Goal: Transaction & Acquisition: Purchase product/service

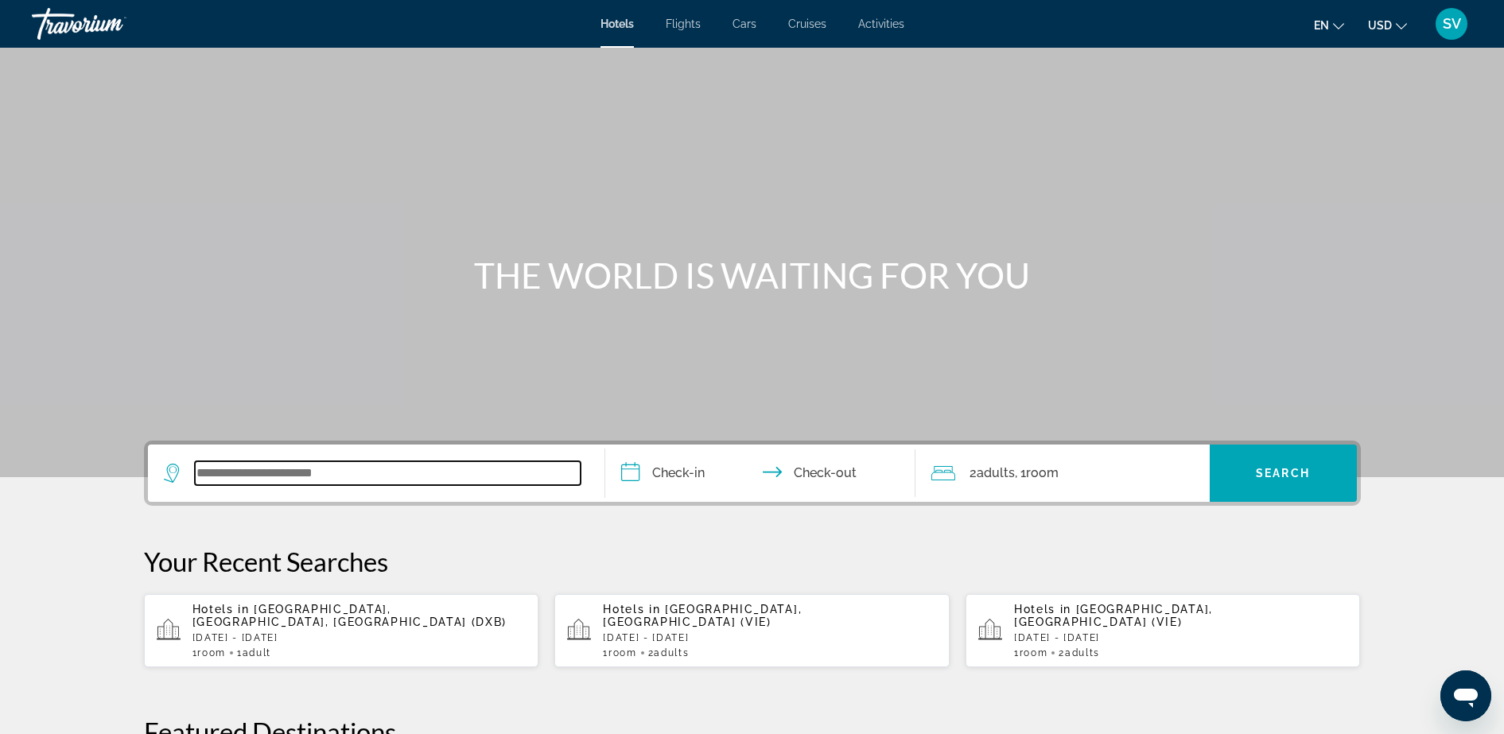
click at [250, 468] on input "Search widget" at bounding box center [388, 473] width 386 height 24
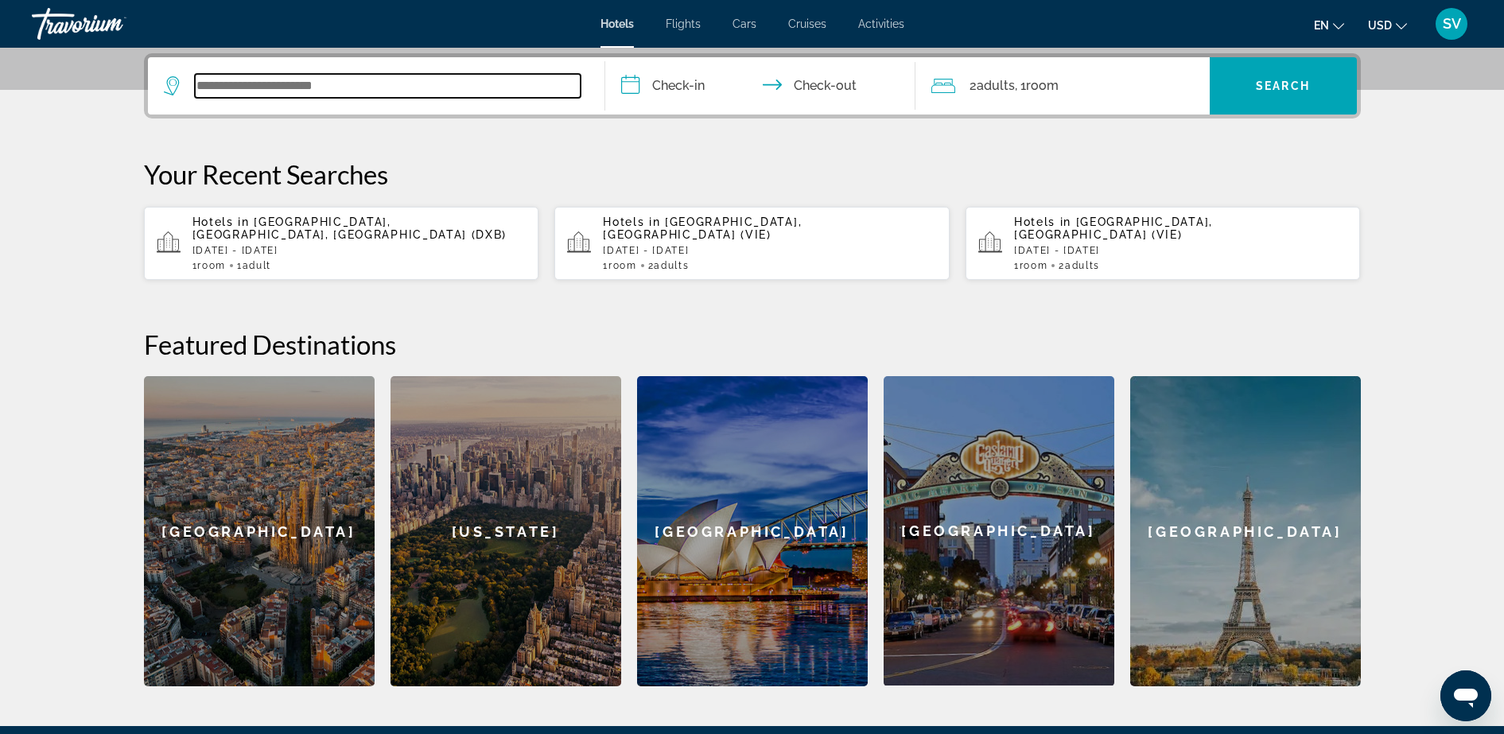
scroll to position [389, 0]
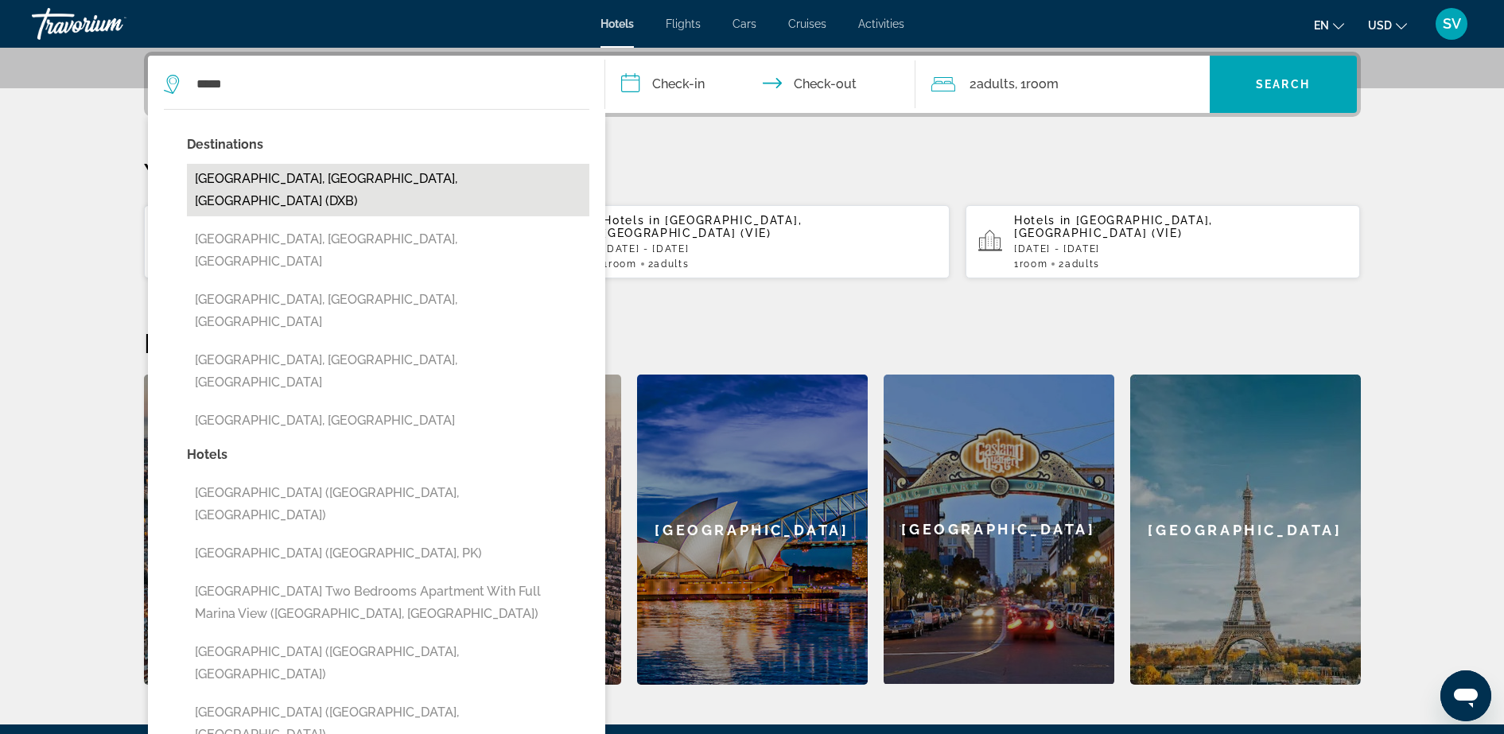
click at [316, 174] on button "[GEOGRAPHIC_DATA], [GEOGRAPHIC_DATA], [GEOGRAPHIC_DATA] (DXB)" at bounding box center [388, 190] width 402 height 52
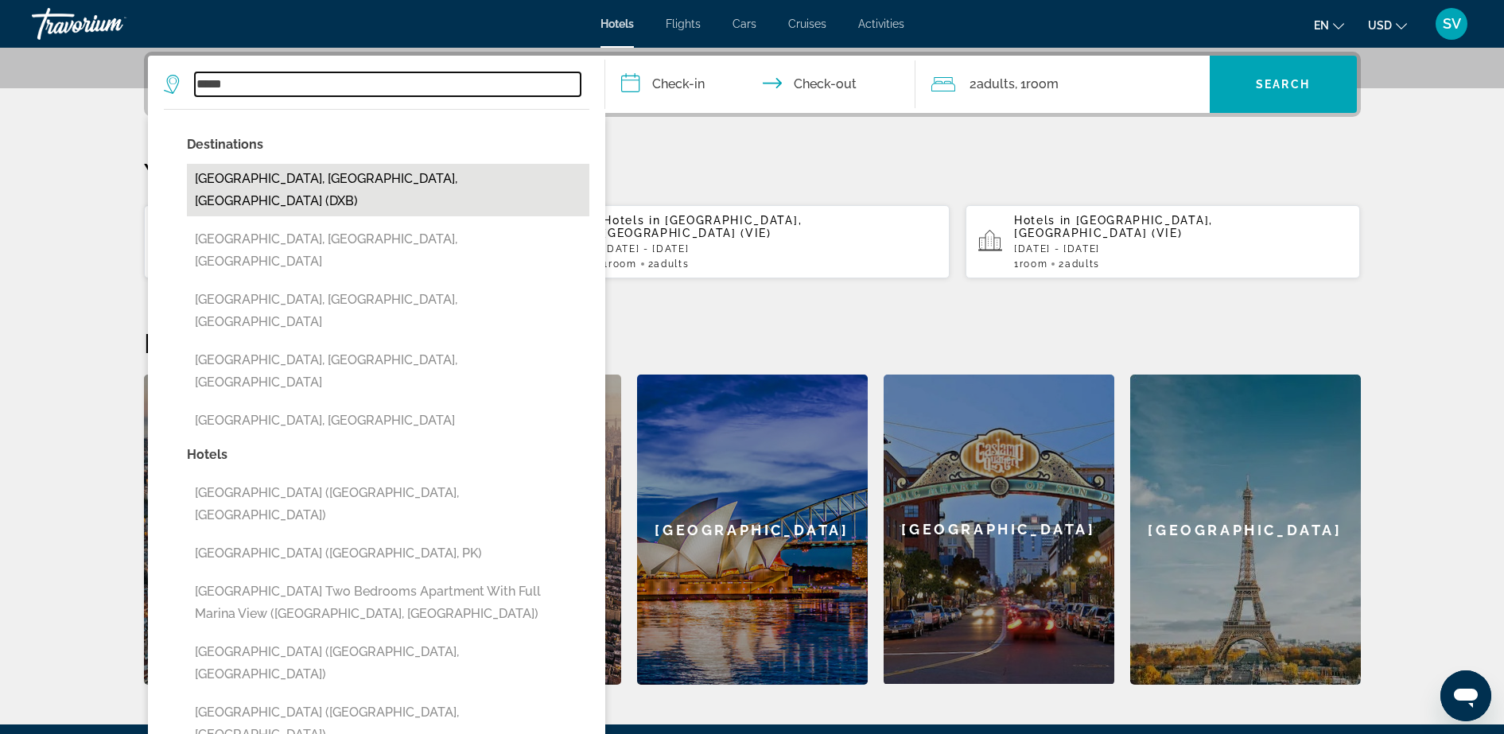
type input "**********"
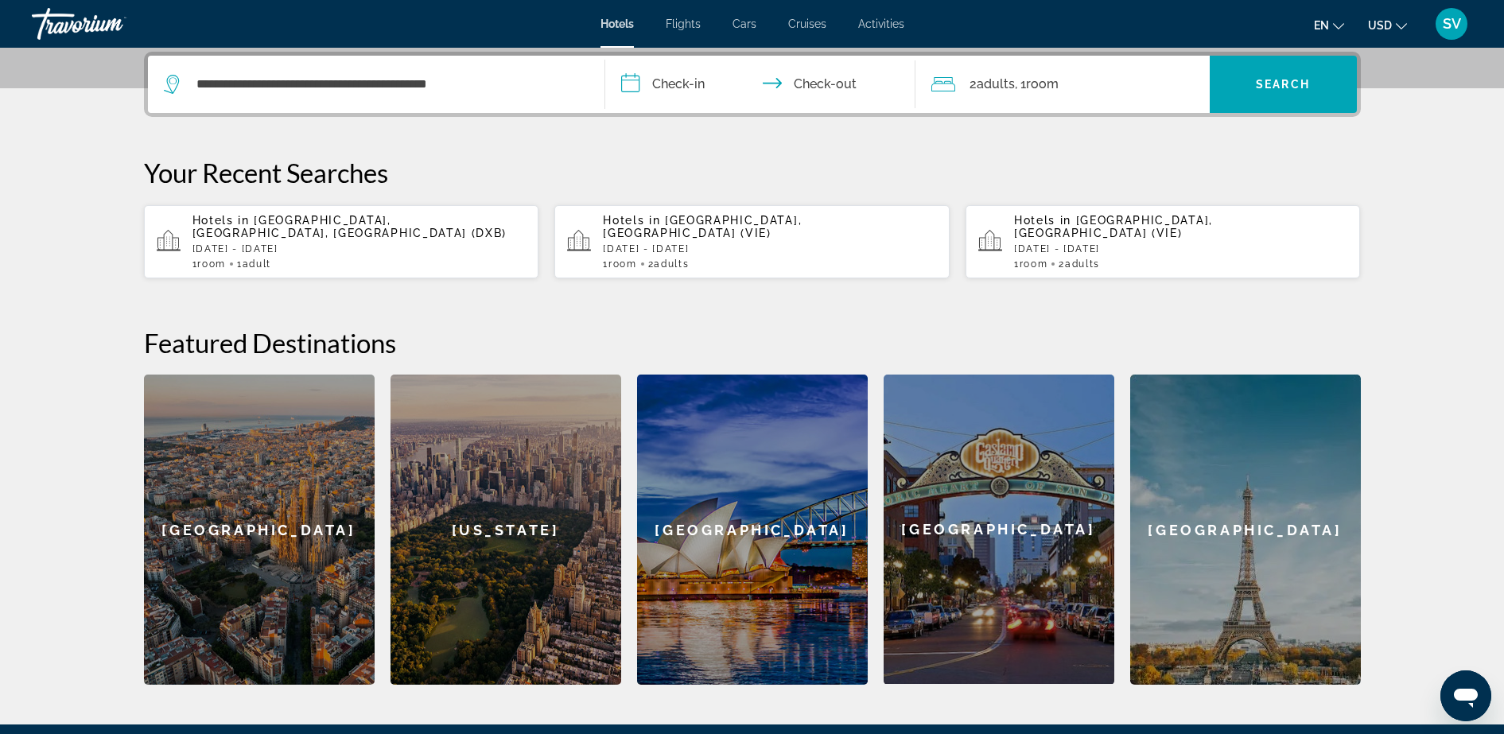
click at [648, 91] on input "**********" at bounding box center [763, 87] width 316 height 62
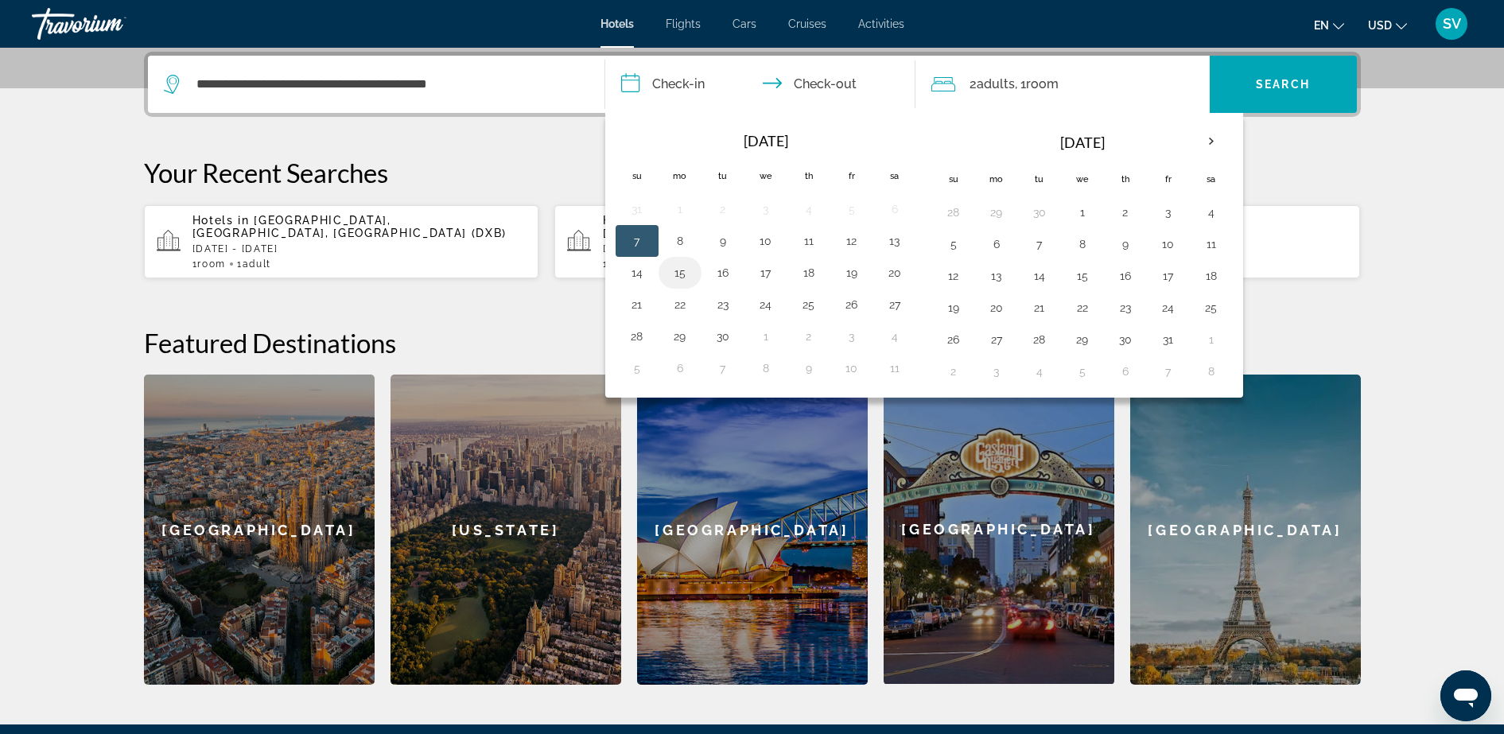
click at [678, 270] on button "15" at bounding box center [679, 273] width 25 height 22
click at [724, 267] on button "16" at bounding box center [722, 273] width 25 height 22
type input "**********"
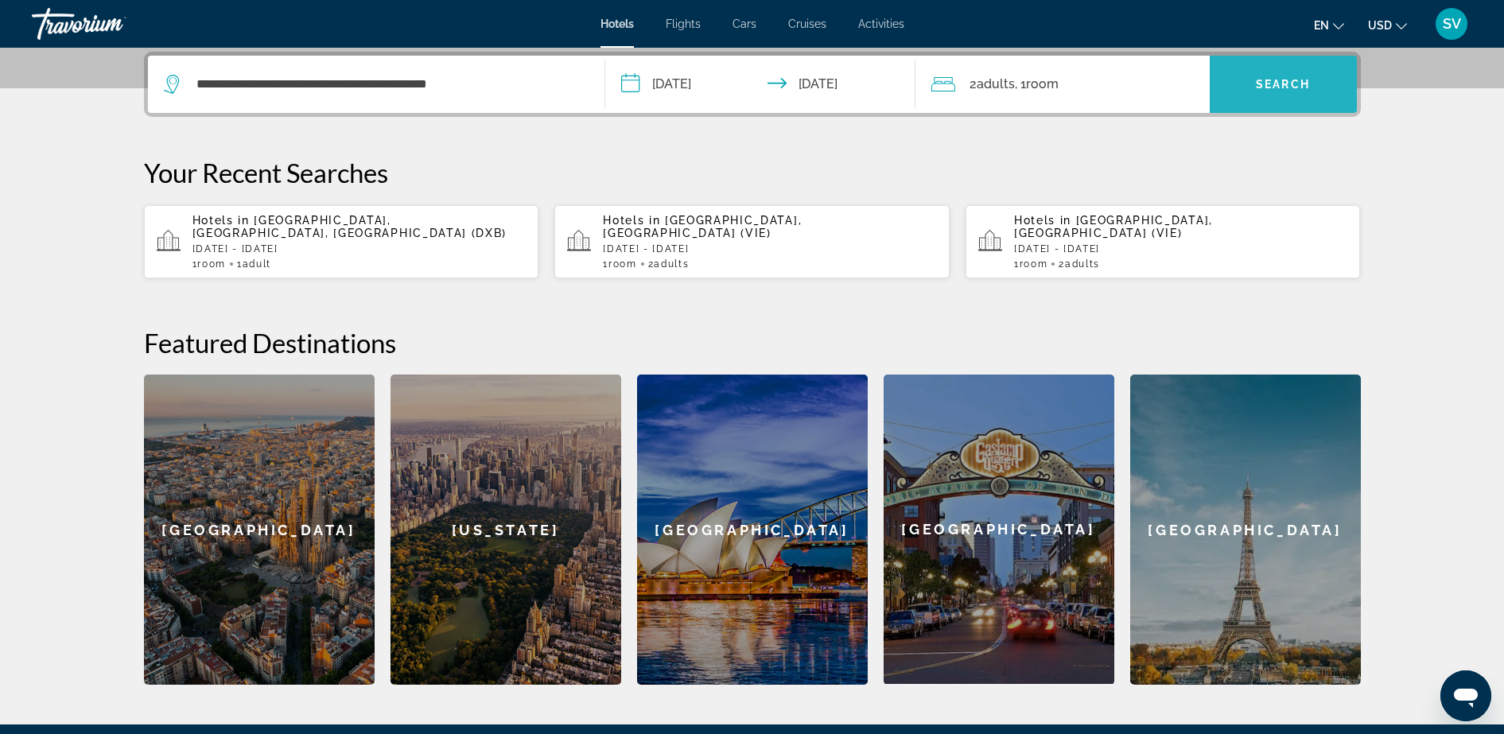
click at [1252, 75] on span "Search widget" at bounding box center [1282, 84] width 147 height 38
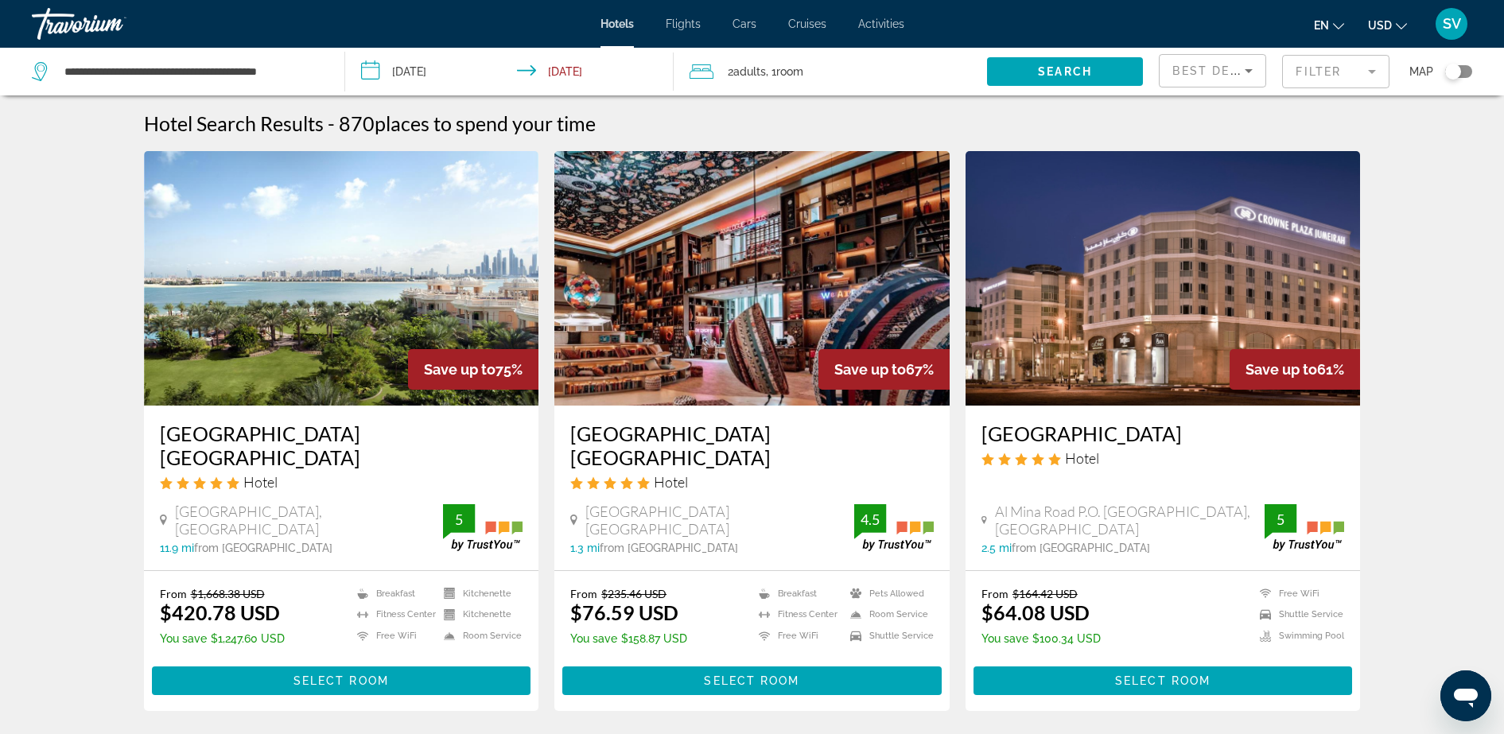
drag, startPoint x: 976, startPoint y: 427, endPoint x: 1247, endPoint y: 435, distance: 270.5
click at [1247, 435] on div "Crowne Plaza Jumeirah Dubai Hotel Al Mina Road P.O. Box 121122 Jumeirah, Dubai …" at bounding box center [1162, 488] width 395 height 165
copy h3 "Crowne Plaza Jumeirah Dubai"
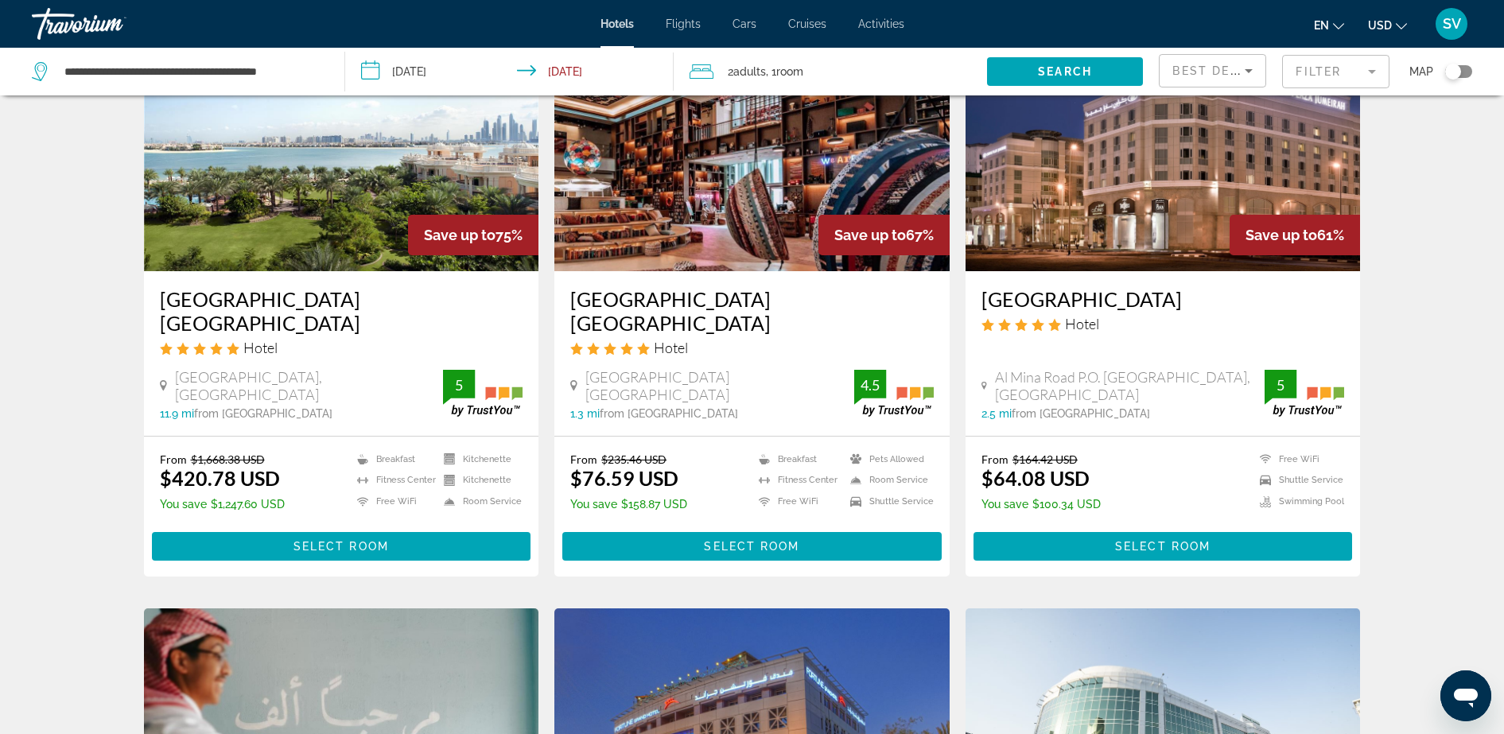
scroll to position [99, 0]
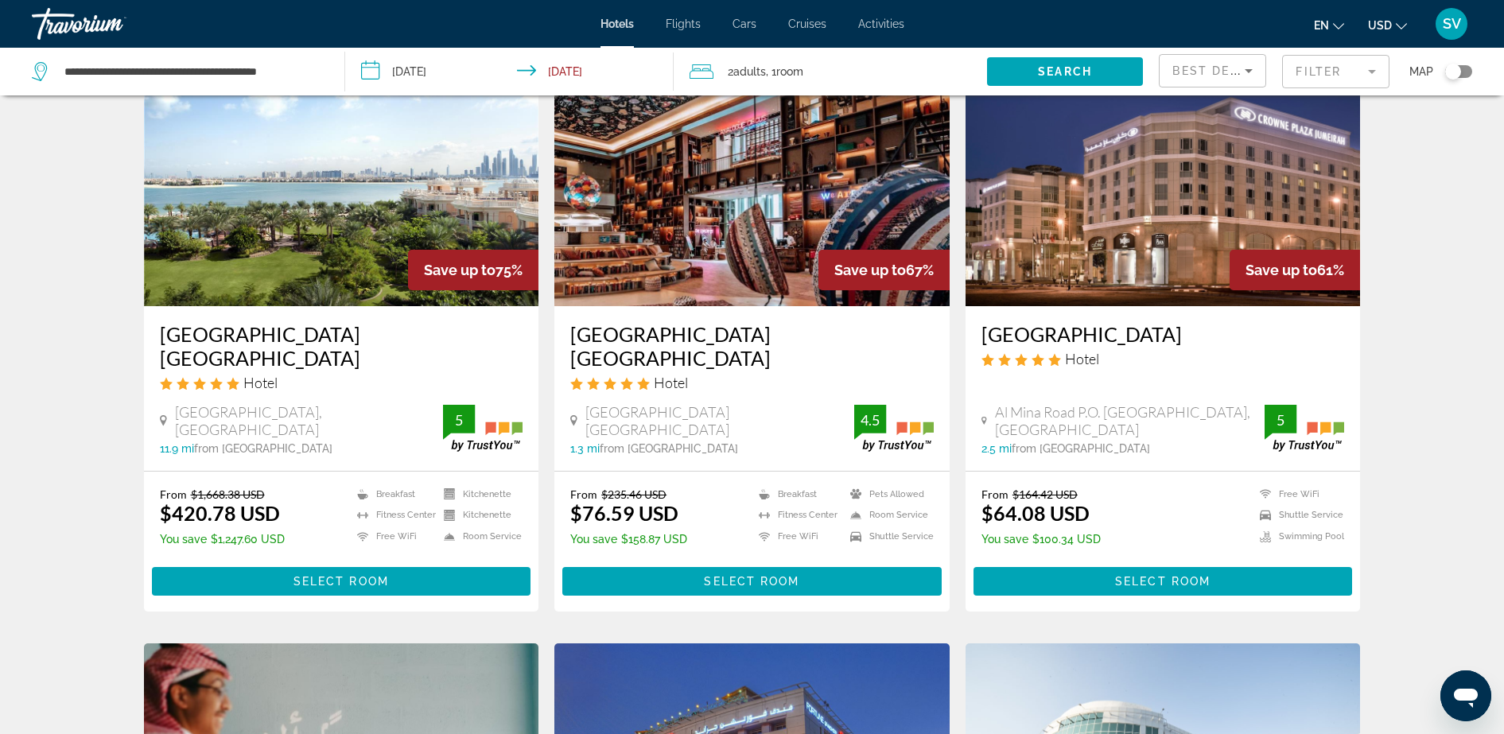
click at [711, 205] on img "Main content" at bounding box center [751, 179] width 395 height 254
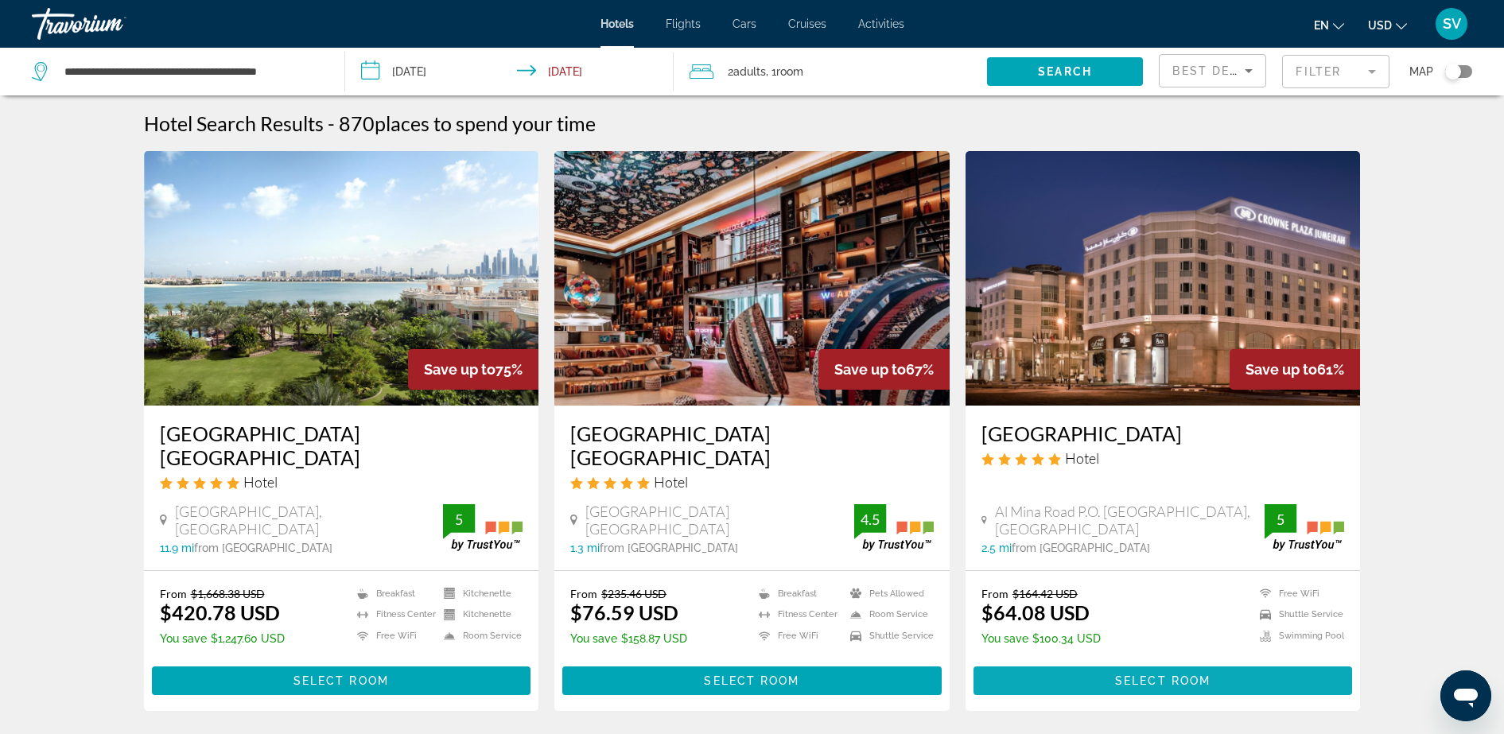
click at [1179, 681] on span "Select Room" at bounding box center [1162, 680] width 95 height 13
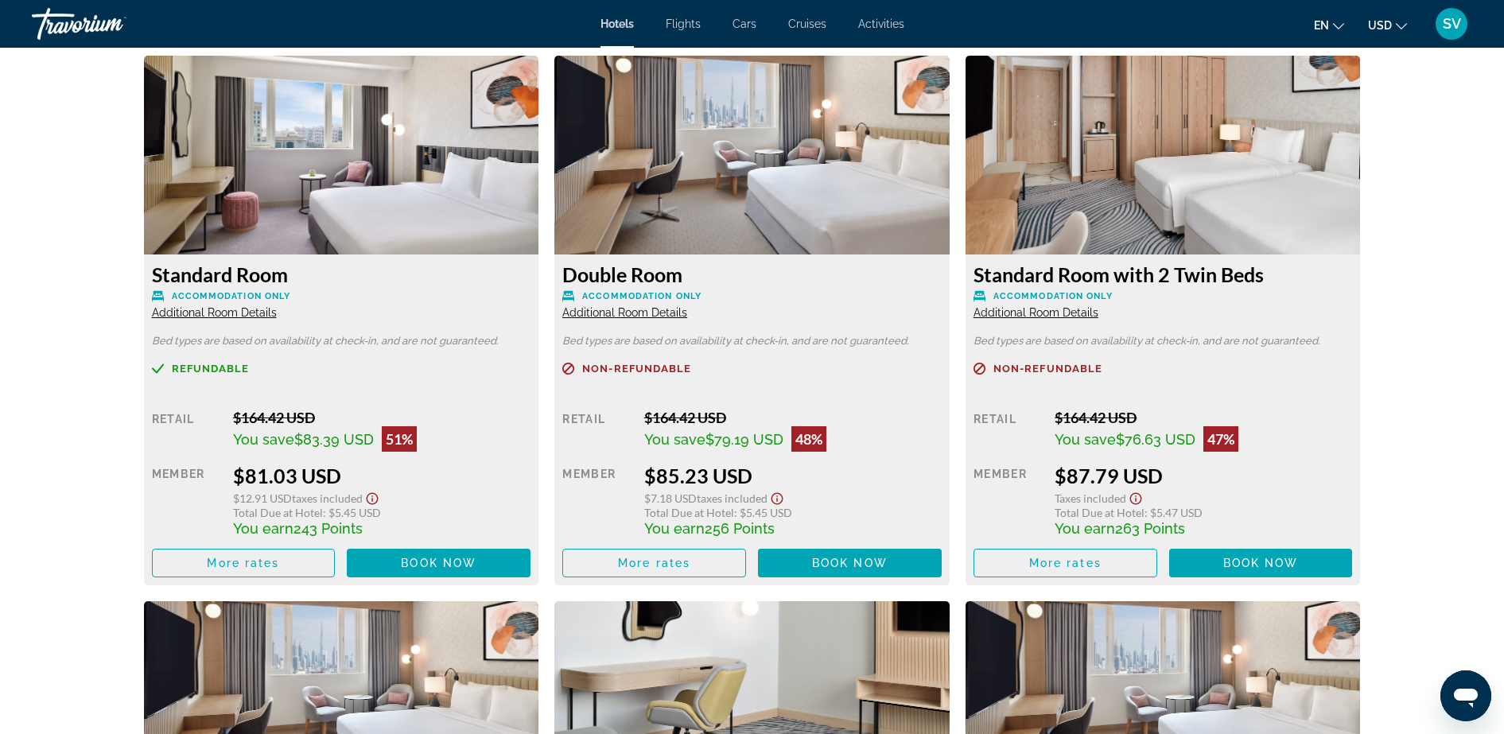
scroll to position [2230, 0]
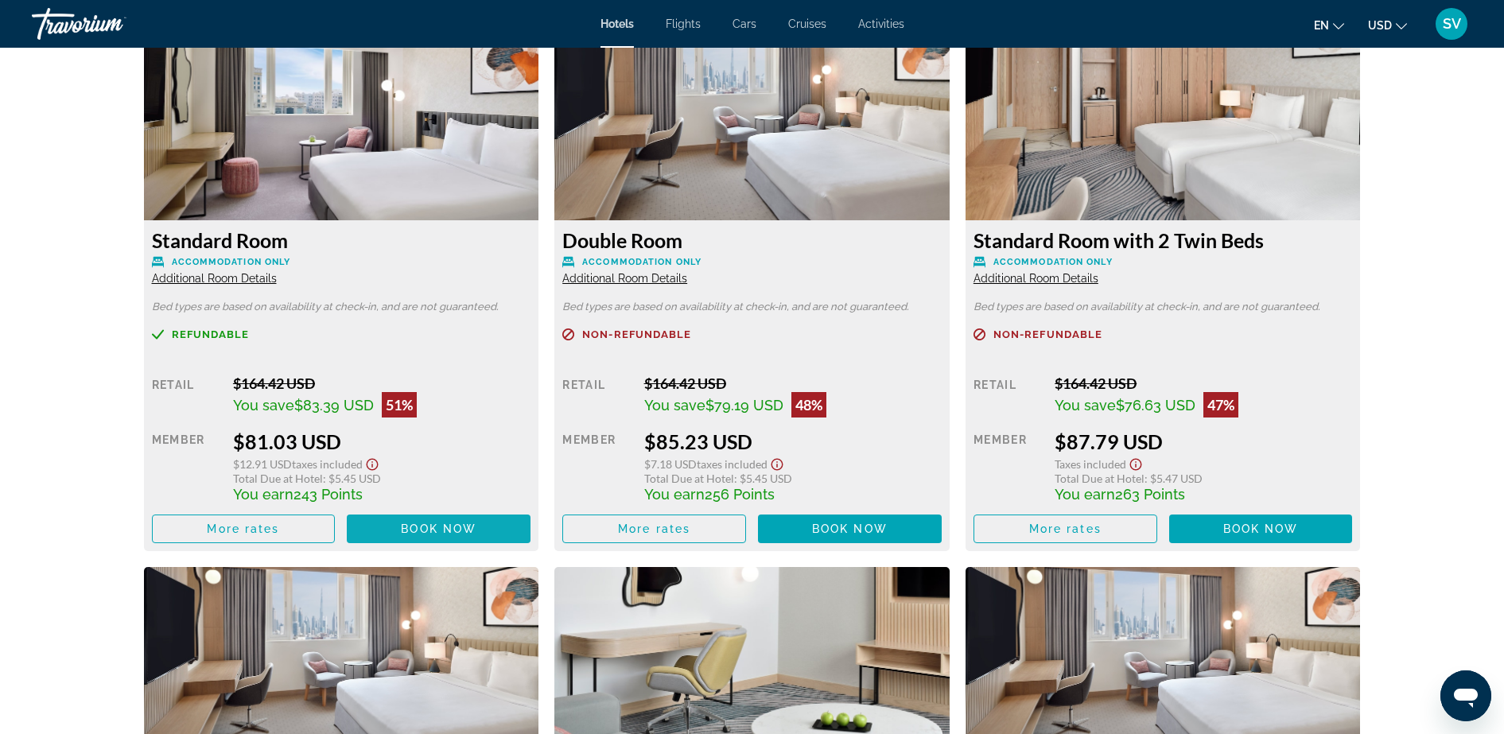
click at [396, 521] on span "Main content" at bounding box center [439, 529] width 184 height 38
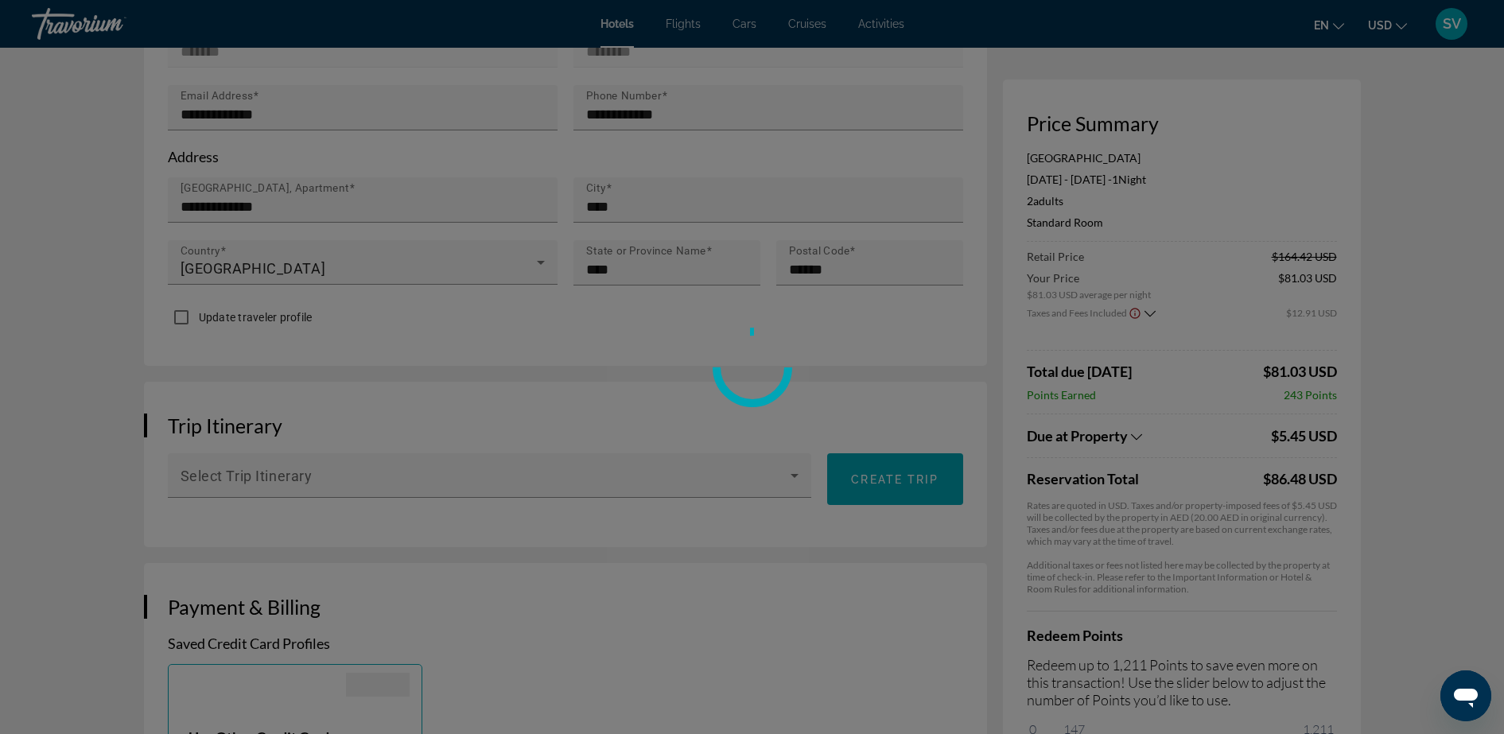
scroll to position [604, 0]
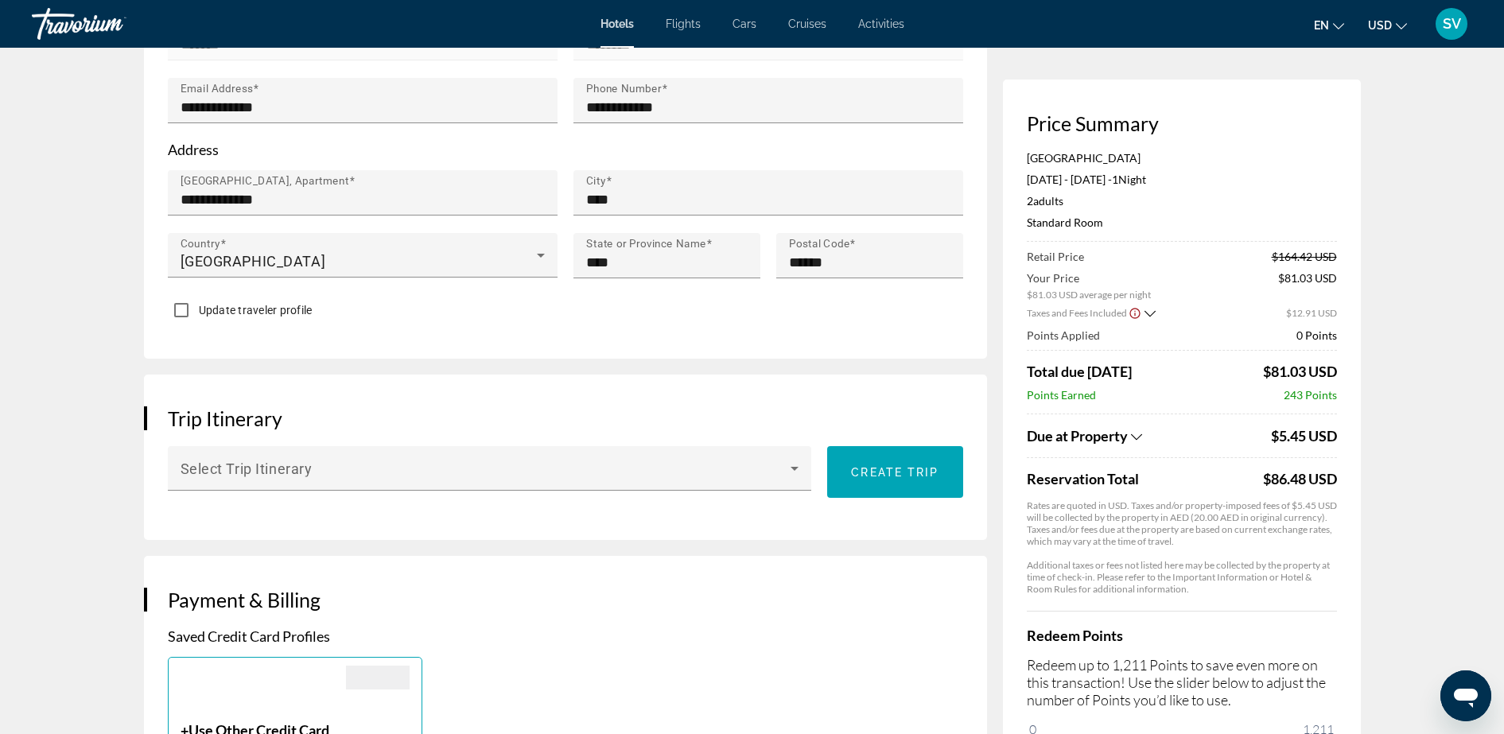
drag, startPoint x: 1042, startPoint y: 724, endPoint x: 1355, endPoint y: 731, distance: 313.4
click at [1355, 731] on div "Price Summary Crowne Plaza Jumeirah Dubai Sep 15, 2025 - Sep 16, 2025 - 1 Night…" at bounding box center [1182, 438] width 358 height 716
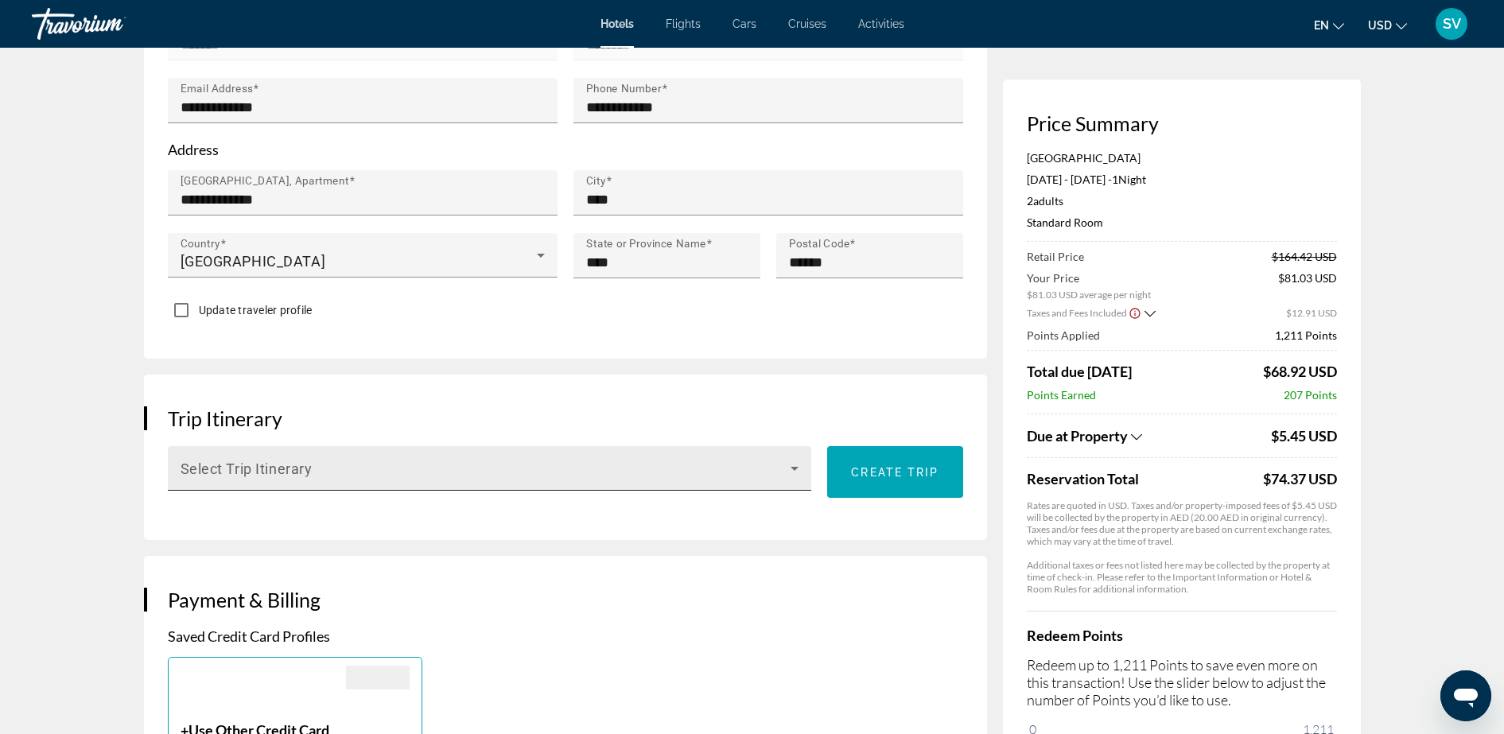
click at [793, 463] on icon "Main content" at bounding box center [794, 468] width 19 height 19
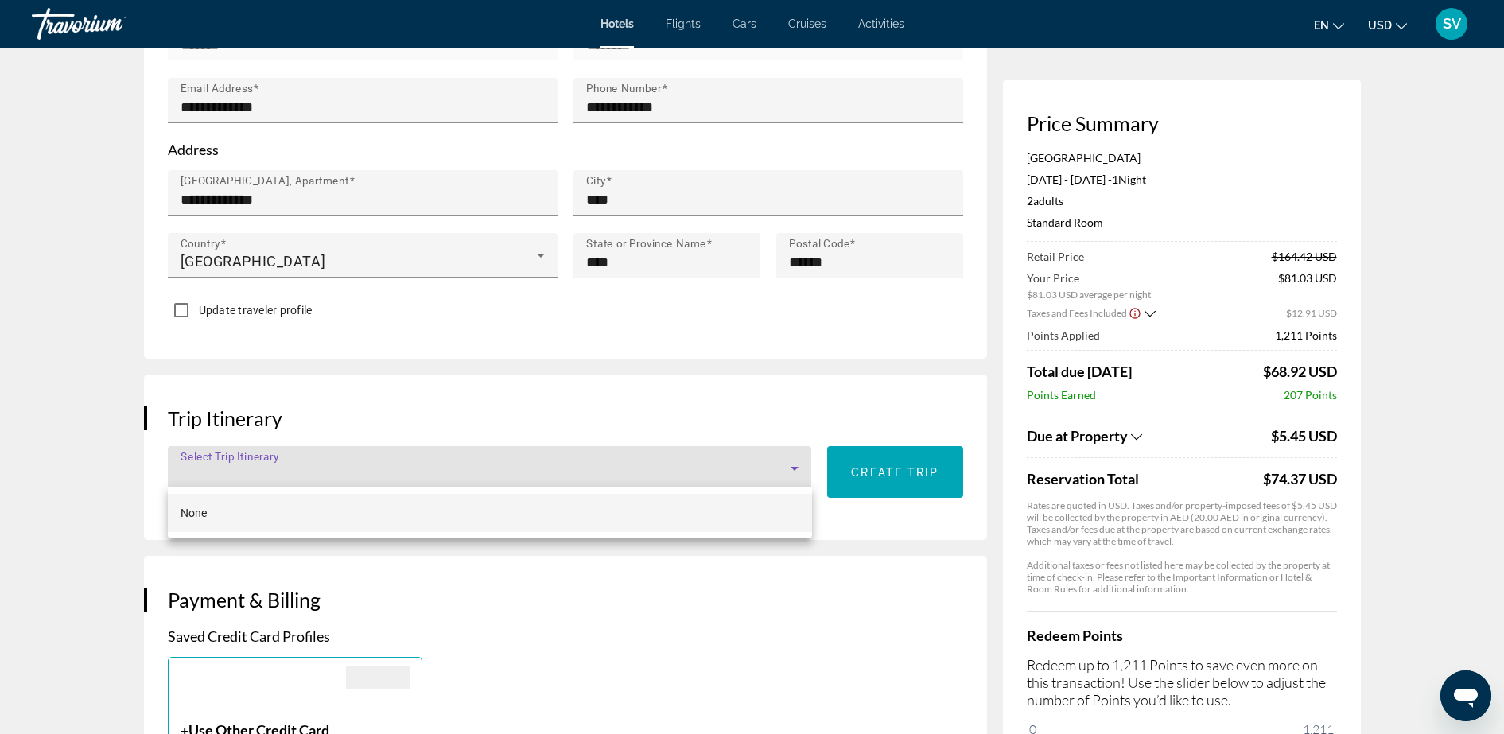
click at [670, 400] on div at bounding box center [752, 367] width 1504 height 734
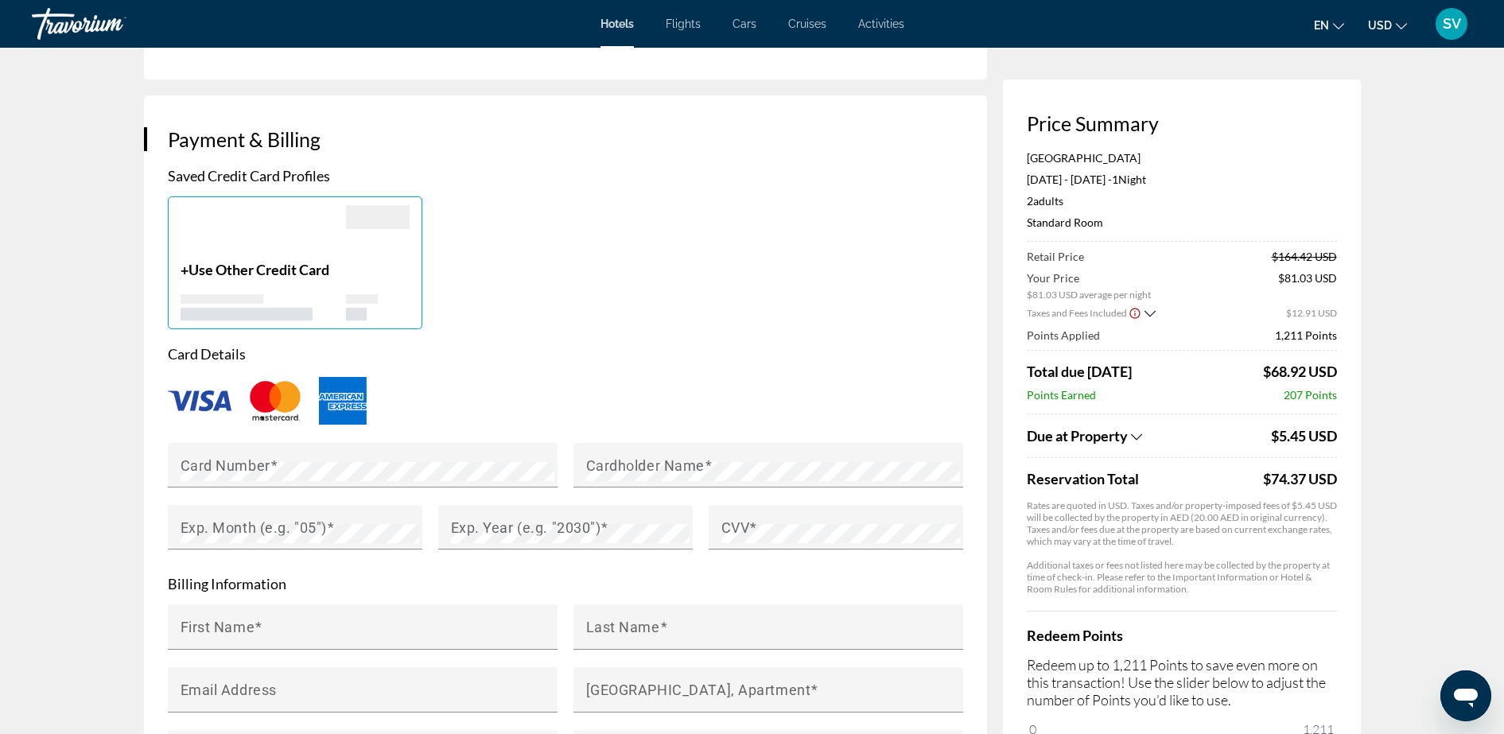
scroll to position [1100, 0]
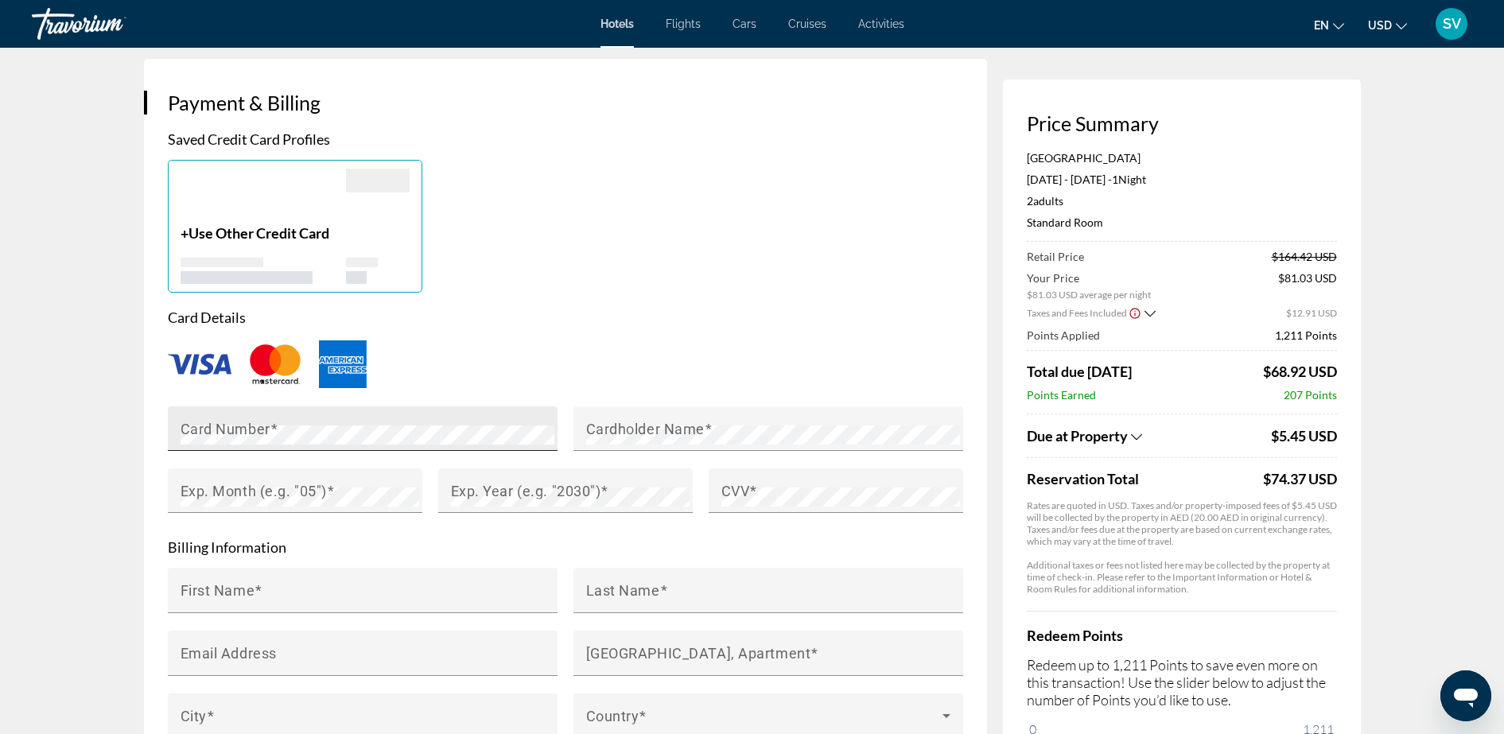
click at [217, 420] on mat-label "Card Number" at bounding box center [225, 428] width 90 height 17
click at [648, 425] on mat-label "Cardholder Name" at bounding box center [645, 428] width 118 height 17
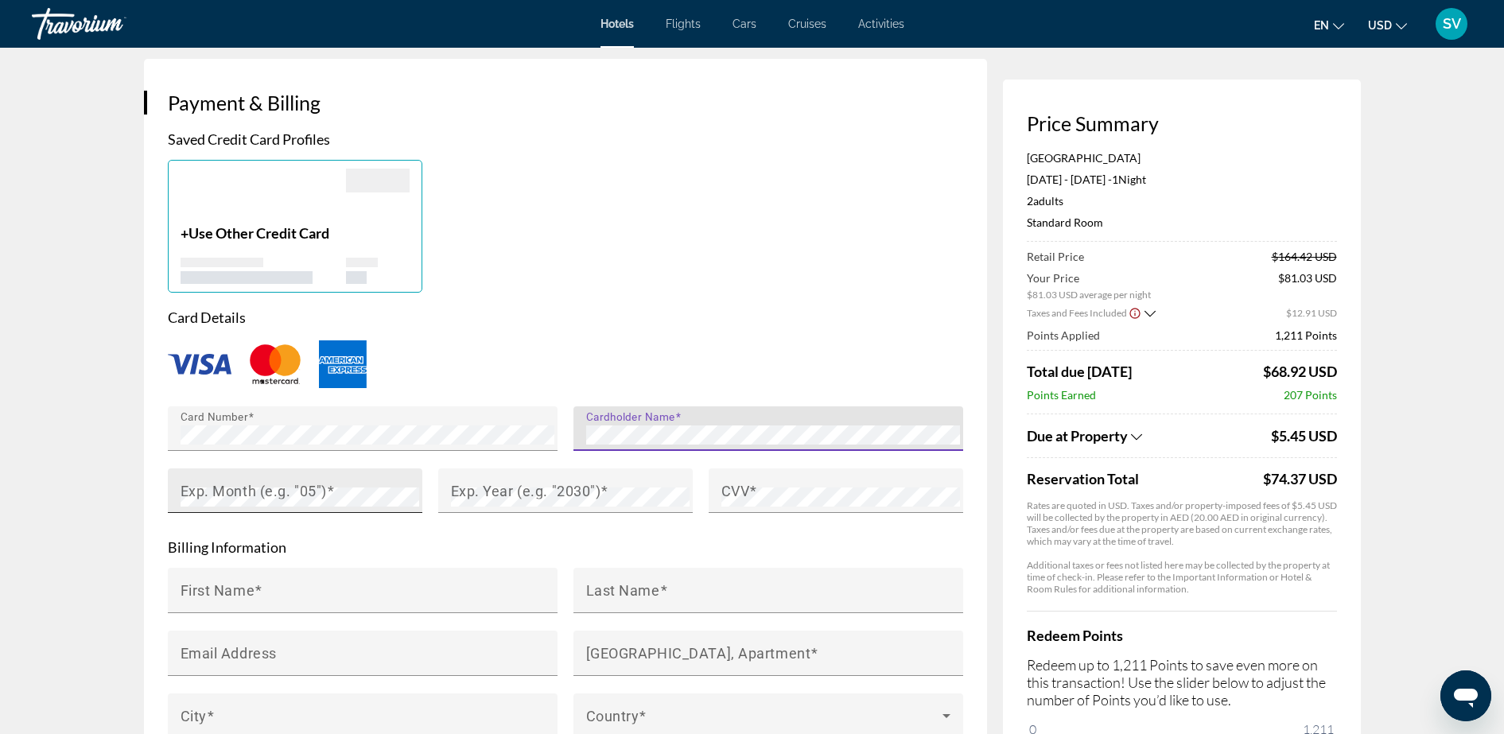
click at [201, 490] on mat-label "Exp. Month (e.g. "05")" at bounding box center [253, 490] width 146 height 17
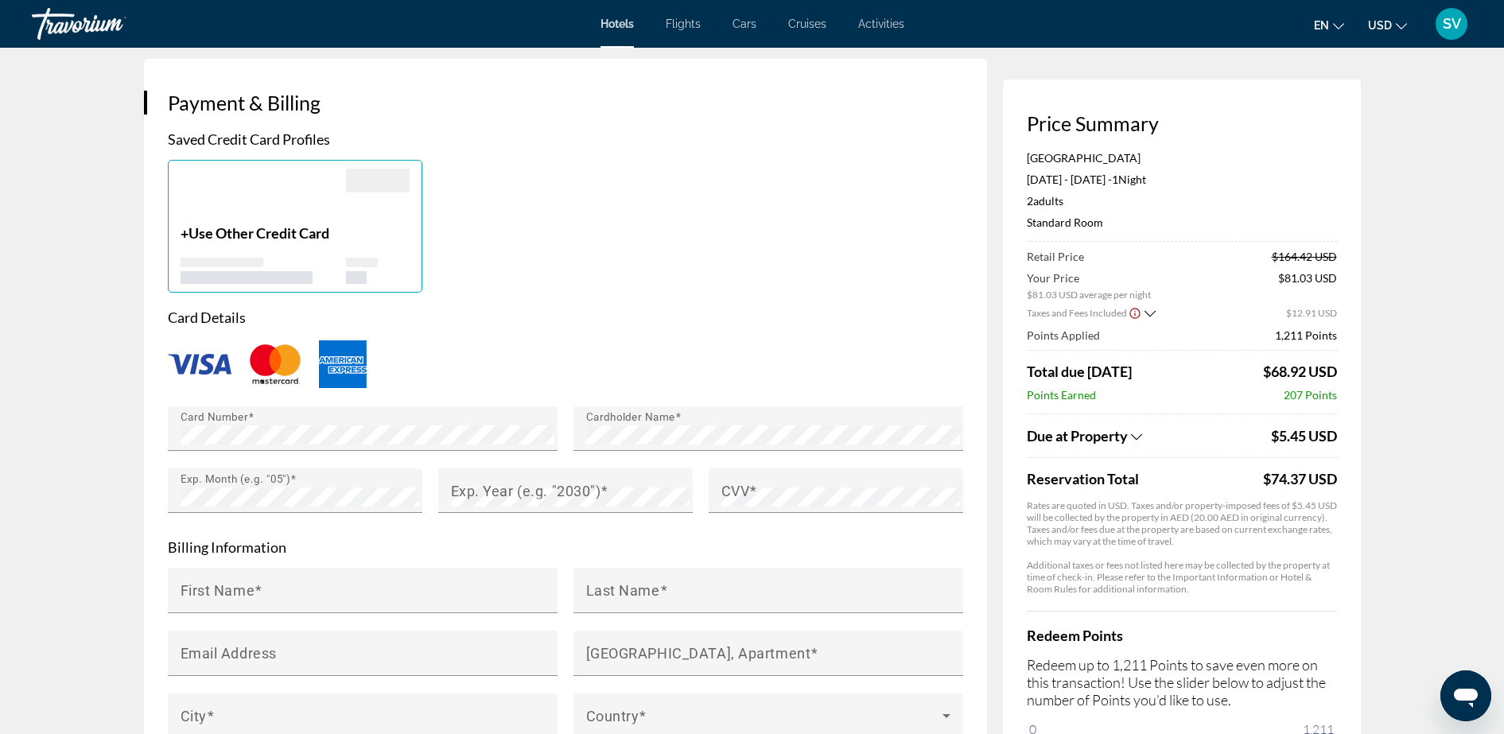
click at [218, 524] on div "Main content" at bounding box center [295, 521] width 254 height 17
click at [472, 493] on mat-label "Exp. Year (e.g. "2030")" at bounding box center [526, 490] width 150 height 17
click at [740, 485] on mat-label "CVV" at bounding box center [735, 490] width 29 height 17
click at [223, 588] on mat-label "First Name" at bounding box center [217, 589] width 75 height 17
click at [223, 588] on input "First Name" at bounding box center [367, 597] width 374 height 19
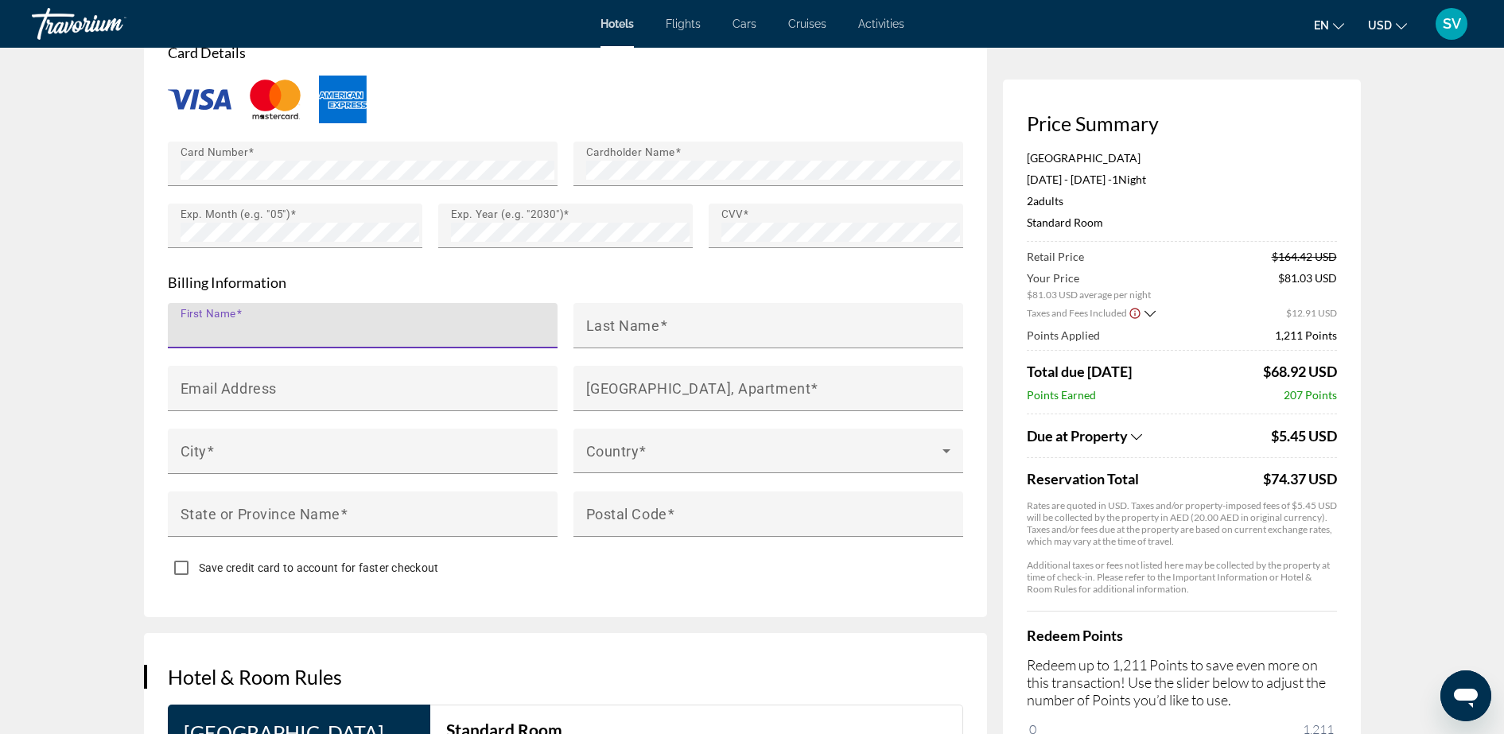
scroll to position [1399, 0]
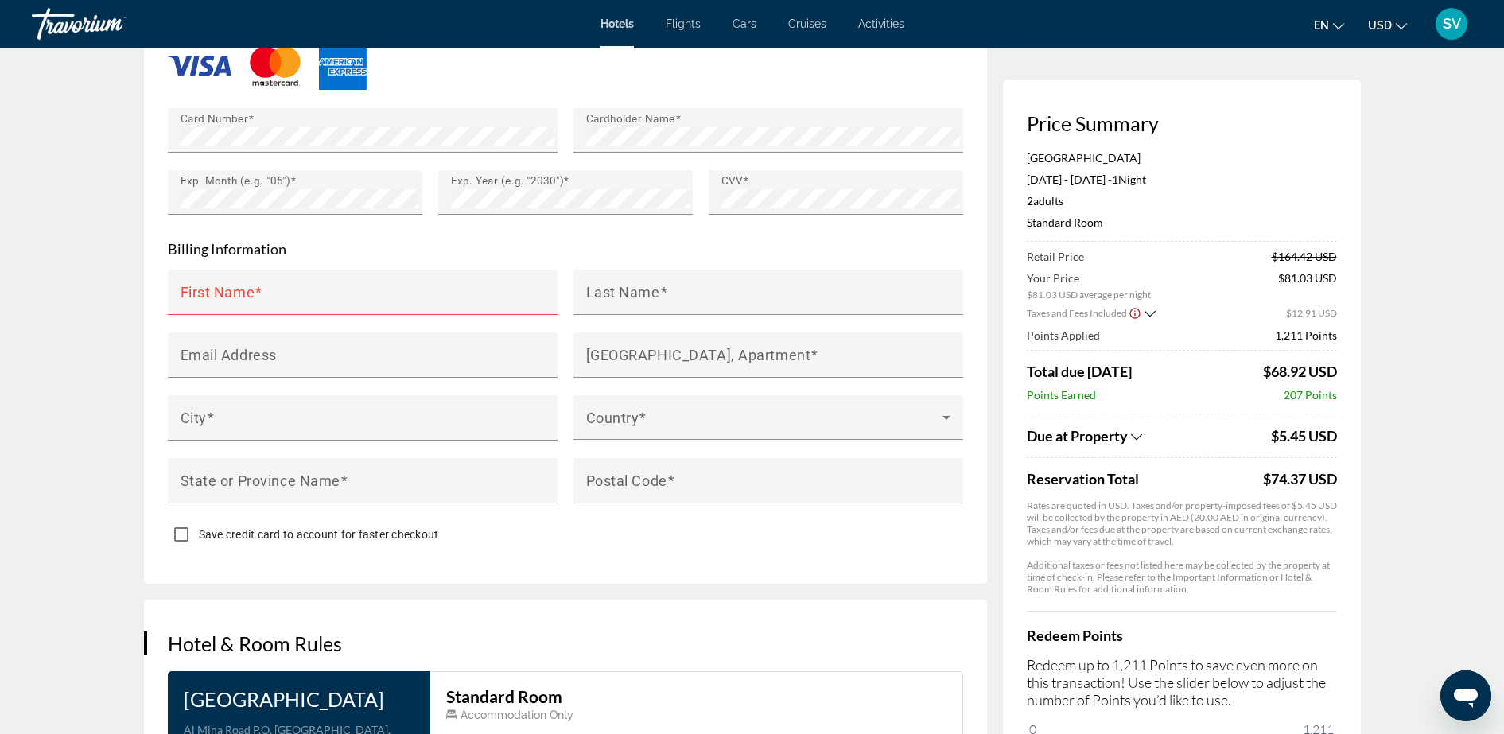
click at [503, 530] on div "Save credit card to account for faster checkout" at bounding box center [565, 536] width 795 height 31
click at [191, 289] on mat-label "First Name" at bounding box center [217, 291] width 75 height 17
click at [191, 289] on input "First Name" at bounding box center [367, 298] width 374 height 19
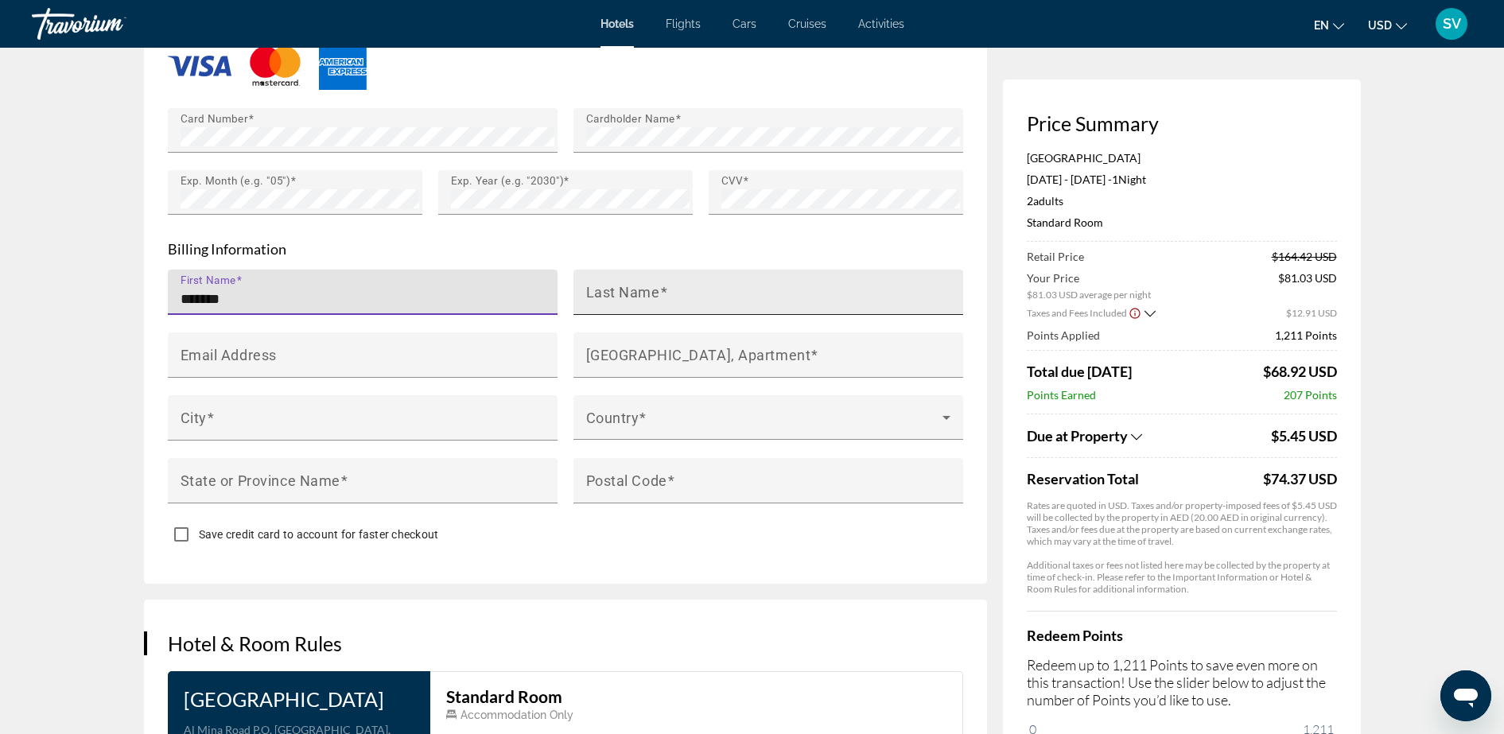
type input "*******"
click at [603, 285] on mat-label "Last Name" at bounding box center [623, 291] width 74 height 17
click at [603, 289] on input "Last Name" at bounding box center [773, 298] width 374 height 19
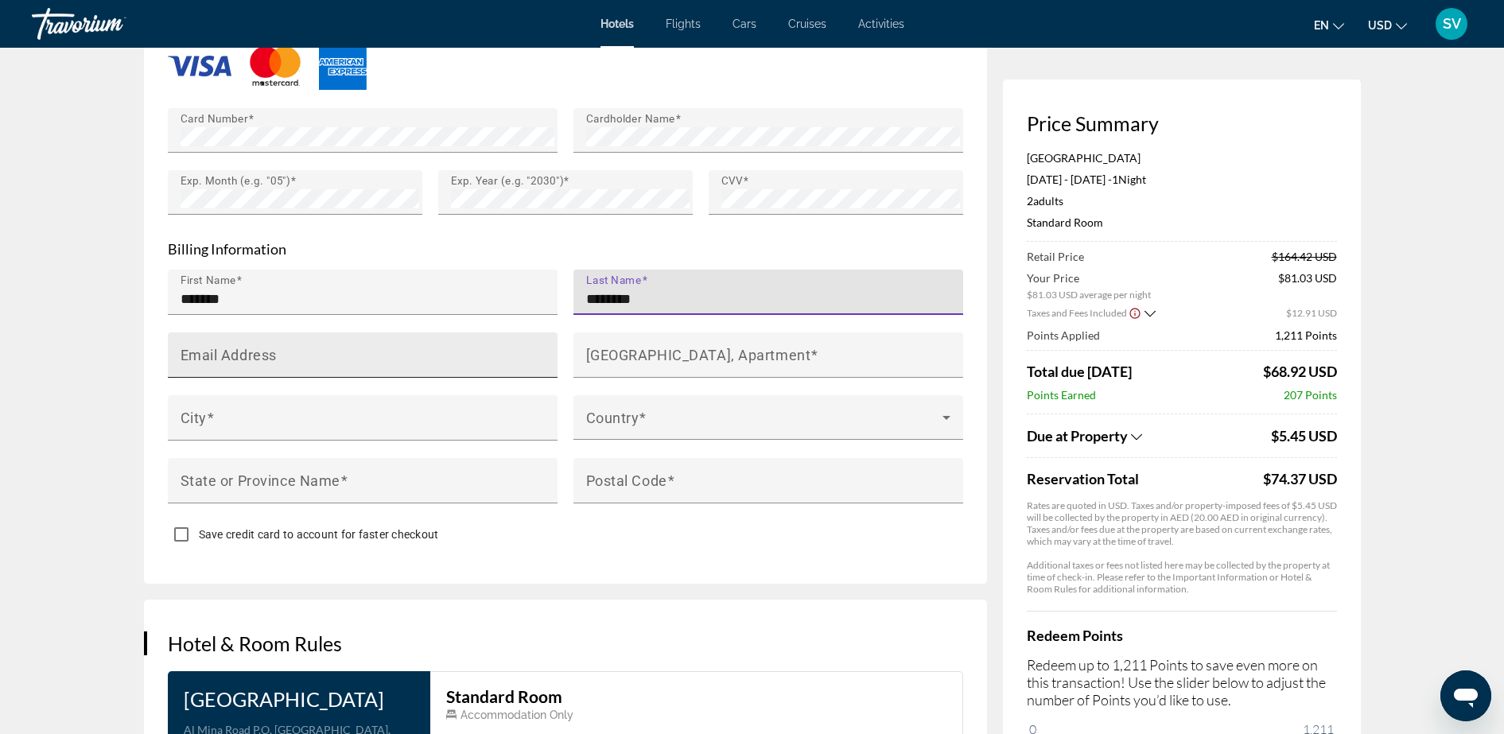
type input "********"
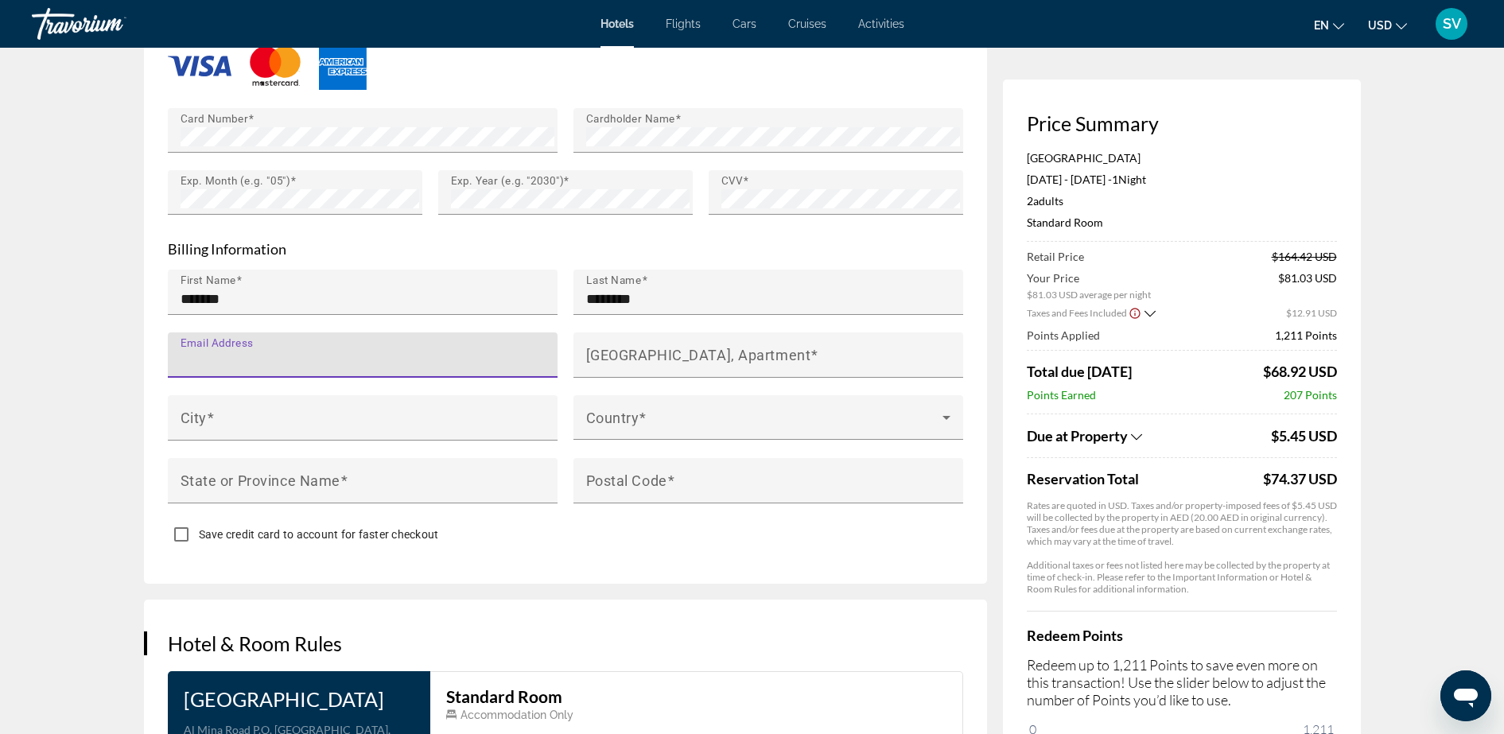
drag, startPoint x: 300, startPoint y: 352, endPoint x: 328, endPoint y: 339, distance: 30.9
click at [299, 352] on input "Email Address" at bounding box center [367, 361] width 374 height 19
type input "**********"
click at [636, 351] on mat-label "House Number, Street, Apartment" at bounding box center [698, 354] width 225 height 17
click at [636, 352] on input "House Number, Street, Apartment" at bounding box center [773, 361] width 374 height 19
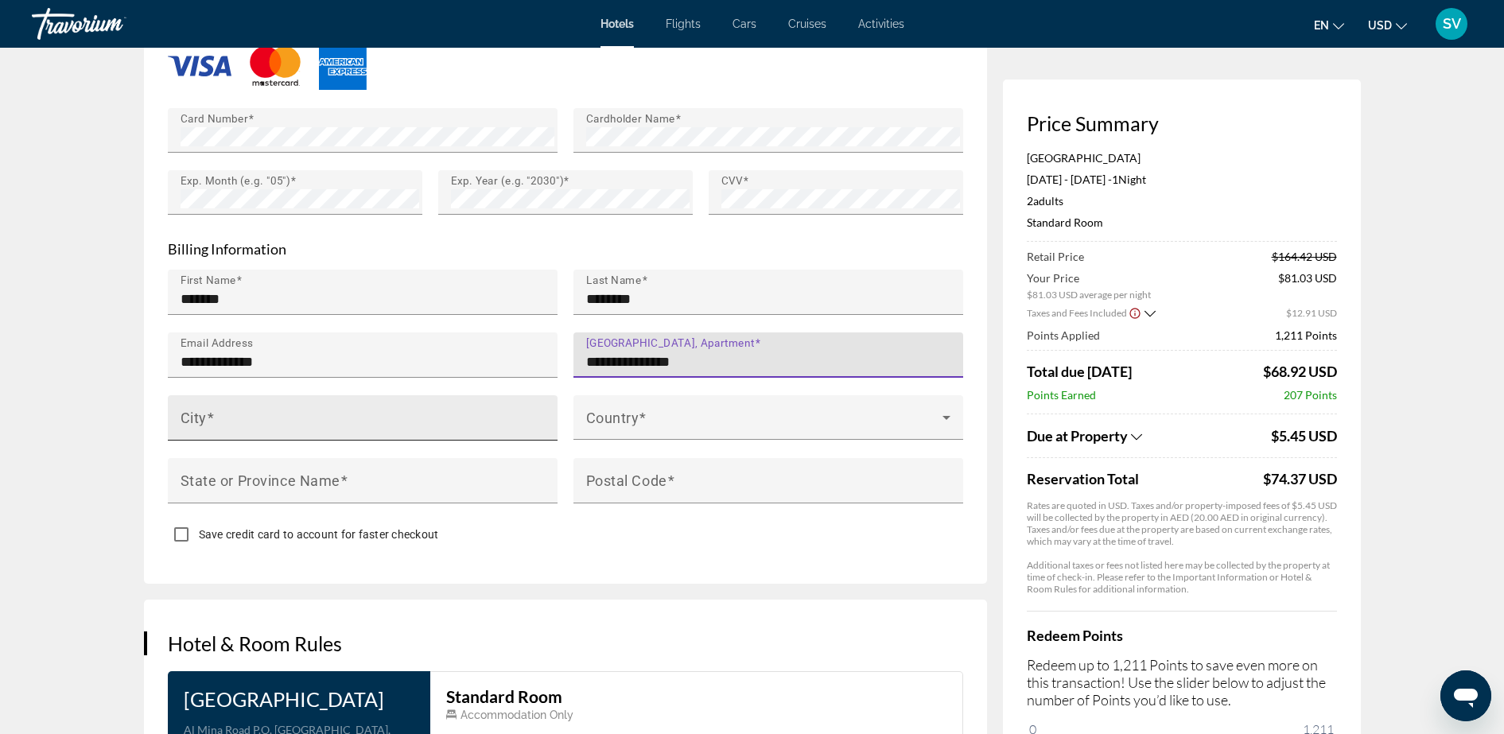
type input "**********"
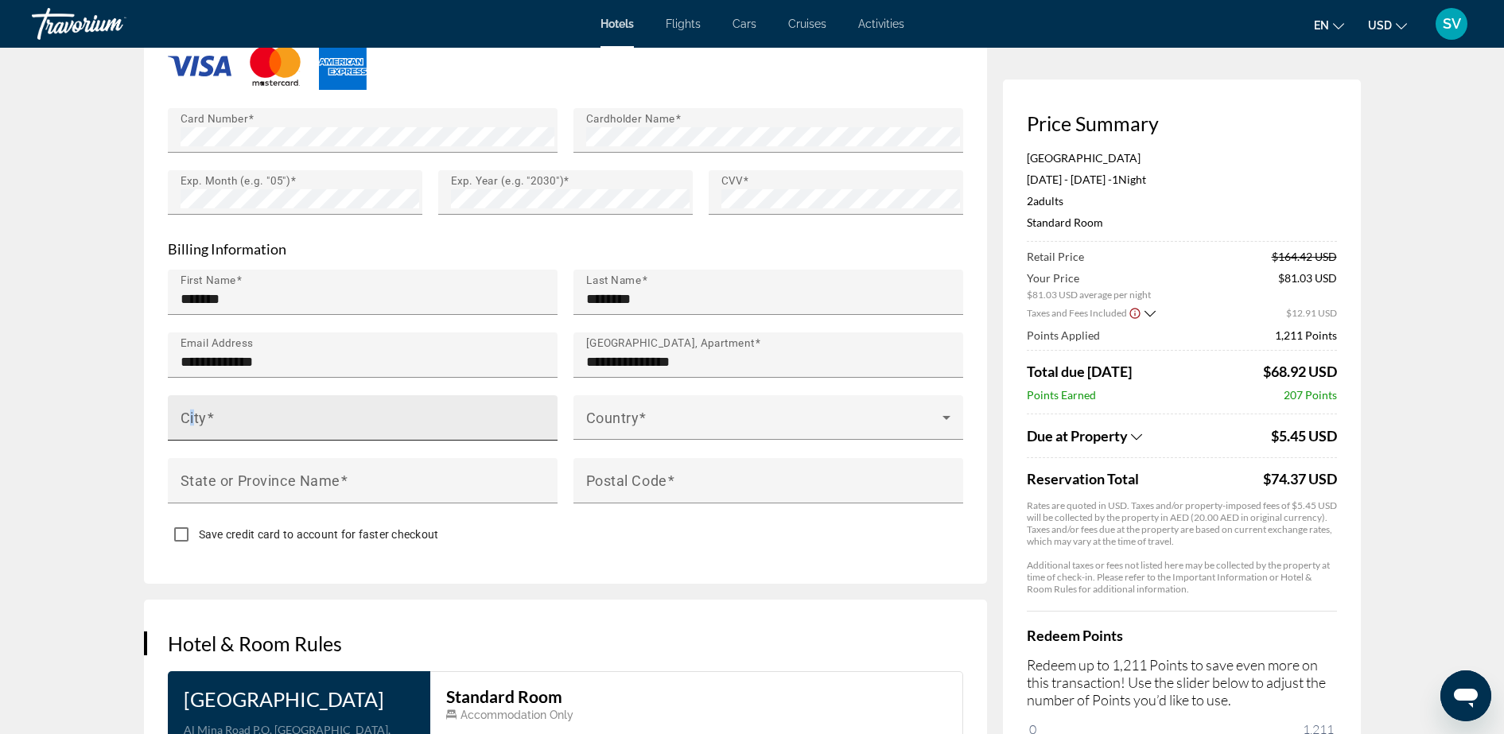
click at [192, 410] on mat-label "City" at bounding box center [193, 417] width 26 height 17
click at [192, 415] on input "City" at bounding box center [367, 424] width 374 height 19
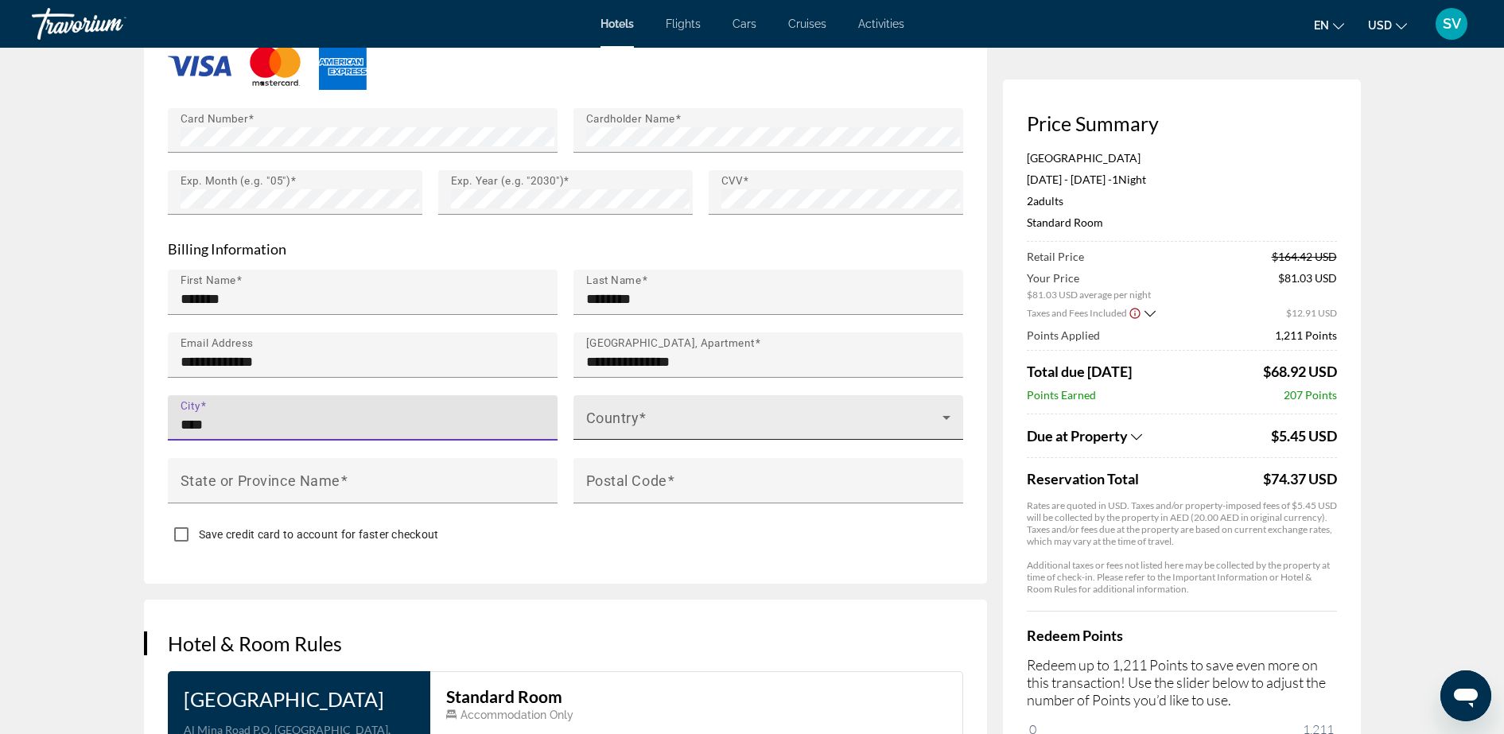
type input "****"
click at [614, 414] on span "Main content" at bounding box center [764, 423] width 356 height 19
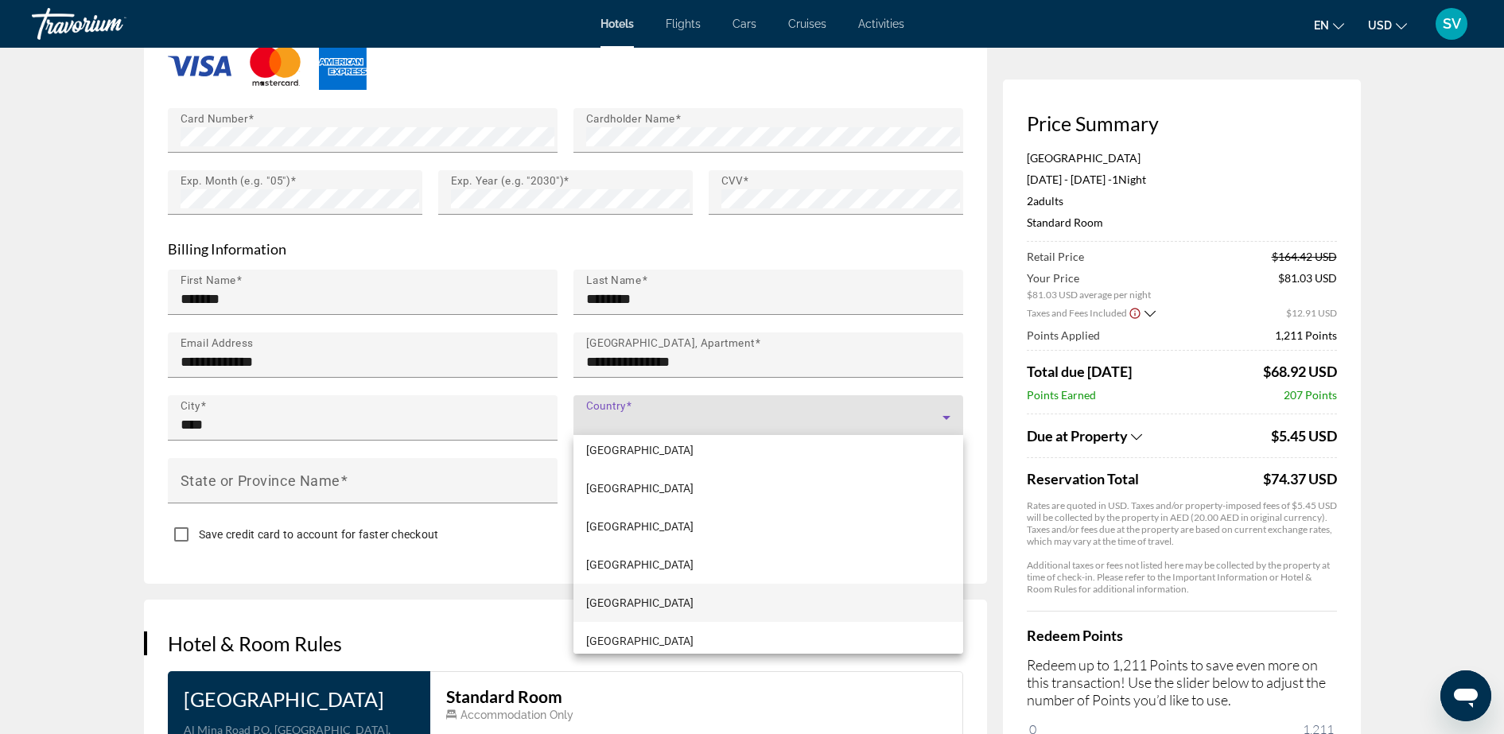
scroll to position [4572, 0]
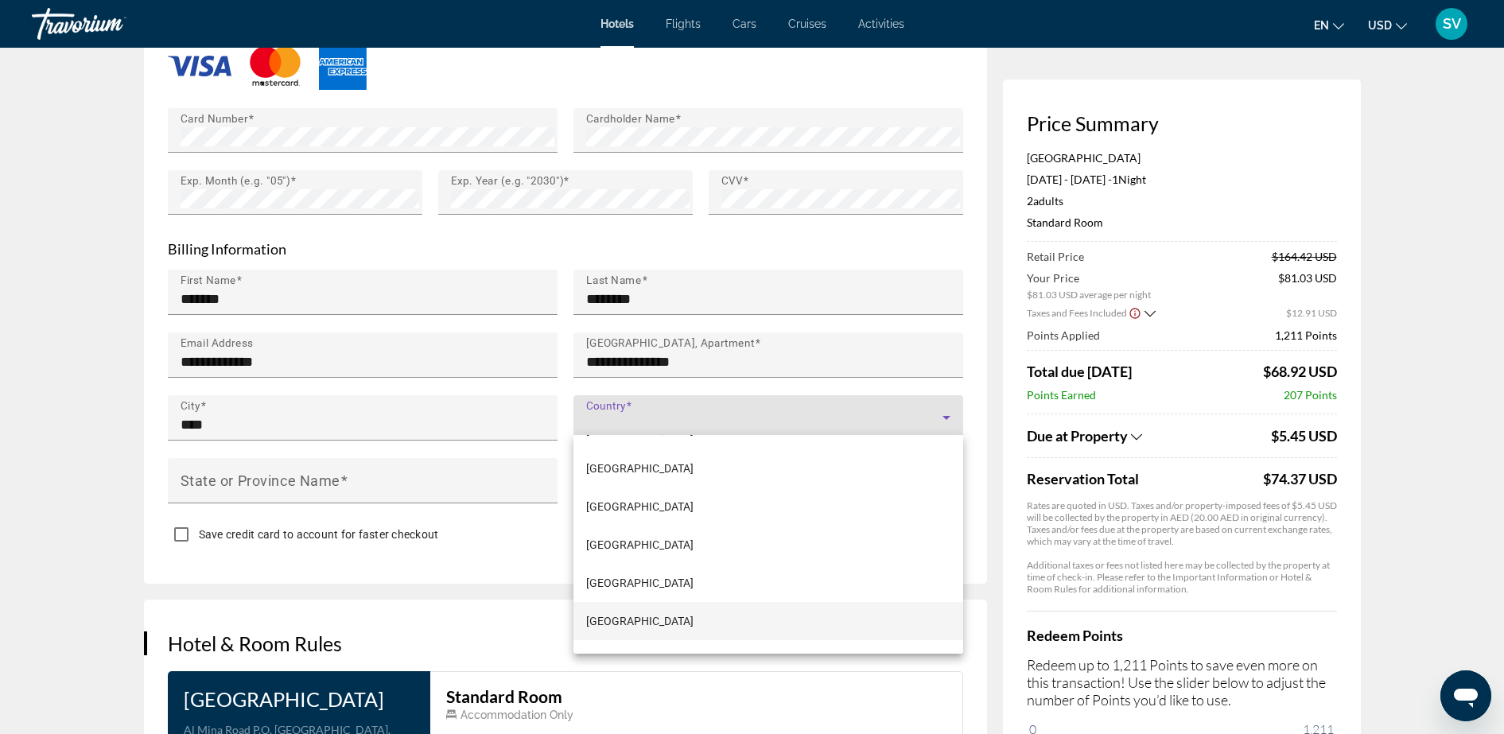
click at [600, 618] on span "Latvia" at bounding box center [639, 620] width 107 height 19
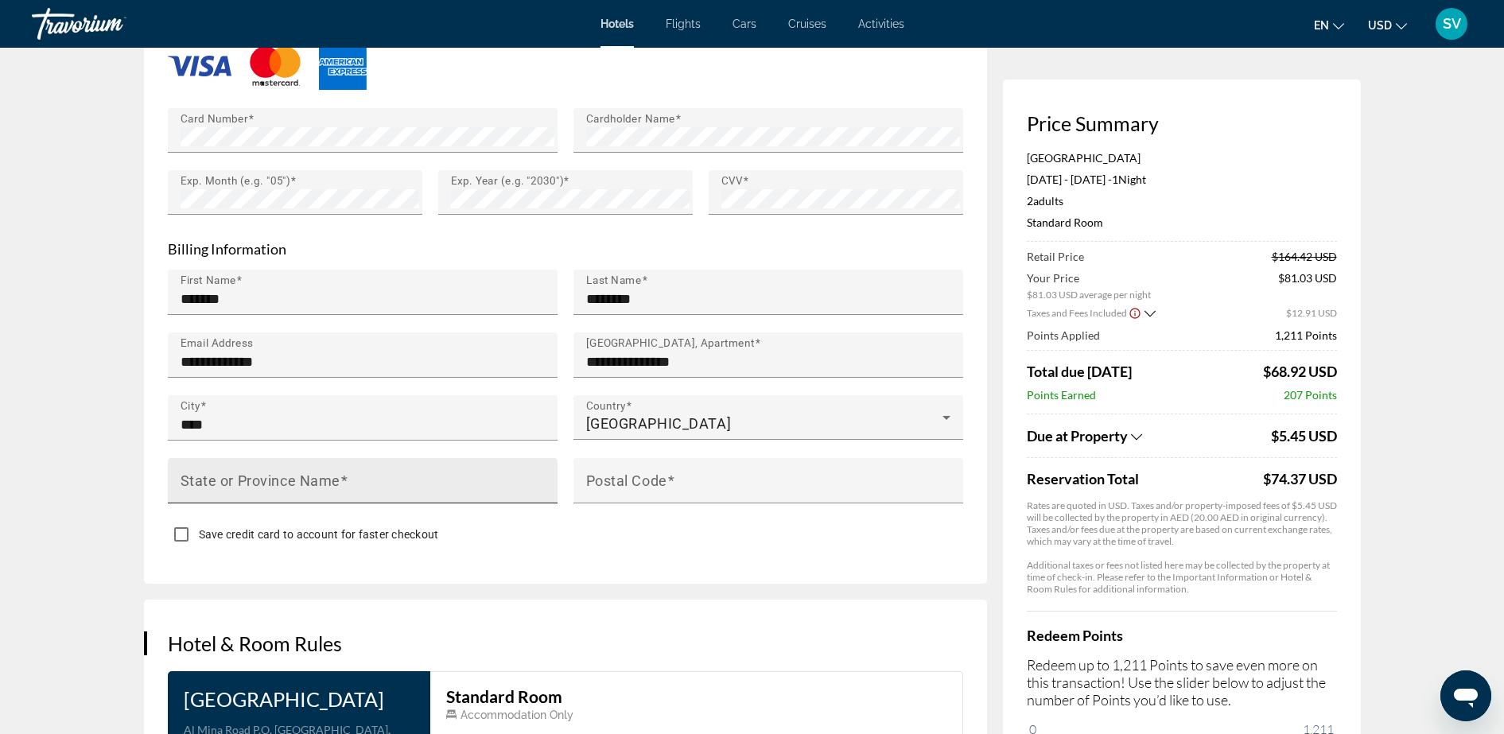
click at [254, 472] on mat-label "State or Province Name" at bounding box center [260, 480] width 160 height 17
click at [254, 478] on input "State or Province Name" at bounding box center [367, 487] width 374 height 19
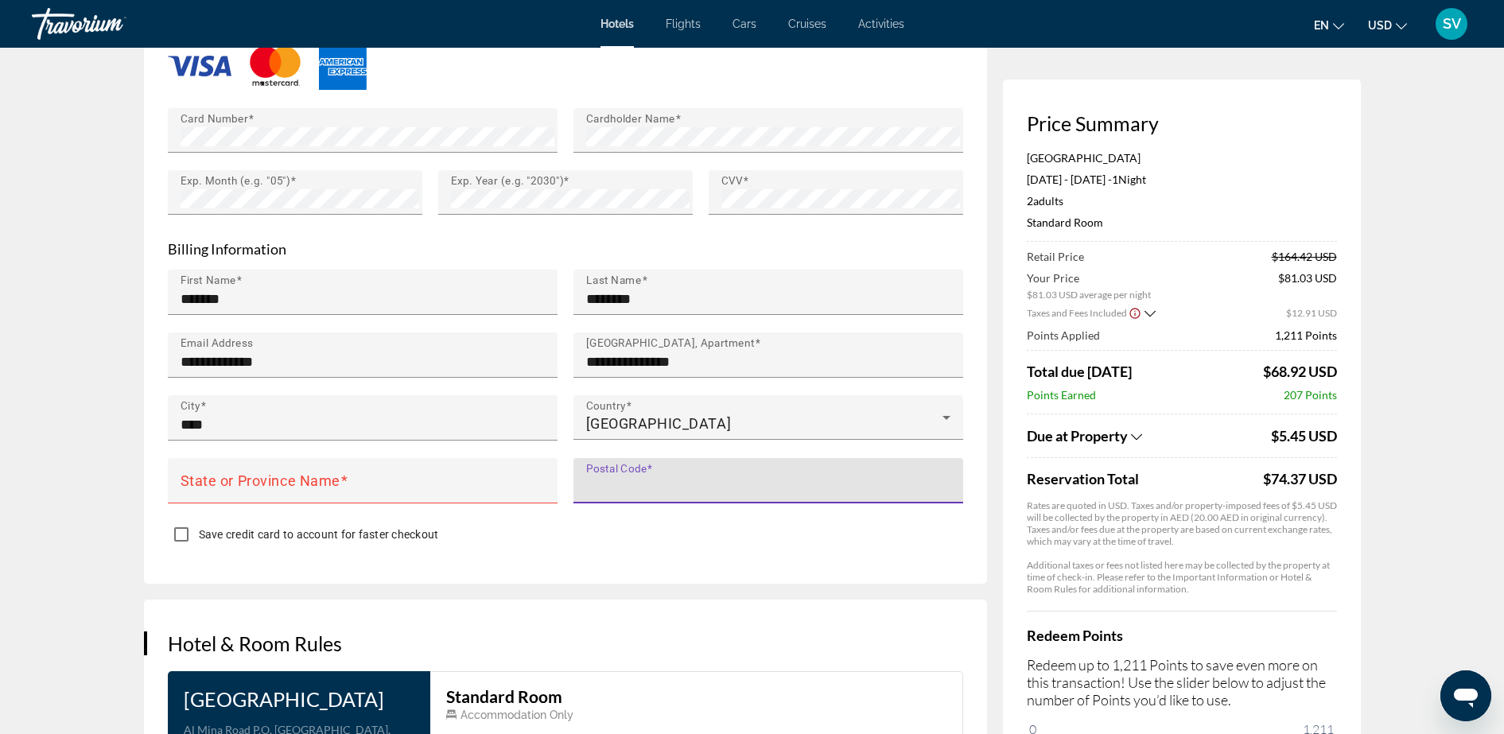
click at [677, 478] on input "Postal Code" at bounding box center [773, 487] width 374 height 19
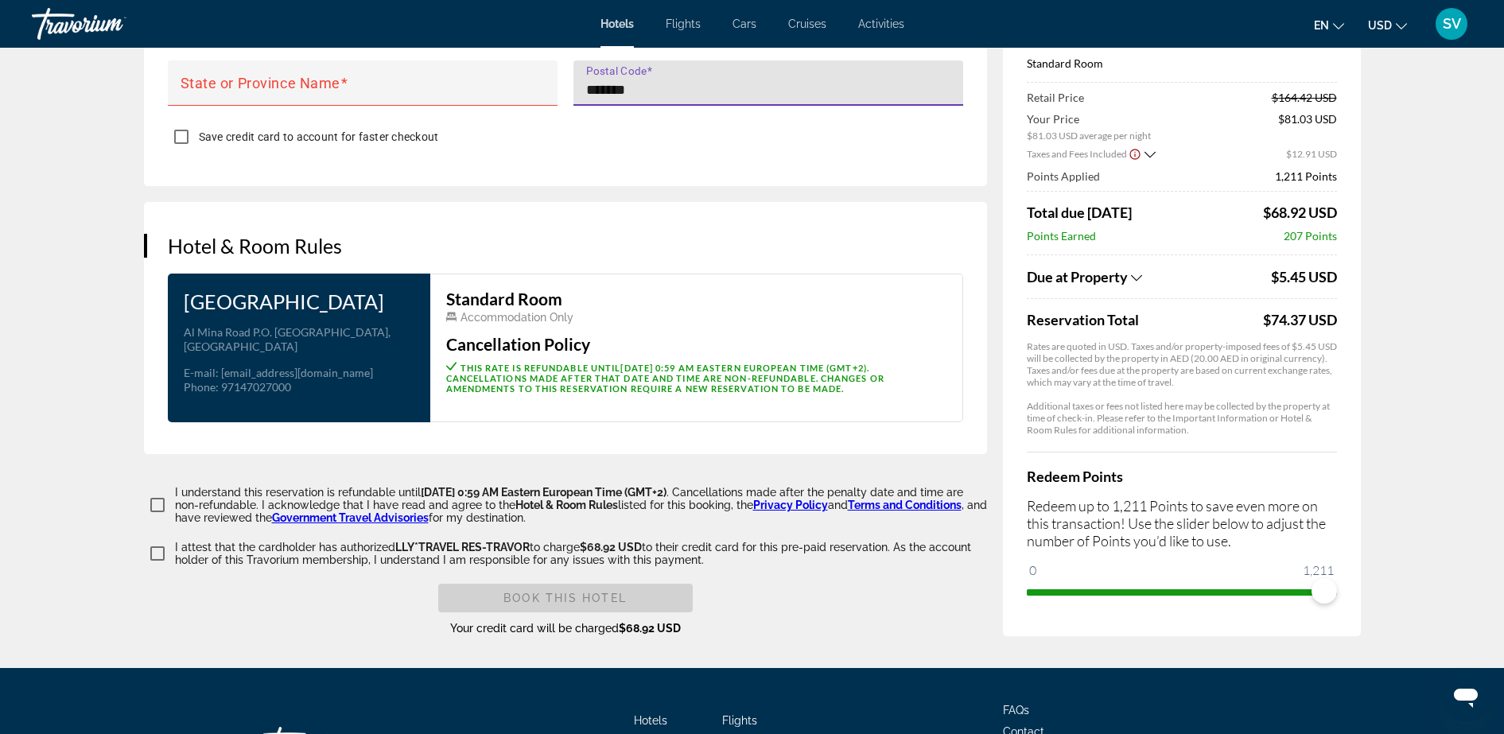
scroll to position [1896, 0]
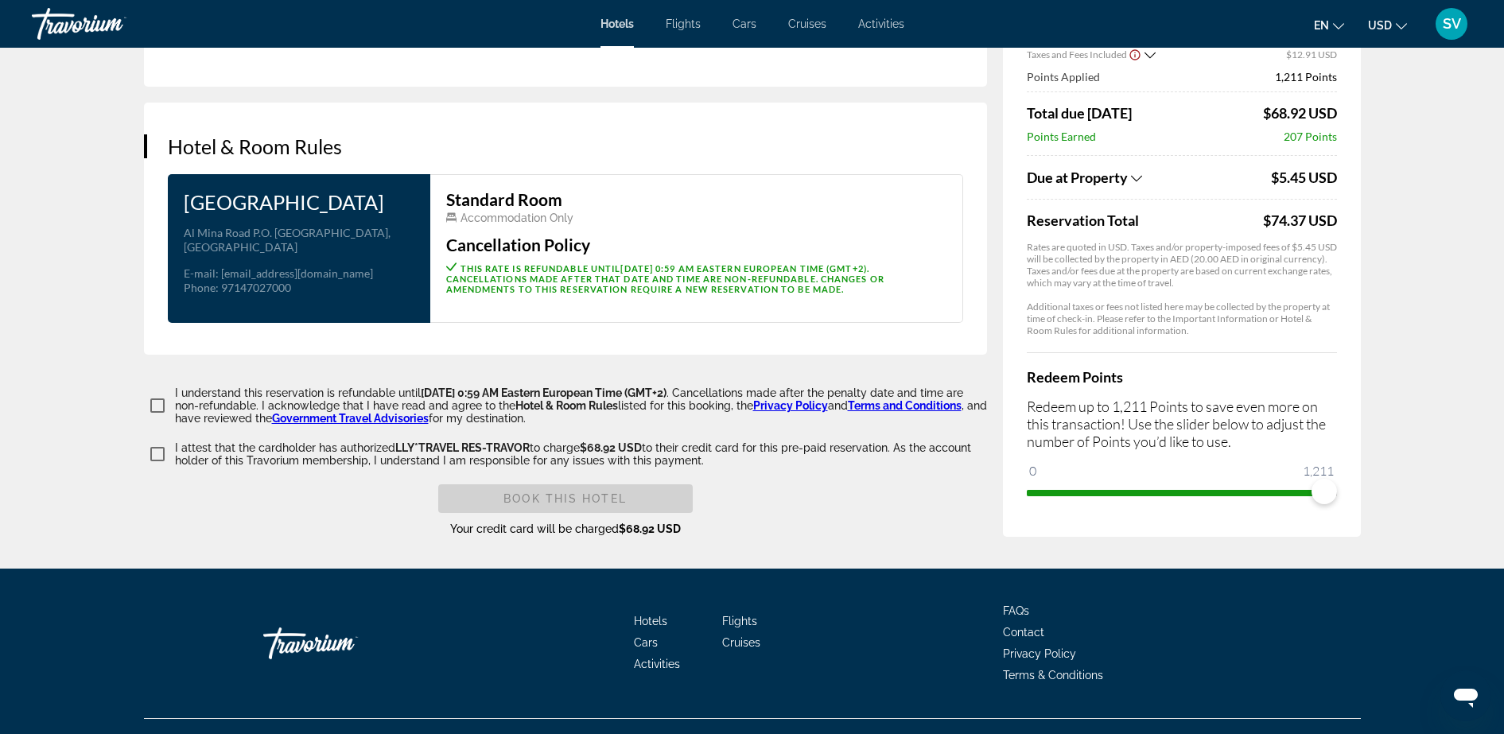
type input "*******"
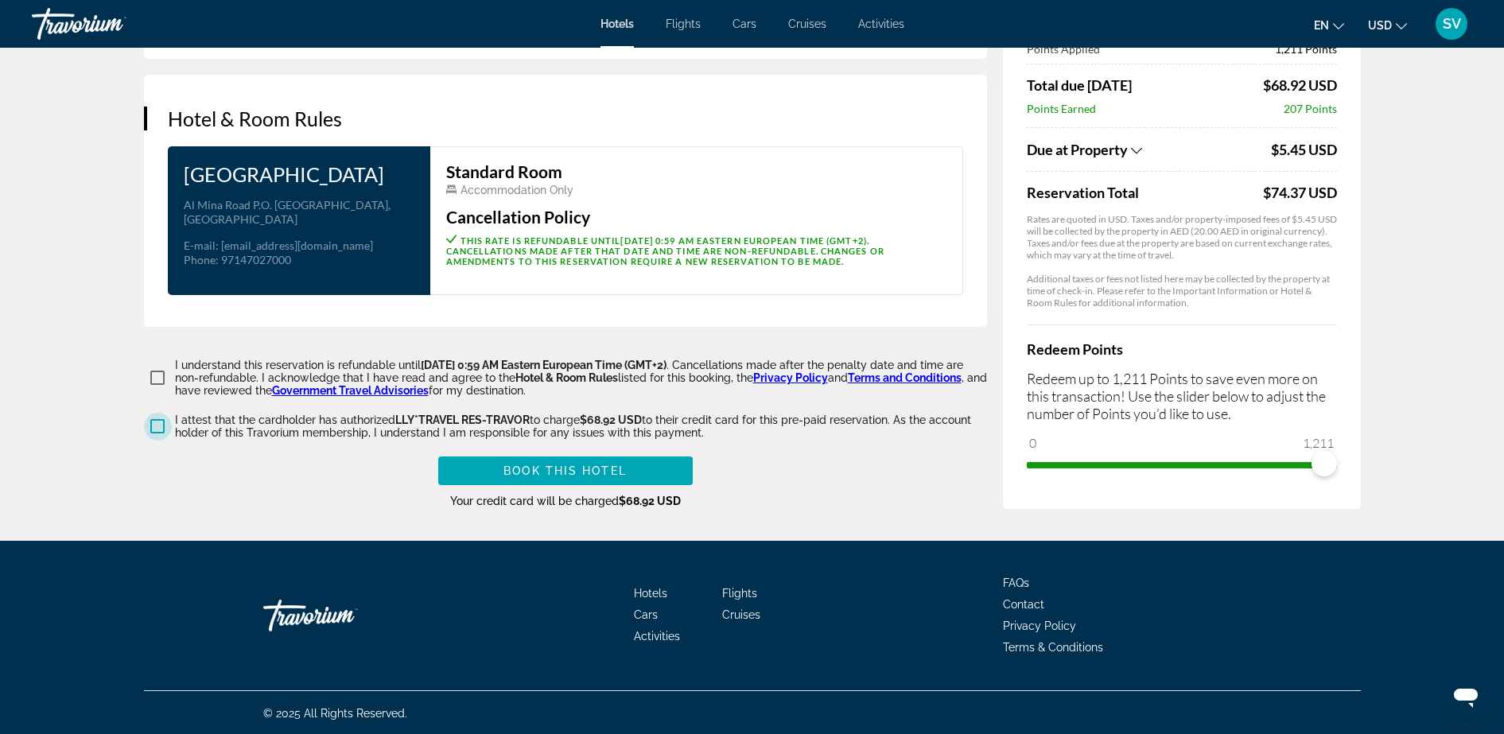
scroll to position [1943, 0]
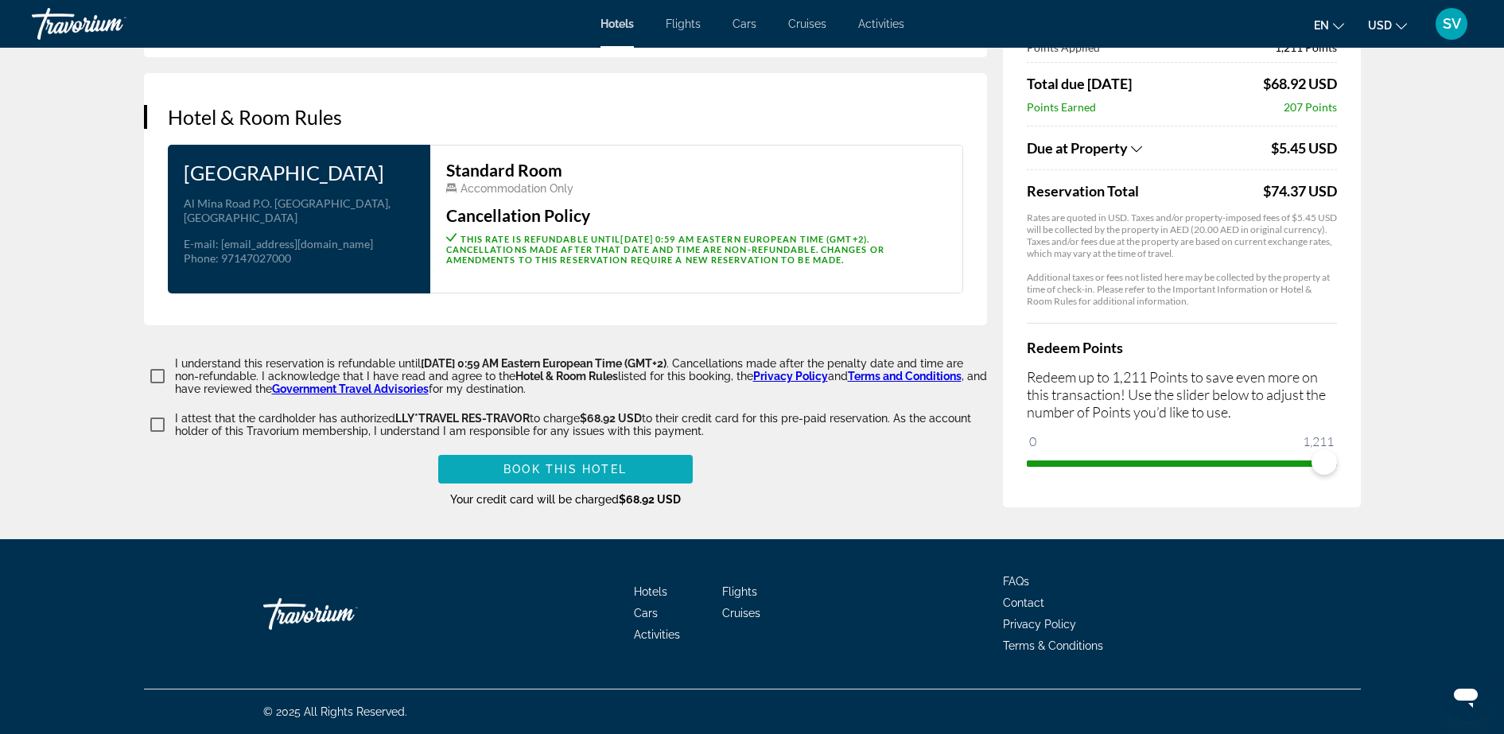
click at [598, 467] on span "Book this hotel" at bounding box center [564, 469] width 123 height 13
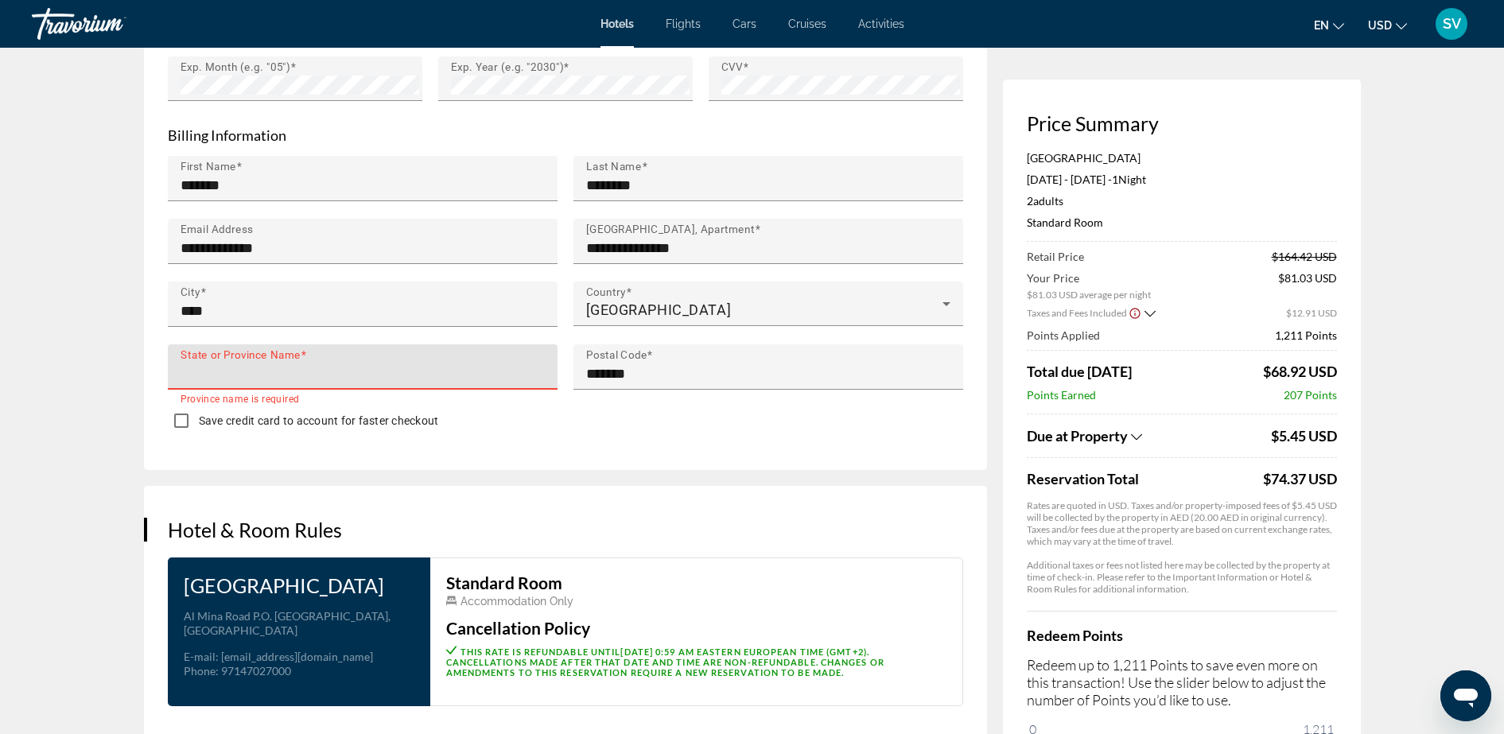
click at [293, 355] on mat-label "State or Province Name" at bounding box center [240, 354] width 120 height 13
click at [293, 364] on input "State or Province Name" at bounding box center [367, 373] width 374 height 19
type input "****"
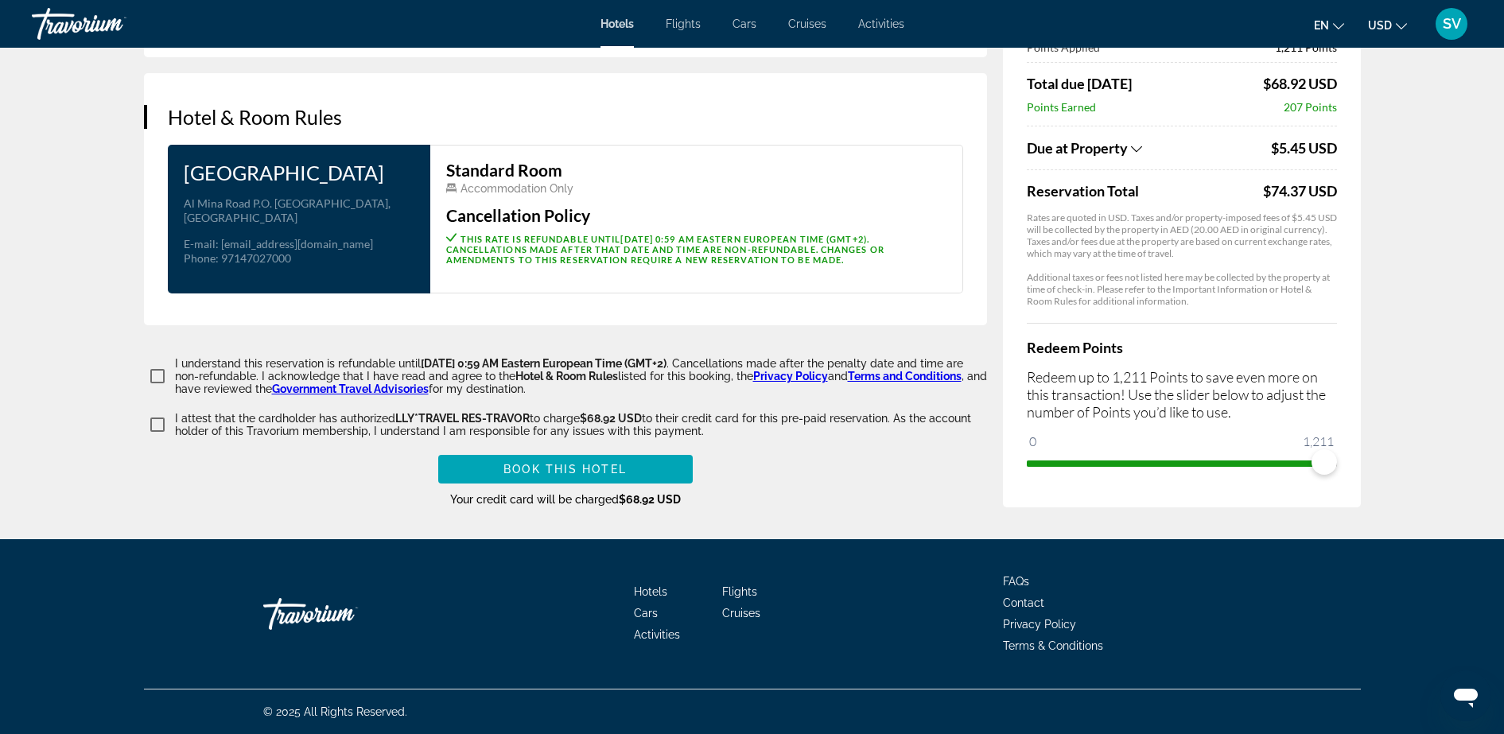
scroll to position [1943, 0]
click at [588, 466] on span "Book this hotel" at bounding box center [564, 469] width 123 height 13
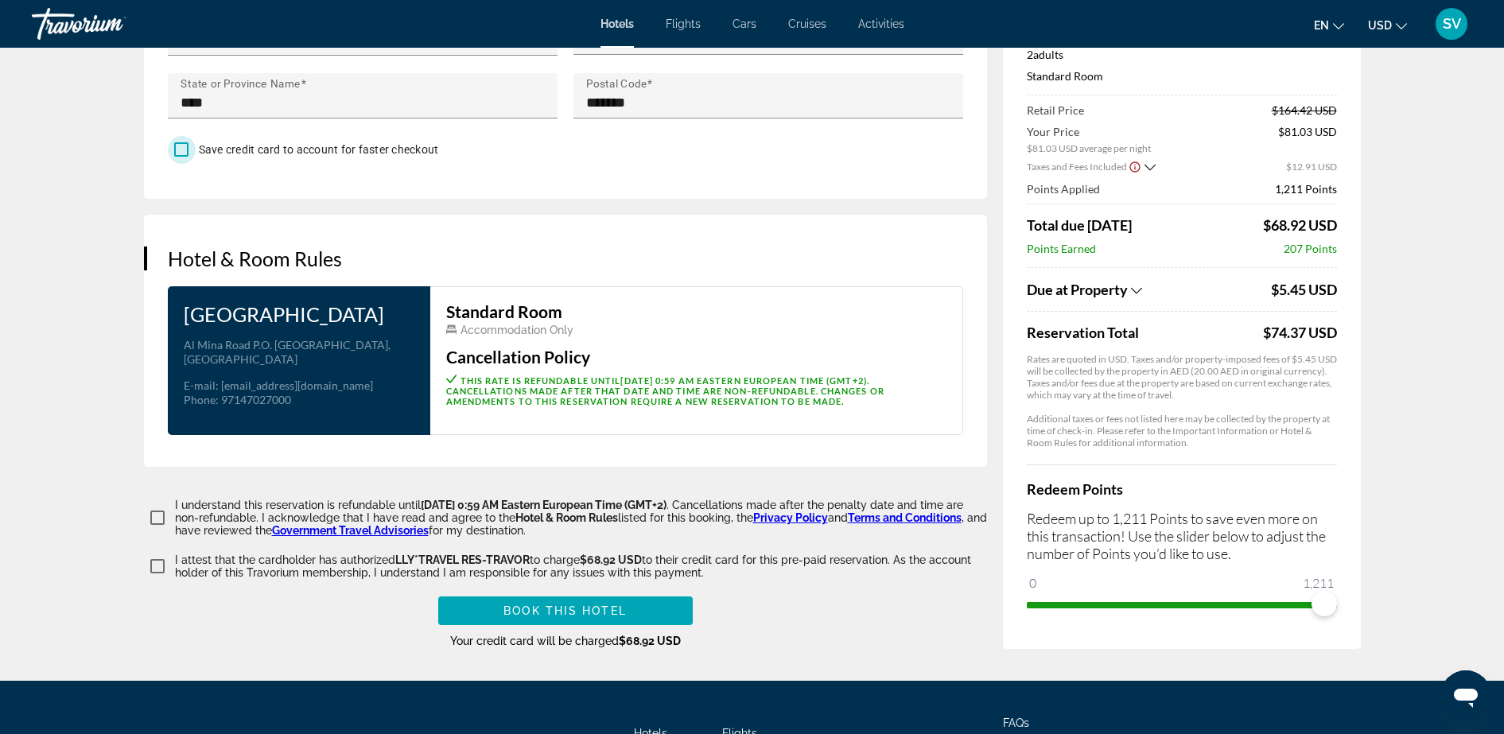
scroll to position [1988, 0]
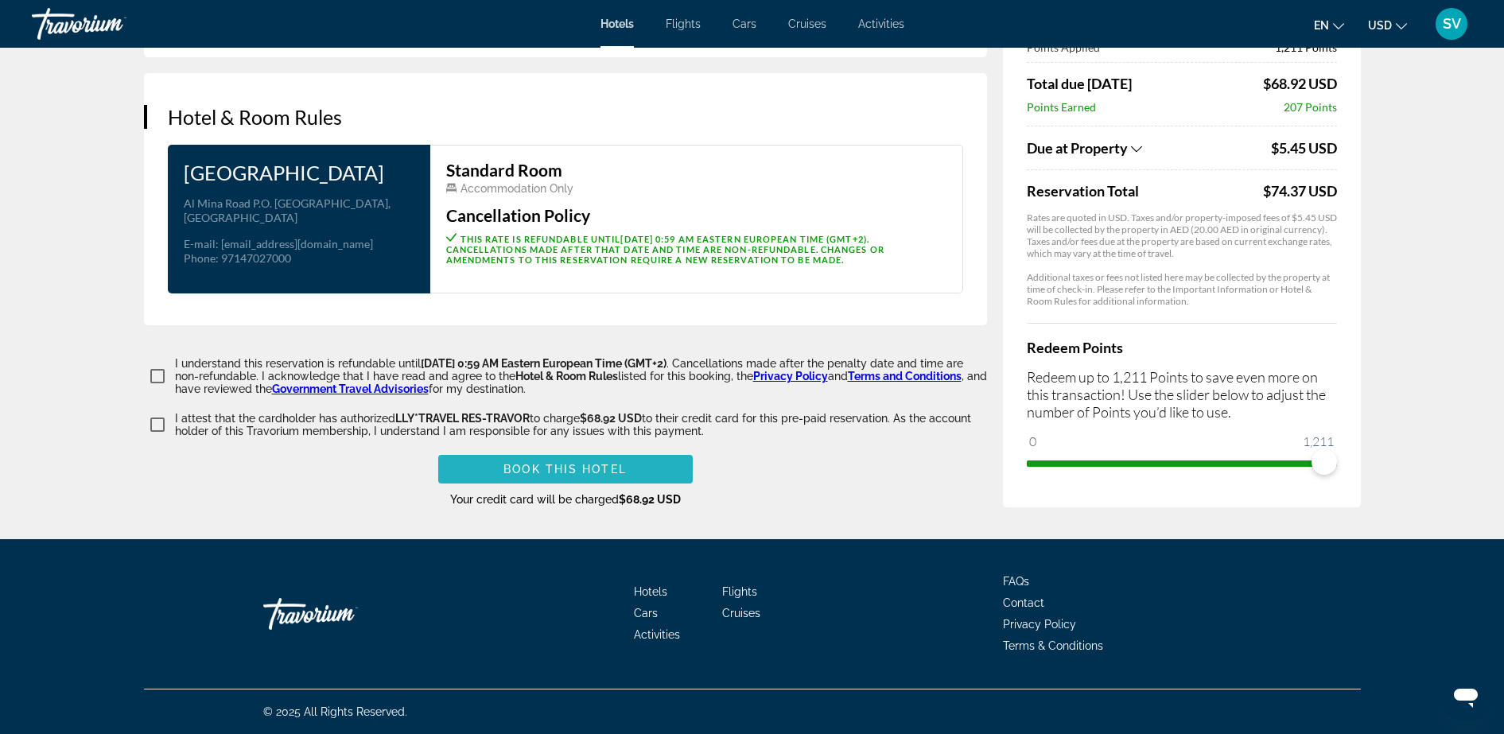
click at [577, 475] on span "Book this hotel" at bounding box center [564, 469] width 123 height 13
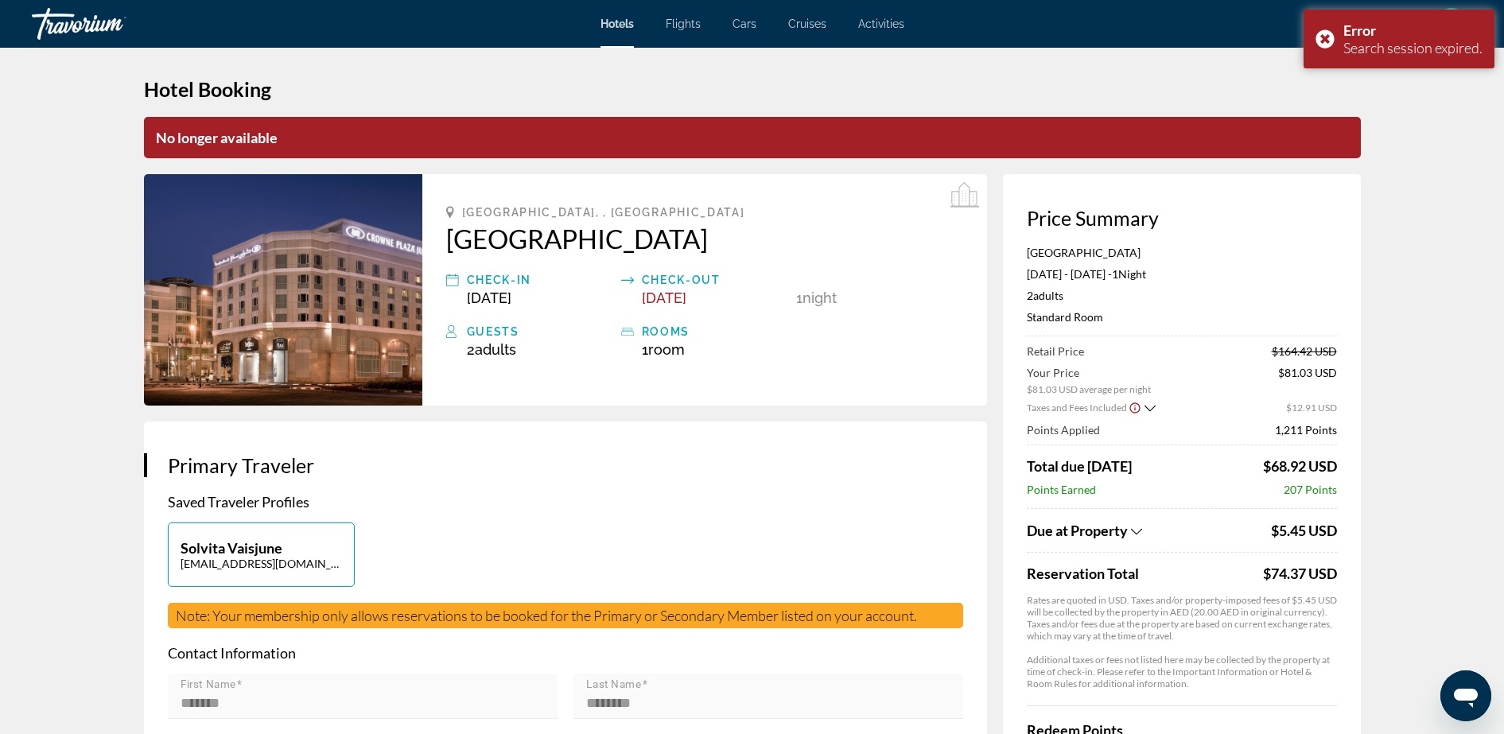
scroll to position [0, 0]
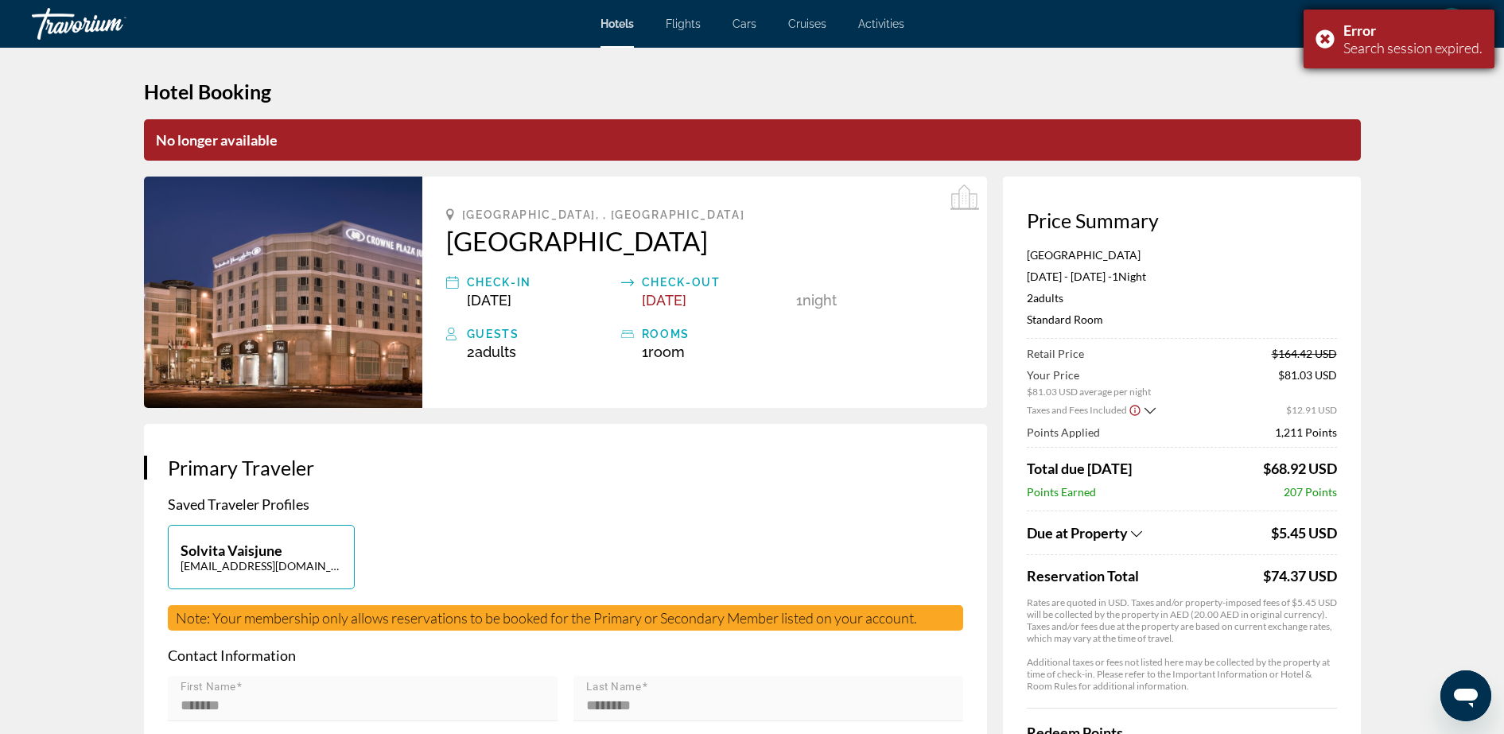
click at [1319, 34] on div "Error Search session expired." at bounding box center [1398, 39] width 191 height 59
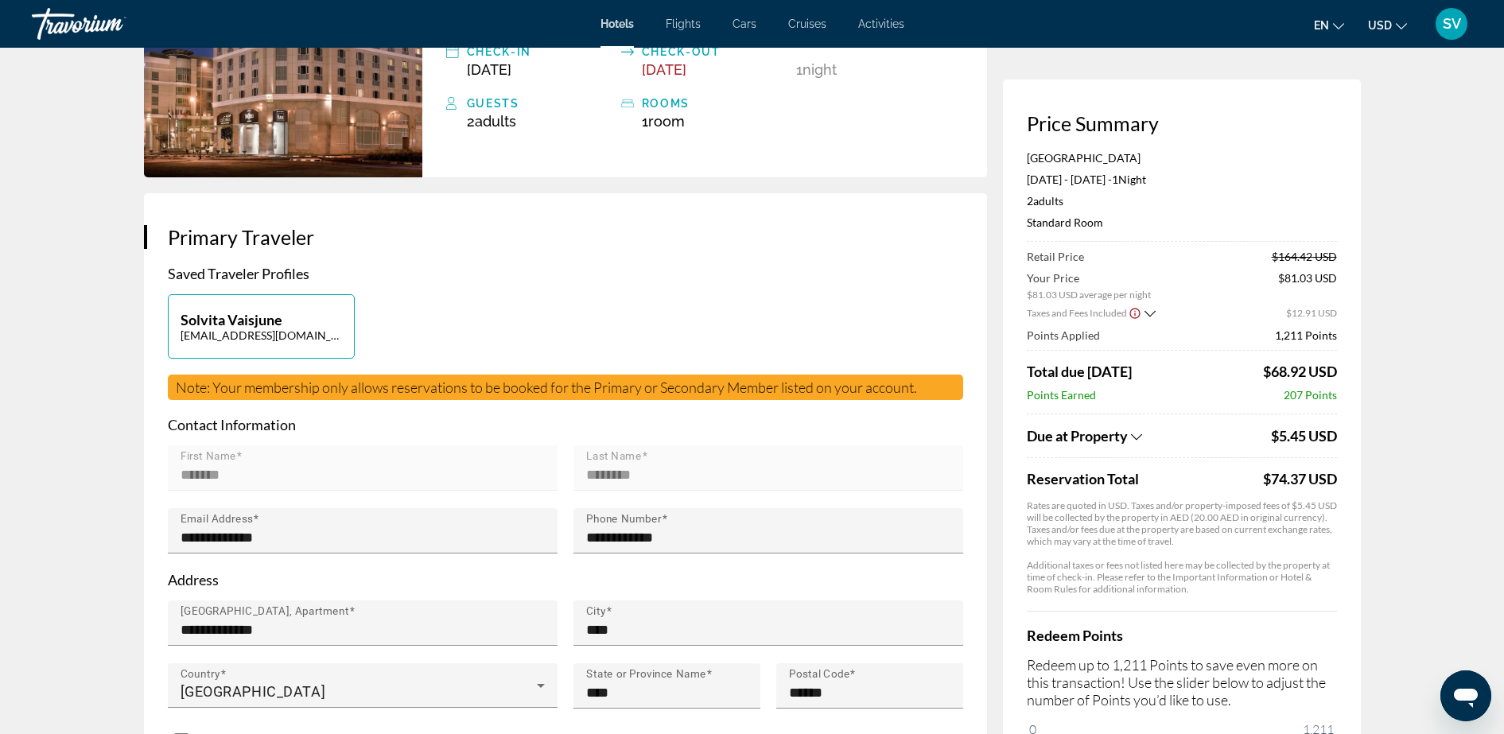
scroll to position [199, 0]
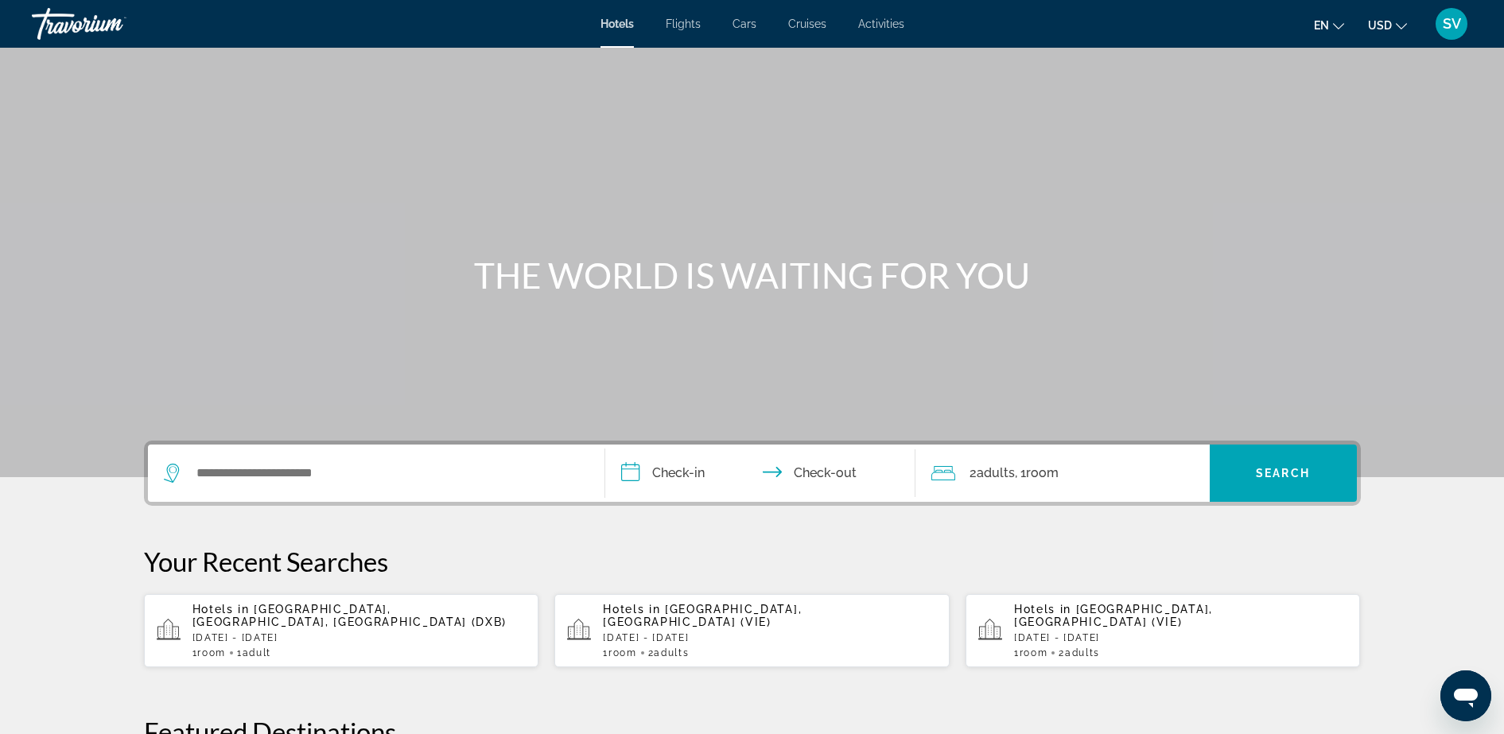
click at [1455, 24] on span "SV" at bounding box center [1451, 24] width 18 height 16
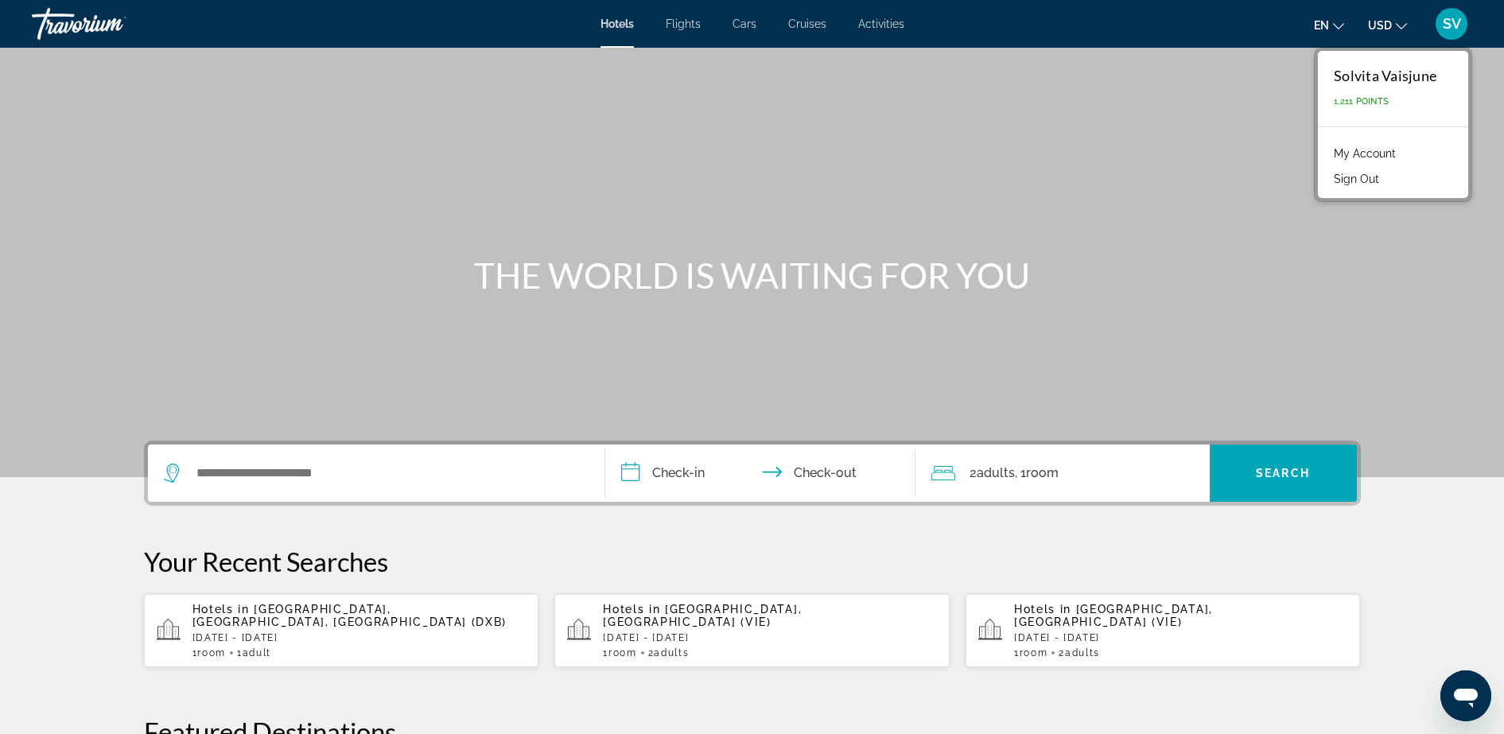
click at [1365, 148] on link "My Account" at bounding box center [1365, 153] width 78 height 21
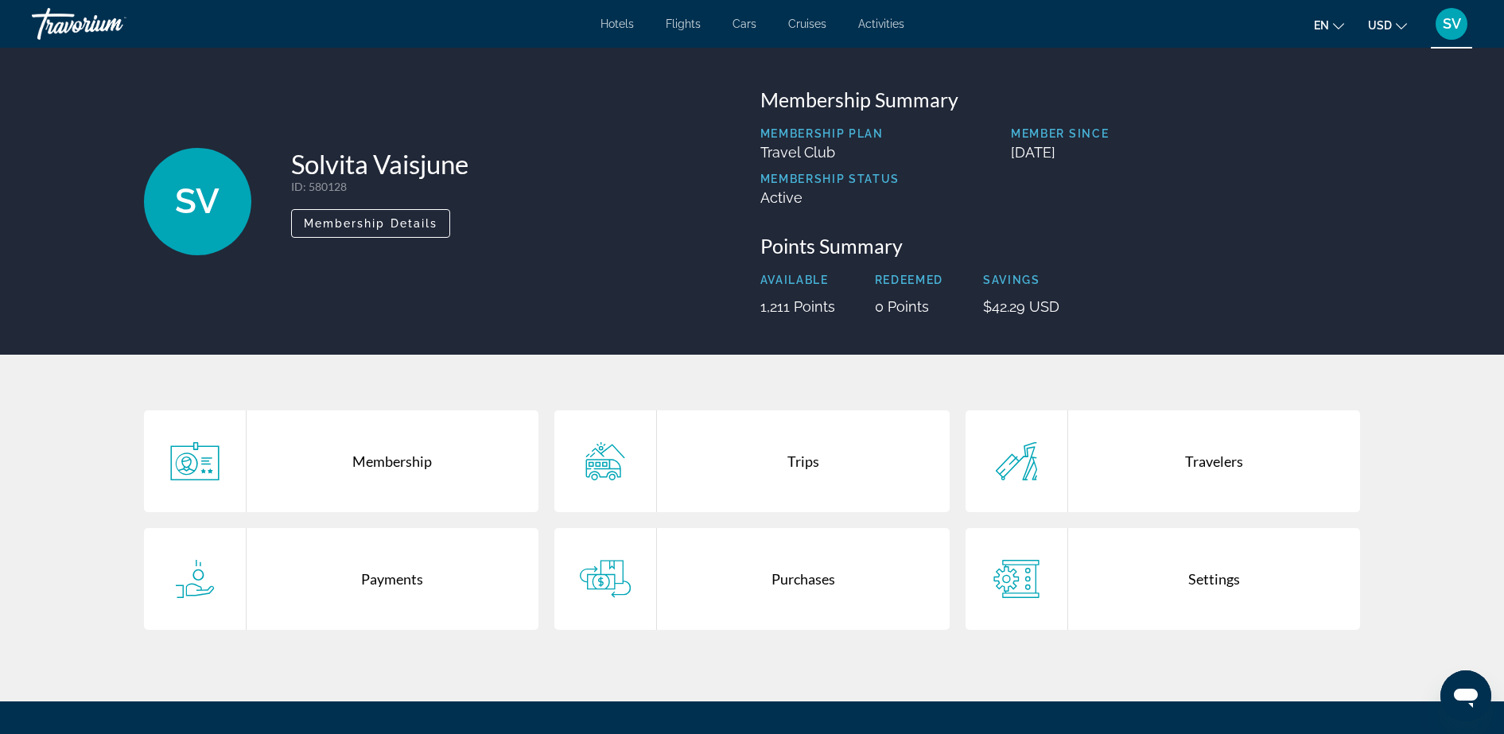
click at [805, 466] on div "Trips" at bounding box center [803, 461] width 293 height 102
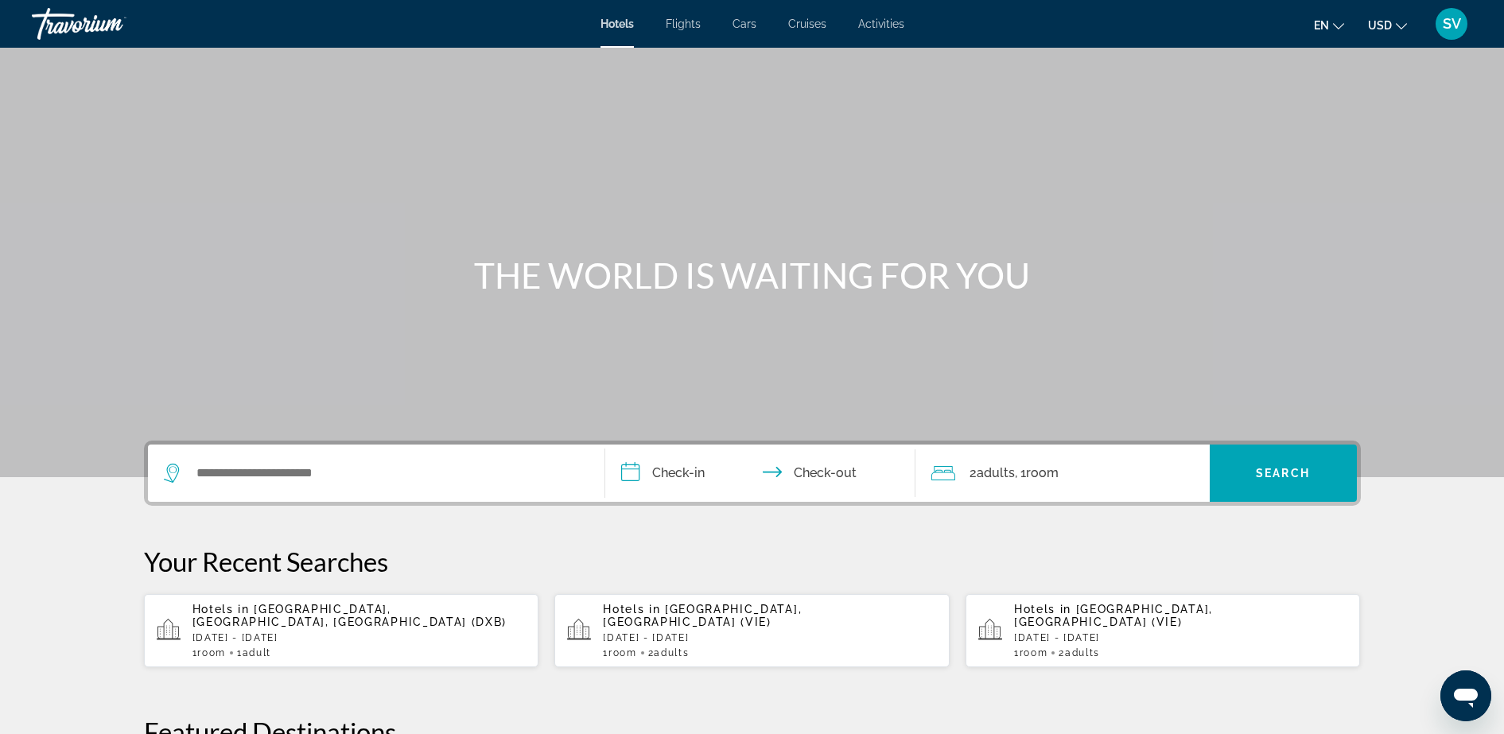
scroll to position [199, 0]
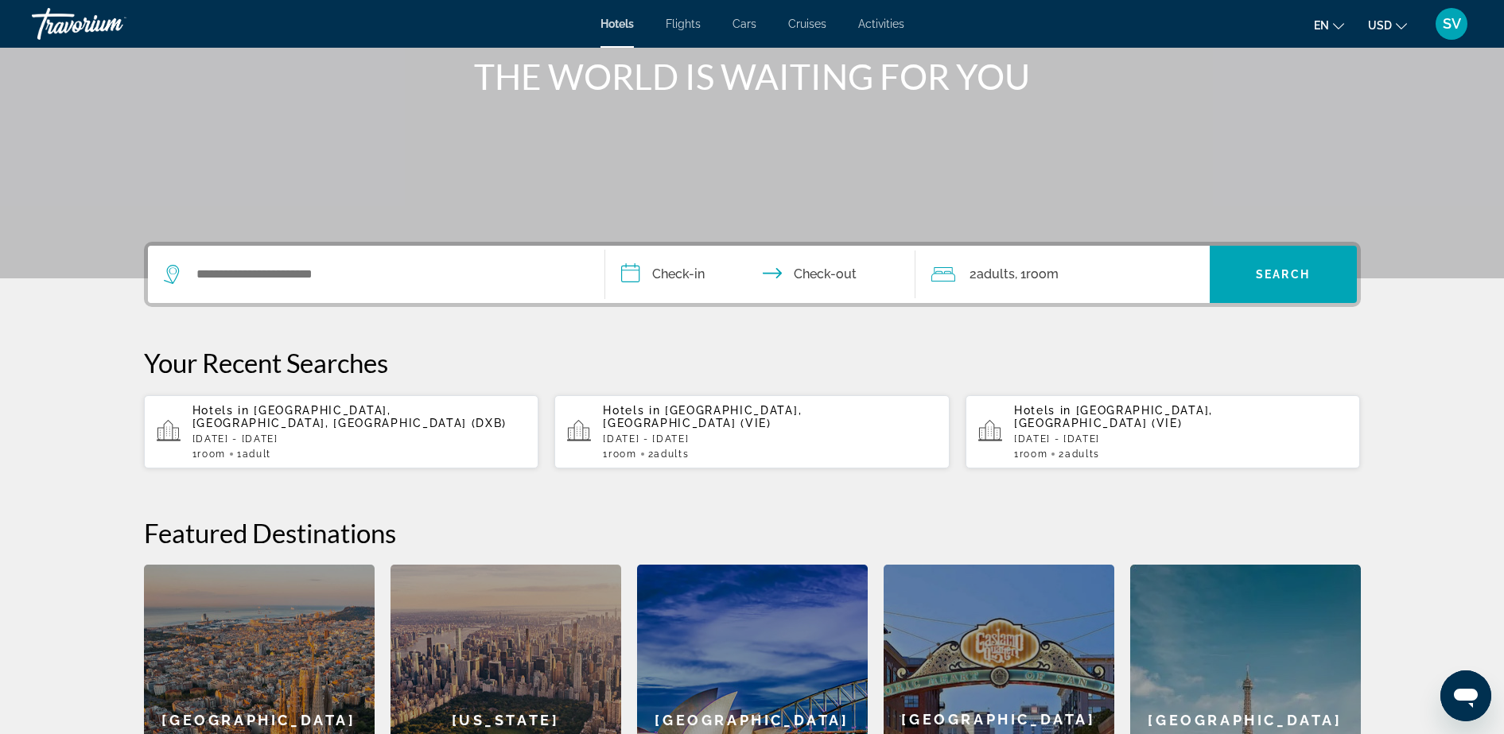
click at [310, 431] on div "Hotels in Dubai, Dubai Emirate, United Arab Emirates (DXB) Mon, 15 Sep - Tue, 1…" at bounding box center [359, 432] width 334 height 56
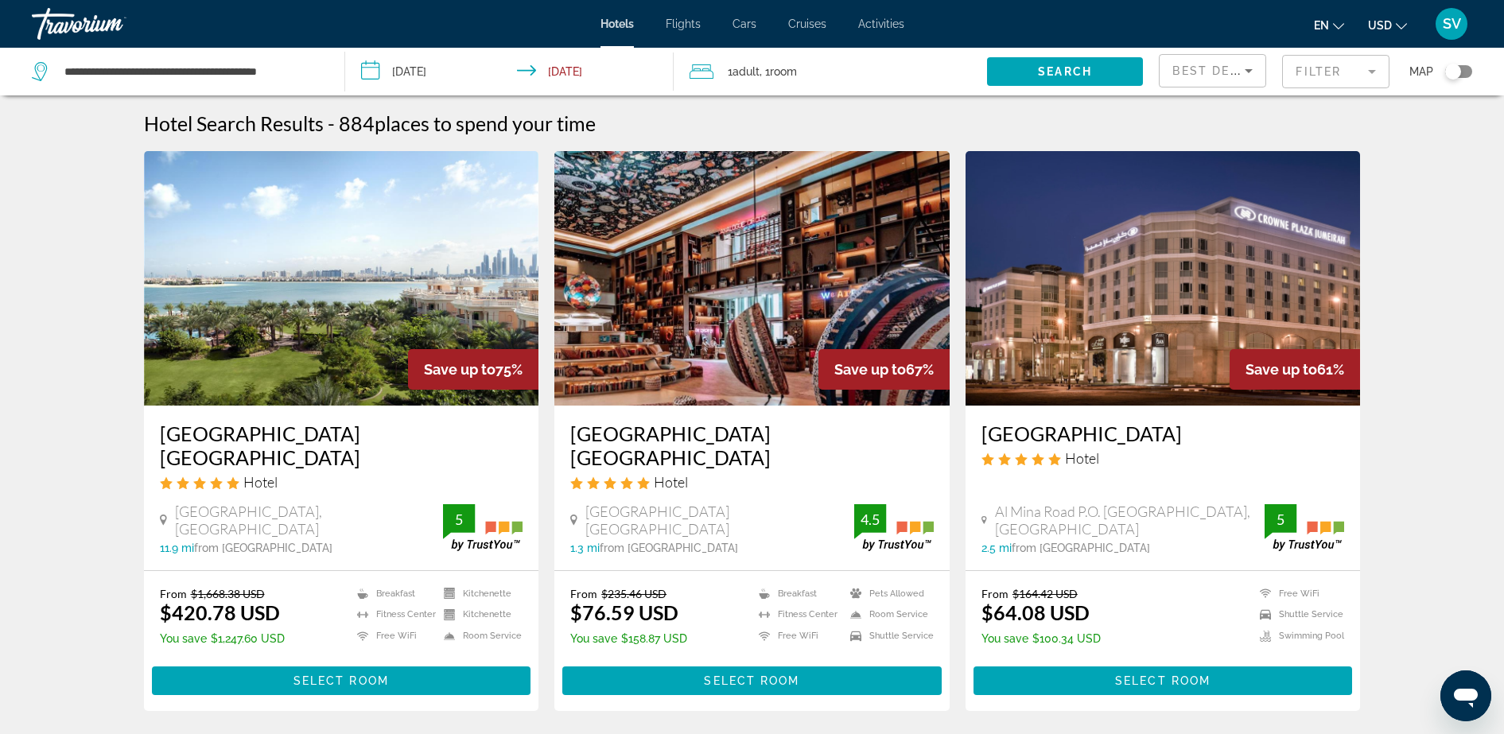
click at [1446, 20] on span "SV" at bounding box center [1451, 24] width 18 height 16
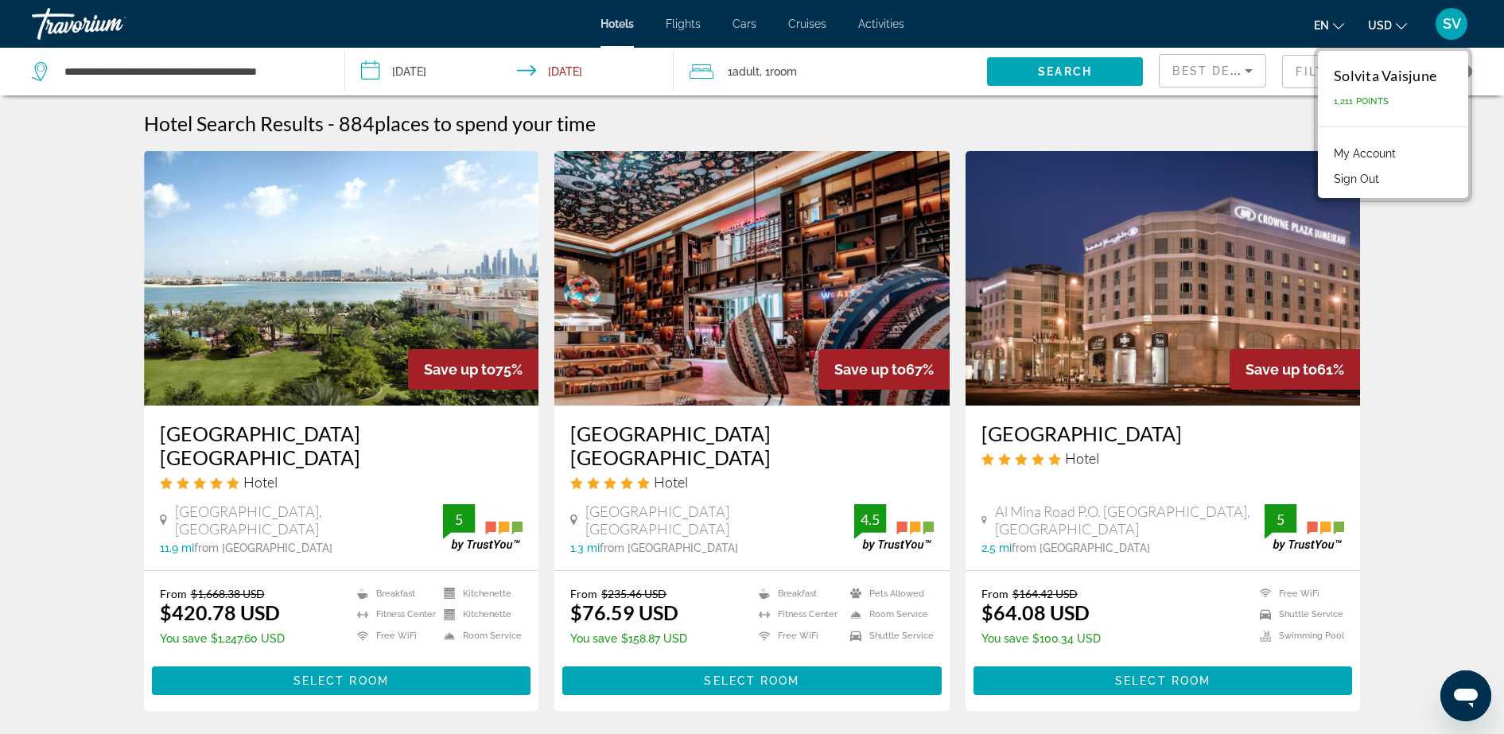
click at [1358, 153] on link "My Account" at bounding box center [1365, 153] width 78 height 21
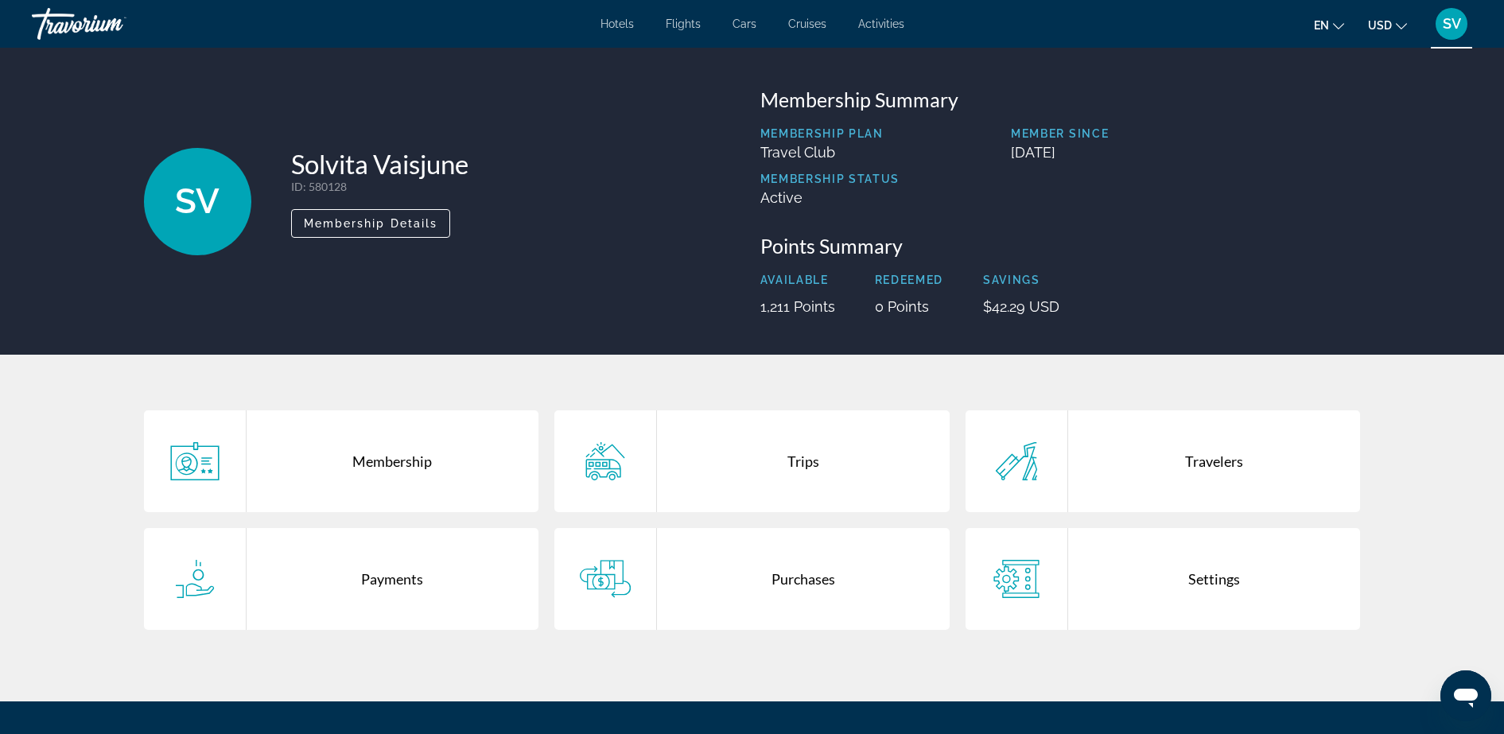
click at [764, 456] on div "Trips" at bounding box center [803, 461] width 293 height 102
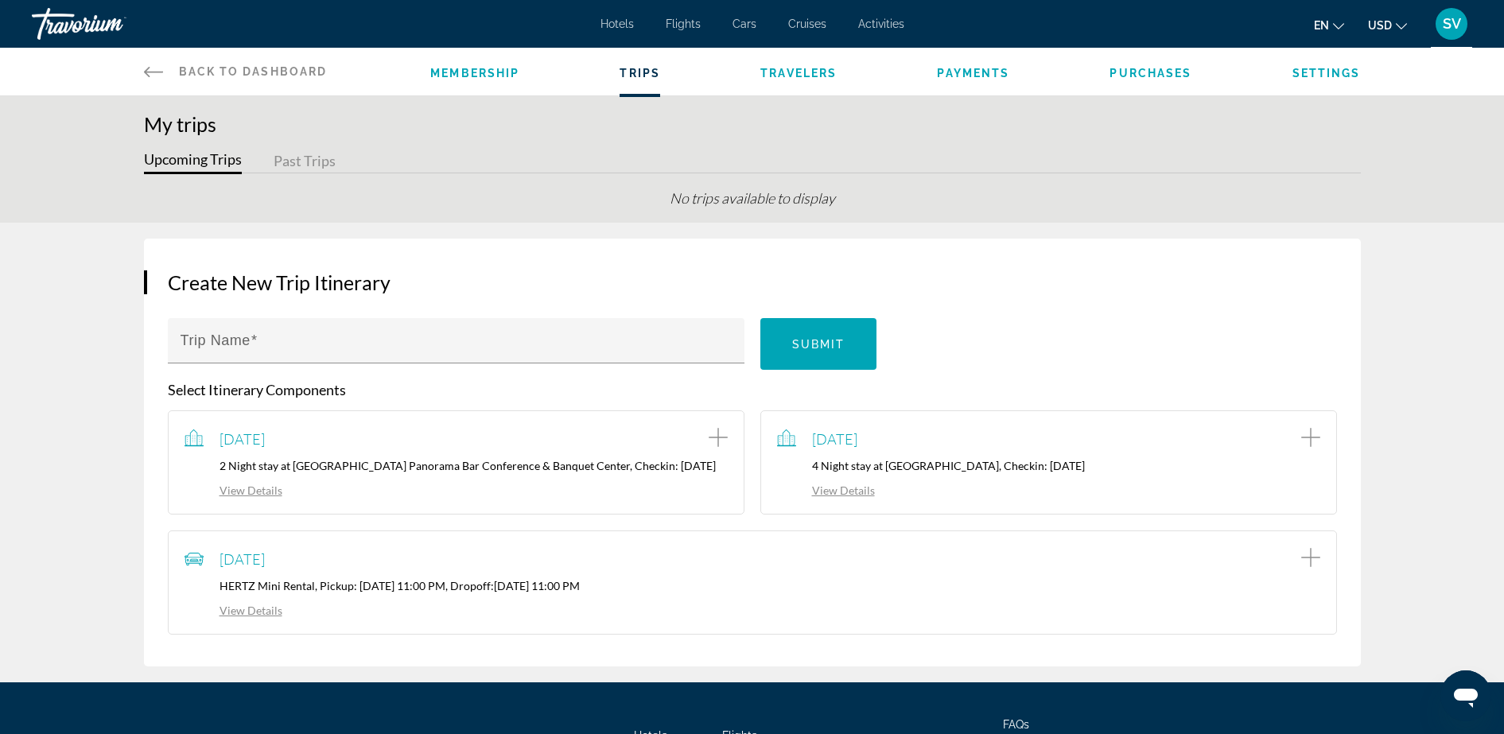
click at [498, 70] on span "Membership" at bounding box center [474, 73] width 89 height 13
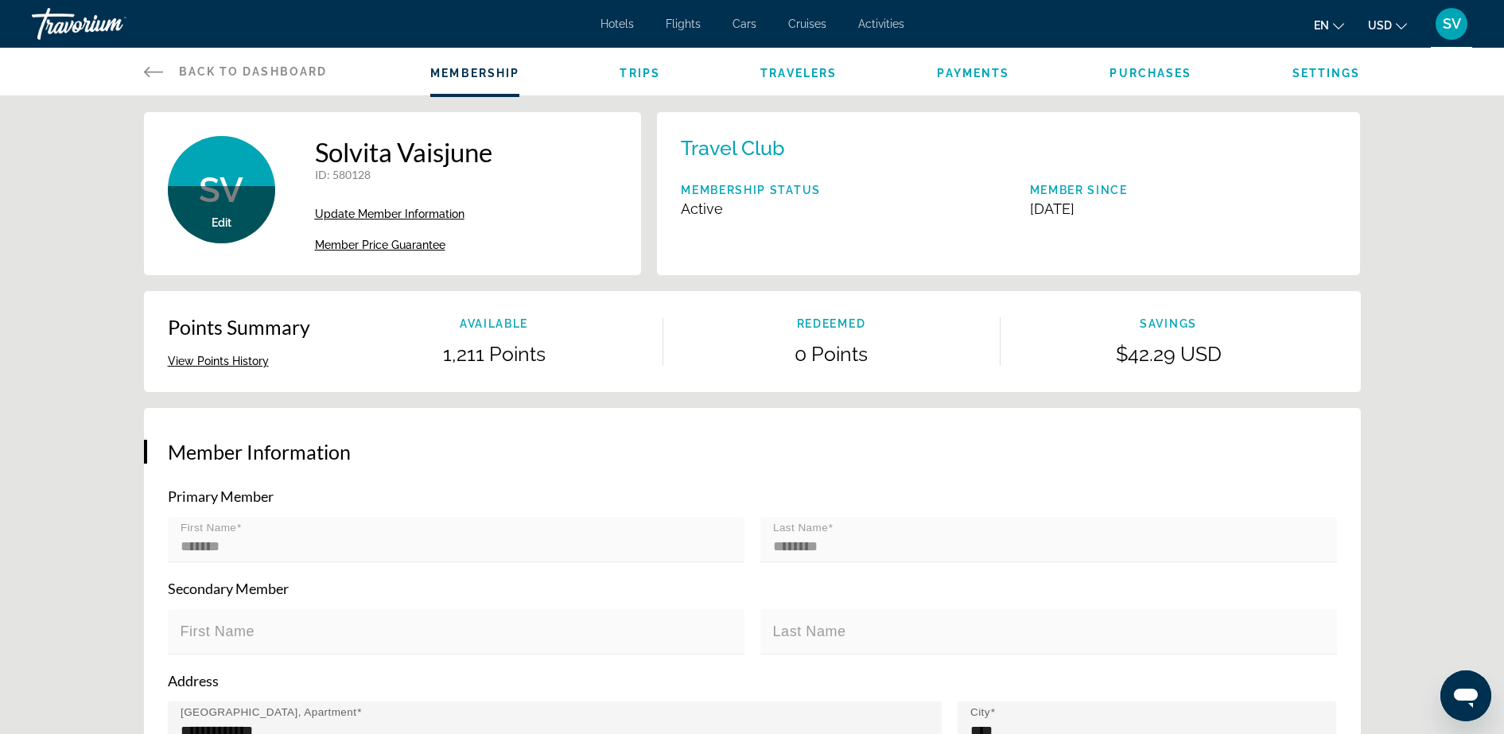
click at [1464, 686] on icon "Atvērt ziņojumapmaiņas logu" at bounding box center [1465, 695] width 29 height 29
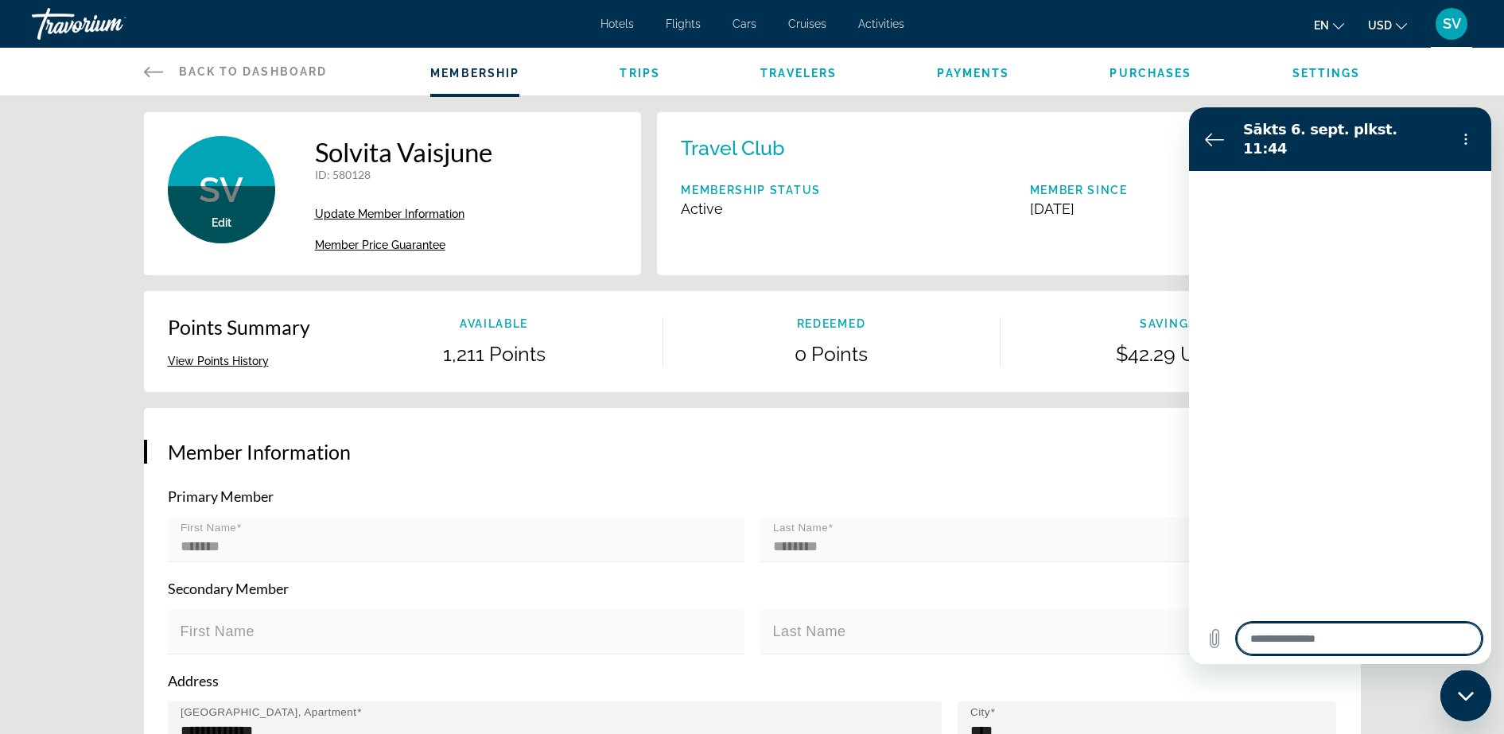
type textarea "*"
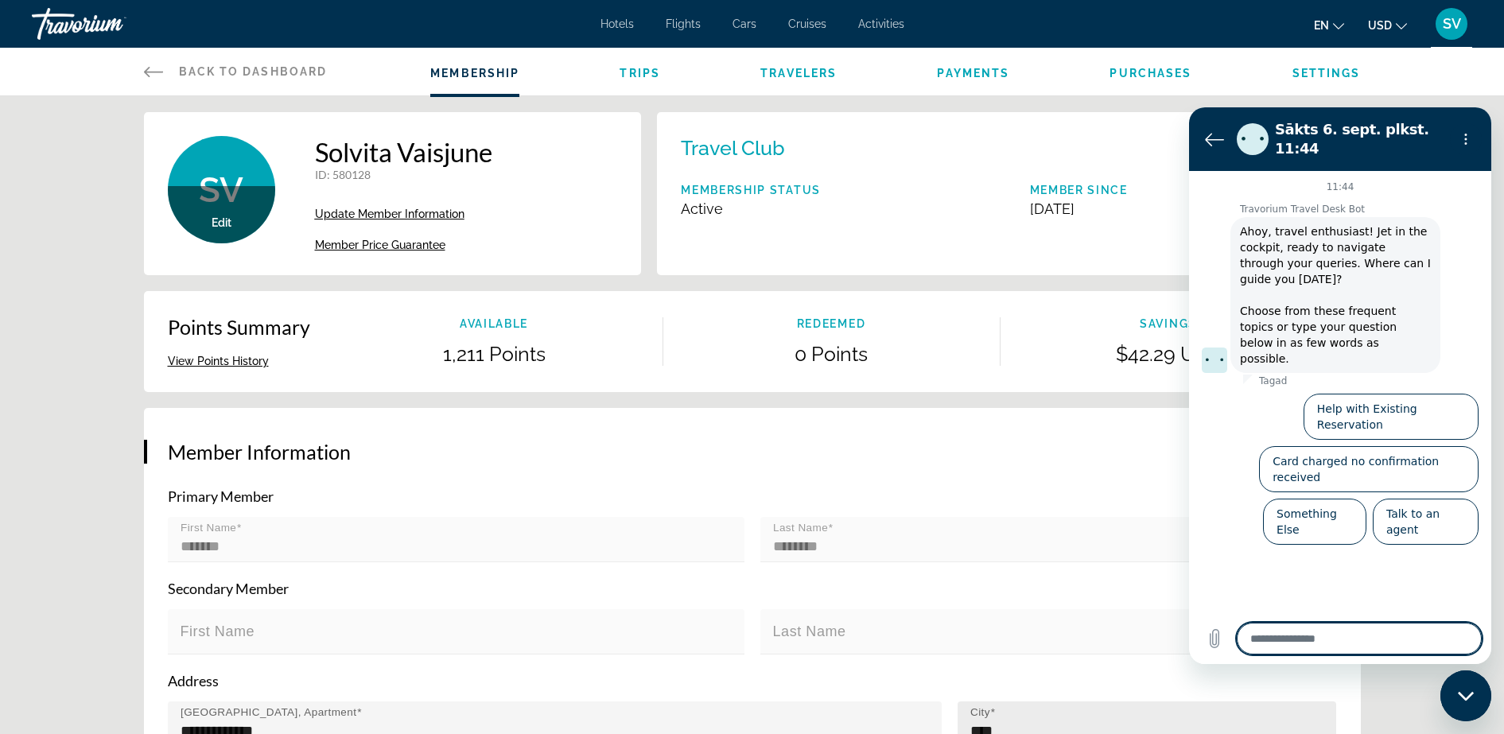
paste textarea "**********"
type textarea "**********"
type textarea "*"
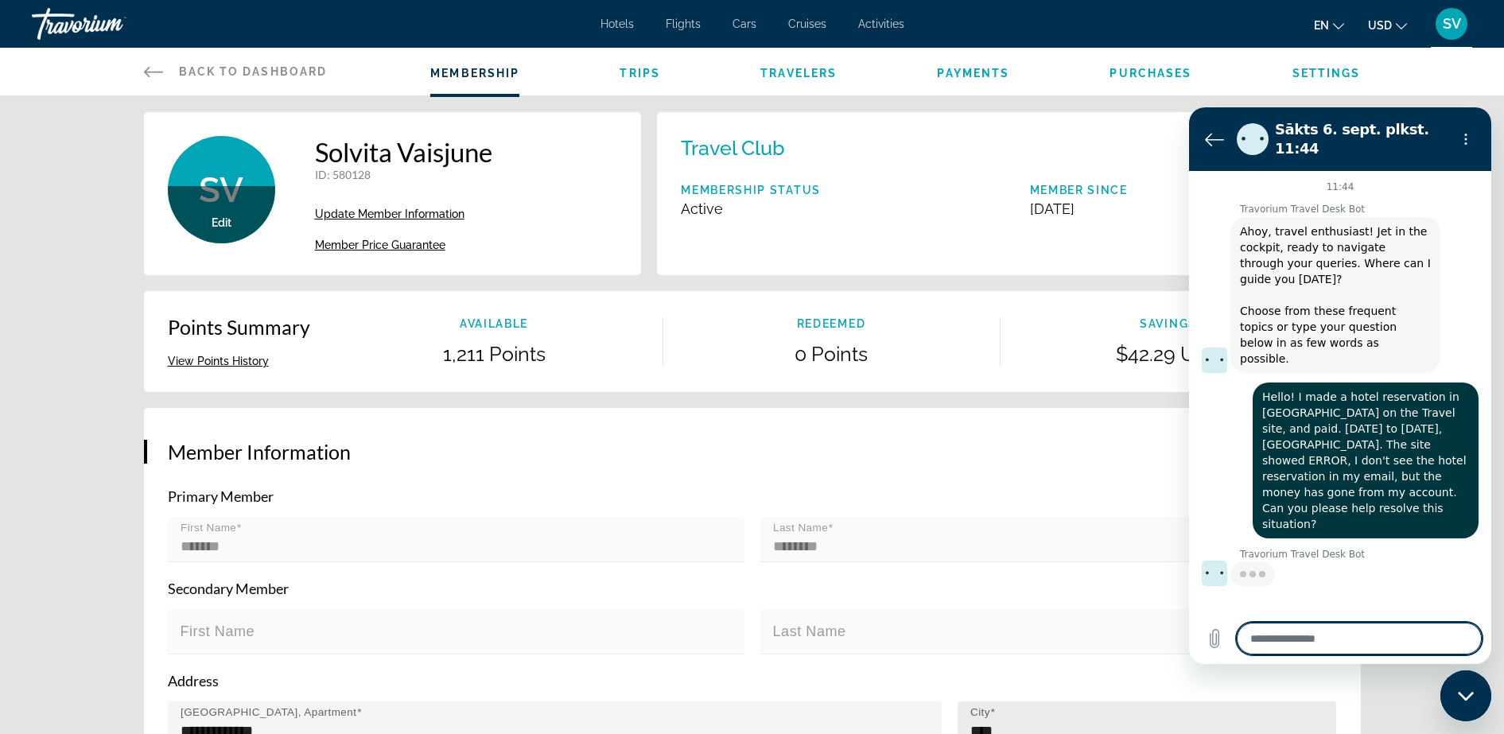
type textarea "*"
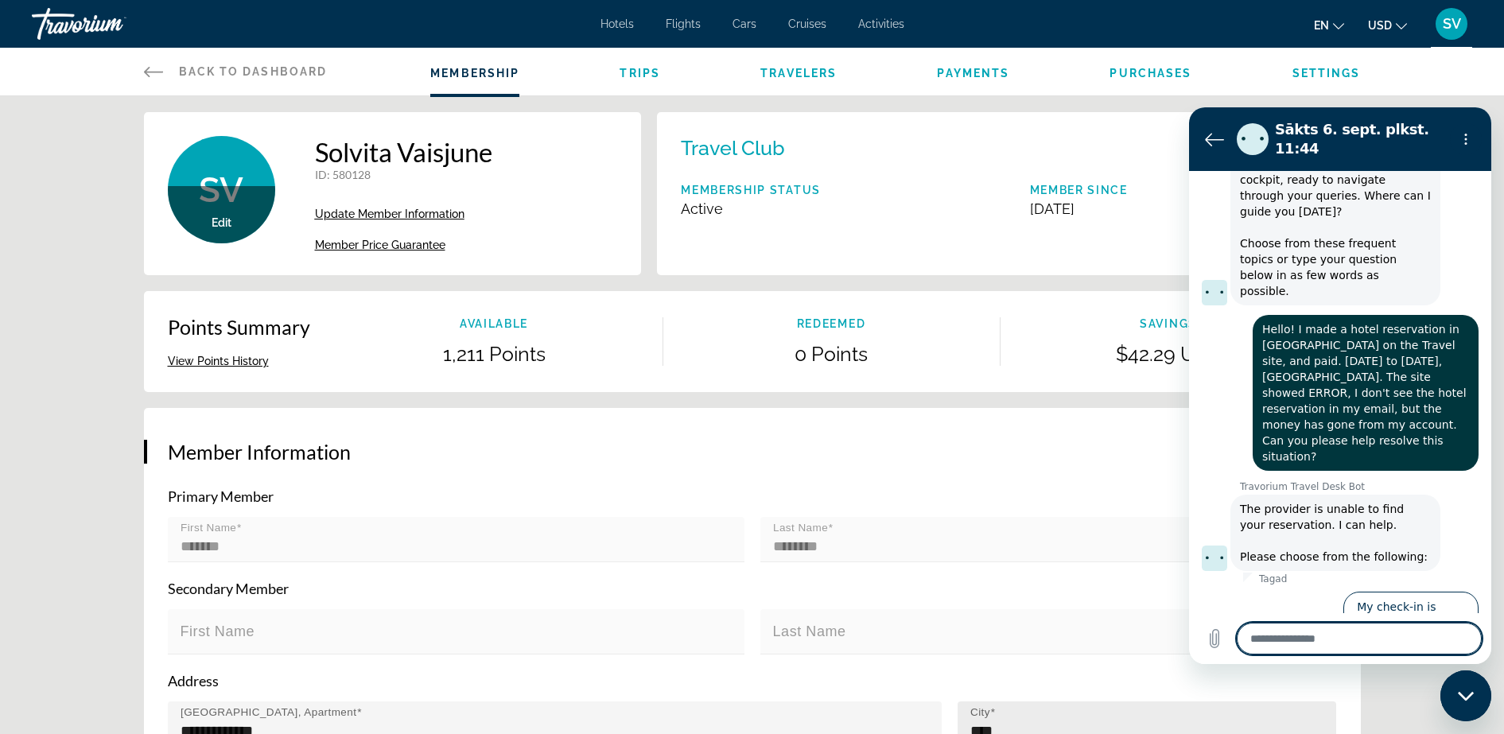
scroll to position [88, 0]
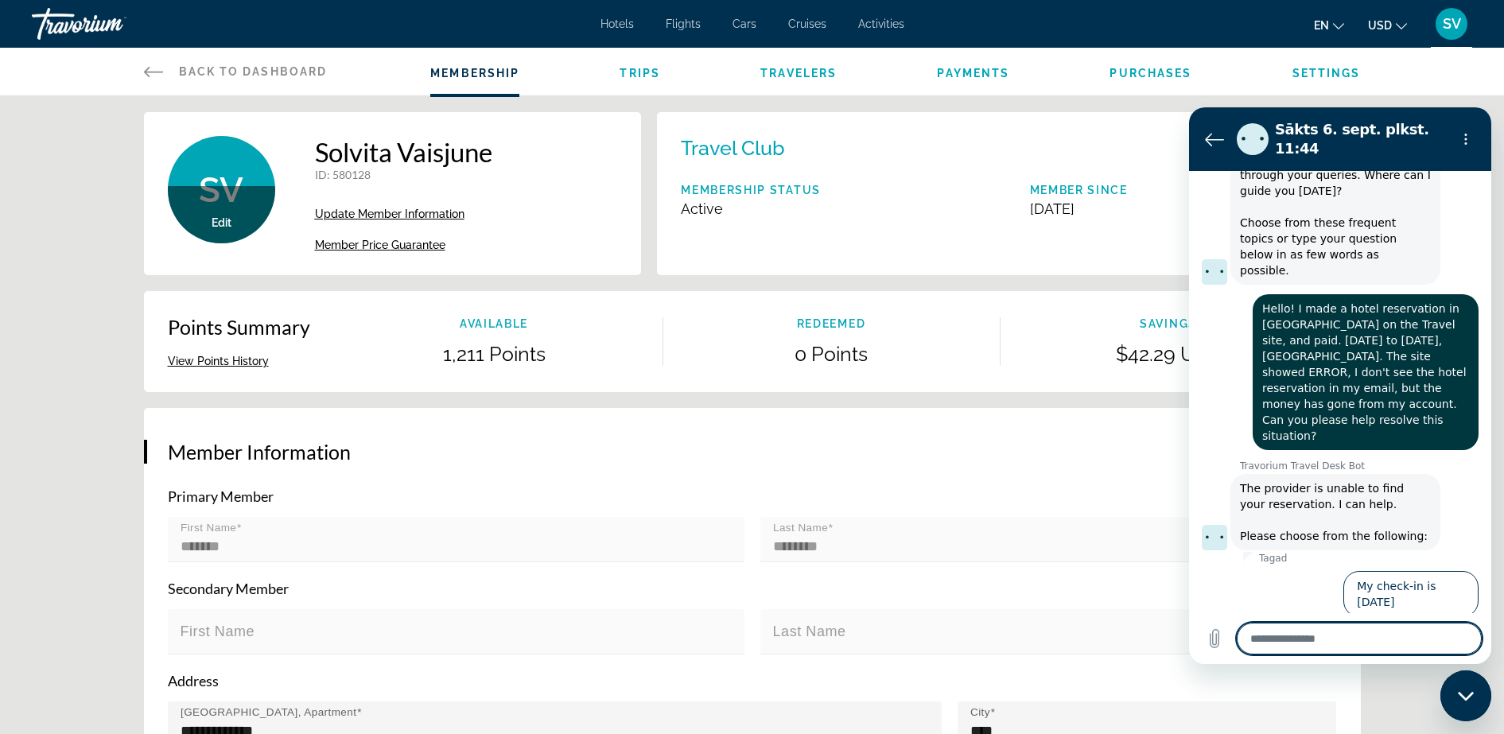
click at [623, 21] on span "Hotels" at bounding box center [616, 23] width 33 height 13
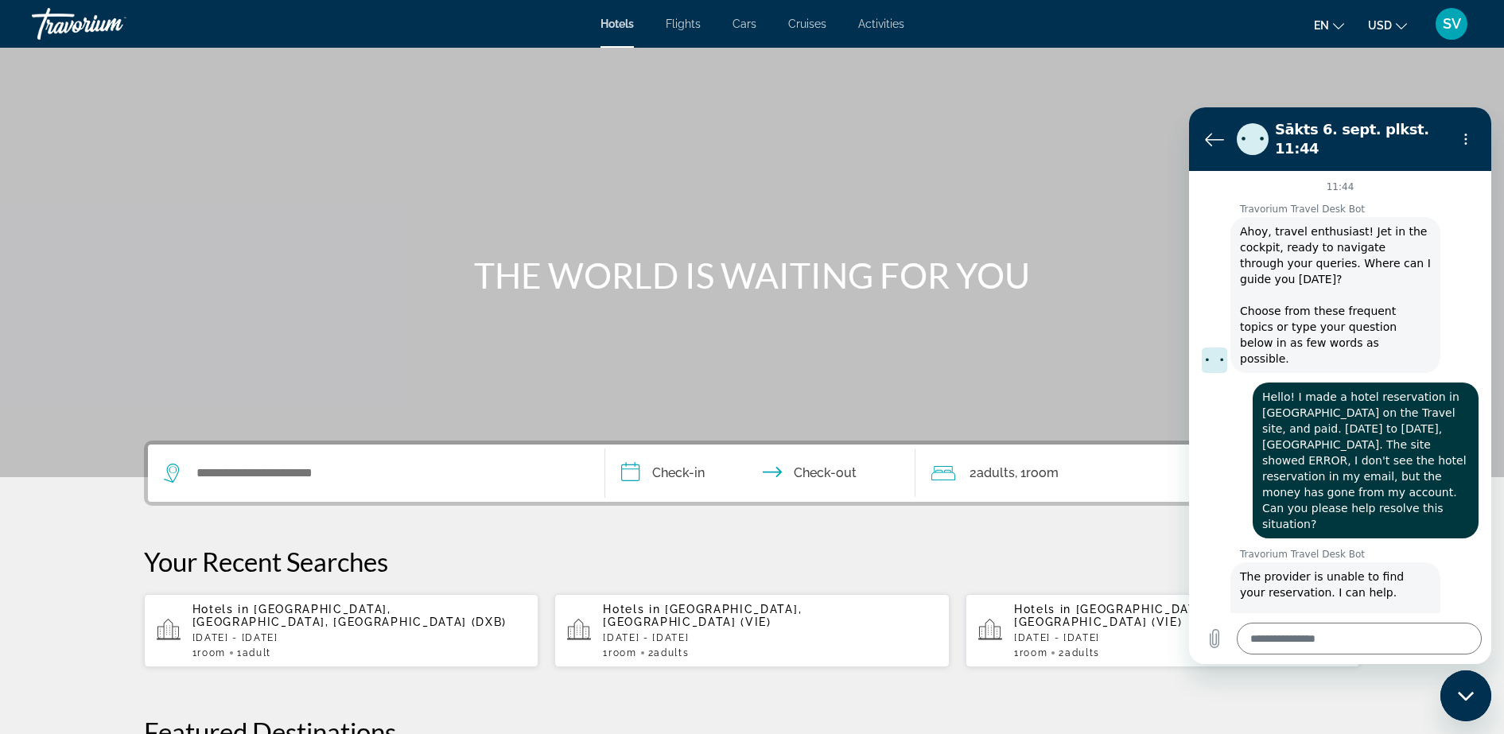
scroll to position [88, 0]
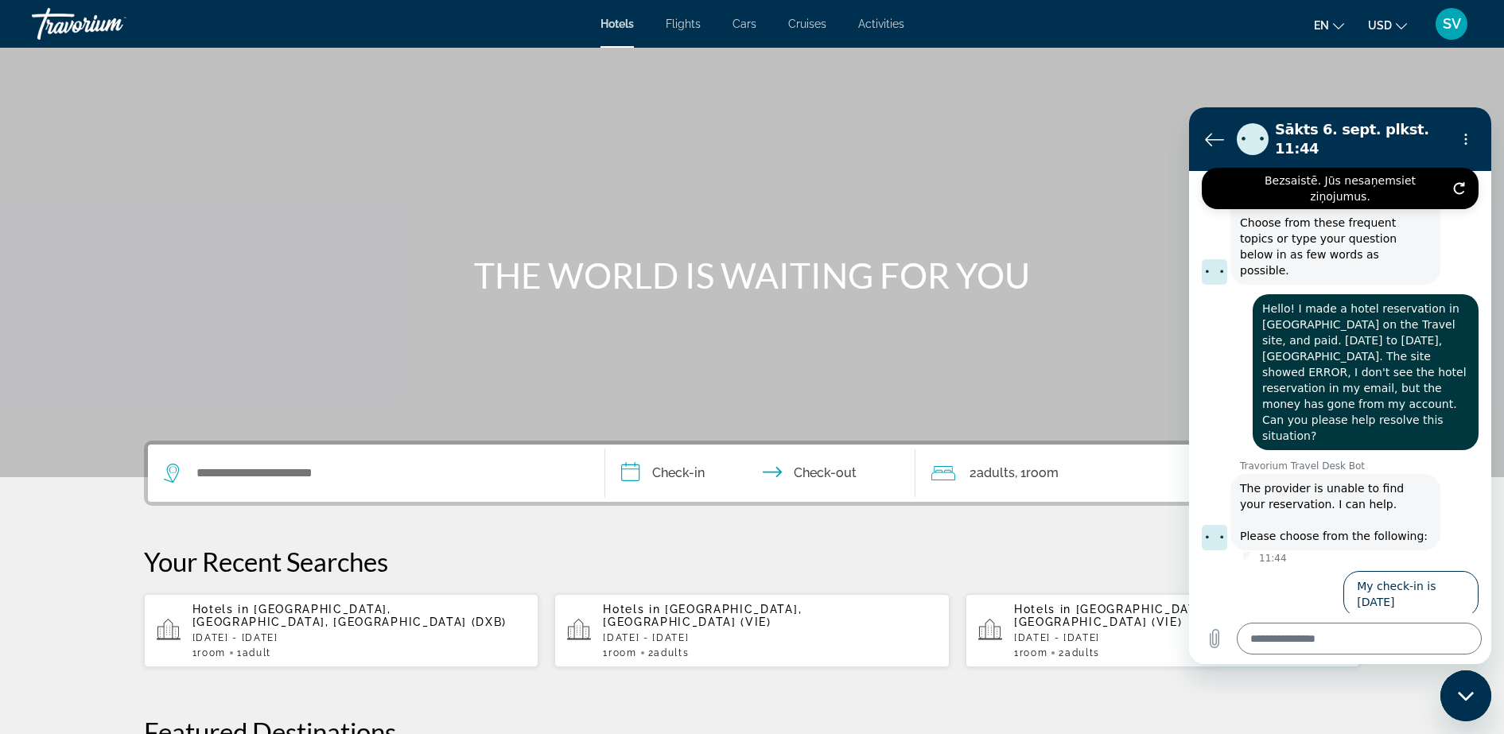
click at [250, 615] on span "[GEOGRAPHIC_DATA], [GEOGRAPHIC_DATA], [GEOGRAPHIC_DATA] (DXB)" at bounding box center [349, 615] width 315 height 25
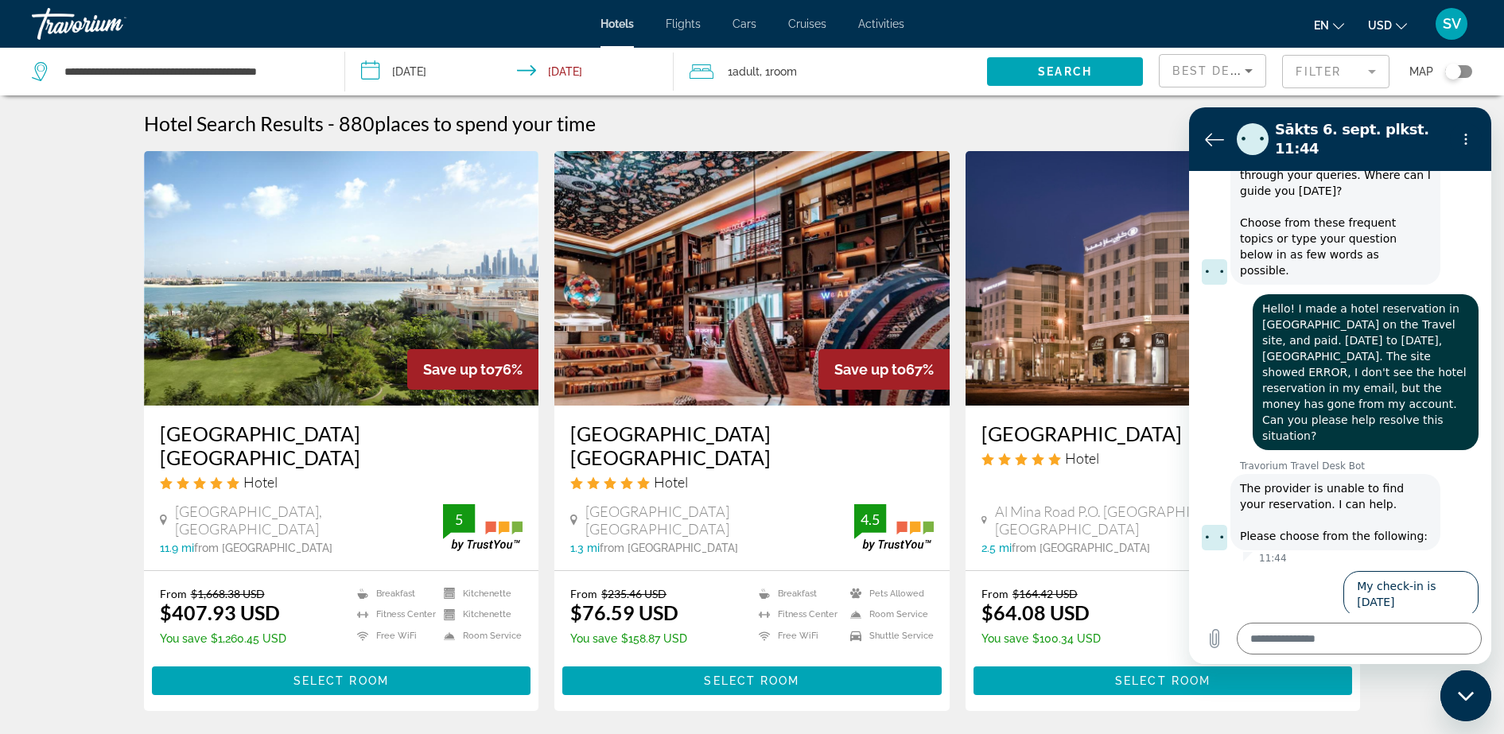
click at [1097, 282] on img "Main content" at bounding box center [1162, 278] width 395 height 254
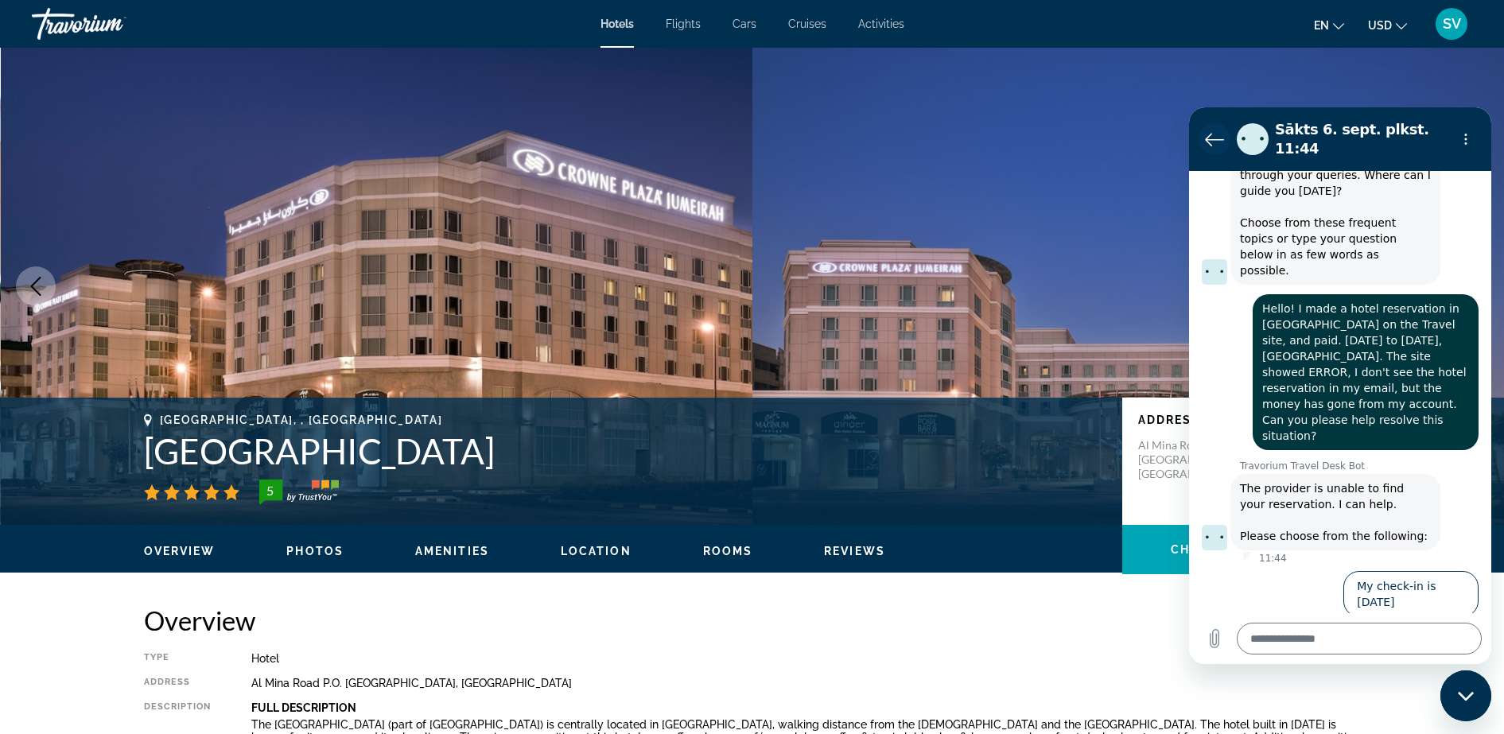
click at [1204, 129] on button "Atpakaļ uz sarunu sarakstu" at bounding box center [1214, 139] width 32 height 32
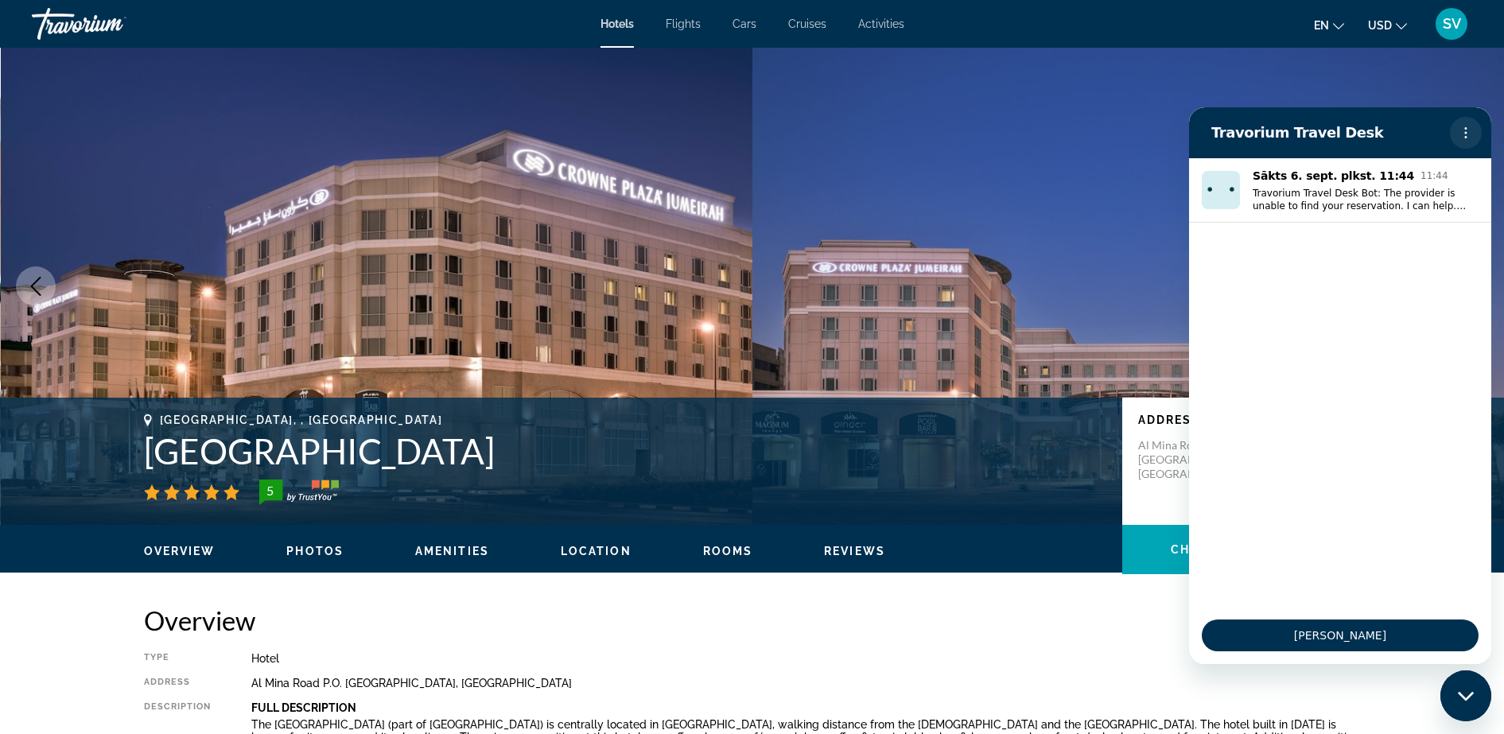
click at [1462, 129] on icon "Opciju izvēlne" at bounding box center [1465, 132] width 13 height 13
click at [1142, 173] on img "Main content" at bounding box center [1128, 286] width 752 height 477
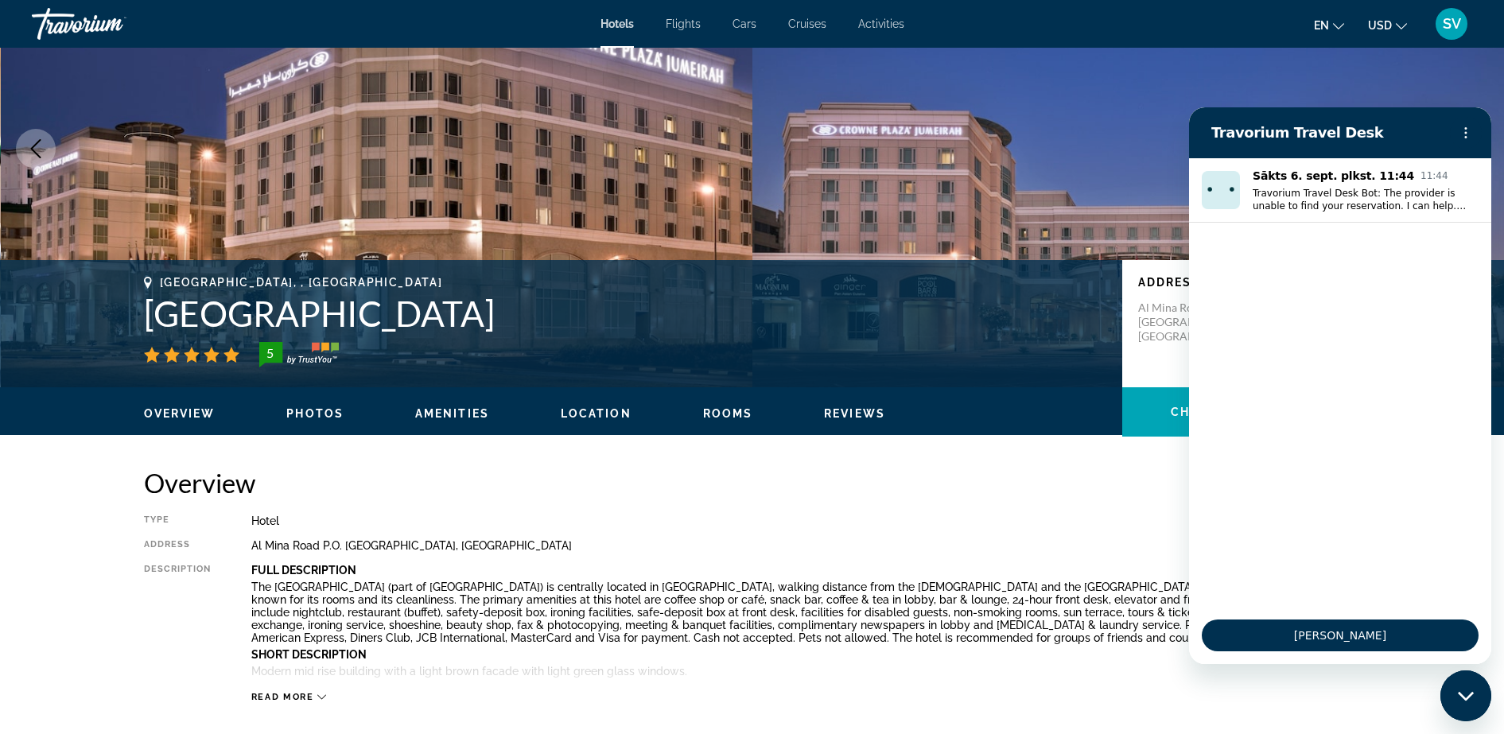
scroll to position [497, 0]
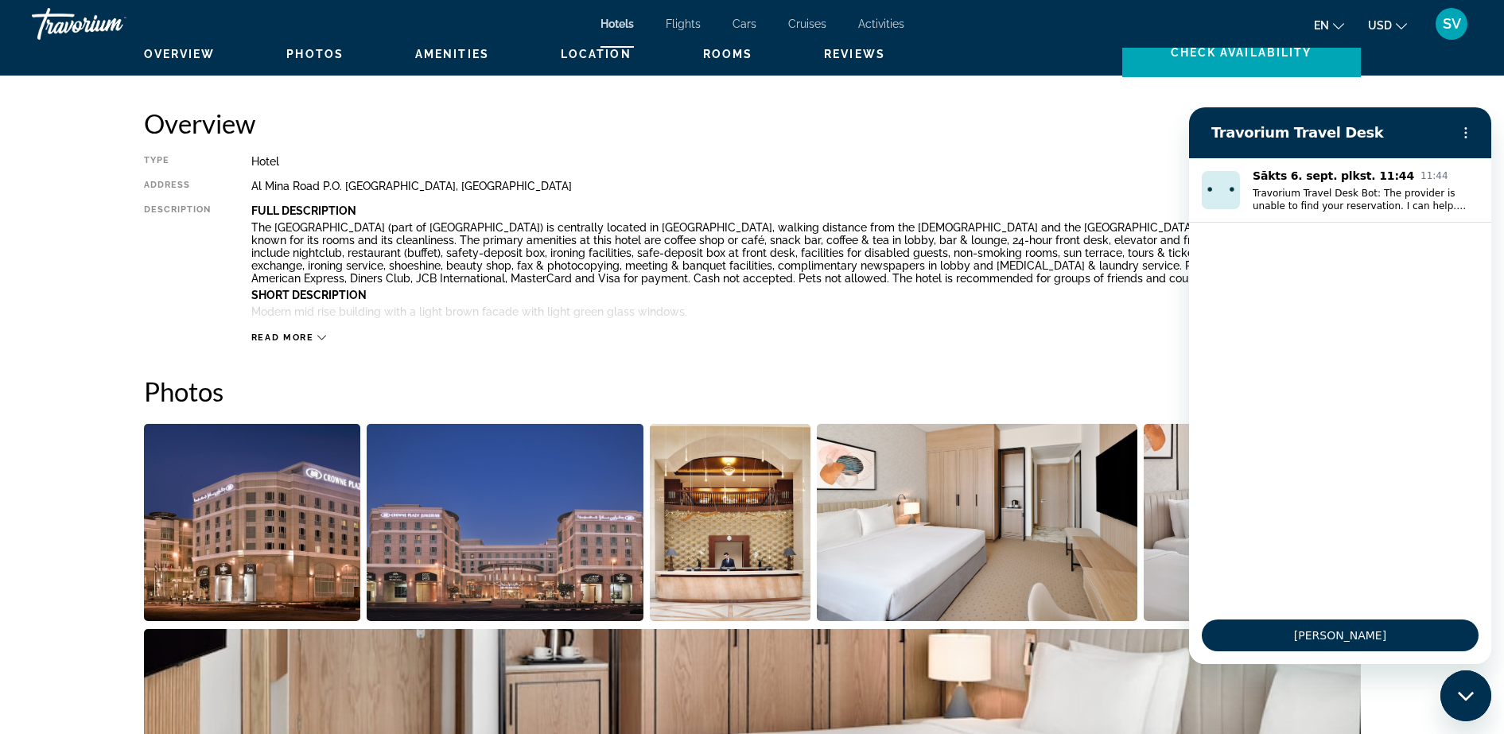
click at [1456, 700] on div "Aizvērt ziņojumapmaiņas logu" at bounding box center [1466, 696] width 48 height 48
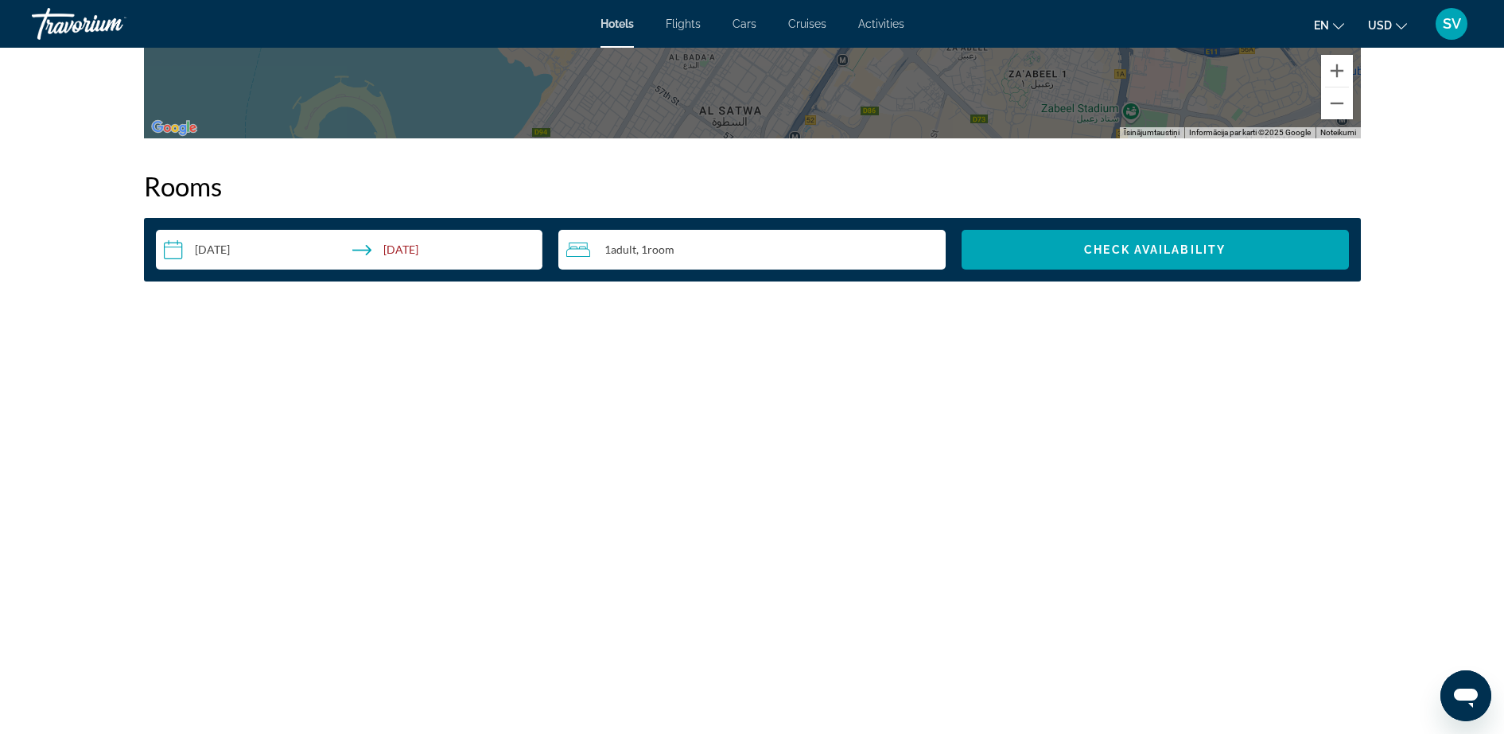
scroll to position [1988, 0]
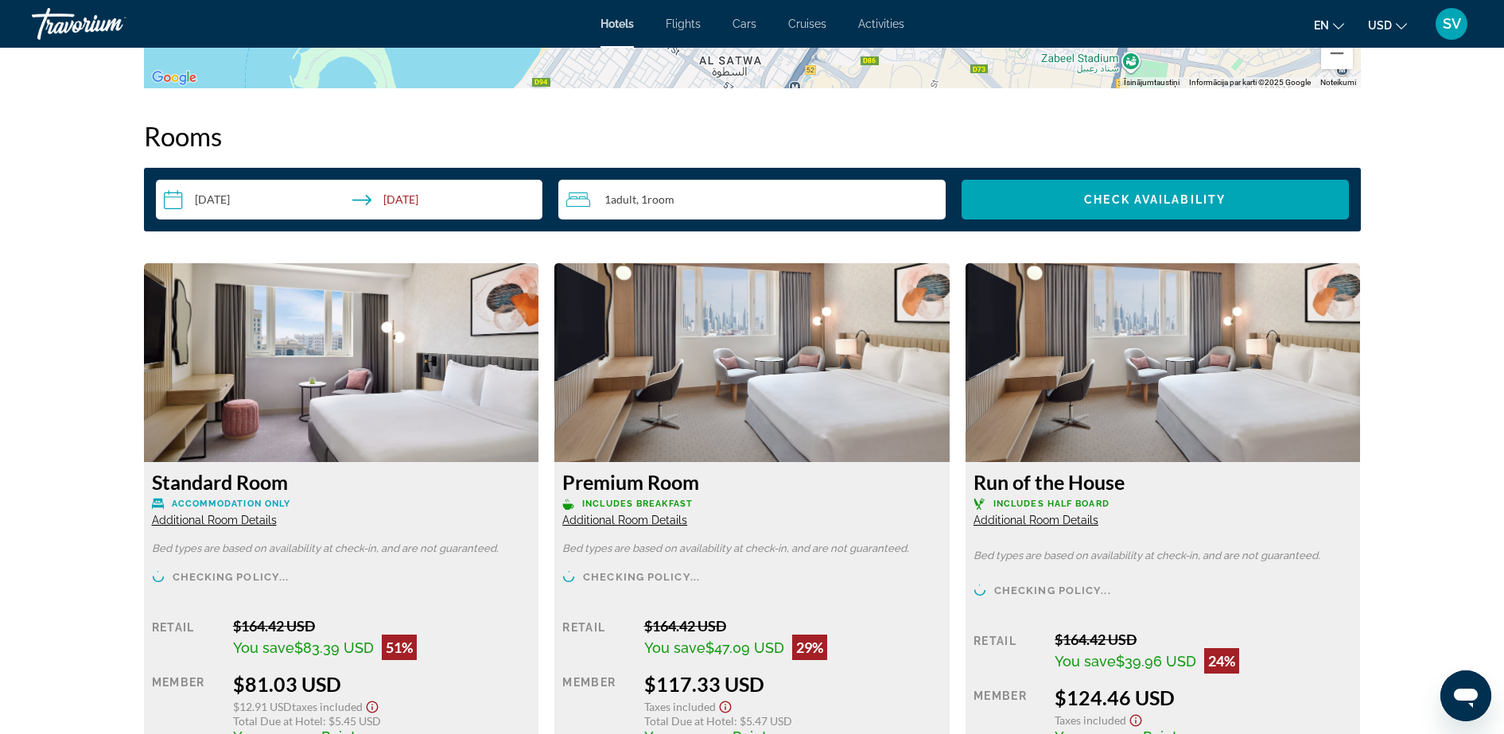
click at [635, 191] on div "1 Adult Adults , 1 Room rooms" at bounding box center [755, 199] width 379 height 19
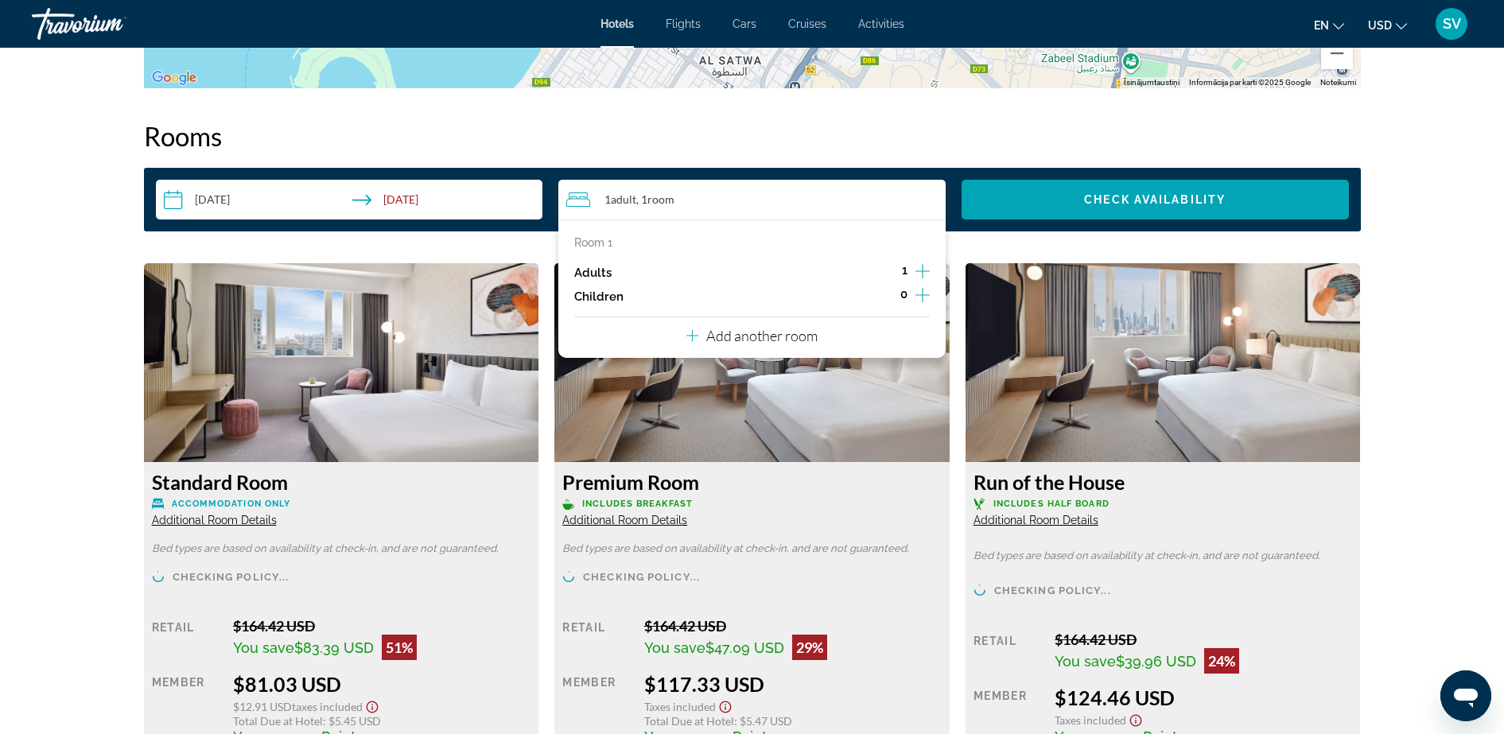
click at [922, 267] on icon "Increment adults" at bounding box center [922, 271] width 14 height 14
click at [879, 269] on icon "Decrement adults" at bounding box center [886, 271] width 14 height 14
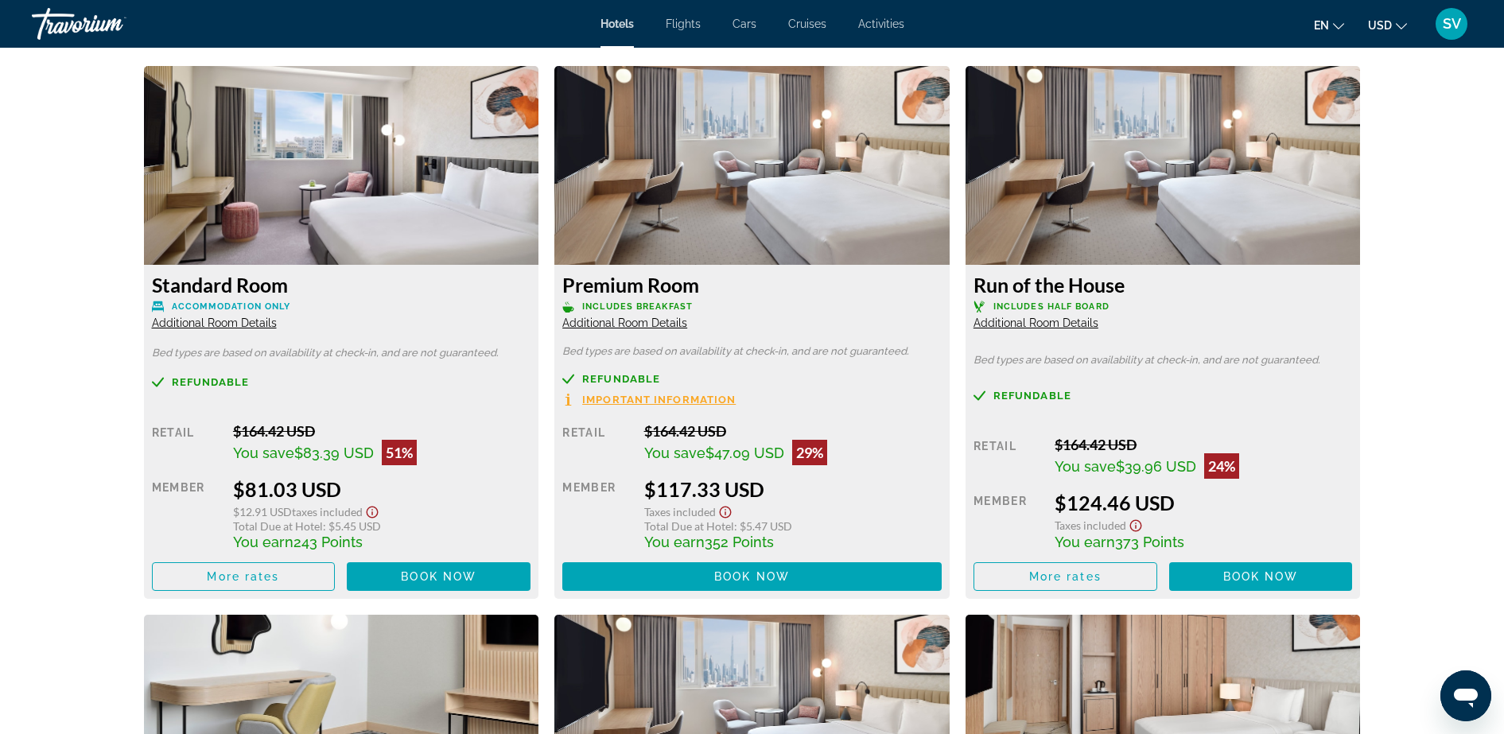
scroll to position [2187, 0]
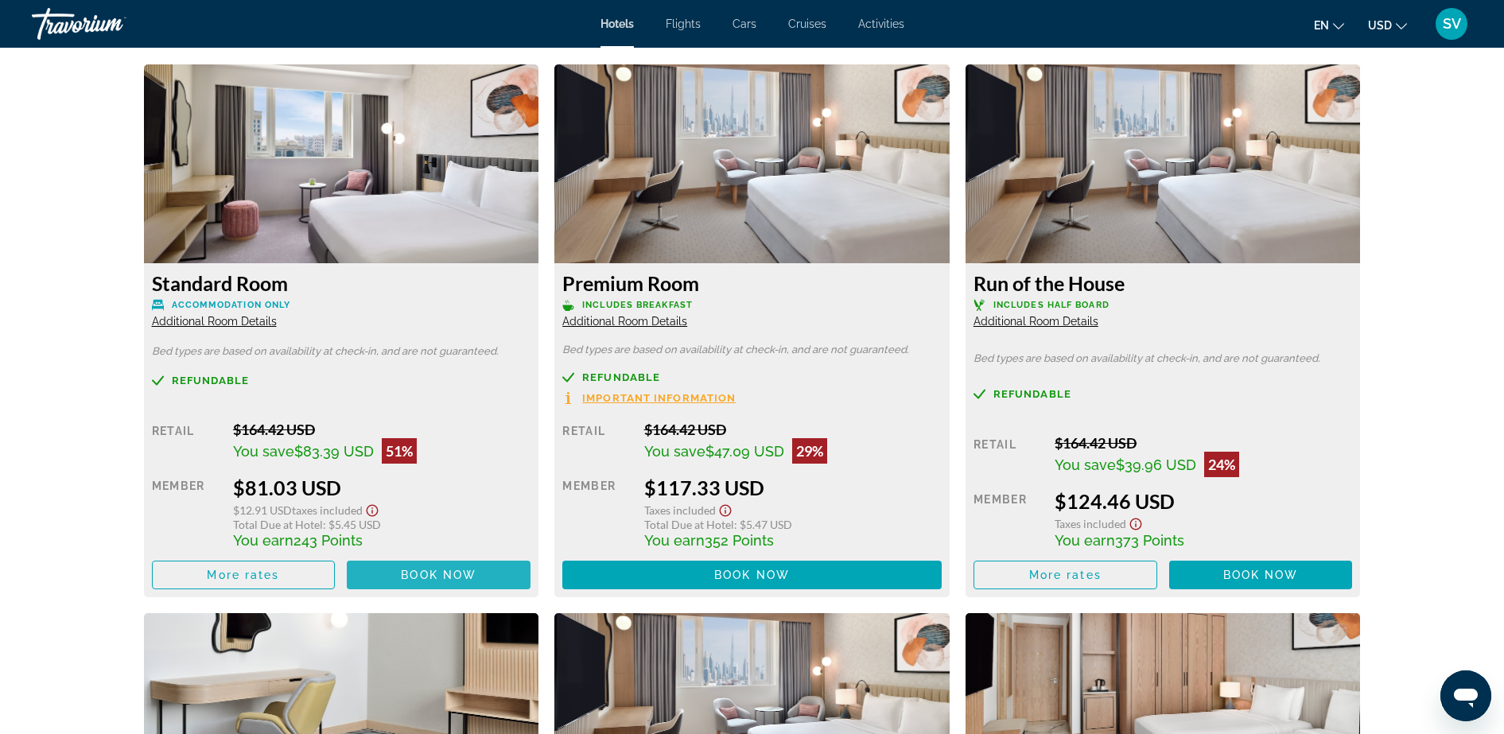
click at [413, 573] on span "Book now" at bounding box center [439, 575] width 76 height 13
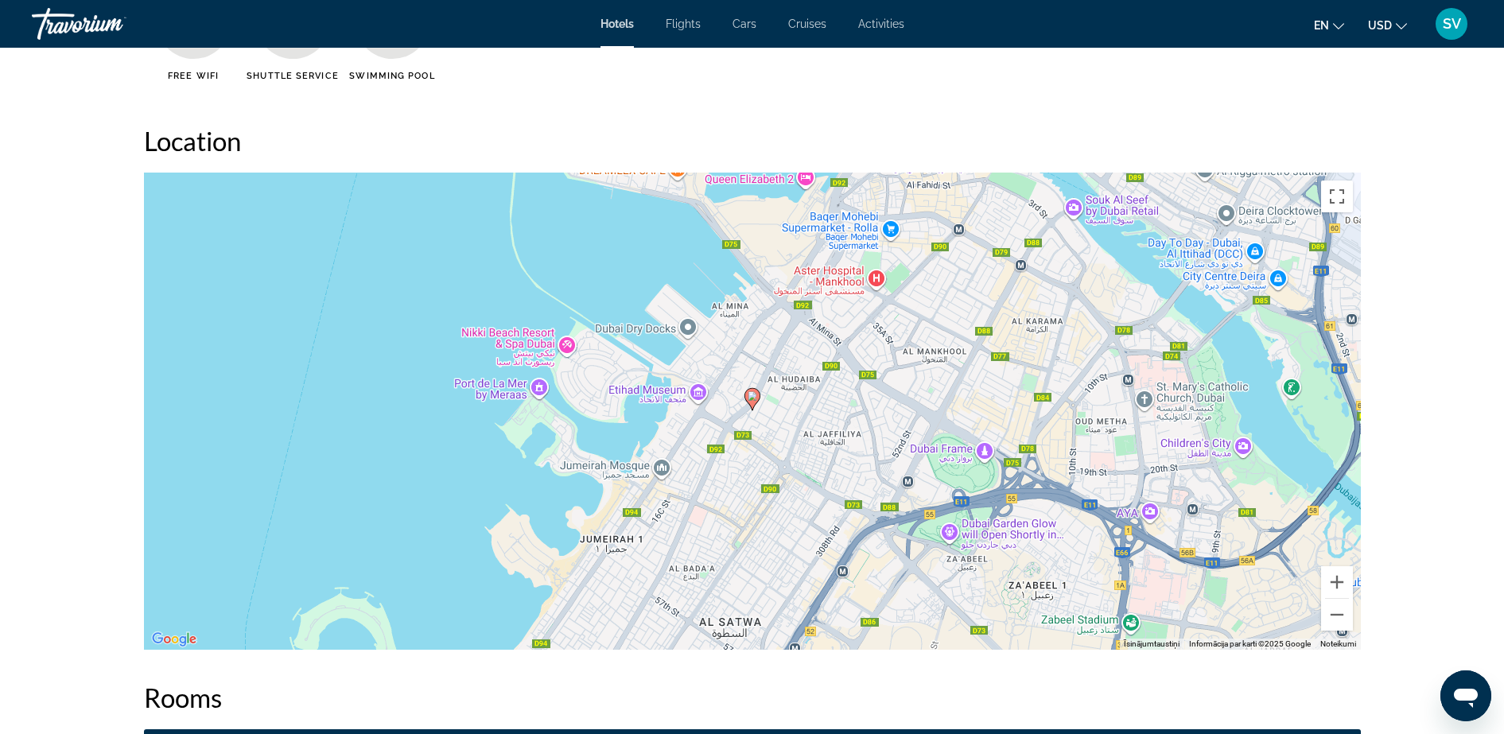
scroll to position [1789, 0]
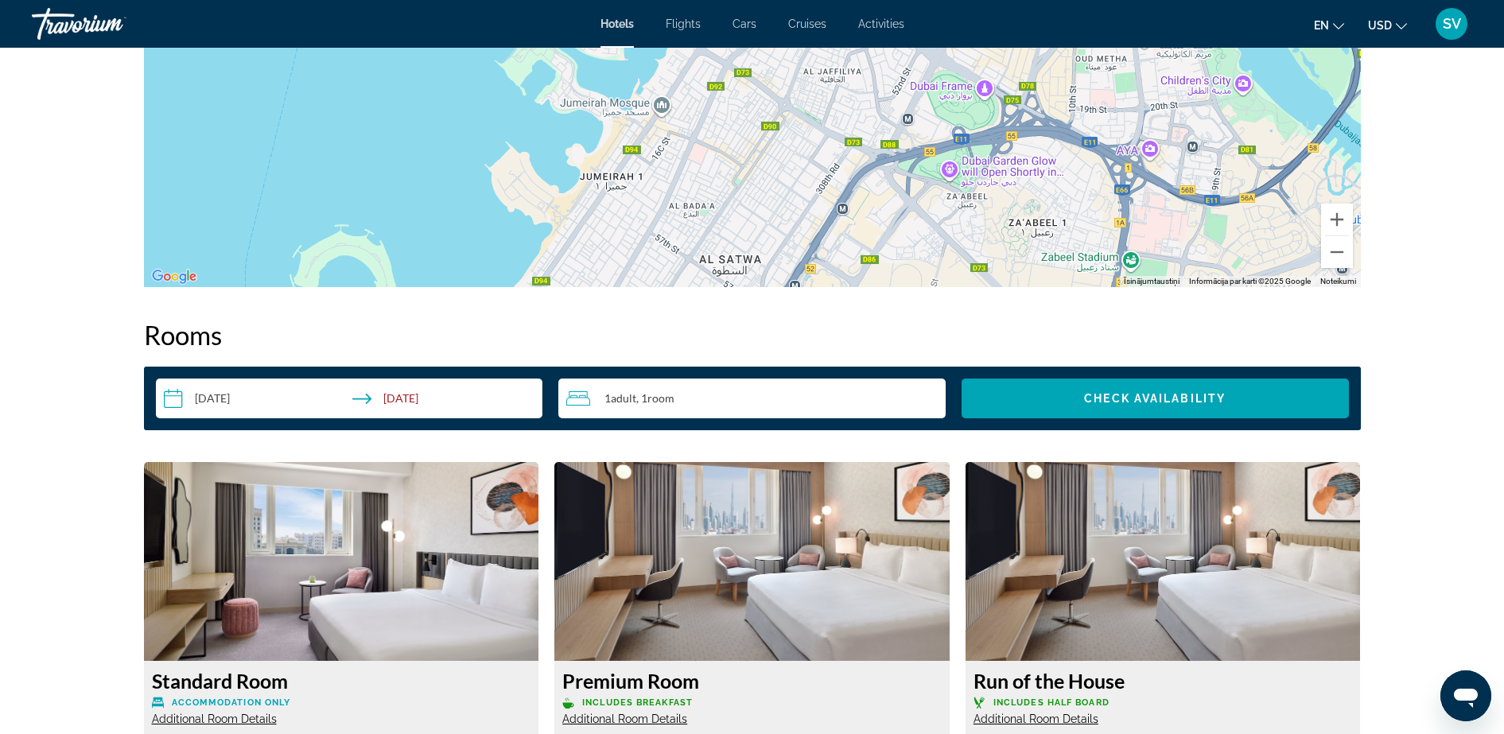
click at [687, 394] on div "1 Adult Adults , 1 Room rooms" at bounding box center [755, 398] width 379 height 19
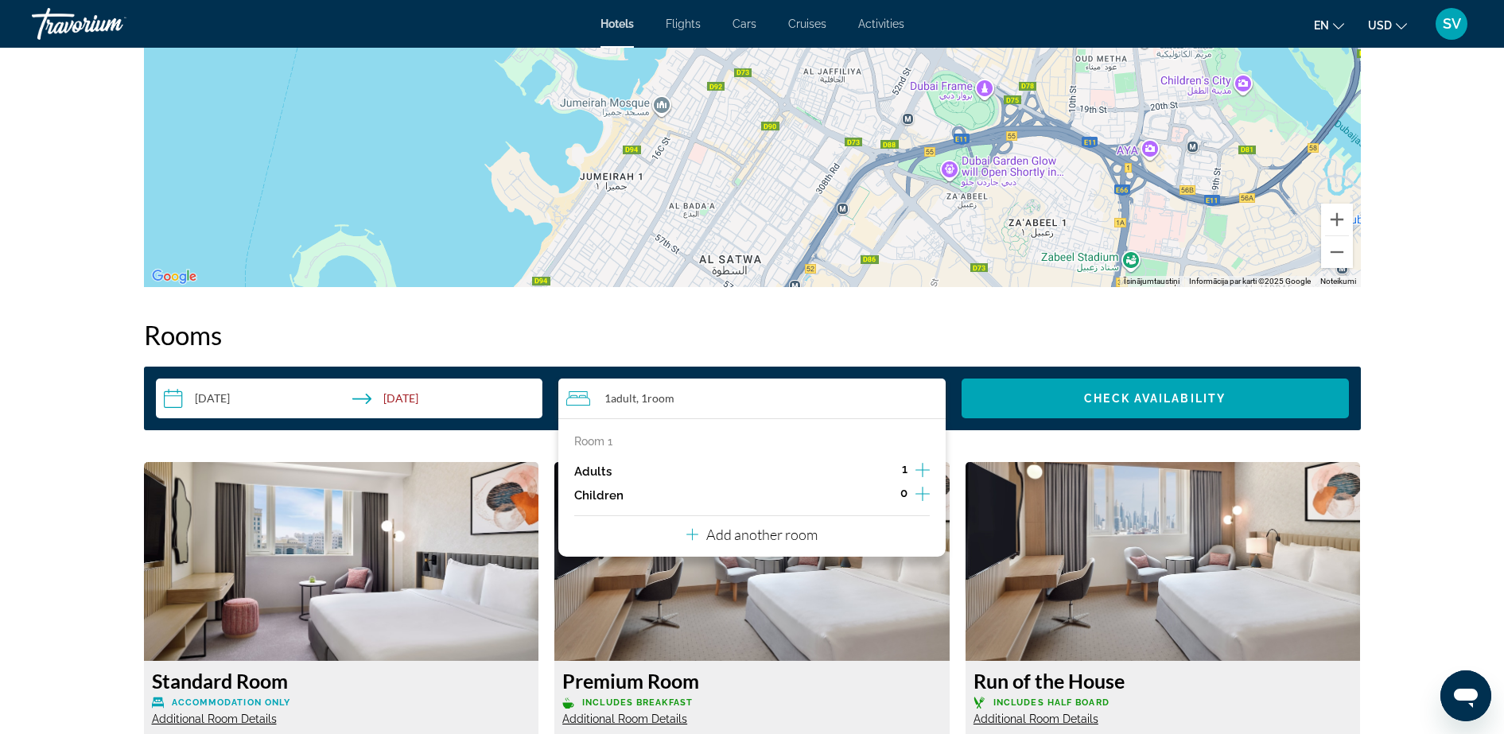
click at [924, 465] on icon "Increment adults" at bounding box center [922, 469] width 14 height 19
click at [1071, 394] on span "Search widget" at bounding box center [1154, 398] width 387 height 38
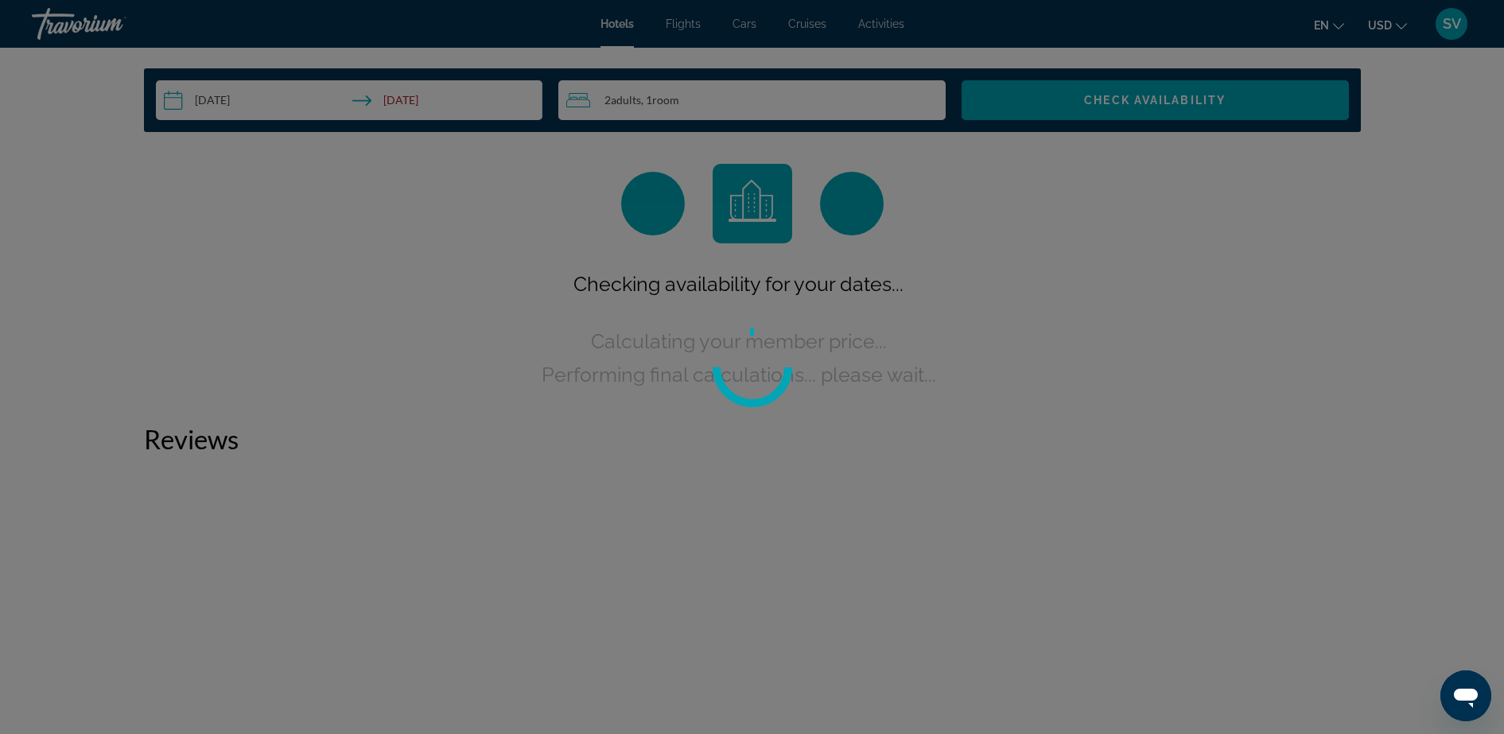
scroll to position [2013, 0]
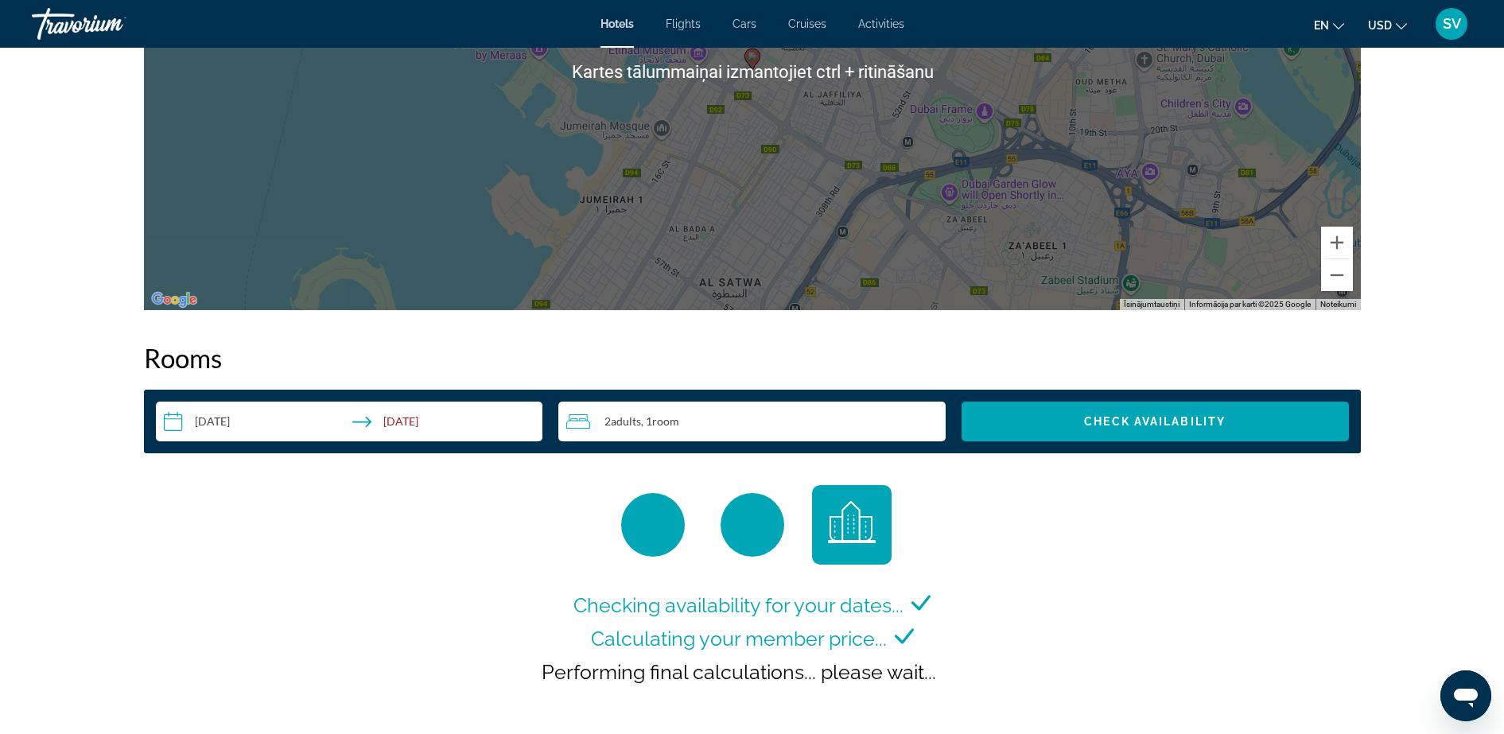
scroll to position [1988, 0]
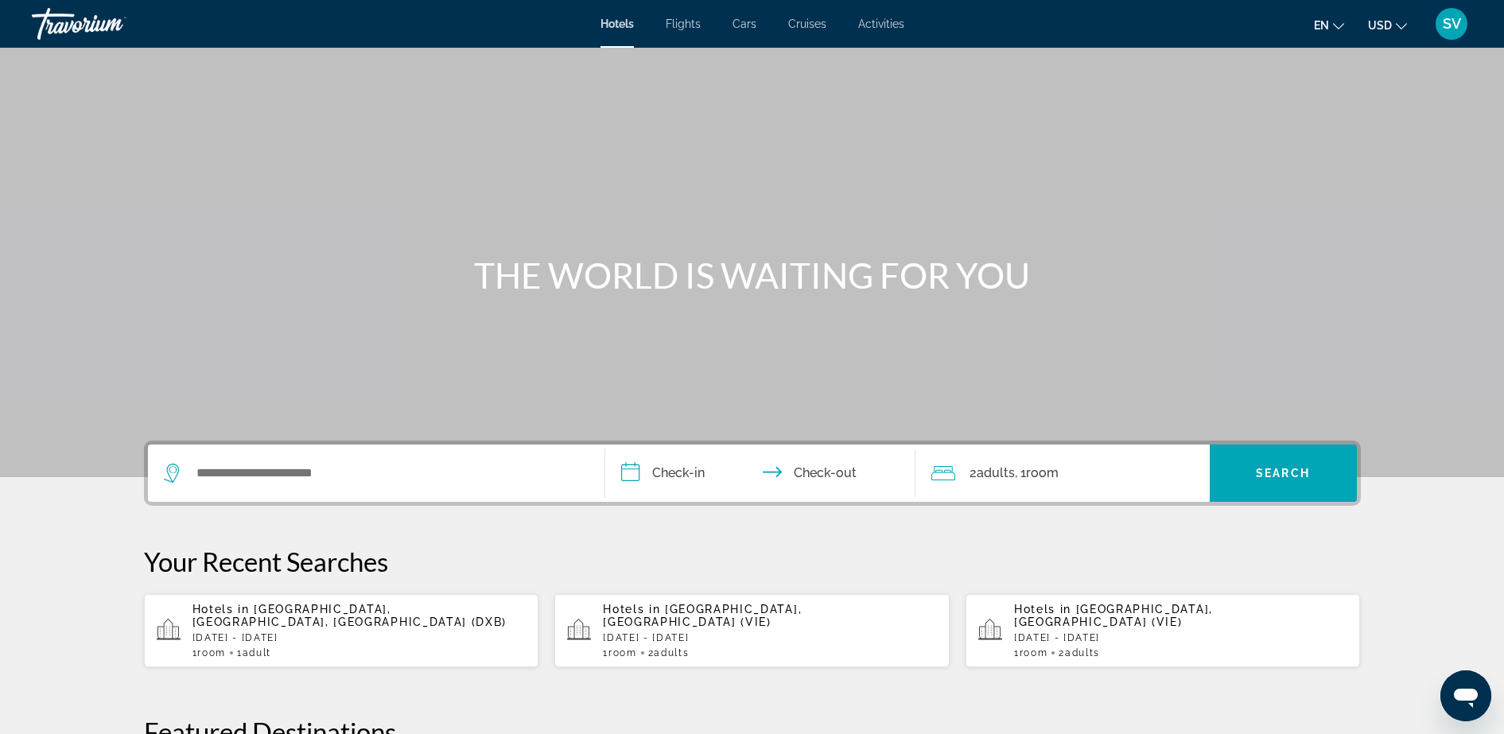
click at [1455, 22] on span "SV" at bounding box center [1451, 24] width 18 height 16
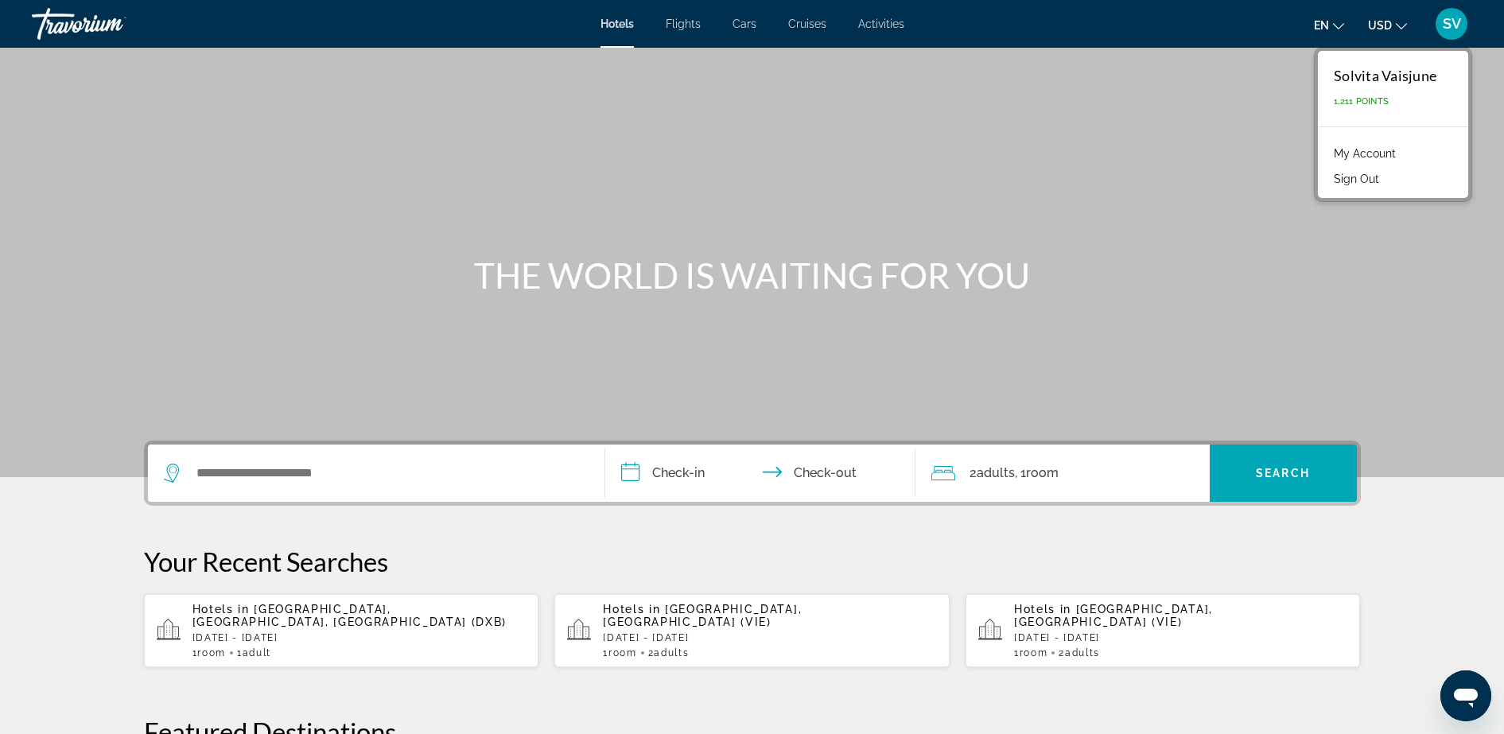
click at [1356, 149] on link "My Account" at bounding box center [1365, 153] width 78 height 21
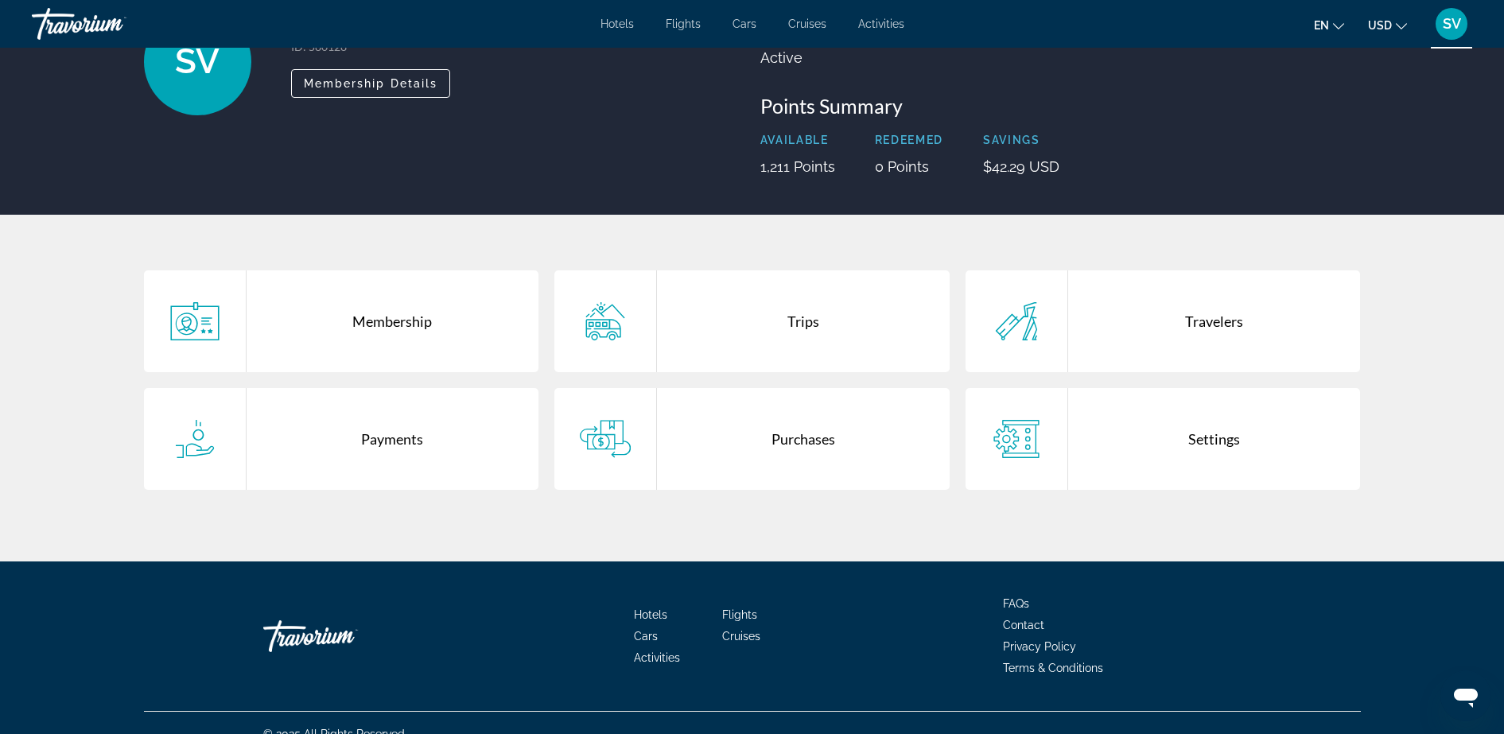
scroll to position [162, 0]
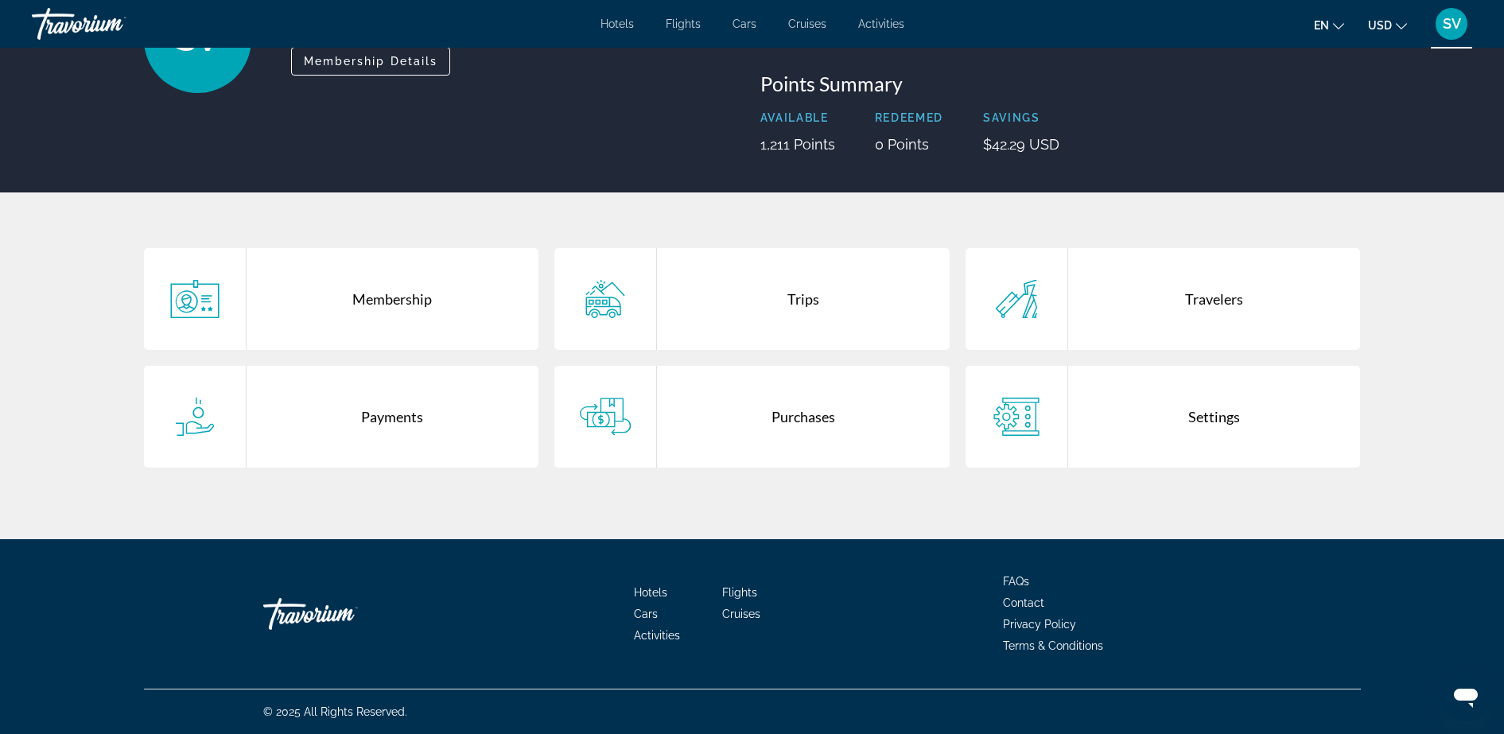
click at [745, 298] on div "Trips" at bounding box center [803, 299] width 293 height 102
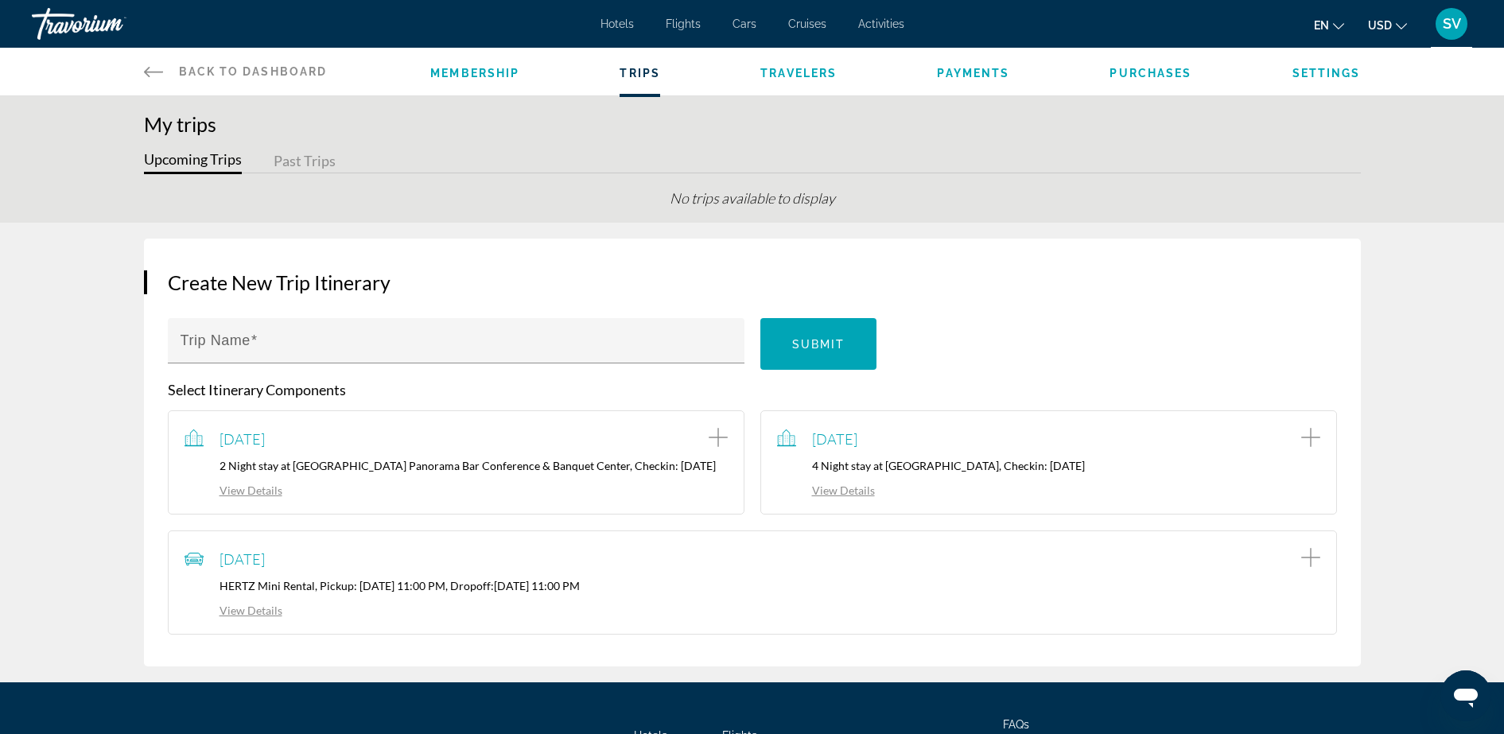
click at [796, 191] on div "No trips available to display" at bounding box center [752, 205] width 1217 height 33
click at [289, 165] on button "Past Trips" at bounding box center [305, 161] width 62 height 25
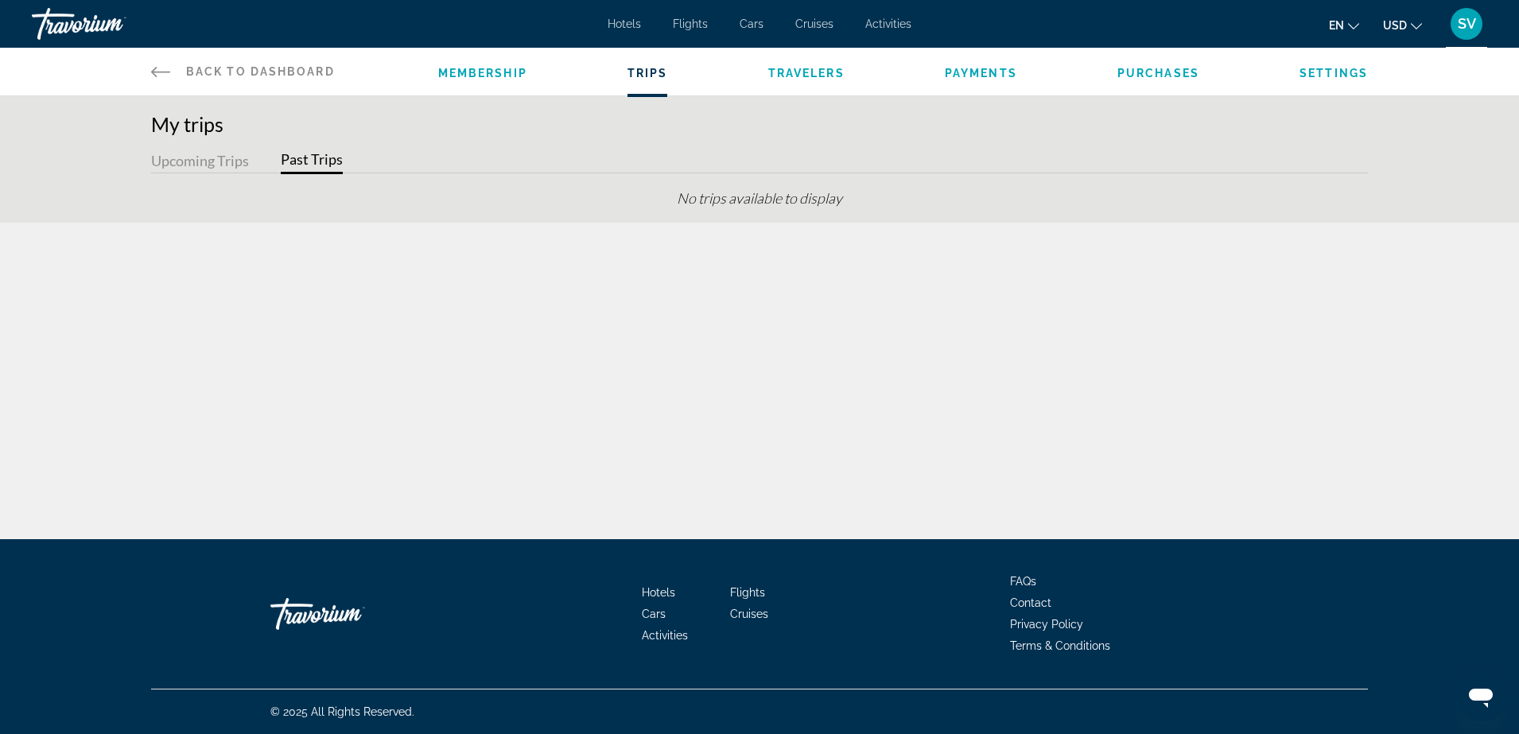
click at [197, 161] on button "Upcoming Trips" at bounding box center [200, 161] width 98 height 25
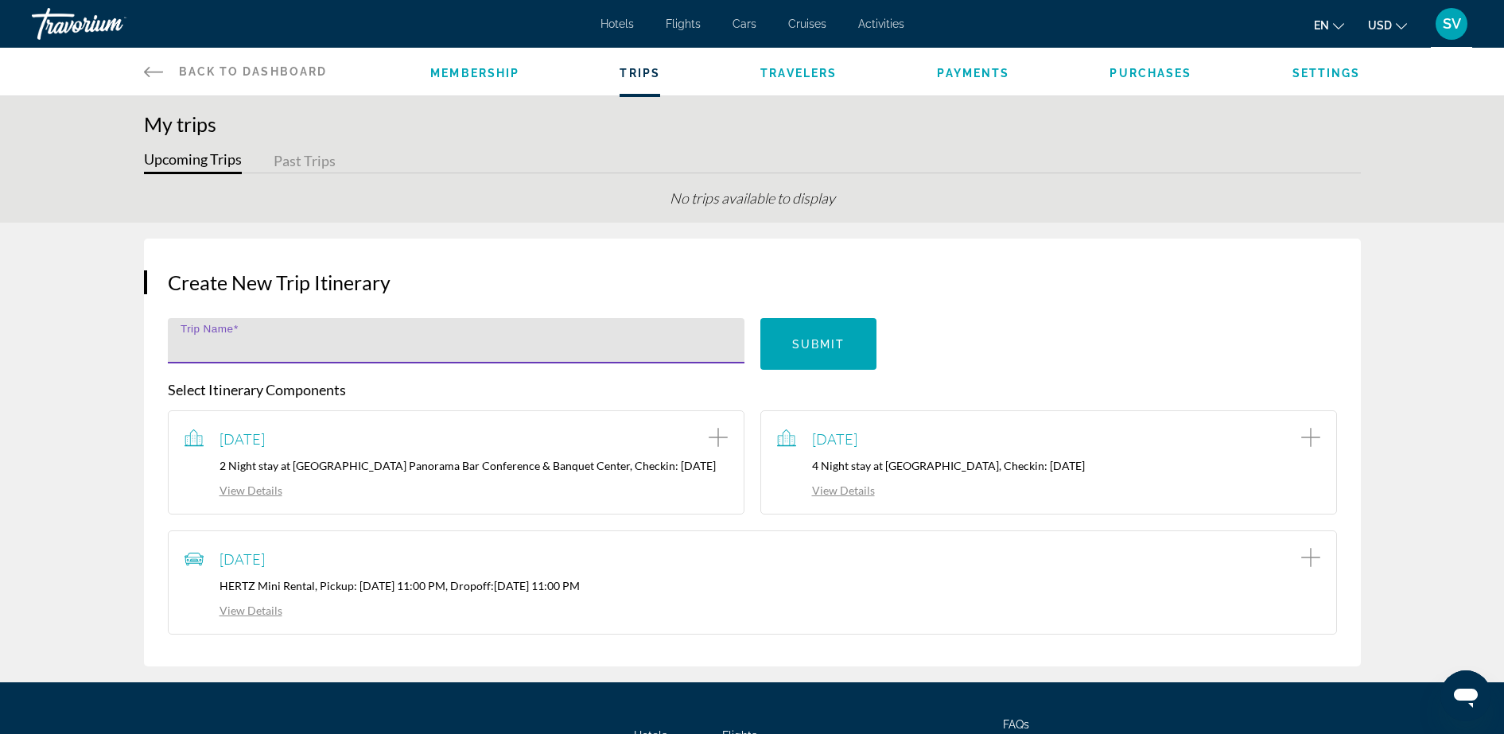
drag, startPoint x: 584, startPoint y: 342, endPoint x: 582, endPoint y: 327, distance: 15.3
click at [585, 342] on input "Trip Name" at bounding box center [460, 347] width 561 height 19
click at [817, 342] on span "Submit" at bounding box center [818, 344] width 53 height 13
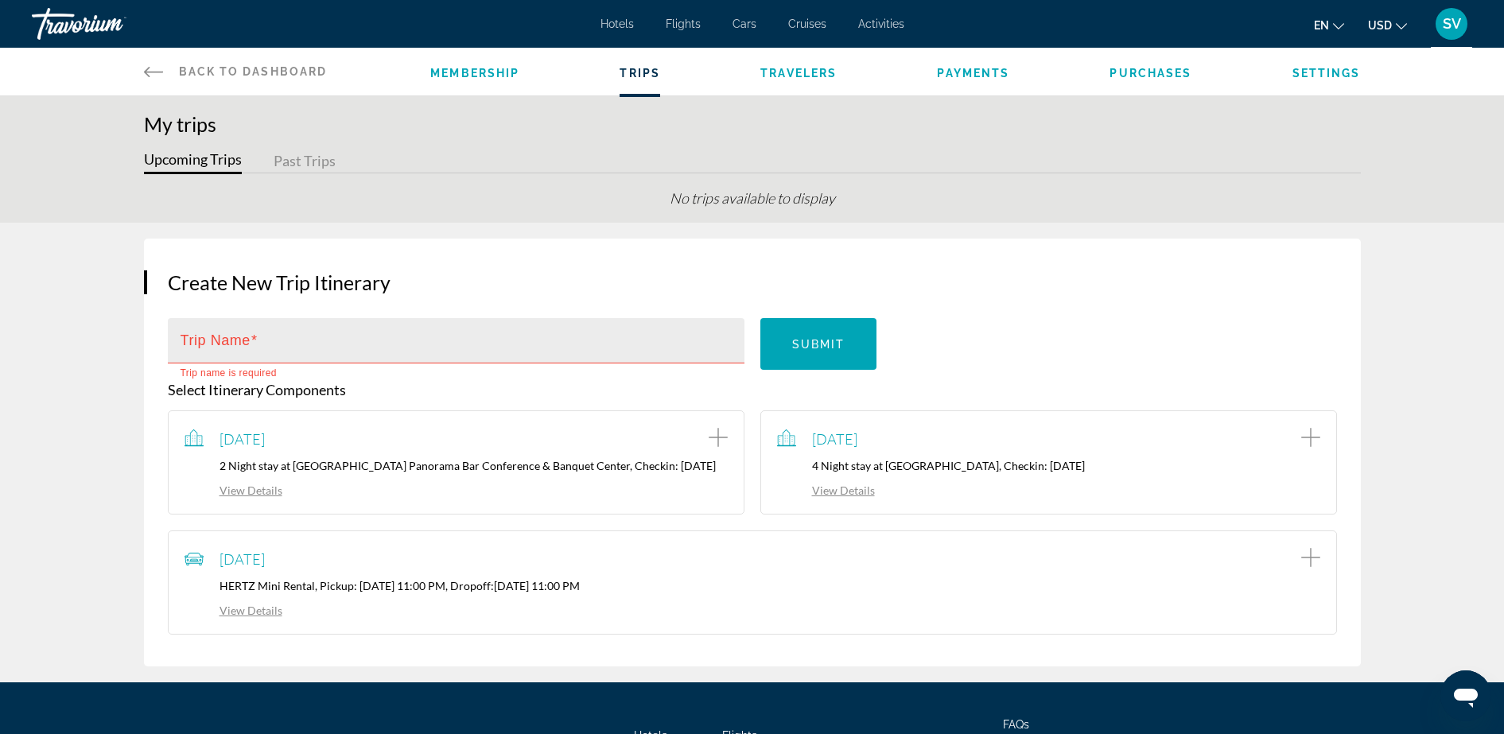
click at [371, 334] on div "Trip Name" at bounding box center [460, 340] width 561 height 45
click at [427, 278] on h3 "Create New Trip Itinerary" at bounding box center [752, 282] width 1169 height 24
click at [178, 155] on button "Upcoming Trips" at bounding box center [193, 161] width 98 height 25
click at [311, 160] on button "Past Trips" at bounding box center [305, 161] width 62 height 25
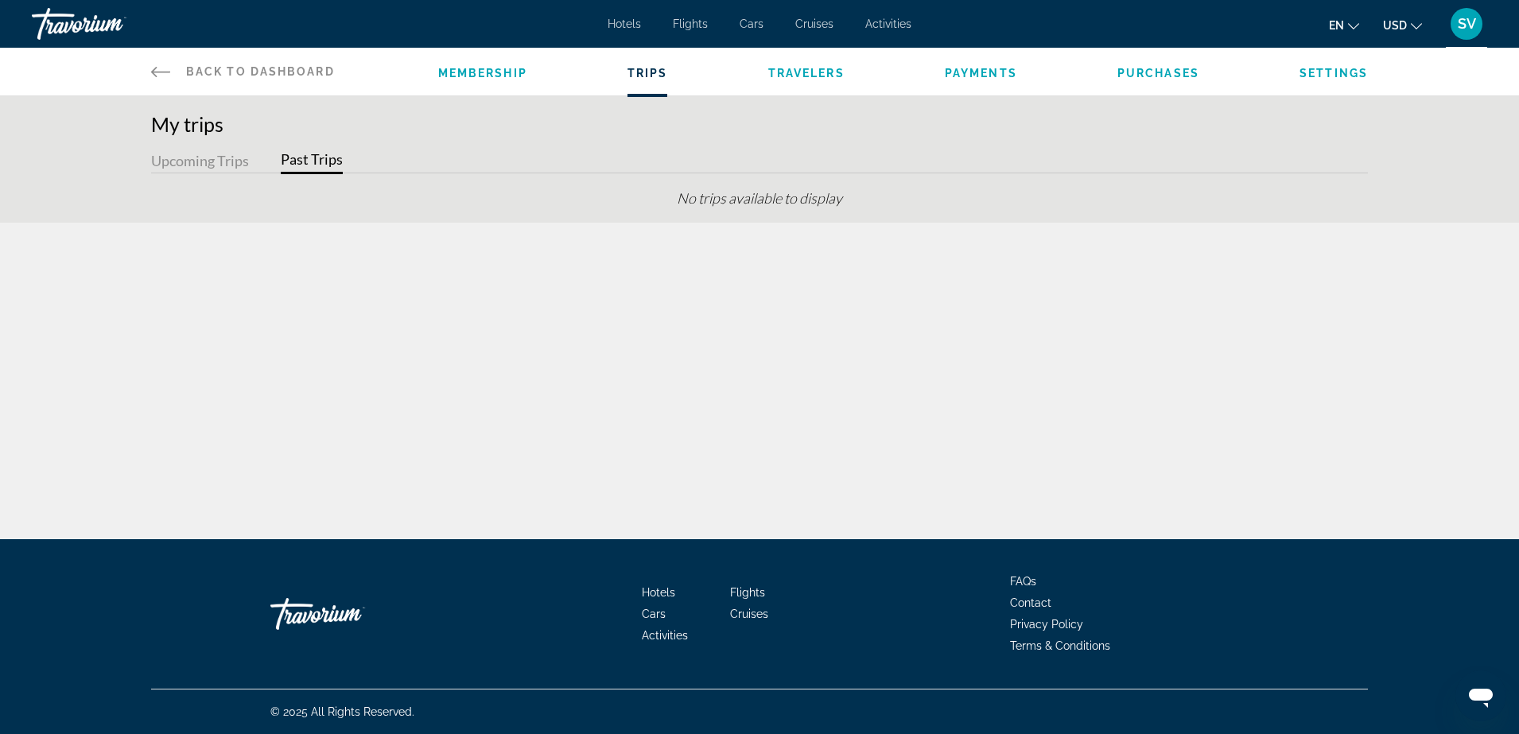
click at [183, 161] on button "Upcoming Trips" at bounding box center [200, 161] width 98 height 25
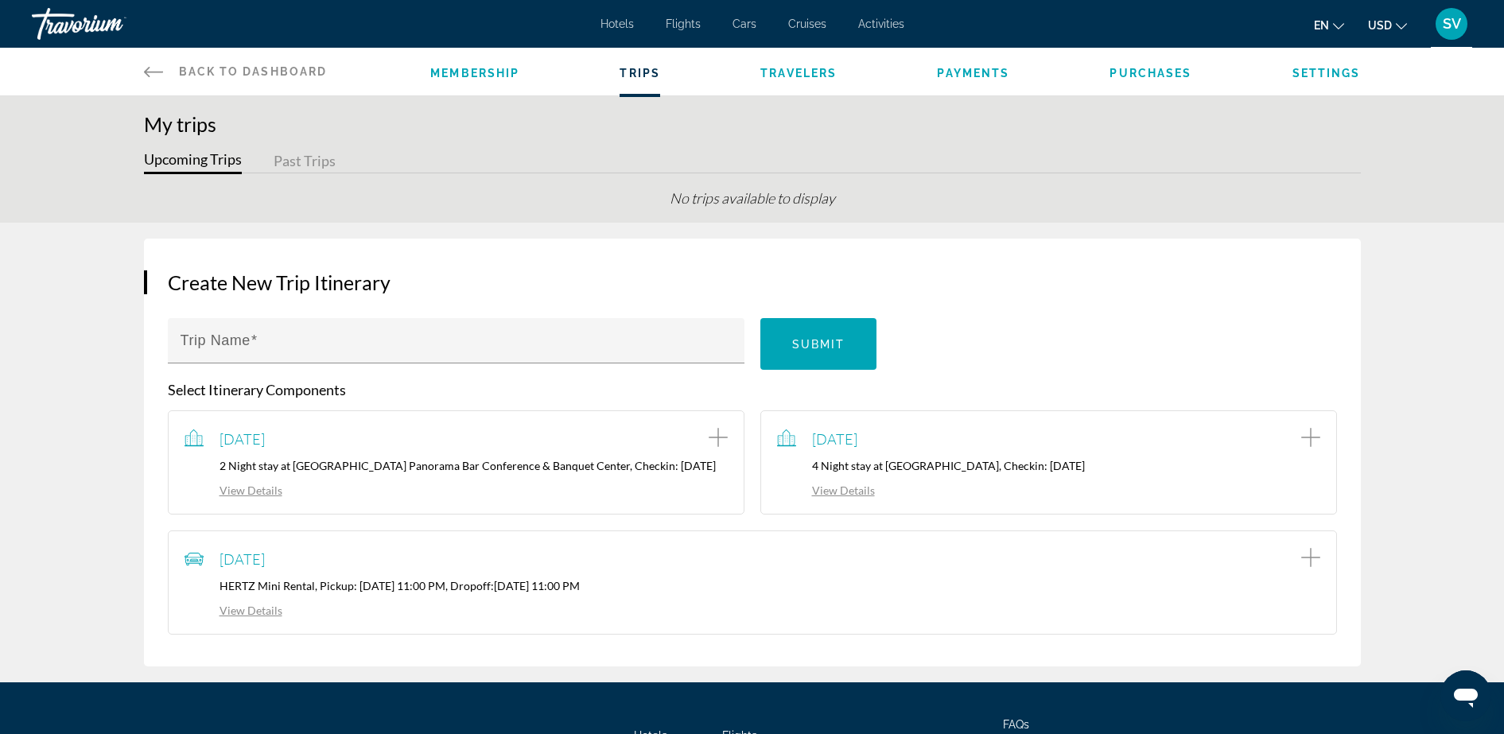
click at [968, 63] on li "Payments" at bounding box center [973, 71] width 72 height 17
click at [970, 74] on span "Payments" at bounding box center [973, 73] width 72 height 13
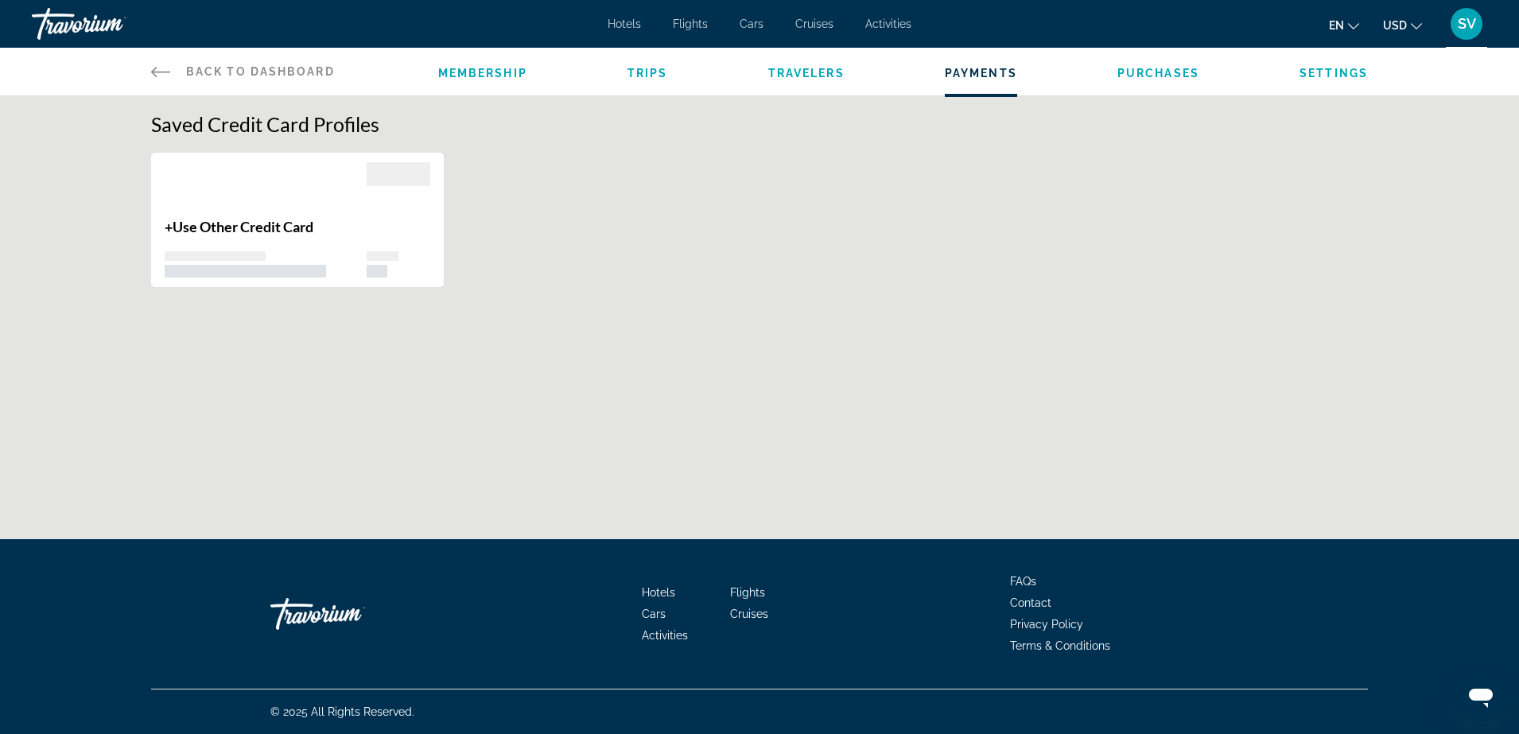
click at [1320, 73] on span "Settings" at bounding box center [1333, 73] width 68 height 13
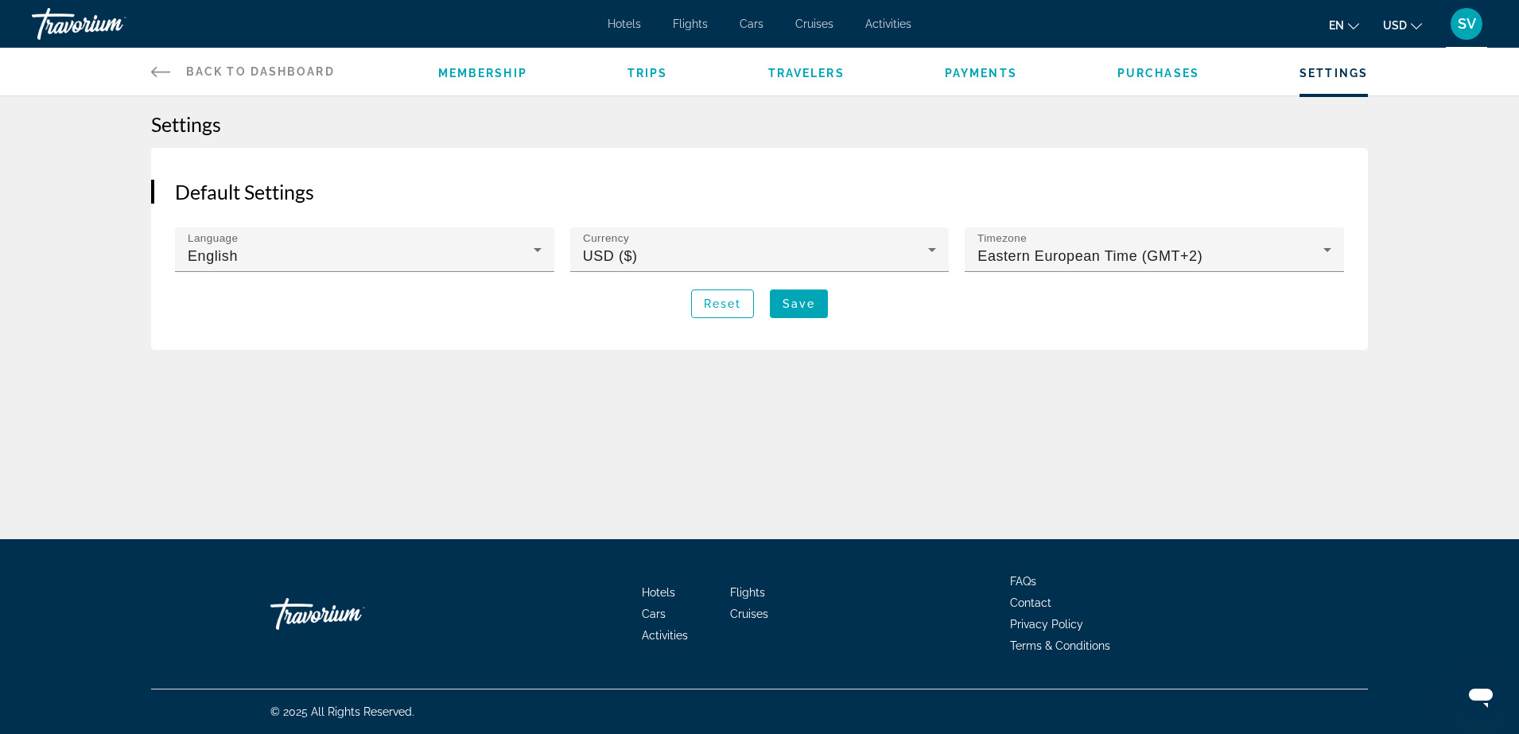
click at [227, 76] on span "Back to Dashboard" at bounding box center [260, 71] width 149 height 13
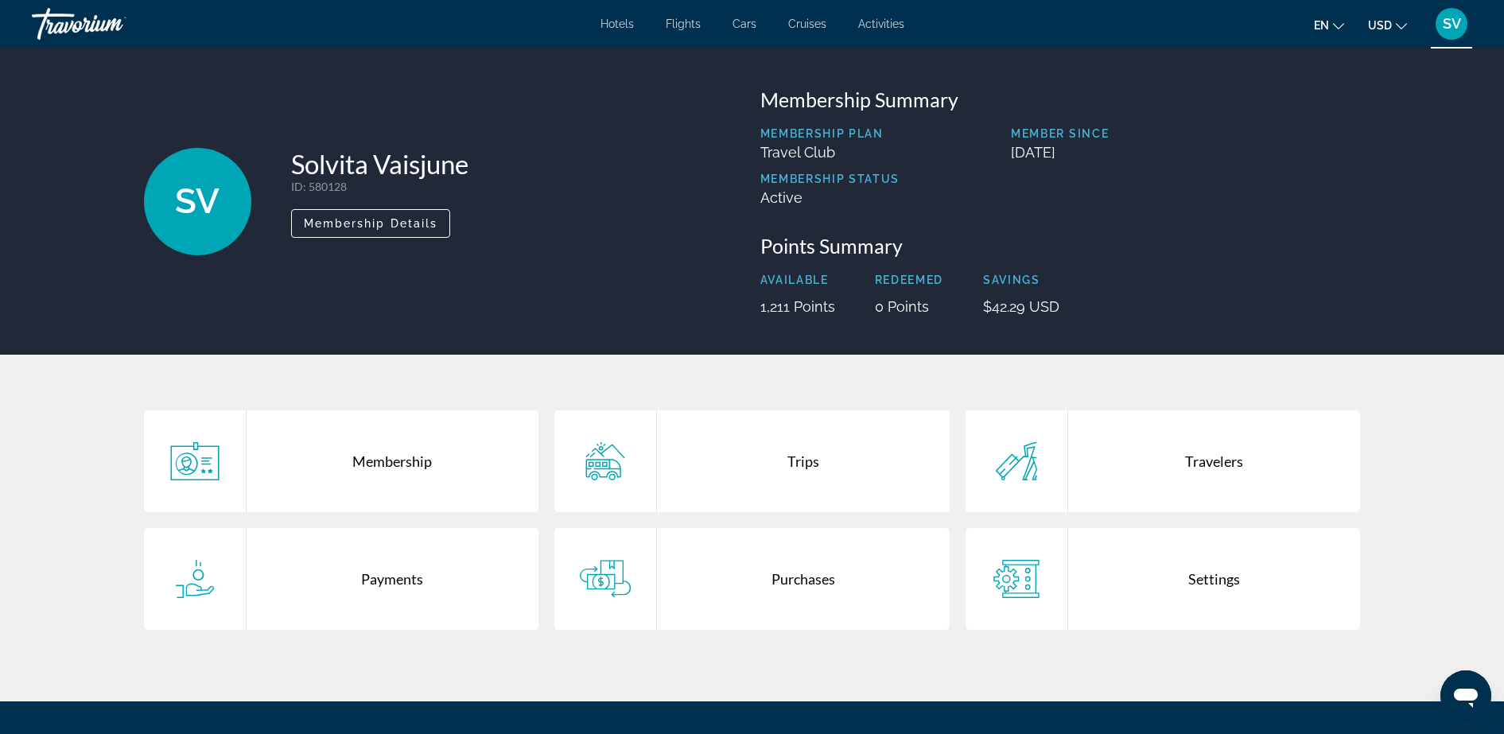
click at [809, 461] on div "Trips" at bounding box center [803, 461] width 293 height 102
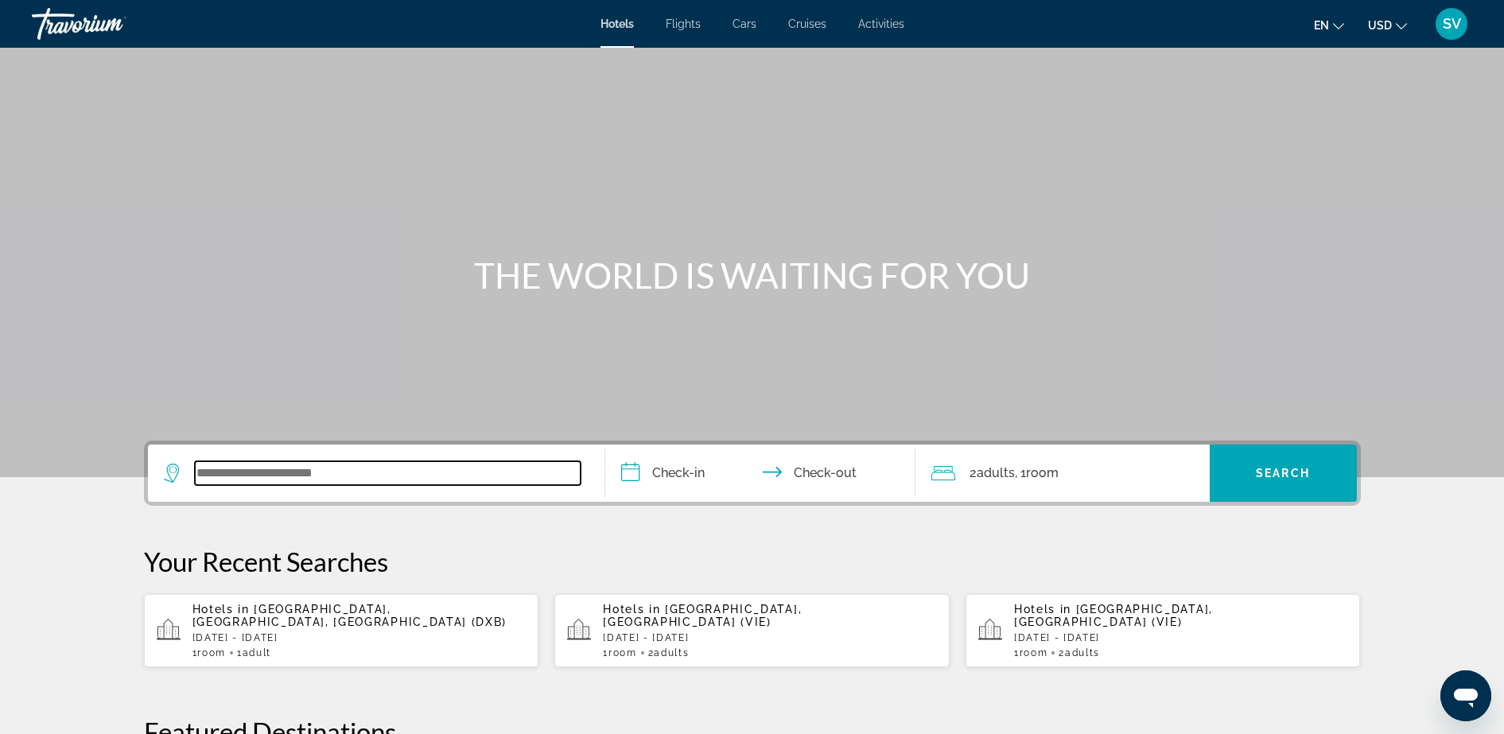
click at [288, 477] on input "Search widget" at bounding box center [388, 473] width 386 height 24
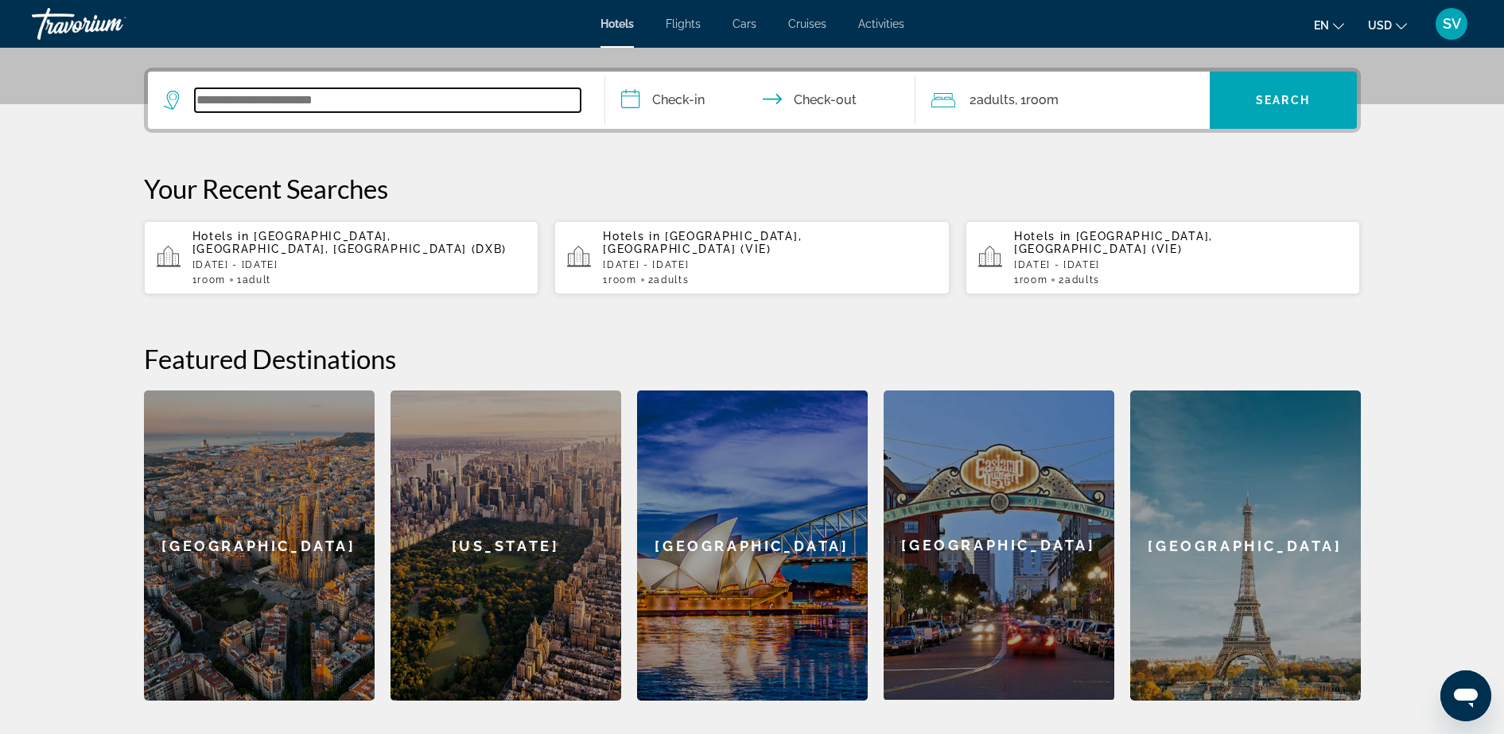
scroll to position [389, 0]
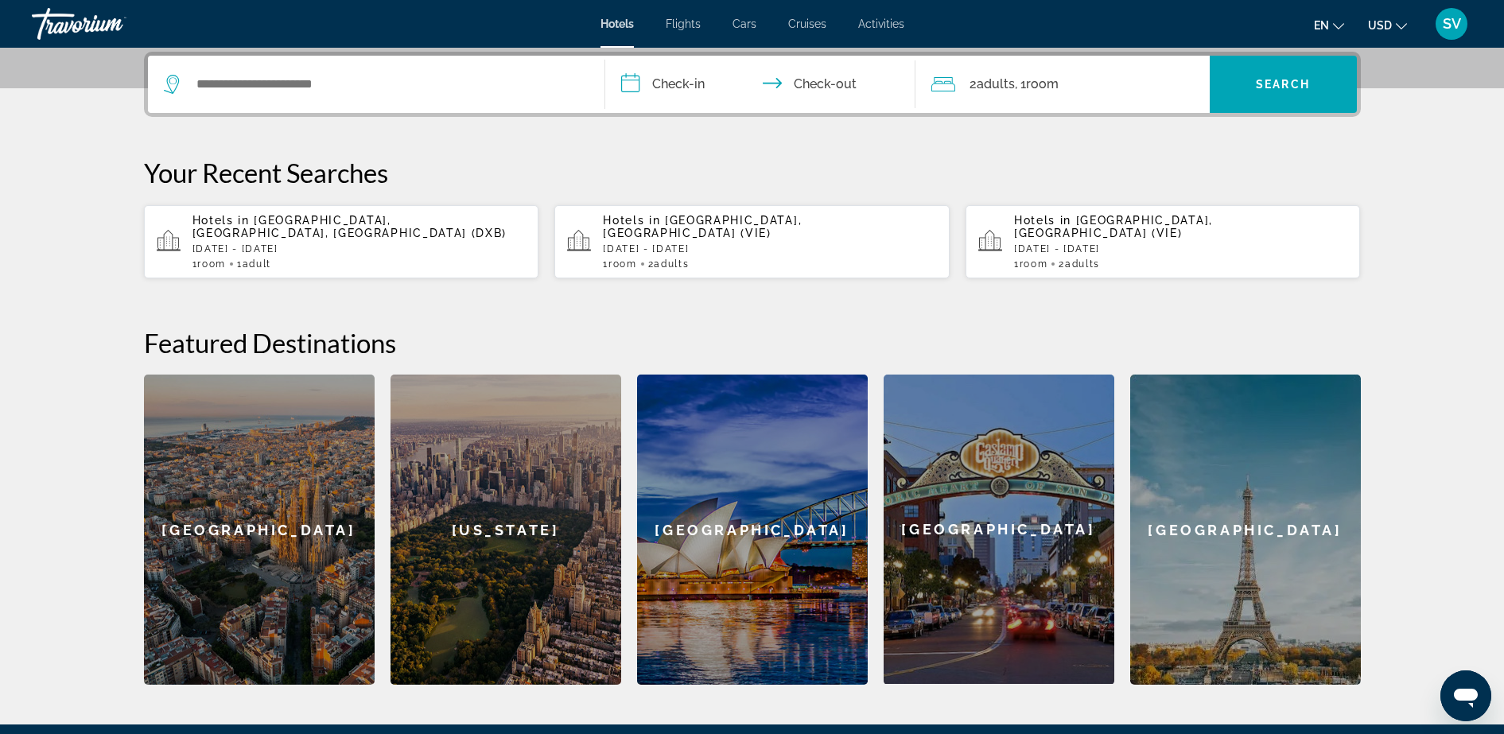
click at [247, 253] on p "[DATE] - [DATE]" at bounding box center [359, 248] width 334 height 11
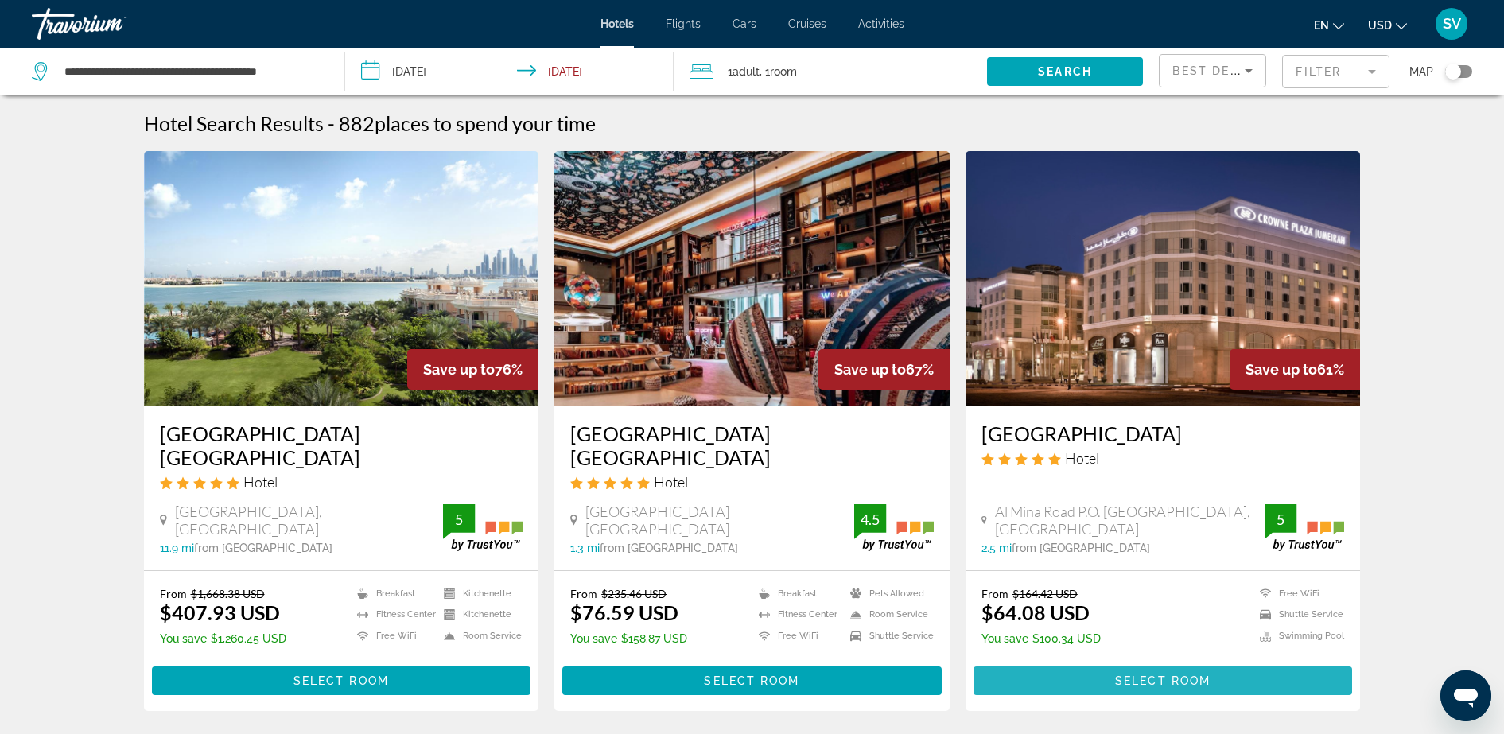
click at [1169, 680] on span "Select Room" at bounding box center [1162, 680] width 95 height 13
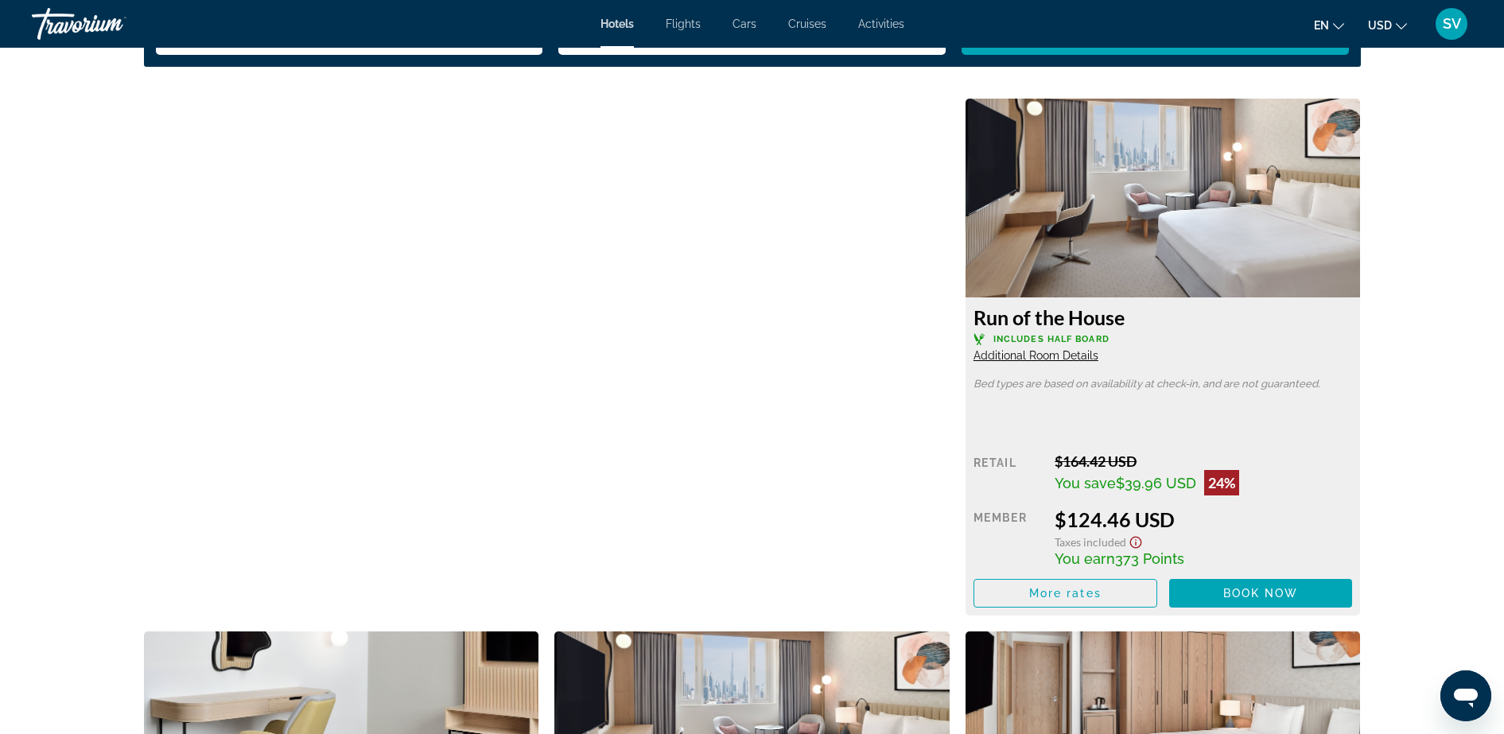
scroll to position [2187, 0]
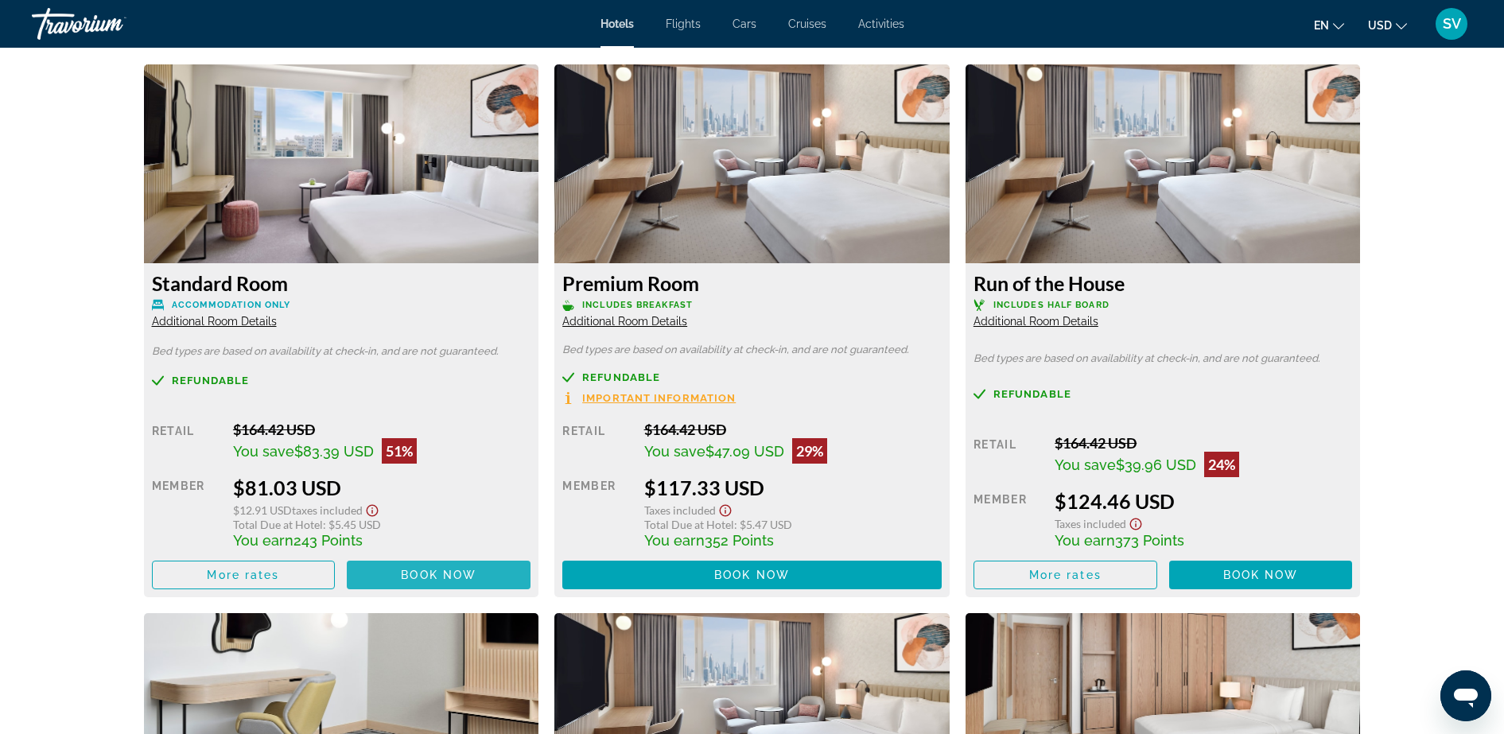
click at [430, 570] on span "Book now" at bounding box center [439, 575] width 76 height 13
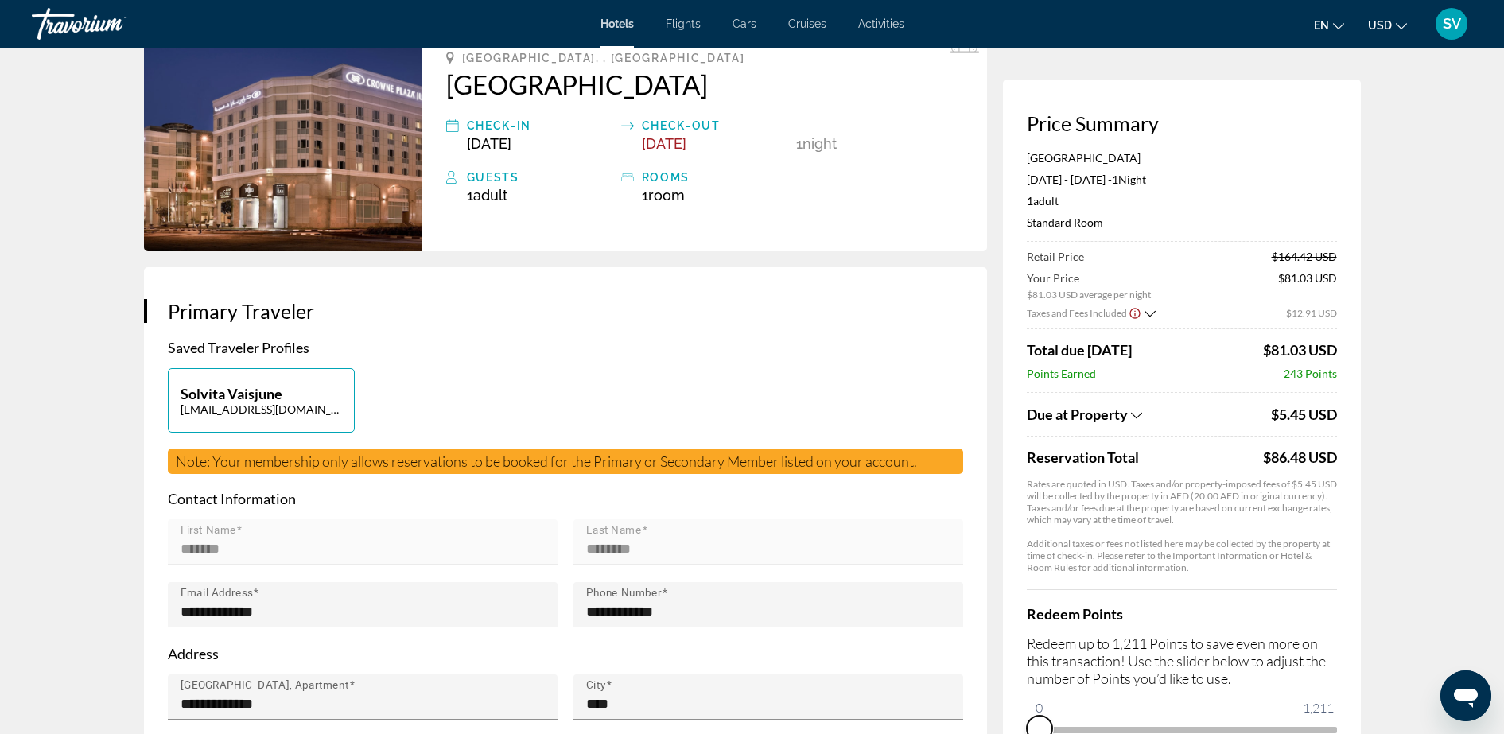
scroll to position [107, 0]
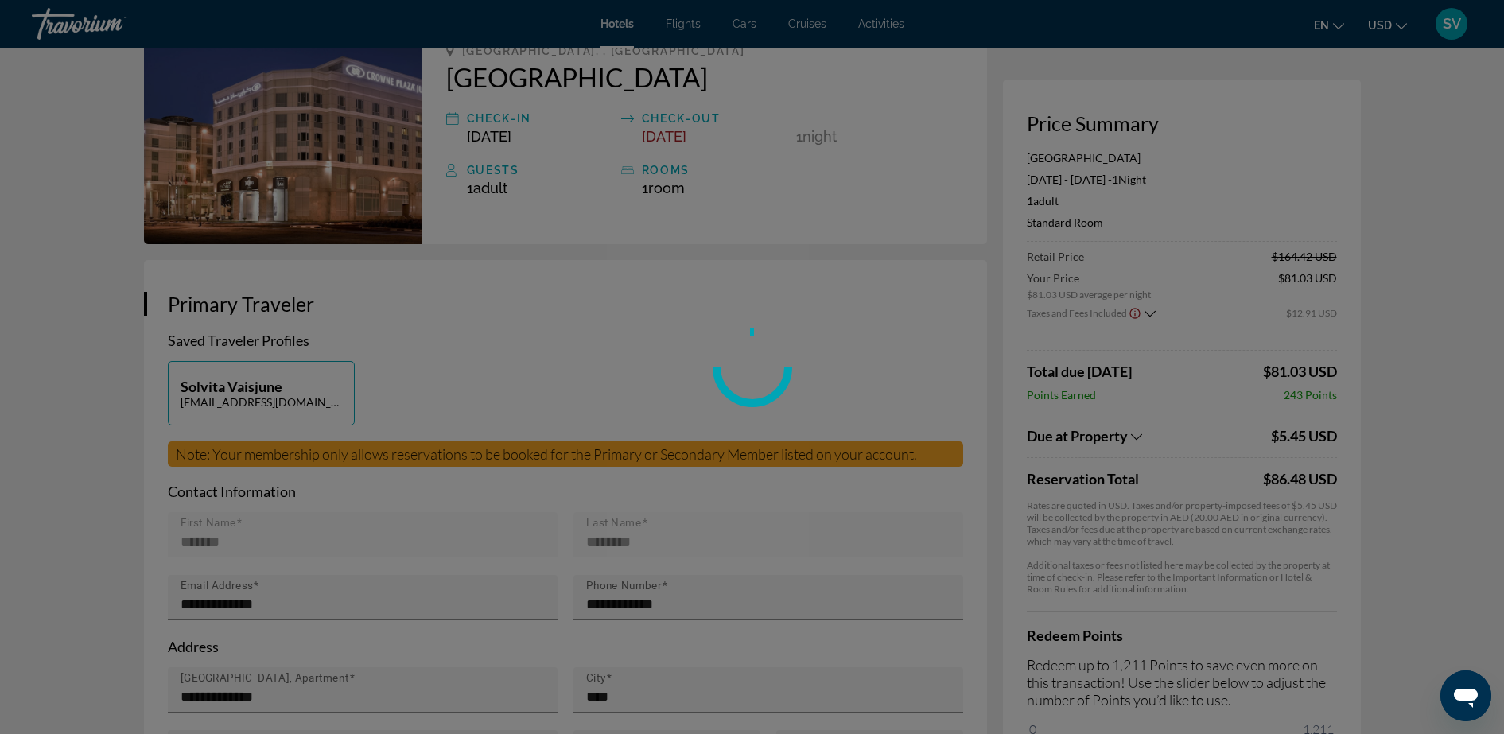
drag, startPoint x: 1048, startPoint y: 724, endPoint x: 1369, endPoint y: 728, distance: 321.3
click at [1368, 627] on div "Skip to main content Hotels Flights Cars Cruises Activities Hotels Flights Cars…" at bounding box center [752, 260] width 1504 height 734
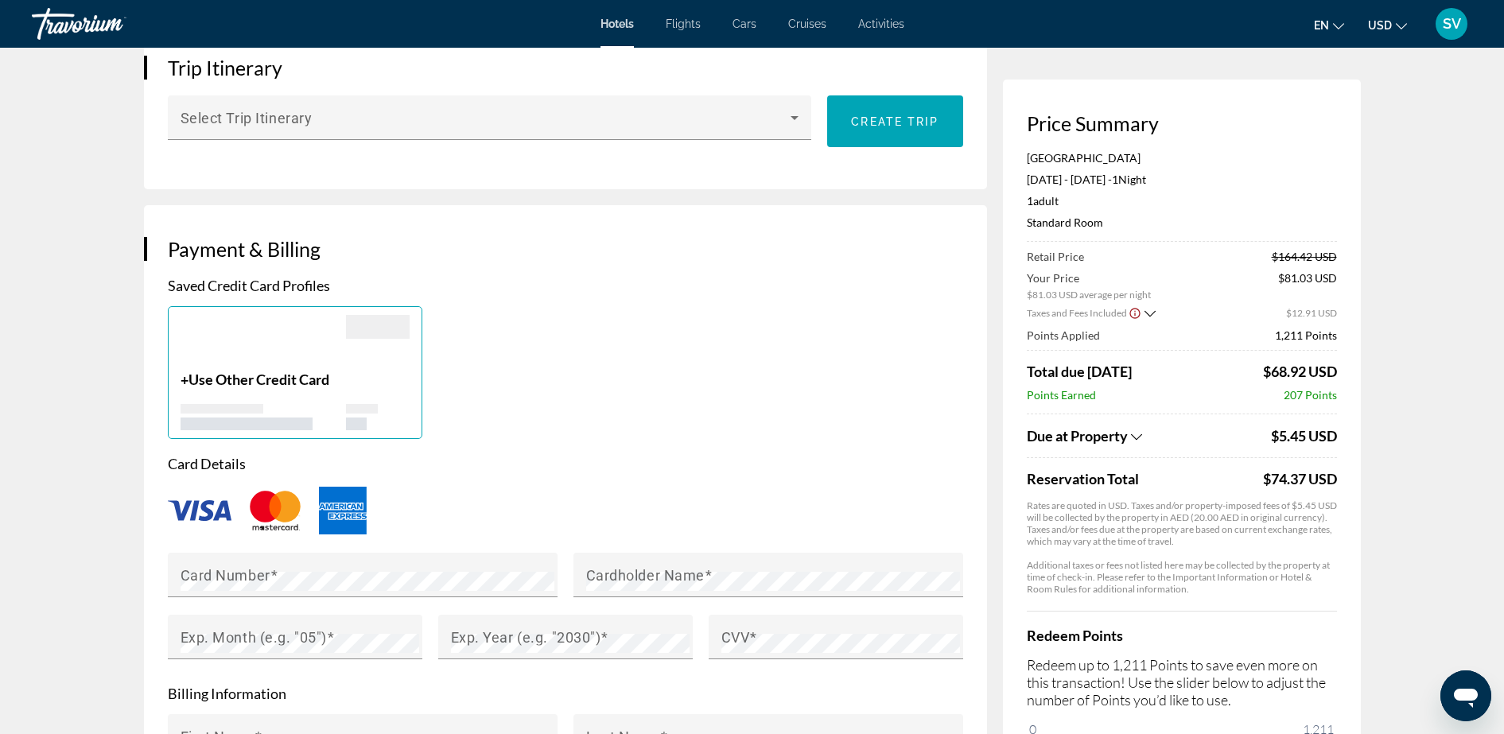
scroll to position [1001, 0]
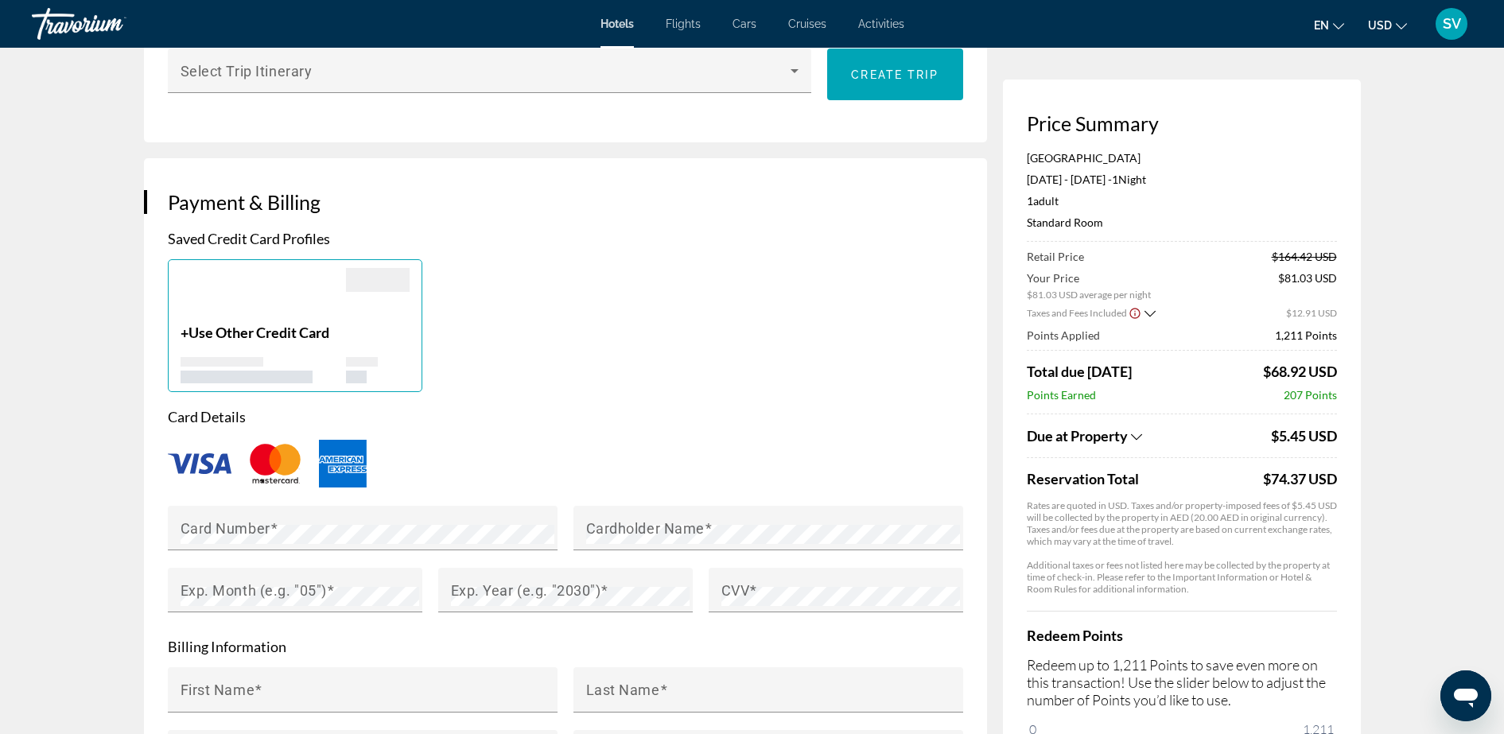
click at [196, 453] on img "Main content" at bounding box center [200, 463] width 64 height 21
drag, startPoint x: 215, startPoint y: 530, endPoint x: 224, endPoint y: 520, distance: 13.5
click at [215, 530] on mat-label "Card Number" at bounding box center [225, 527] width 90 height 17
click at [697, 528] on mat-label "Cardholder Name" at bounding box center [645, 527] width 118 height 17
click at [216, 586] on mat-label "Exp. Month (e.g. "05")" at bounding box center [253, 589] width 146 height 17
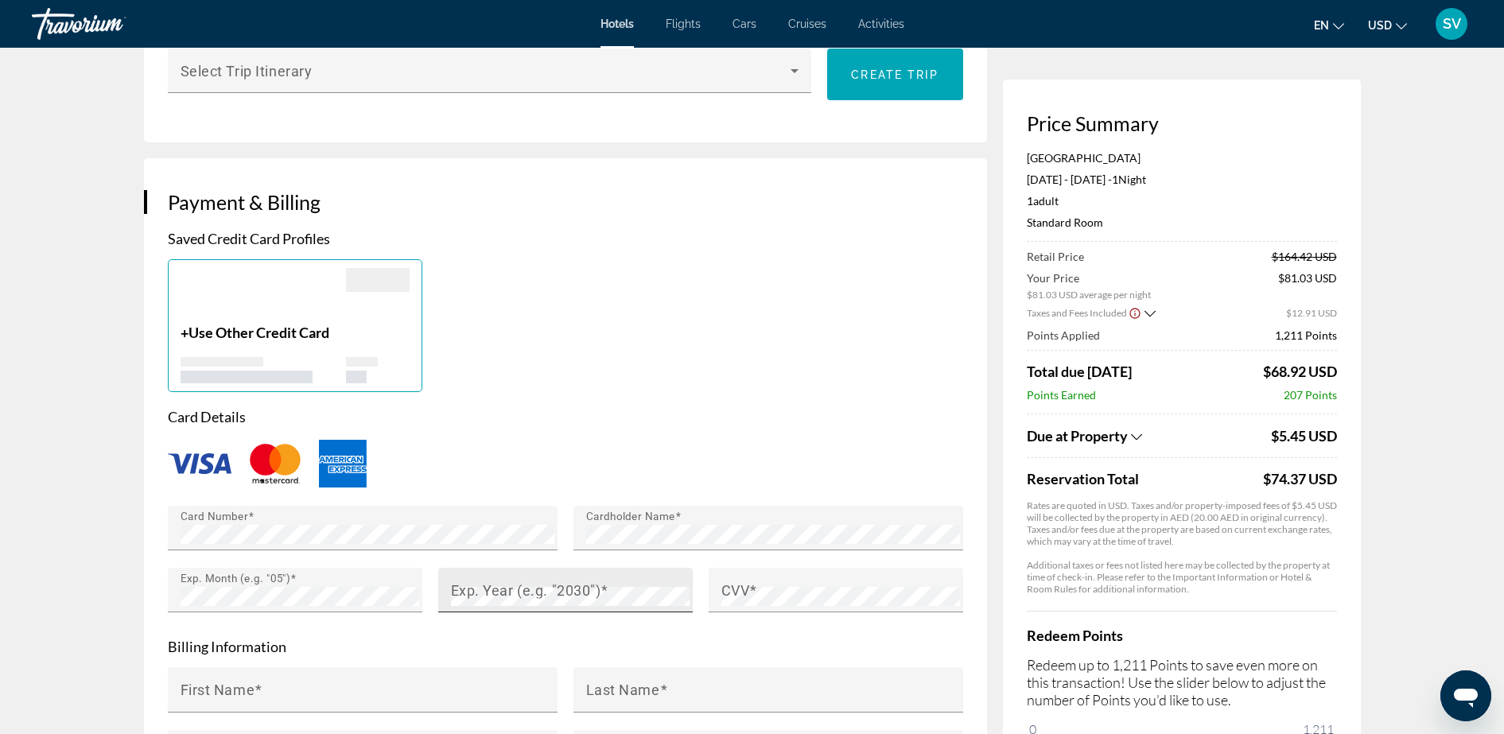
click at [491, 585] on mat-label "Exp. Year (e.g. "2030")" at bounding box center [526, 589] width 150 height 17
click at [743, 582] on mat-label "CVV" at bounding box center [735, 589] width 29 height 17
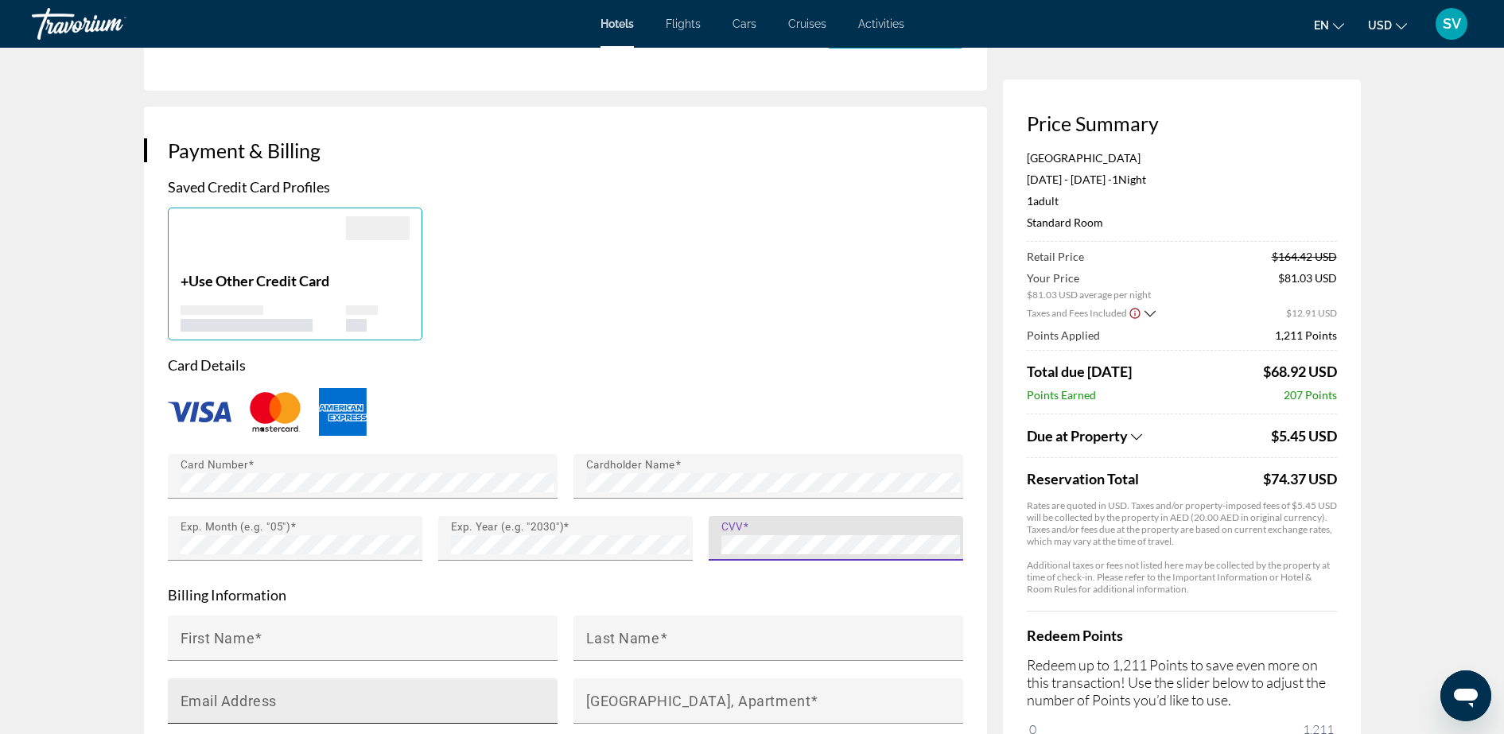
scroll to position [1100, 0]
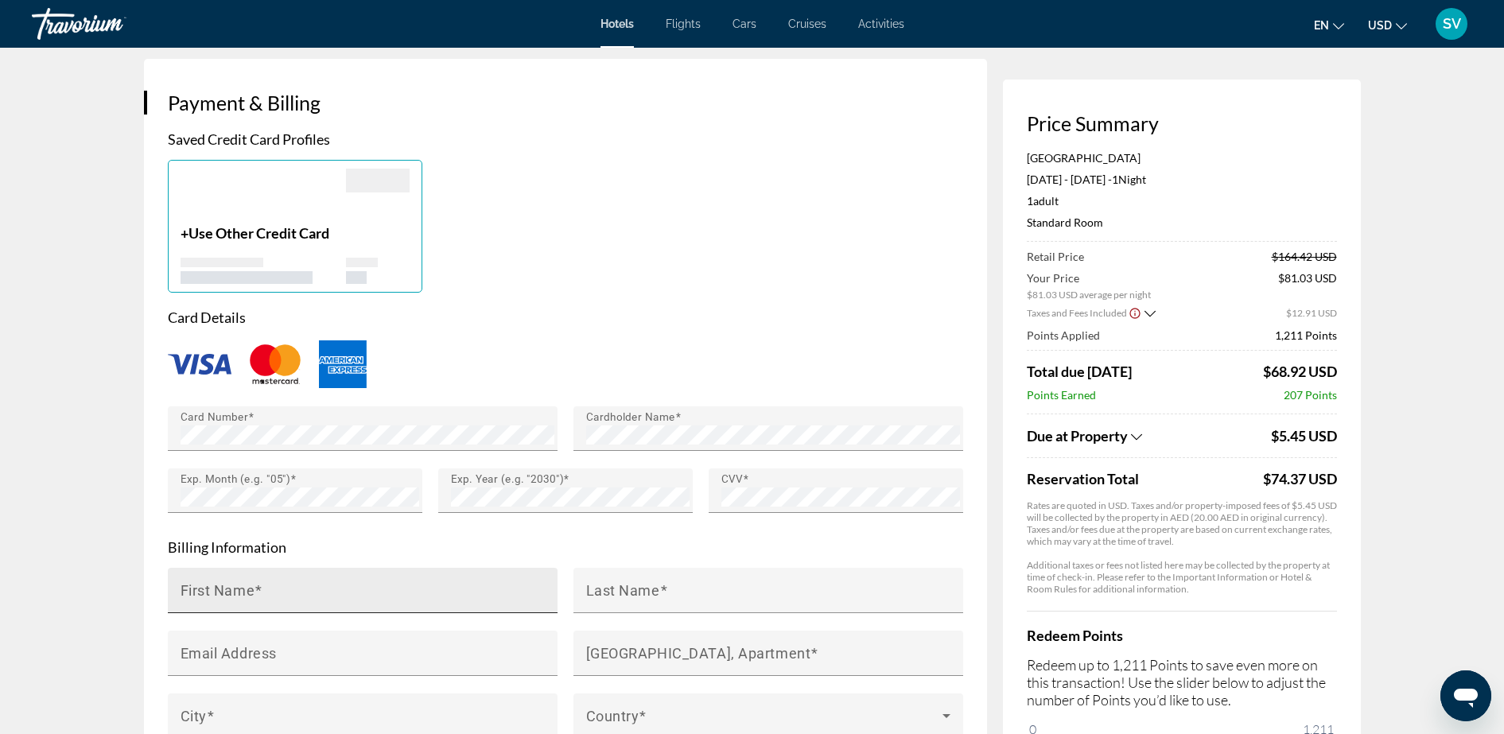
click at [213, 593] on mat-label "First Name" at bounding box center [217, 589] width 75 height 17
click at [213, 593] on input "First Name" at bounding box center [367, 597] width 374 height 19
type input "*"
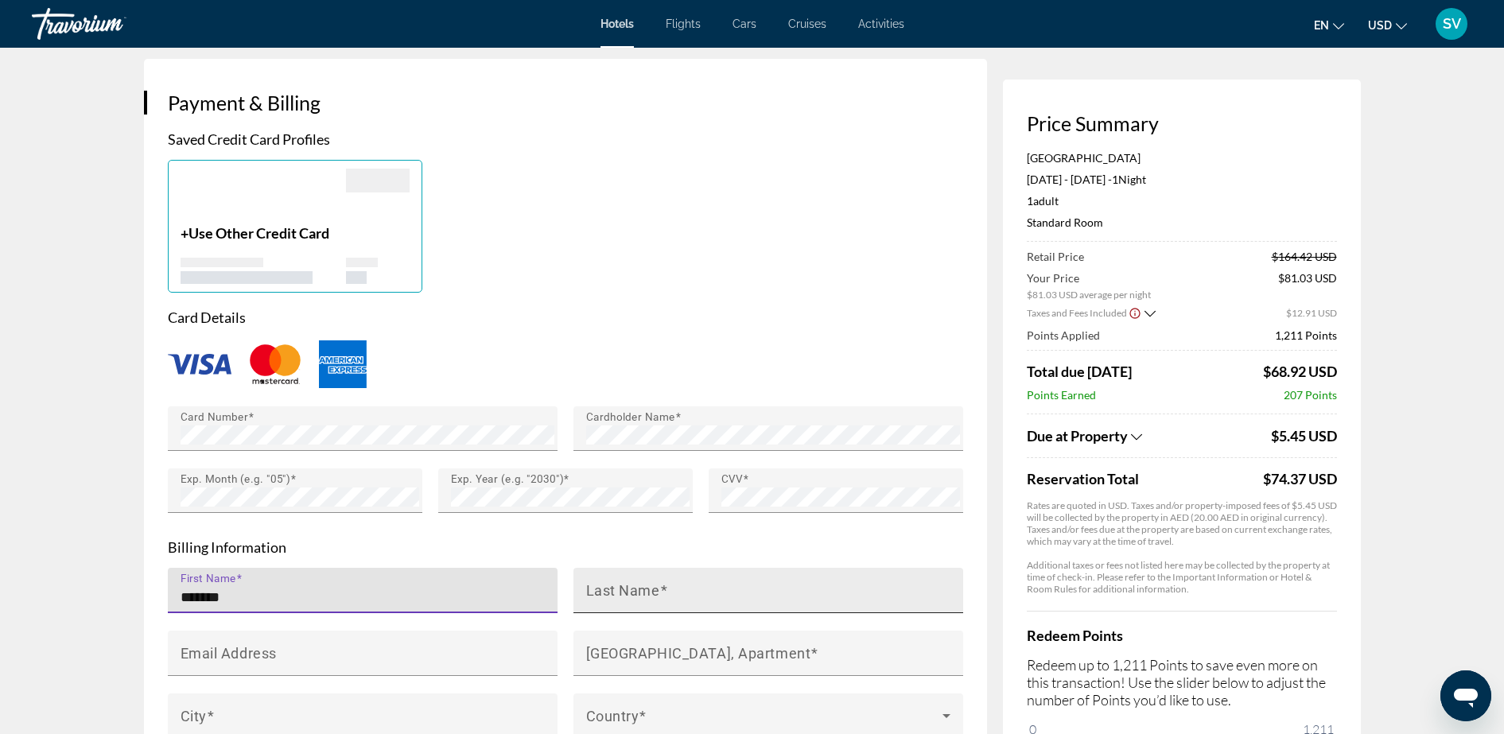
type input "*******"
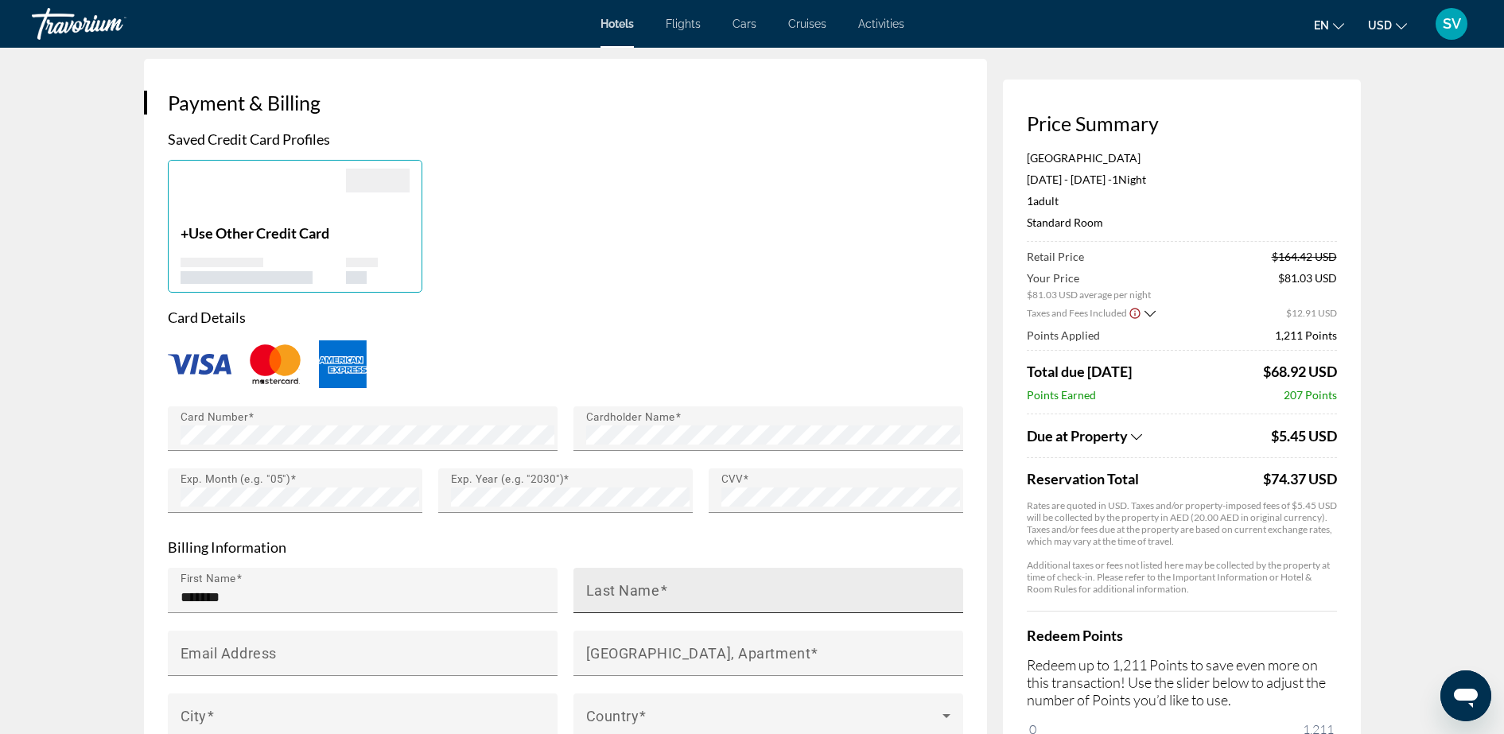
click at [665, 605] on div "Last Name" at bounding box center [773, 590] width 374 height 45
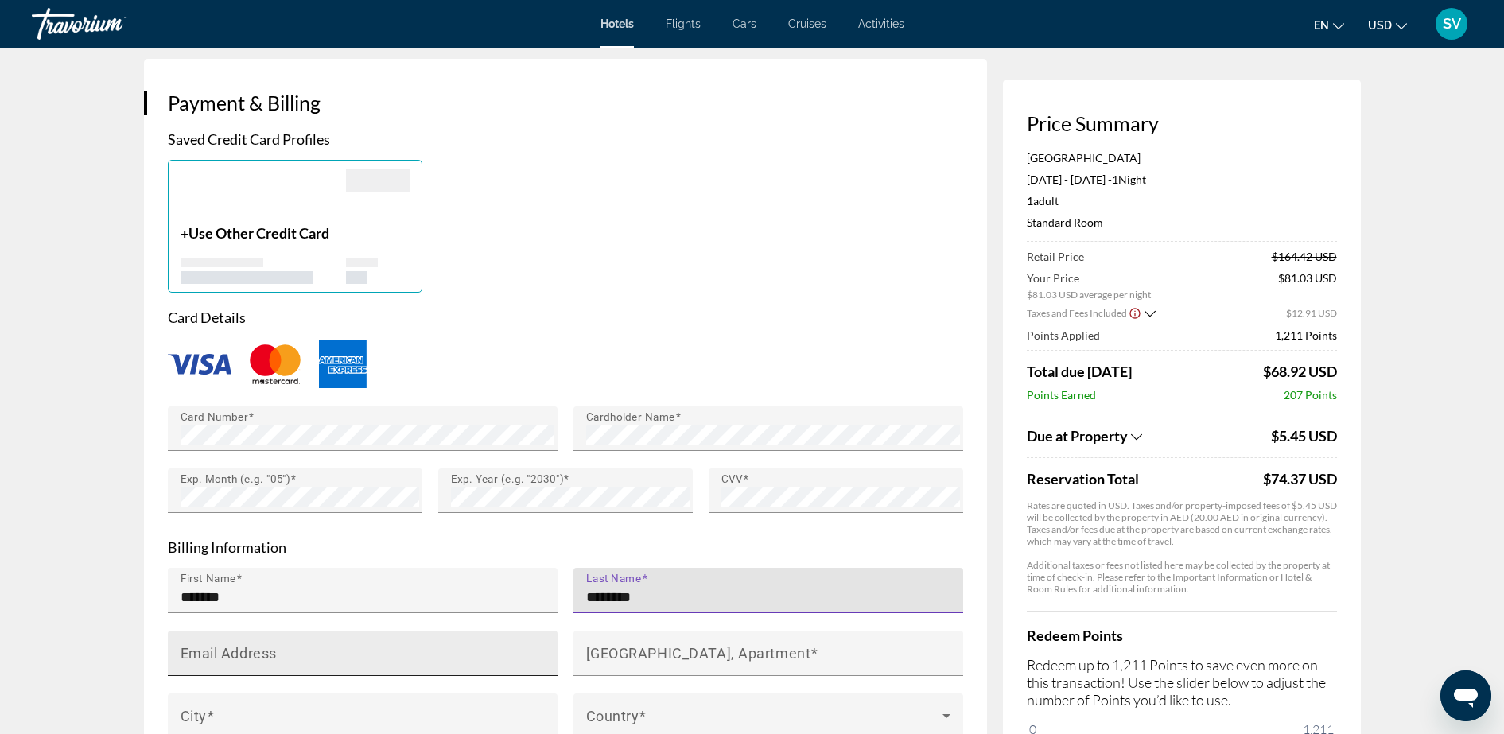
type input "********"
click at [266, 650] on mat-label "Email Address" at bounding box center [228, 652] width 96 height 17
click at [266, 650] on input "Email Address" at bounding box center [367, 659] width 374 height 19
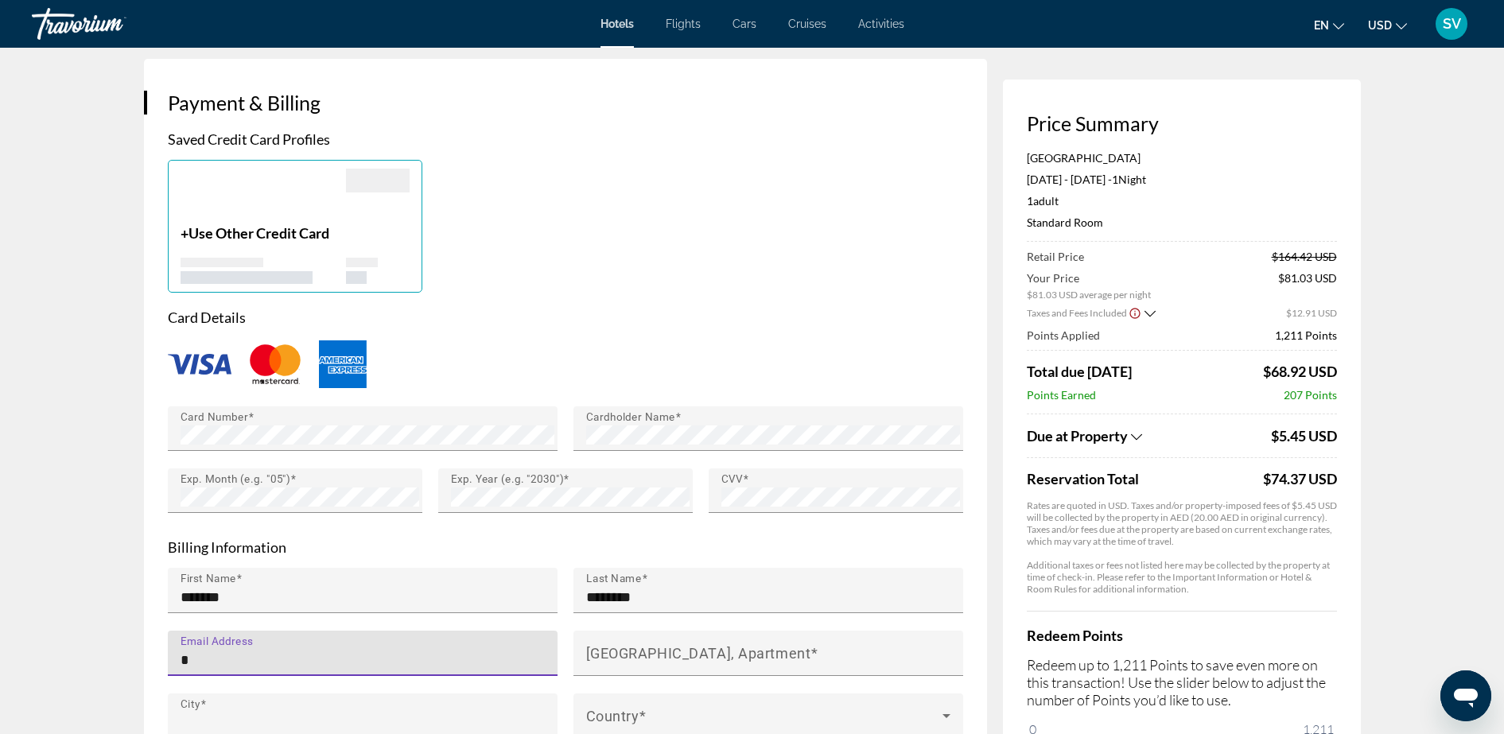
type input "**********"
type input "****"
type input "******"
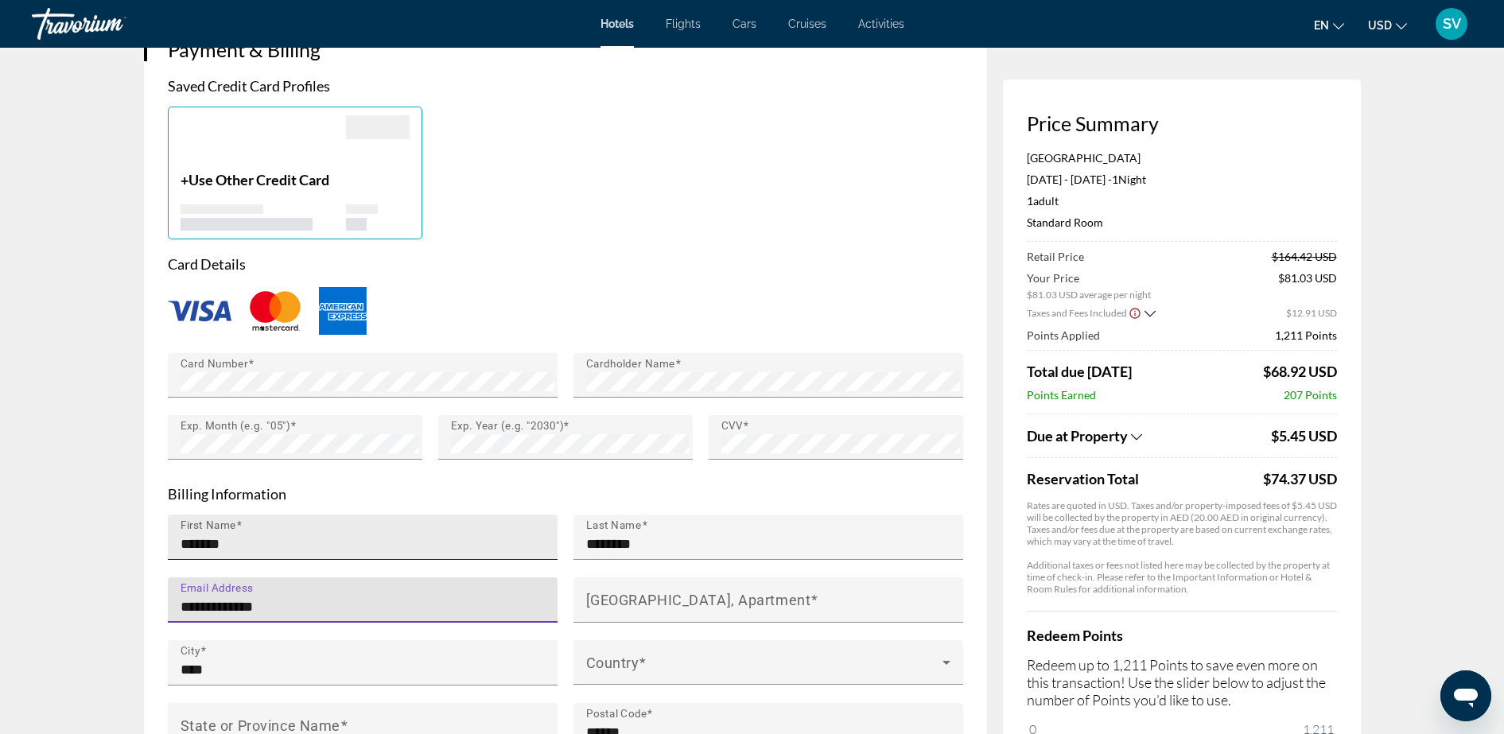
scroll to position [1200, 0]
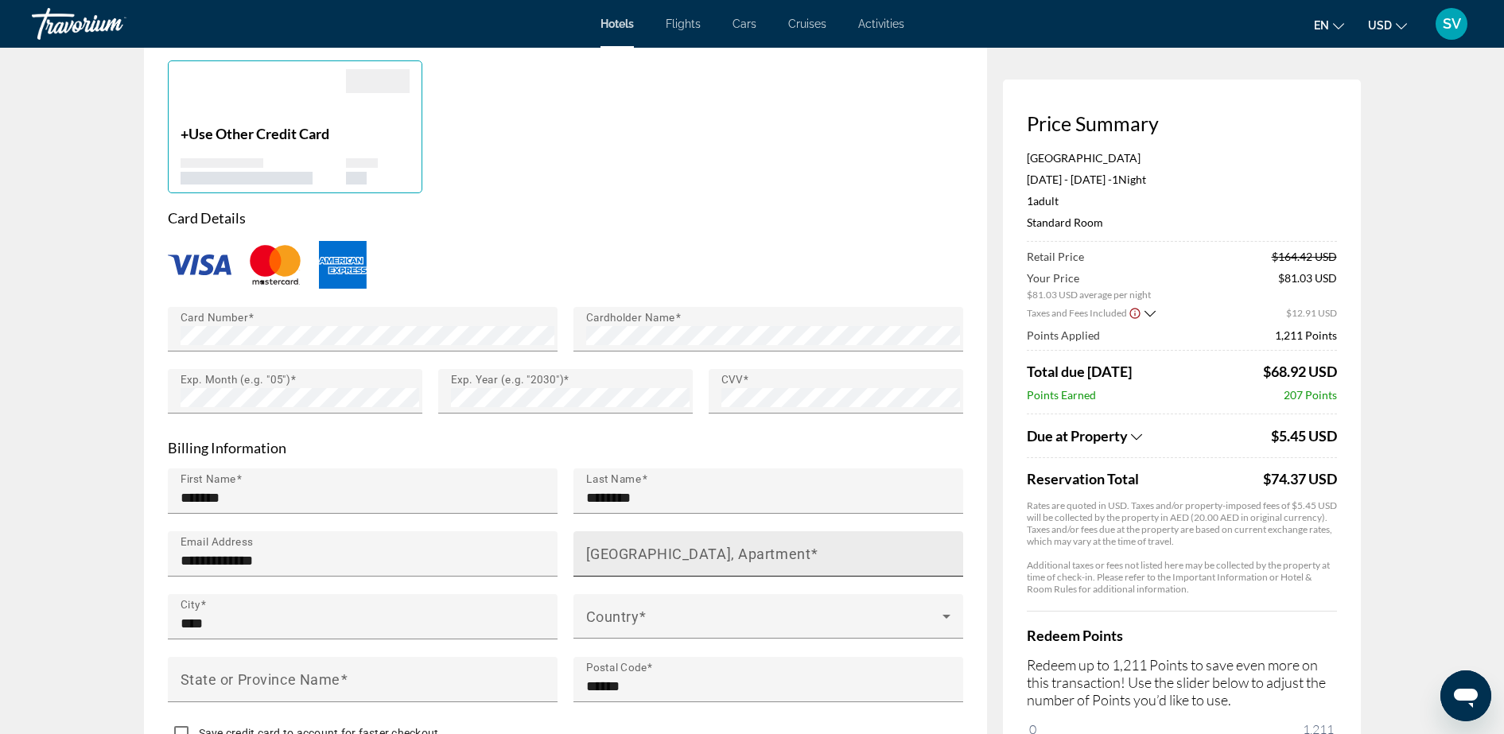
click at [631, 547] on mat-label "House Number, Street, Apartment" at bounding box center [698, 553] width 225 height 17
click at [631, 551] on input "House Number, Street, Apartment" at bounding box center [773, 560] width 374 height 19
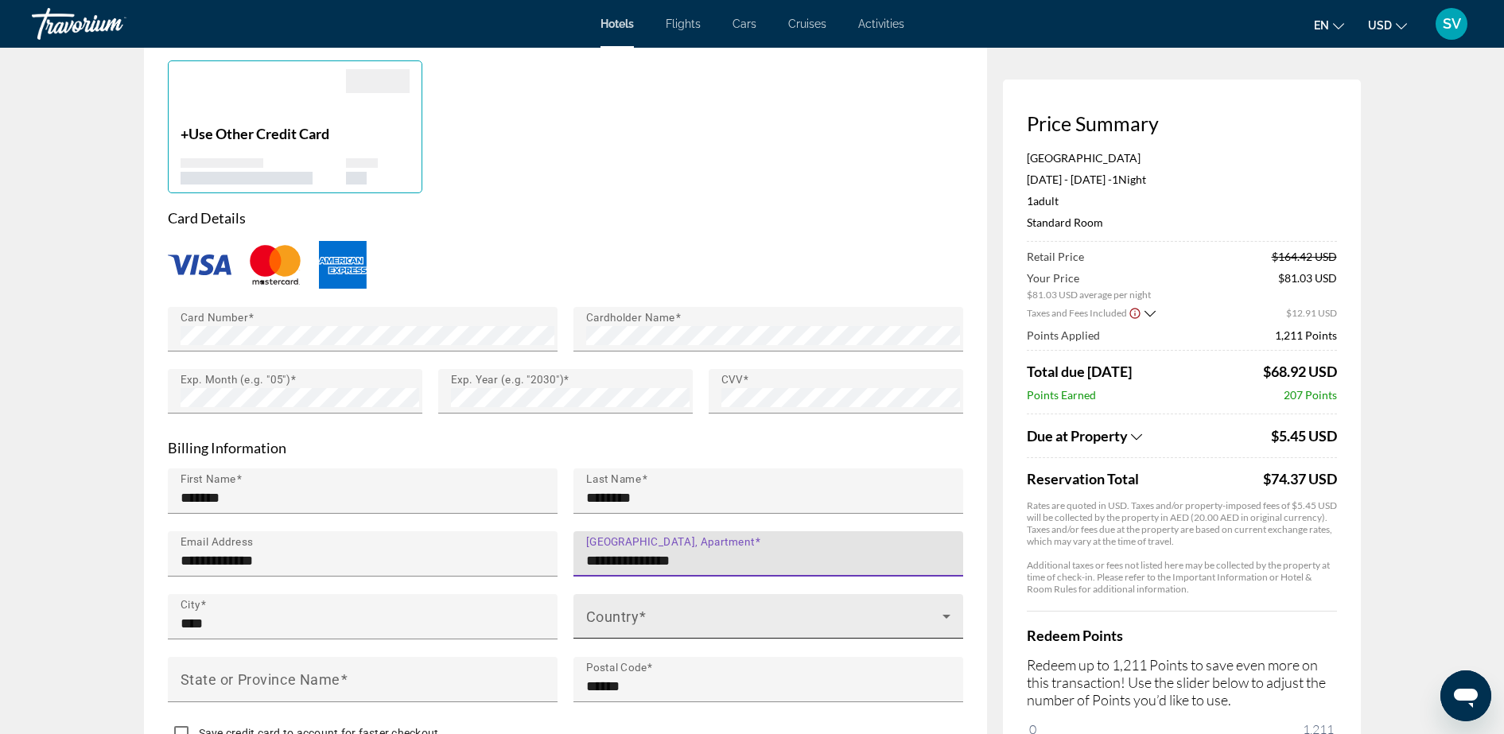
type input "**********"
click at [642, 613] on span "Main content" at bounding box center [764, 622] width 356 height 19
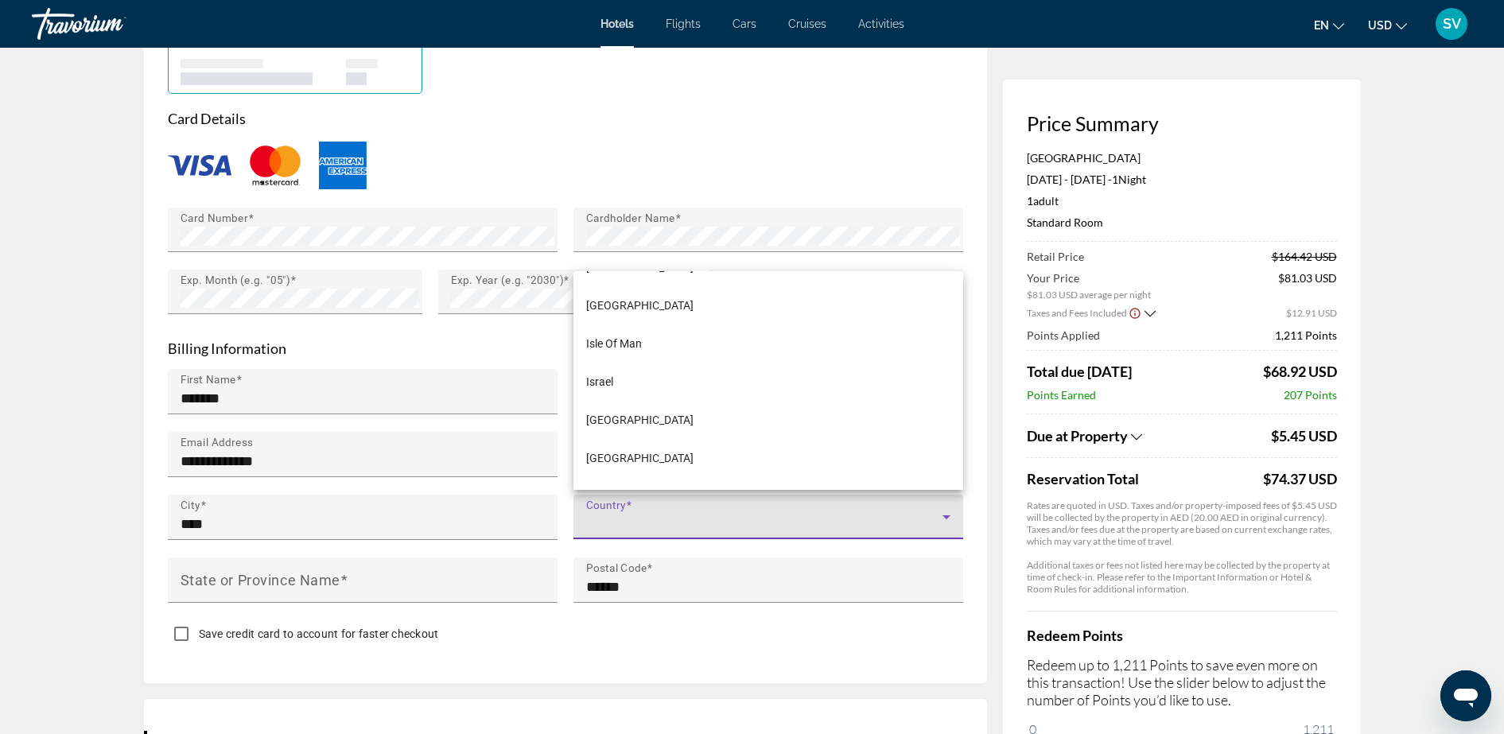
scroll to position [4671, 0]
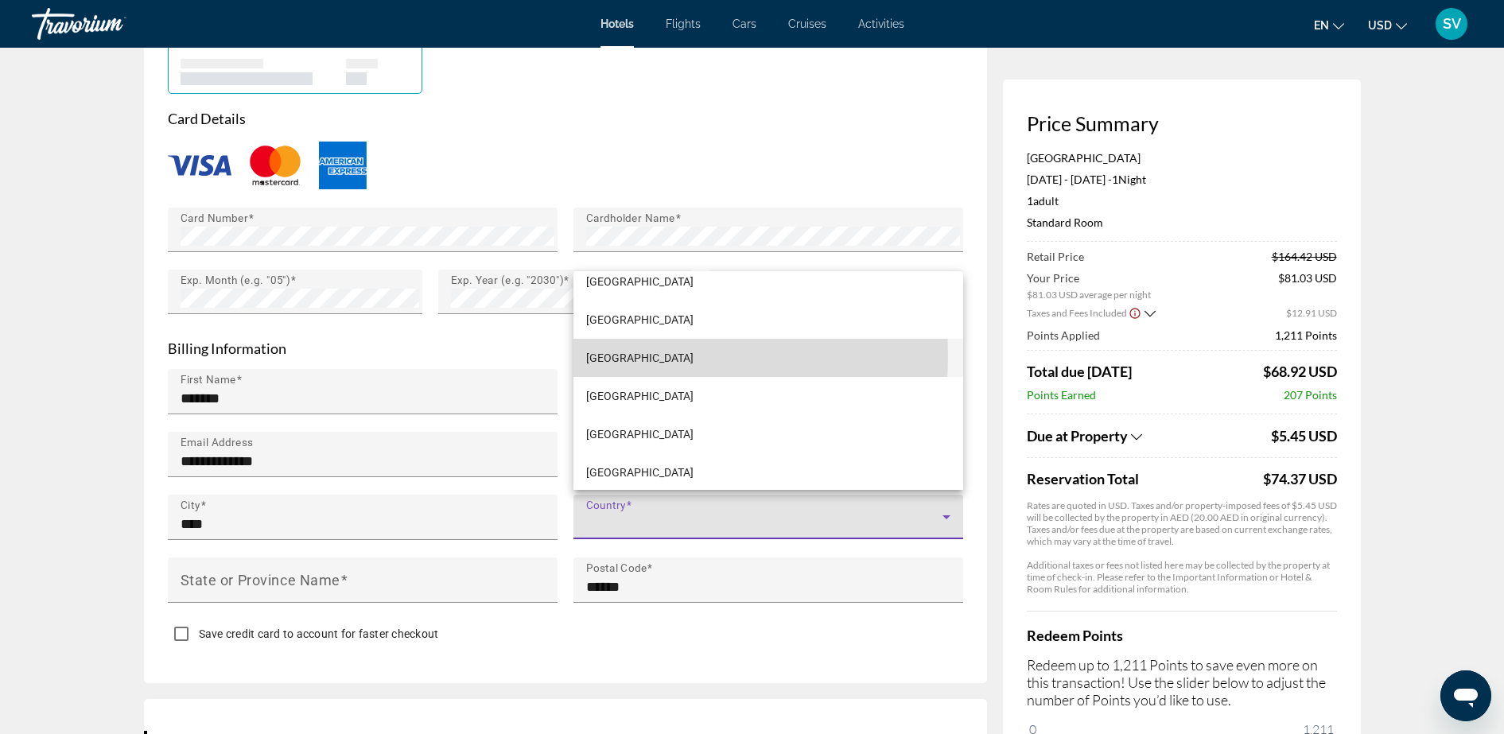
click at [609, 355] on span "Latvia" at bounding box center [639, 357] width 107 height 19
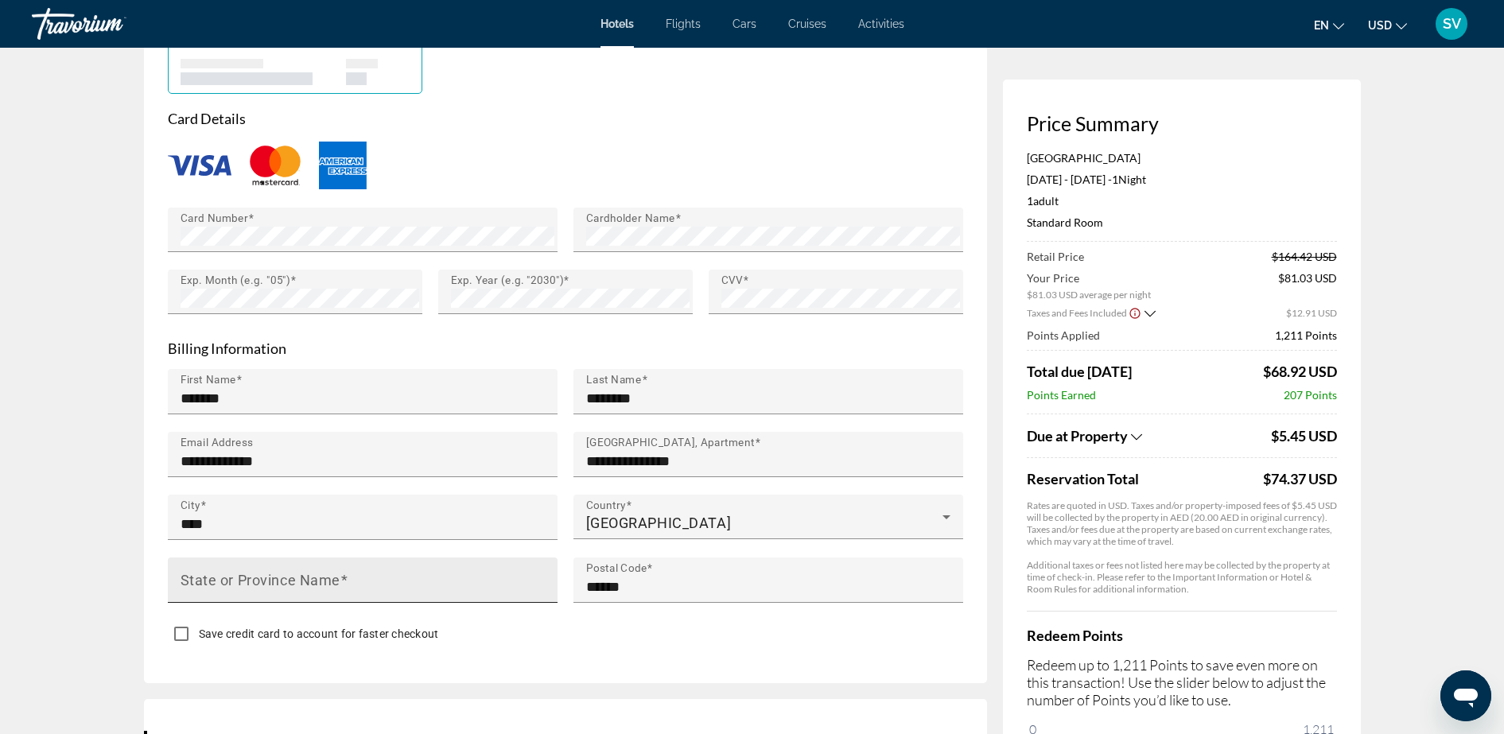
click at [240, 580] on mat-label "State or Province Name" at bounding box center [260, 579] width 160 height 17
click at [240, 580] on input "State or Province Name" at bounding box center [367, 586] width 374 height 19
type input "****"
click at [151, 634] on div "**********" at bounding box center [565, 271] width 843 height 823
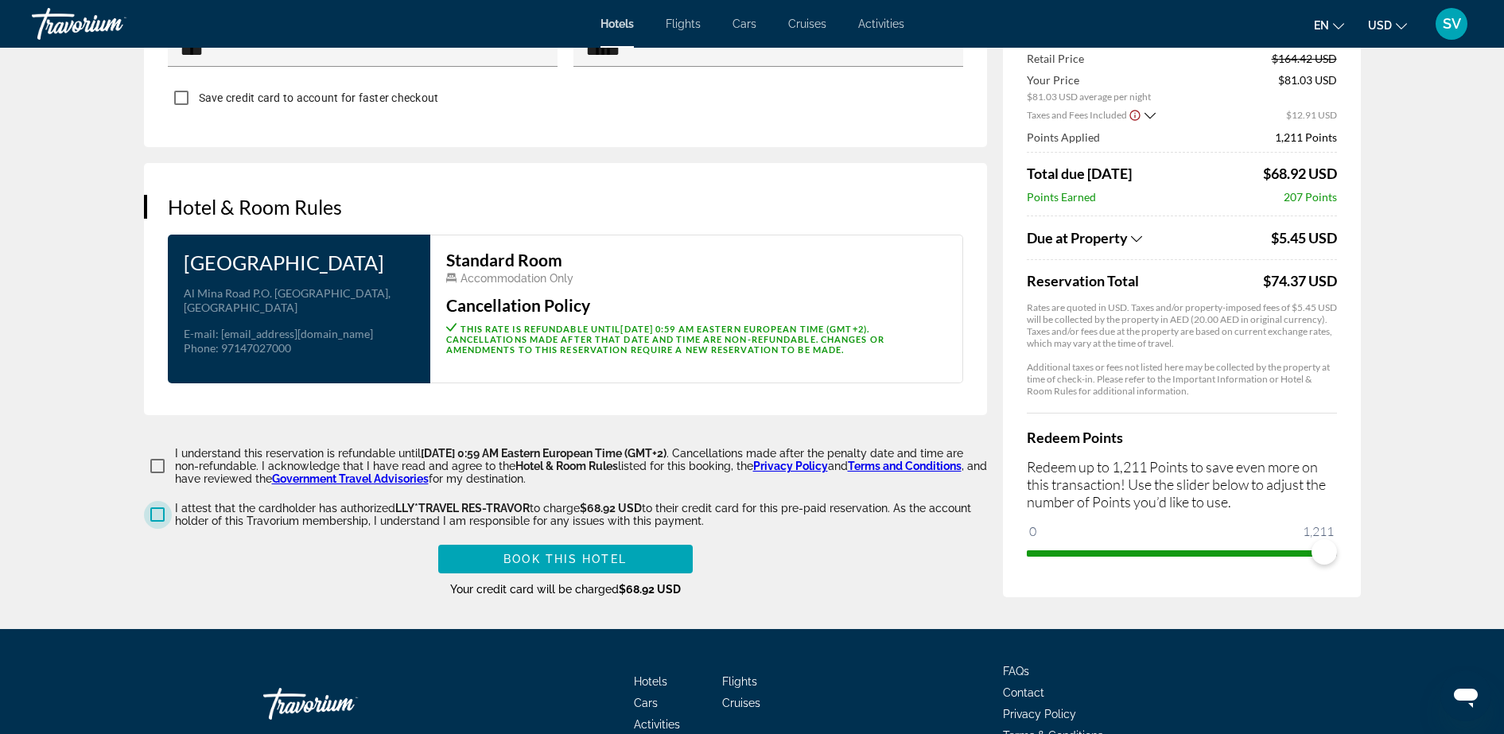
scroll to position [1896, 0]
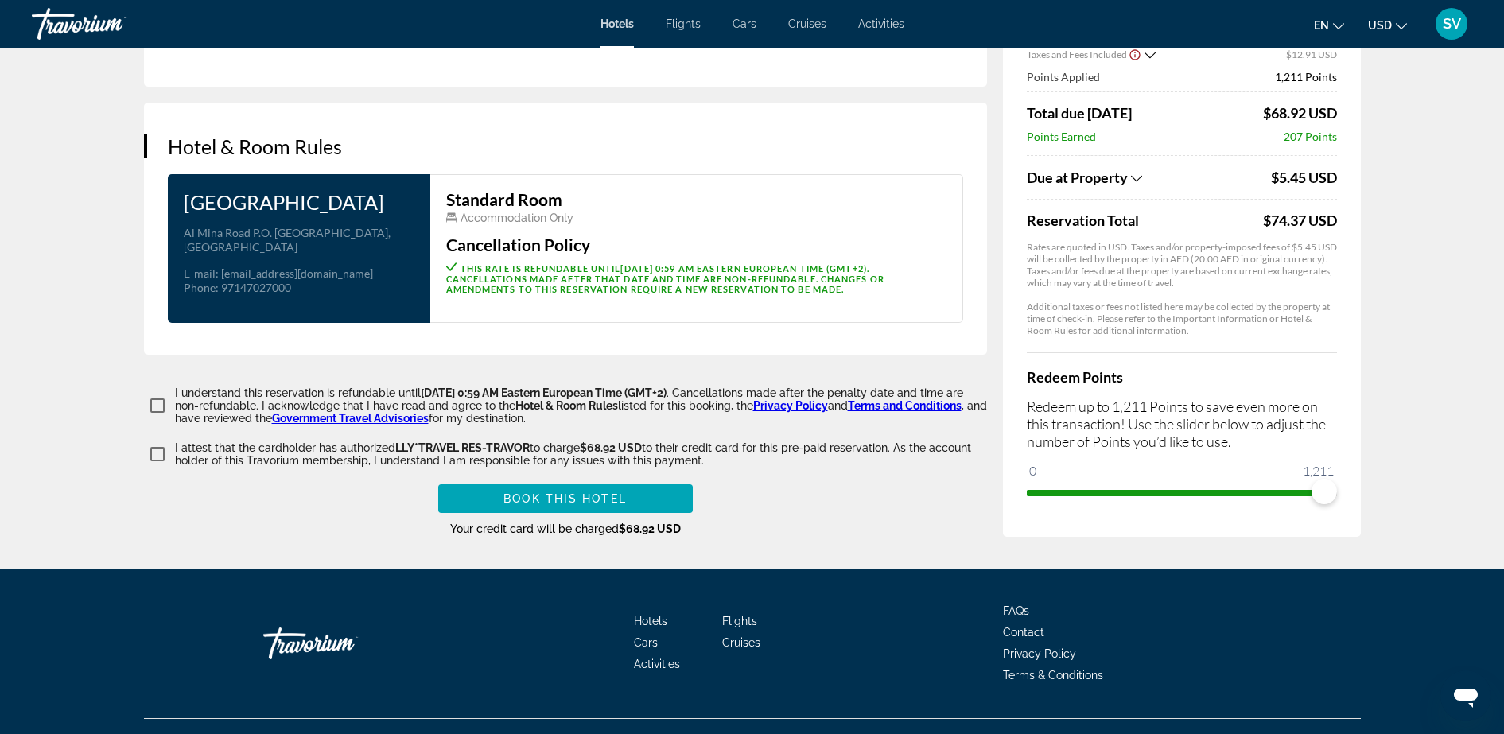
drag, startPoint x: 458, startPoint y: 541, endPoint x: 618, endPoint y: 552, distance: 160.2
click at [618, 537] on div "Book this hotel Your credit card will be charged $68.92 USD" at bounding box center [565, 510] width 843 height 52
copy span "Your credit card will be charged"
click at [776, 503] on div "Book this hotel Your credit card will be charged $68.92 USD" at bounding box center [565, 510] width 843 height 52
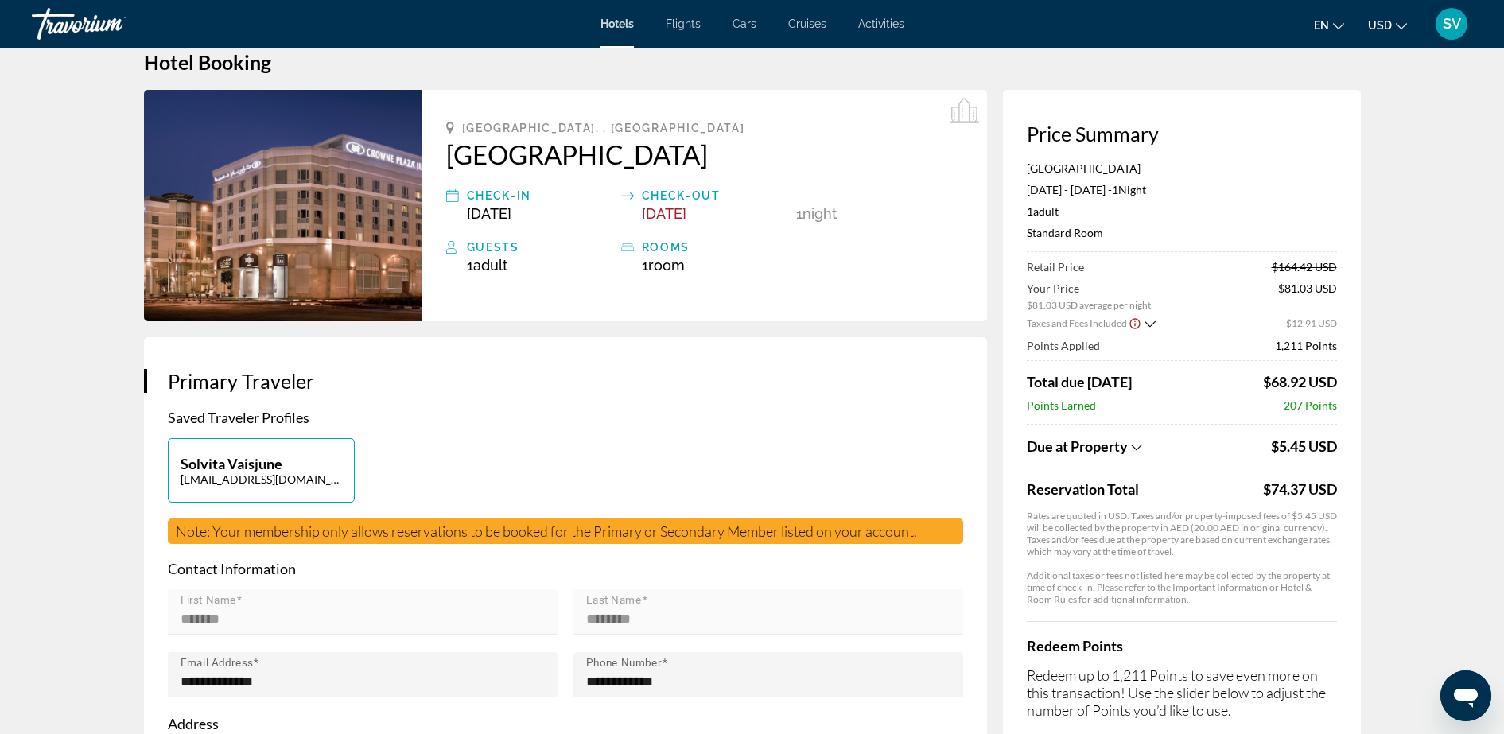
scroll to position [0, 0]
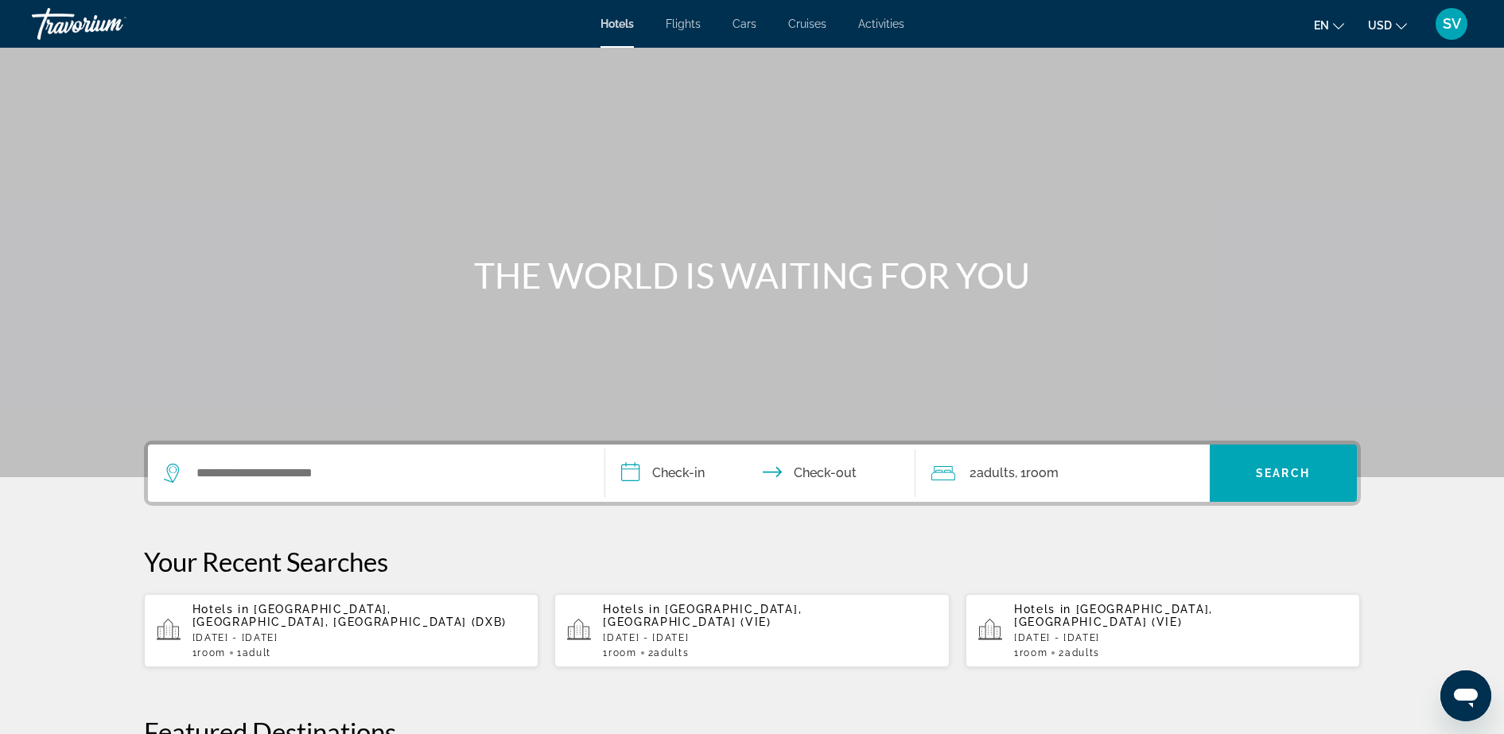
click at [1470, 689] on icon "Atvērt ziņojumapmaiņas logu" at bounding box center [1466, 698] width 24 height 19
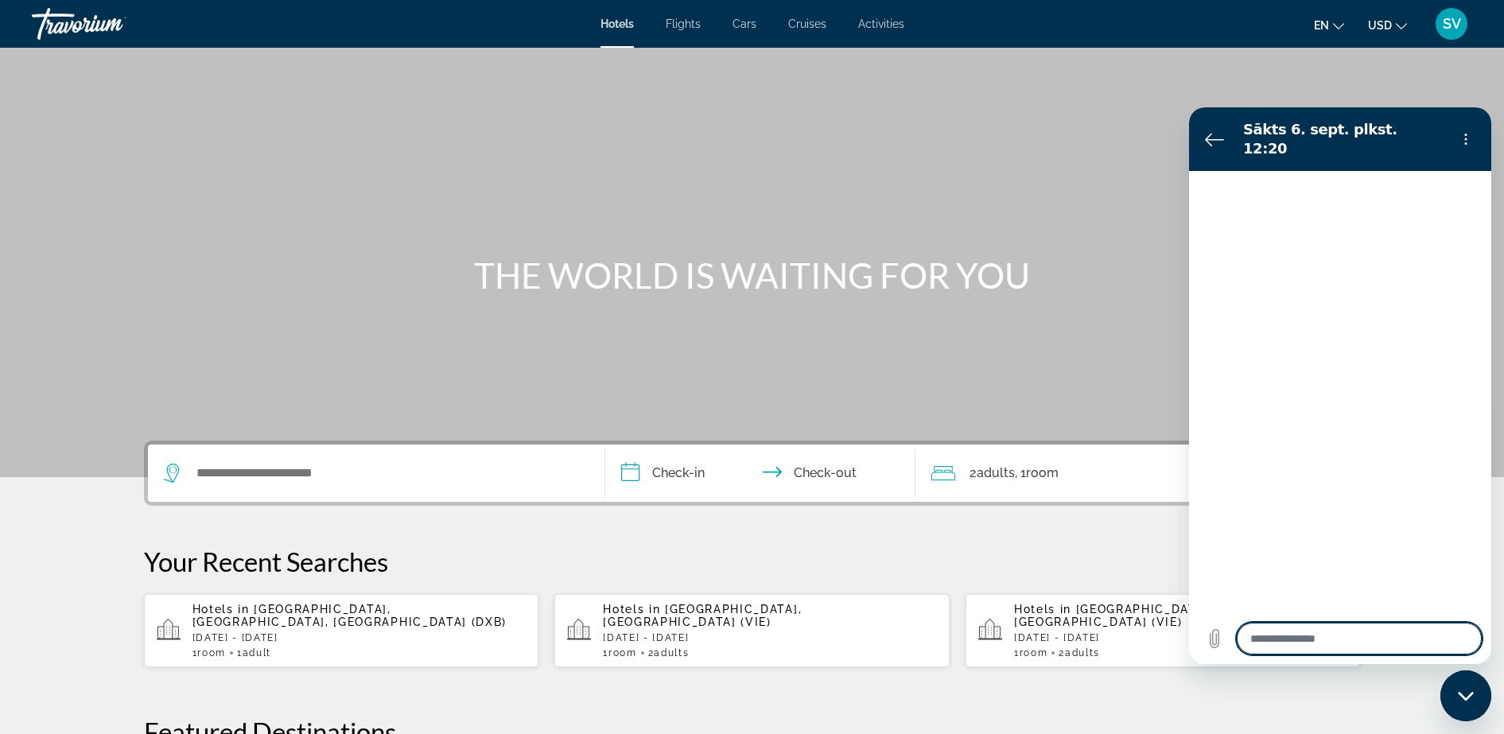
type textarea "*"
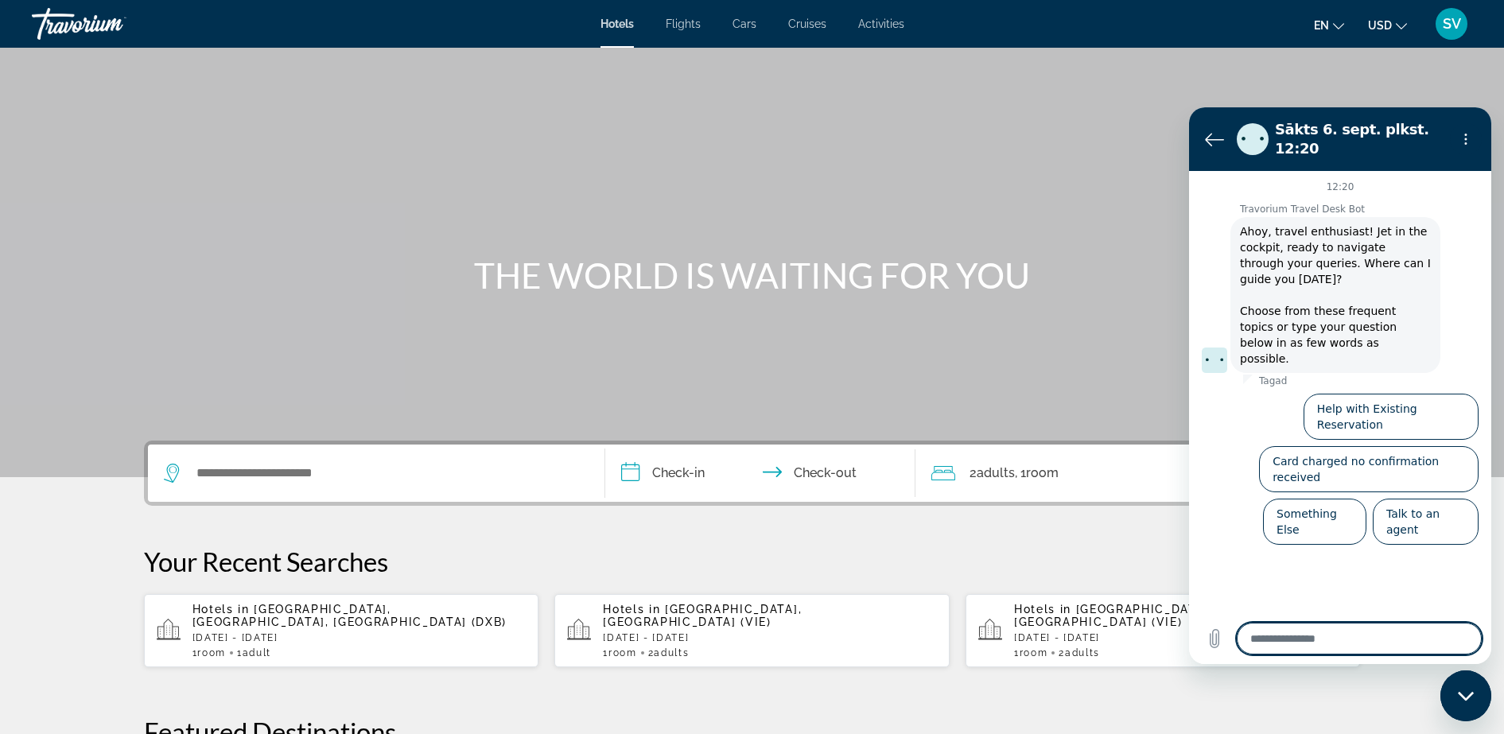
type textarea "**********"
type textarea "*"
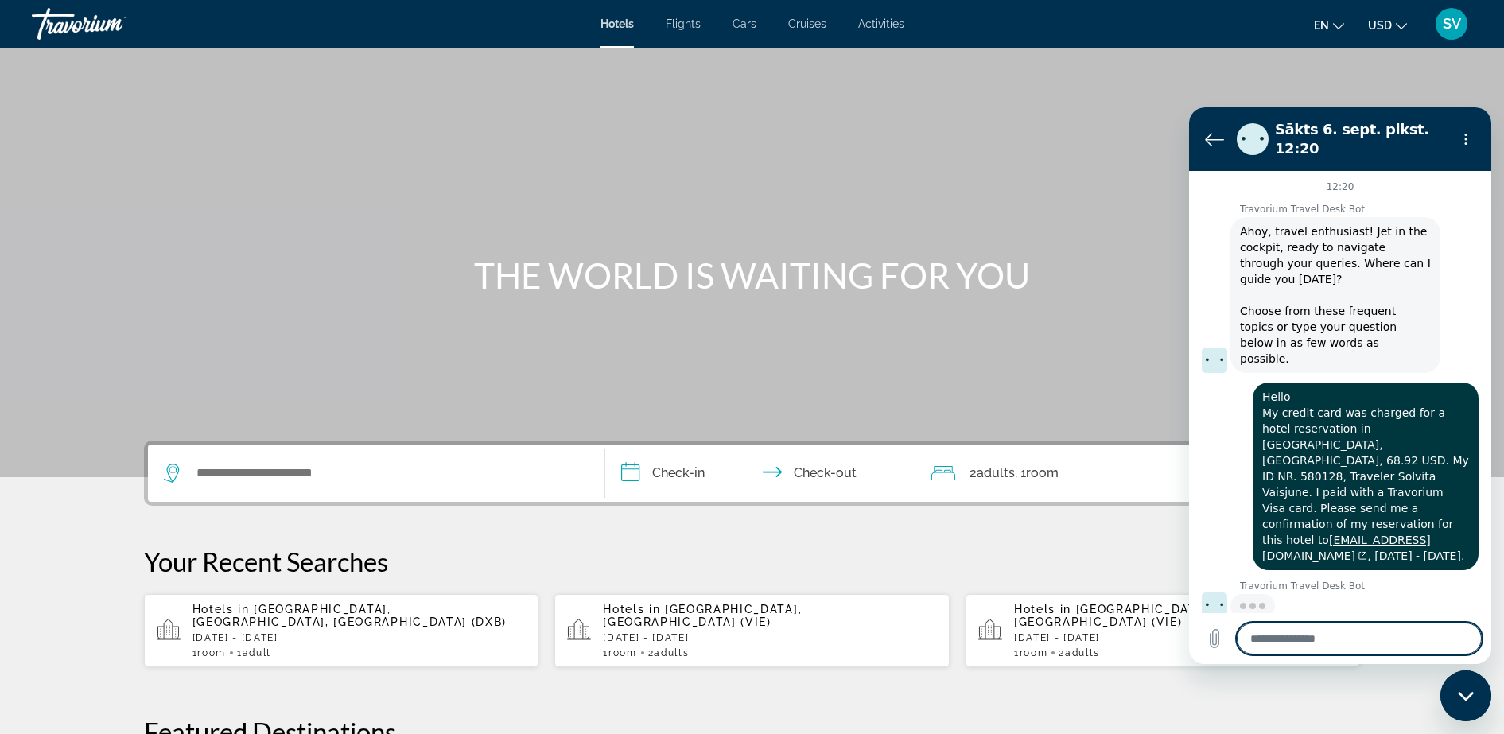
type textarea "*"
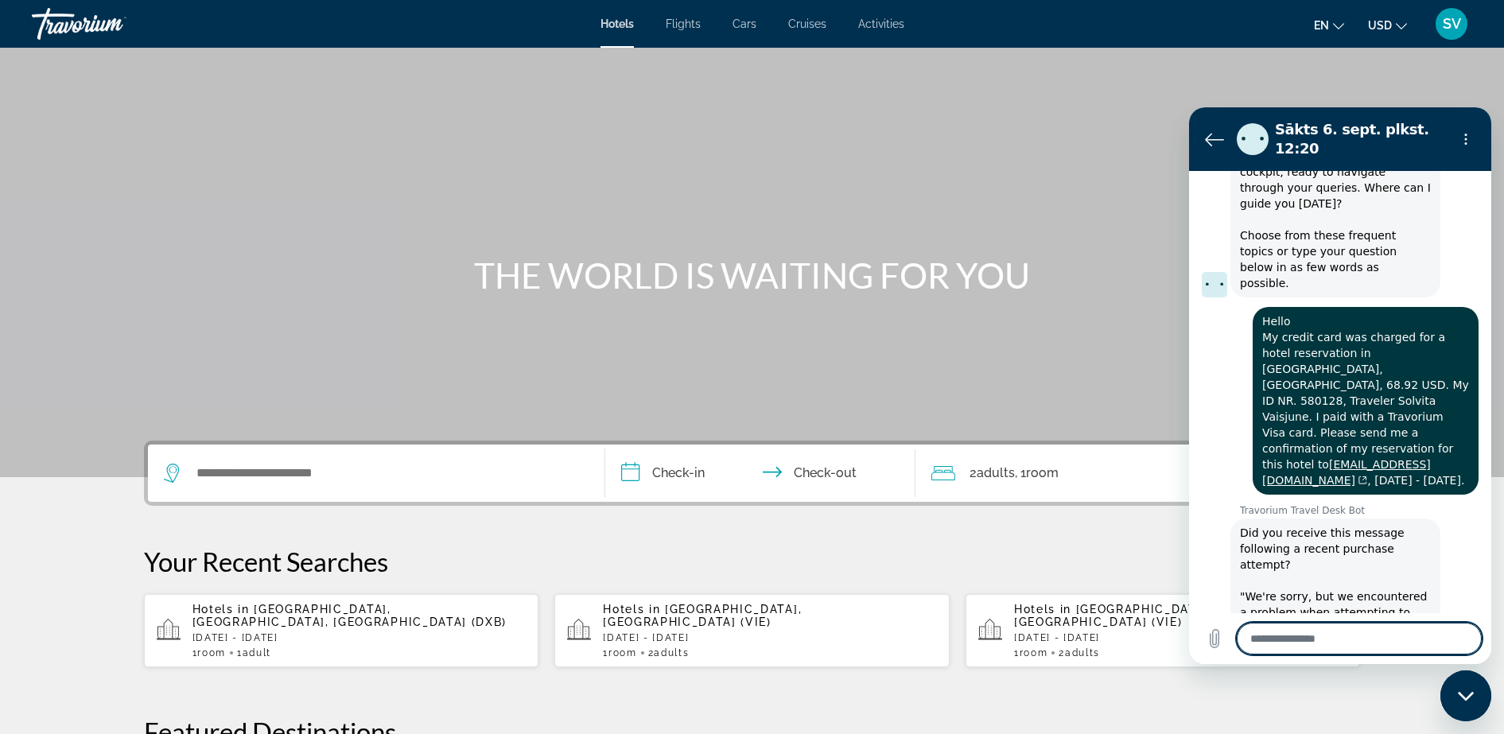
scroll to position [115, 0]
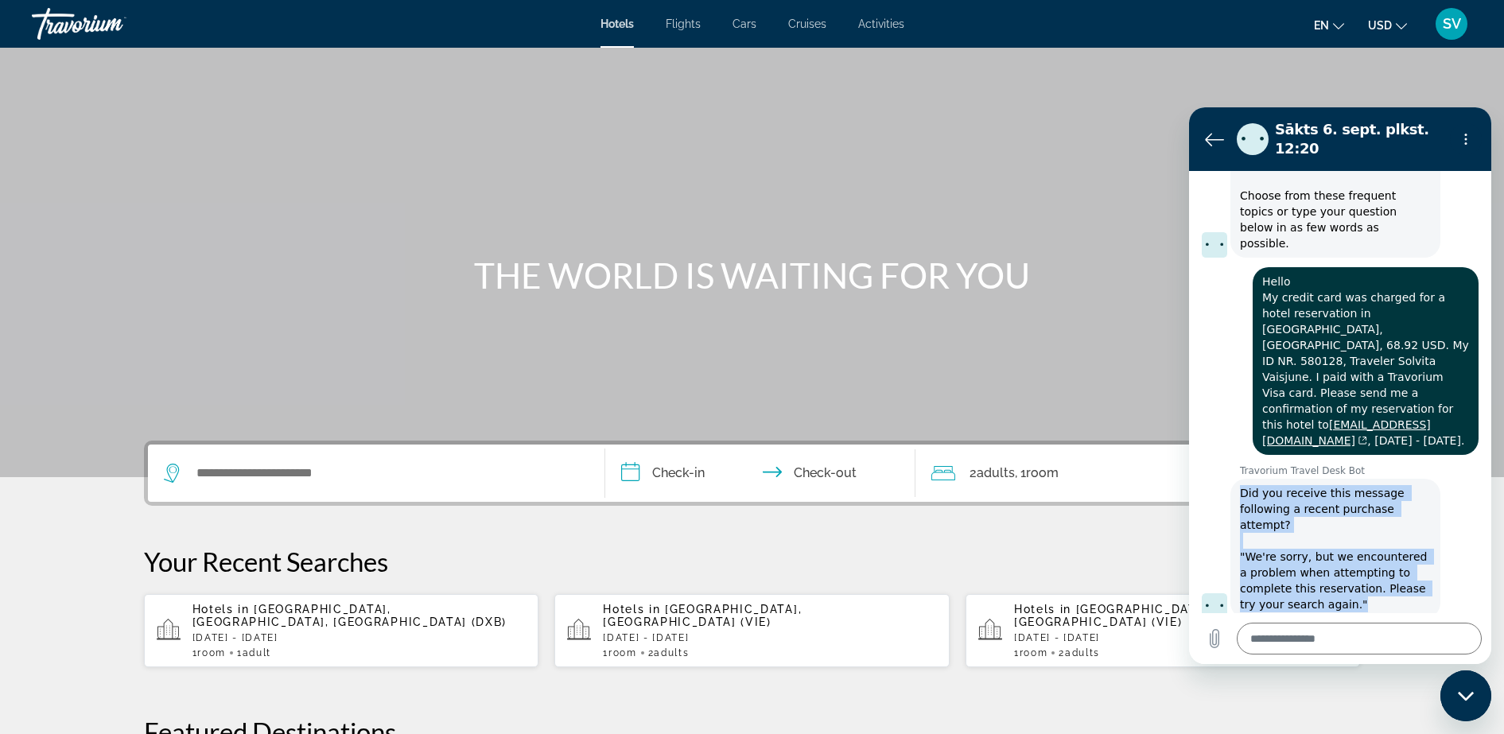
drag, startPoint x: 1239, startPoint y: 427, endPoint x: 1380, endPoint y: 541, distance: 180.9
click at [1380, 541] on div "Travorium Travel Desk Bot saka: Did you receive this message following a recent…" at bounding box center [1335, 549] width 210 height 140
copy span "Did you receive this message following a recent purchase attempt? "We're sorry,…"
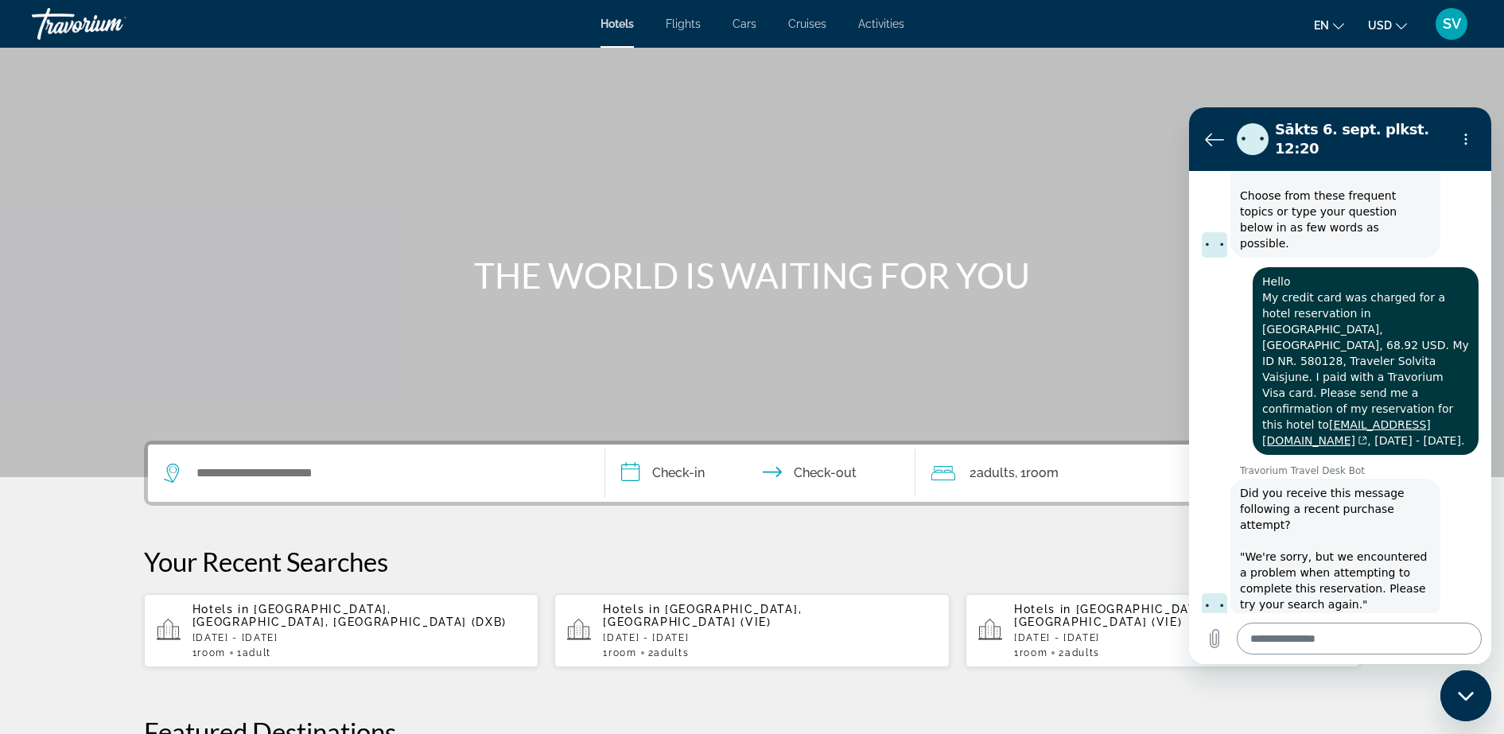
click at [1273, 637] on textarea at bounding box center [1358, 639] width 245 height 32
paste textarea "**********"
type textarea "**********"
type textarea "*"
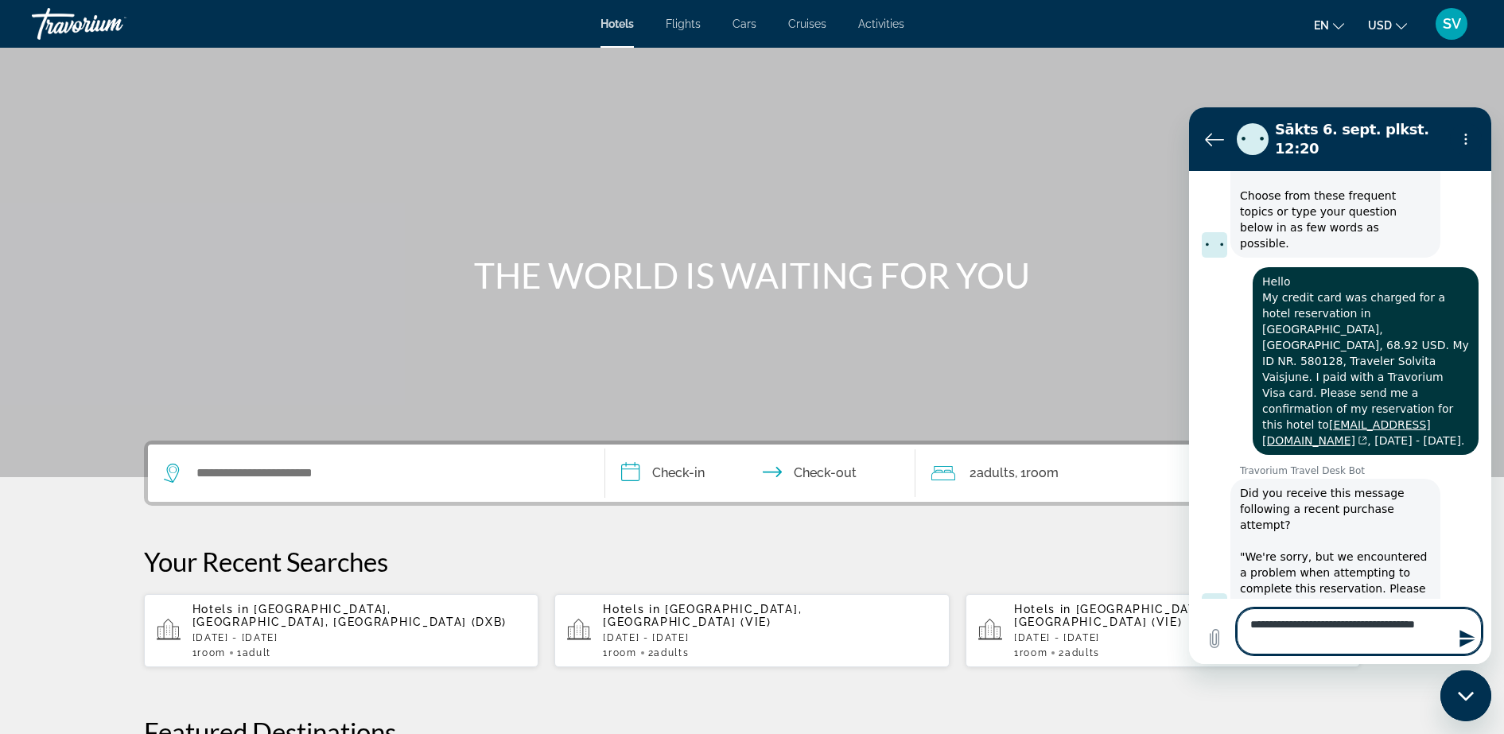
scroll to position [130, 0]
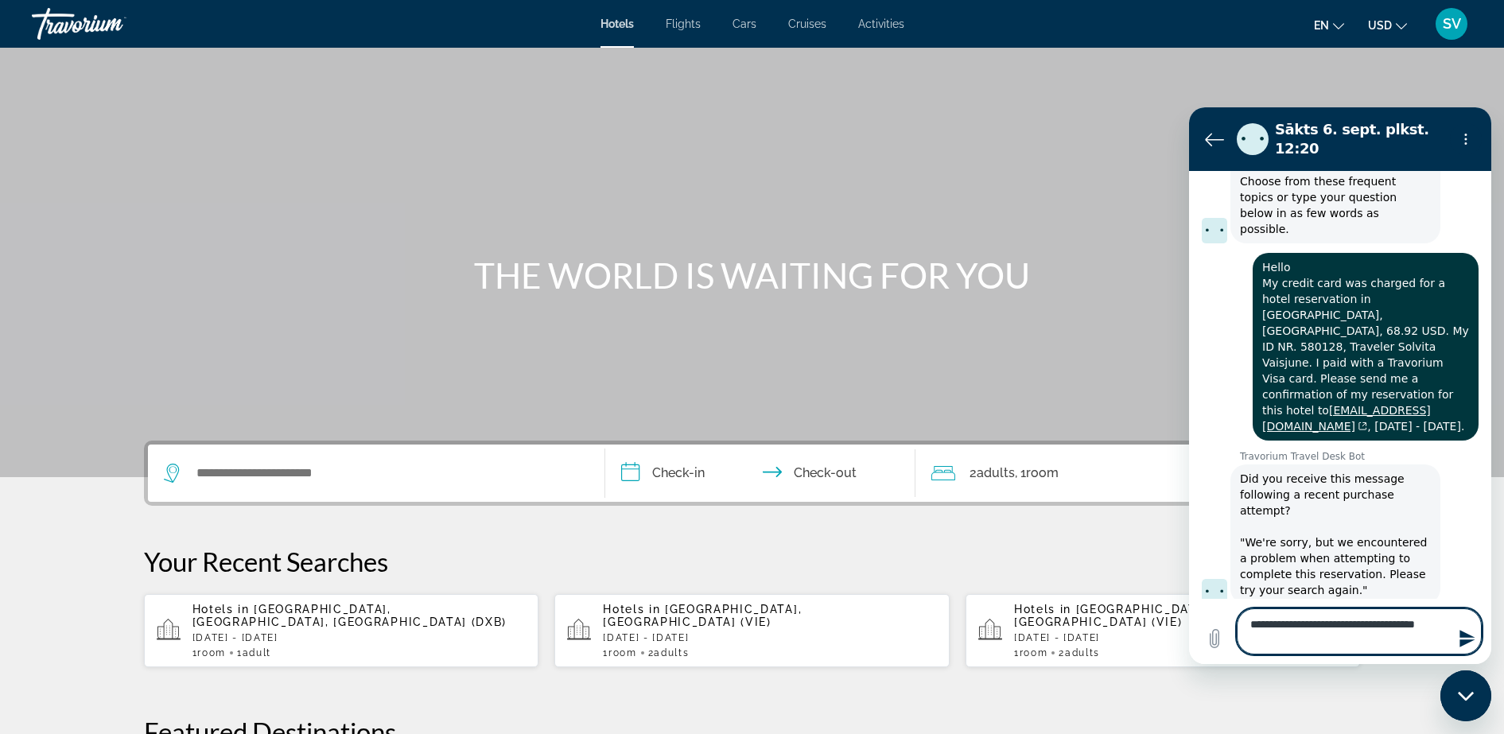
drag, startPoint x: 1303, startPoint y: 642, endPoint x: 1138, endPoint y: 591, distance: 173.3
click at [1189, 591] on html "**********" at bounding box center [1340, 385] width 302 height 557
type textarea "*"
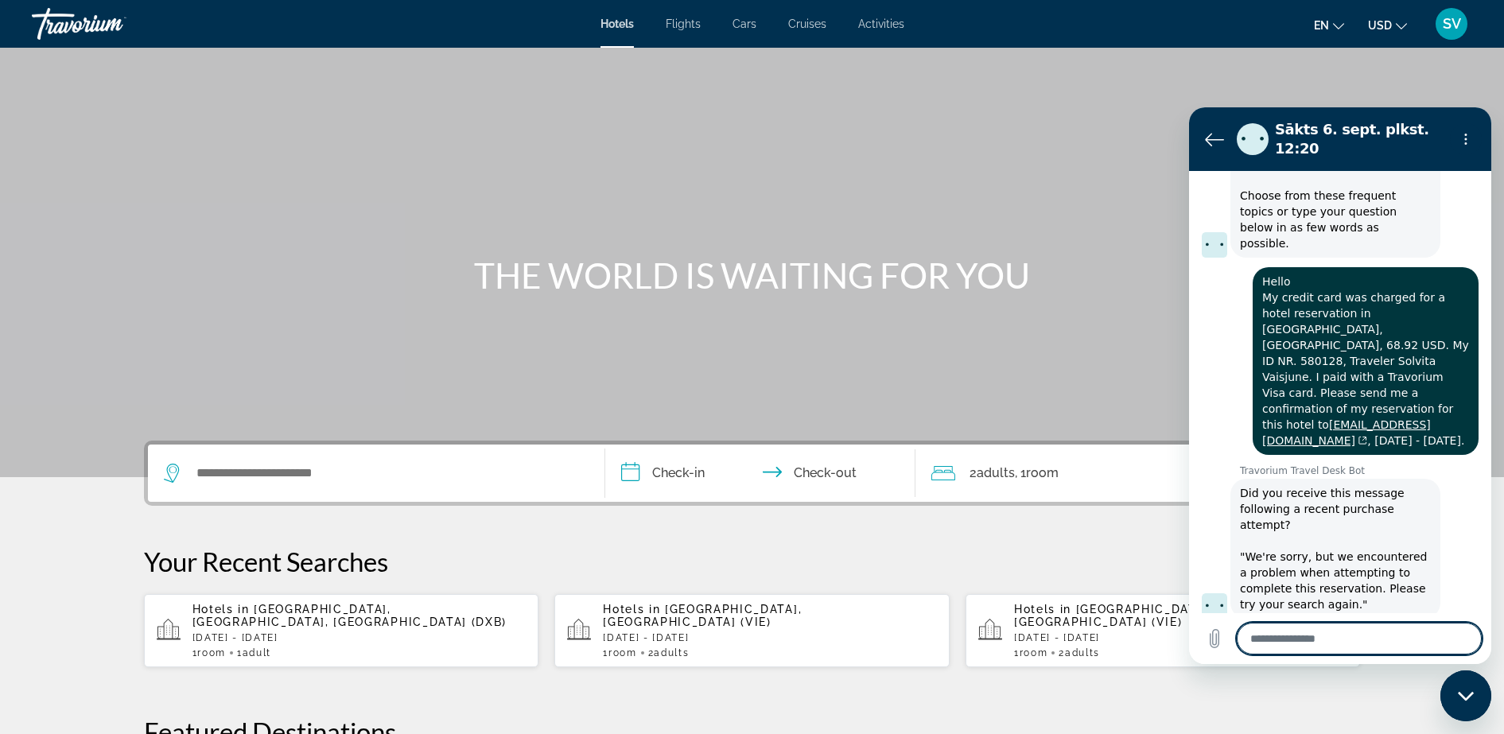
paste textarea "**********"
type textarea "**********"
type textarea "*"
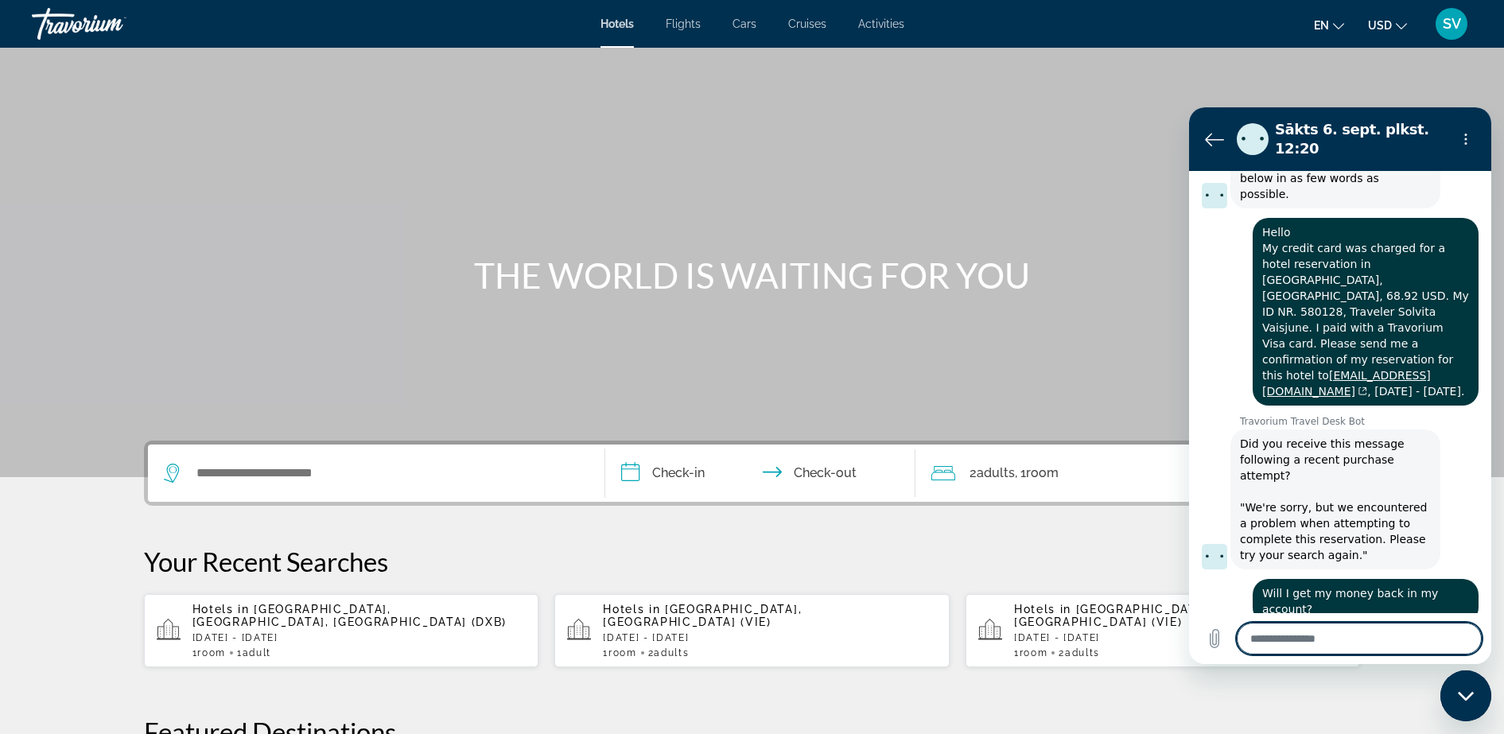
scroll to position [163, 0]
type textarea "*"
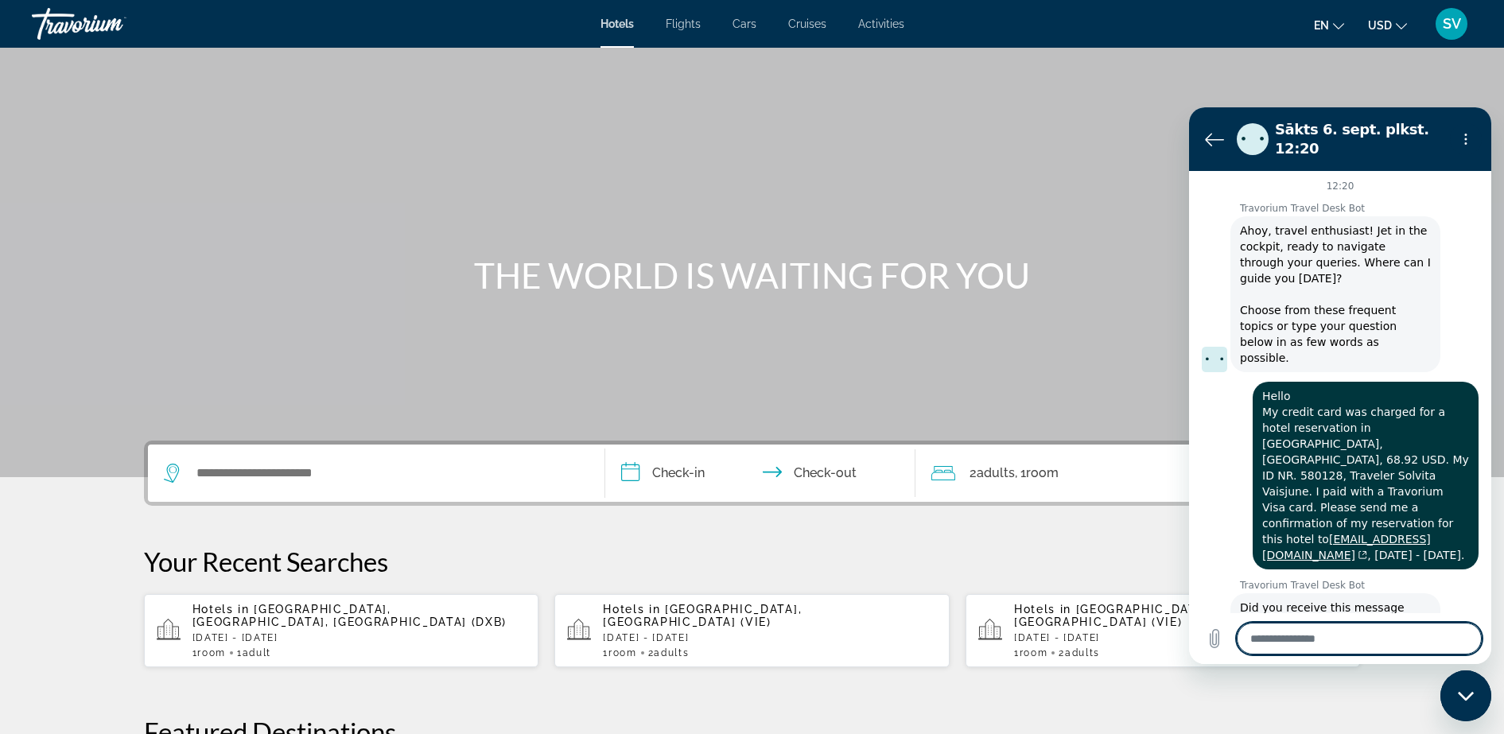
scroll to position [0, 0]
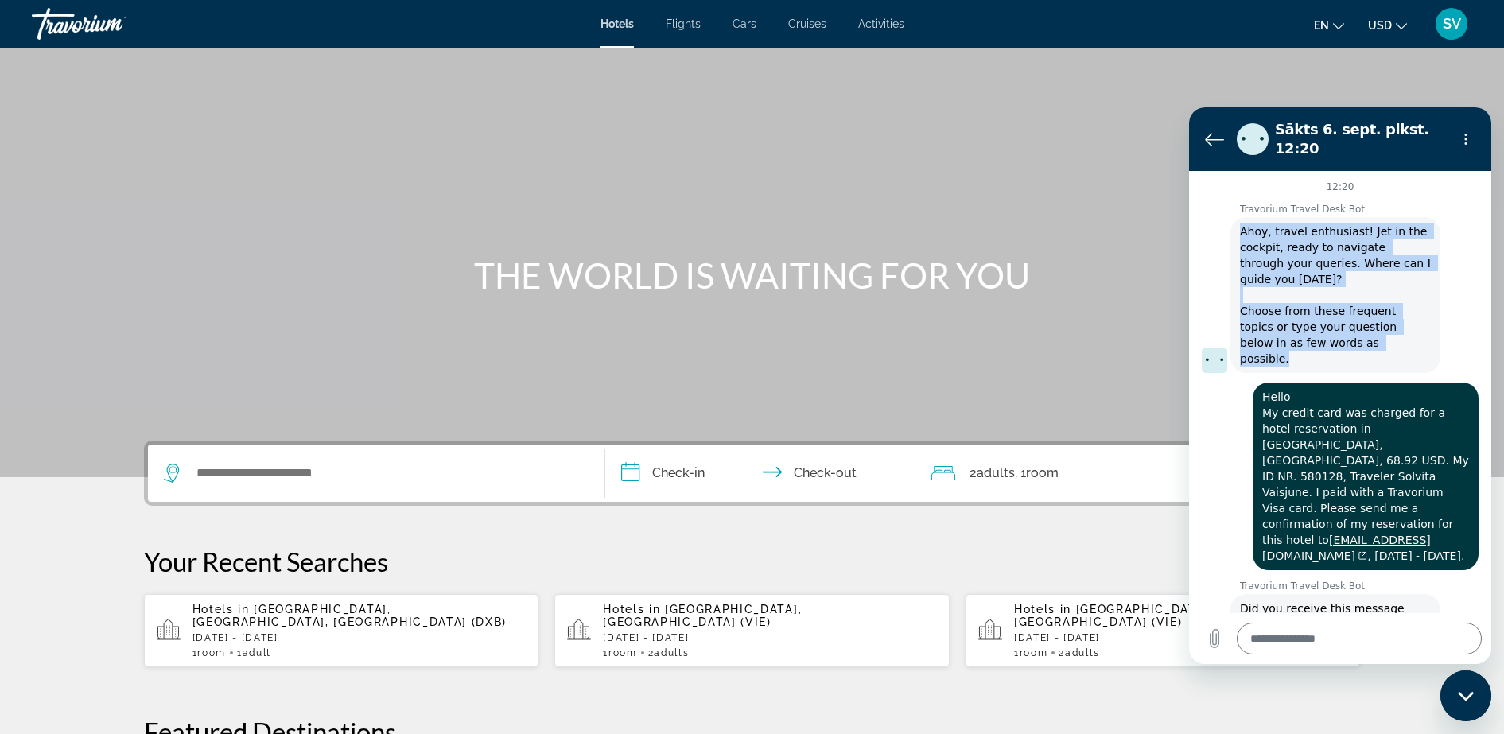
drag, startPoint x: 1242, startPoint y: 218, endPoint x: 1350, endPoint y: 327, distance: 153.5
click at [1350, 327] on span "Ahoy, travel enthusiast! Jet in the cockpit, ready to navigate through your que…" at bounding box center [1335, 294] width 191 height 143
copy span "Ahoy, travel enthusiast! Jet in the cockpit, ready to navigate through your que…"
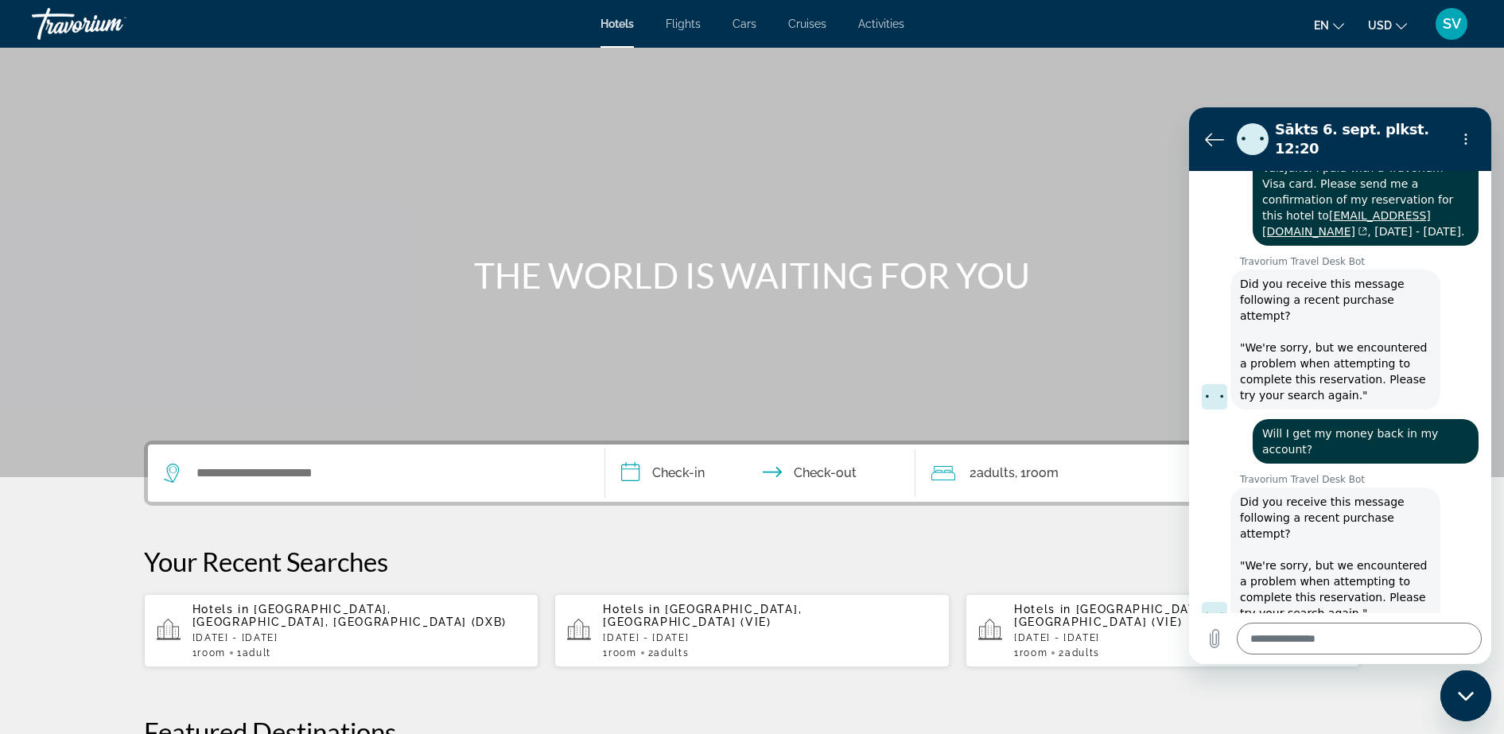
scroll to position [333, 0]
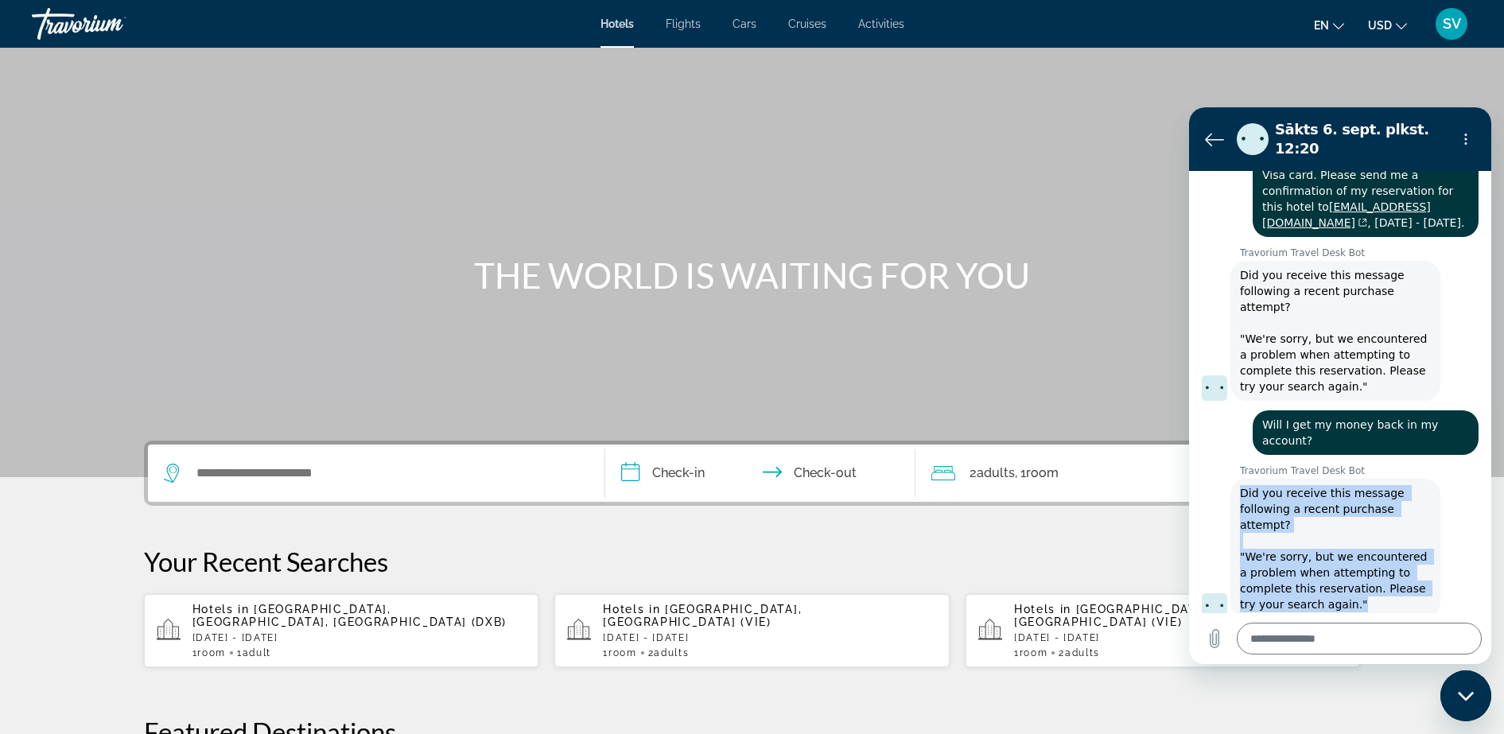
drag, startPoint x: 1236, startPoint y: 429, endPoint x: 1368, endPoint y: 540, distance: 172.1
click at [1368, 540] on div "Travorium Travel Desk Bot saka: Did you receive this message following a recent…" at bounding box center [1335, 549] width 210 height 140
copy span "Did you receive this message following a recent purchase attempt? "We're sorry,…"
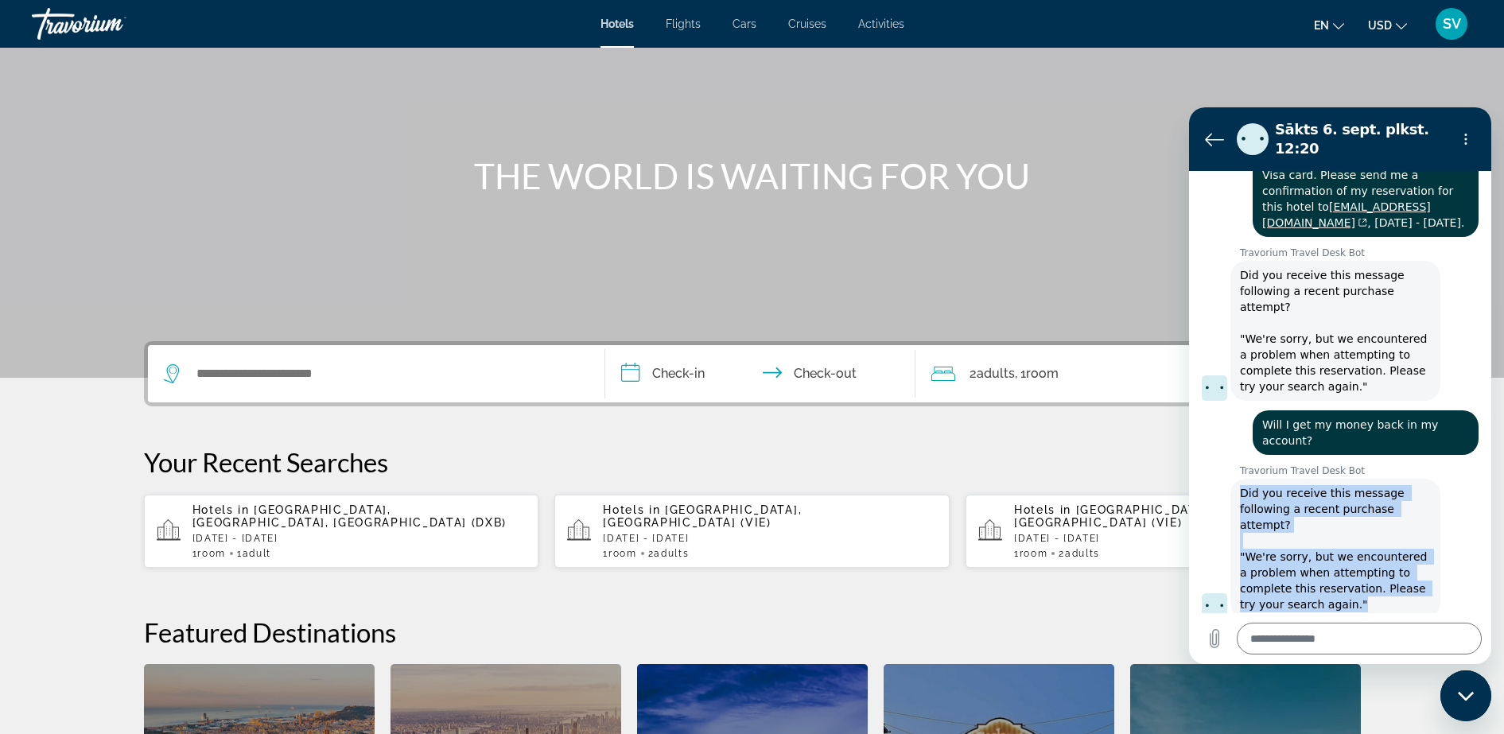
scroll to position [35, 0]
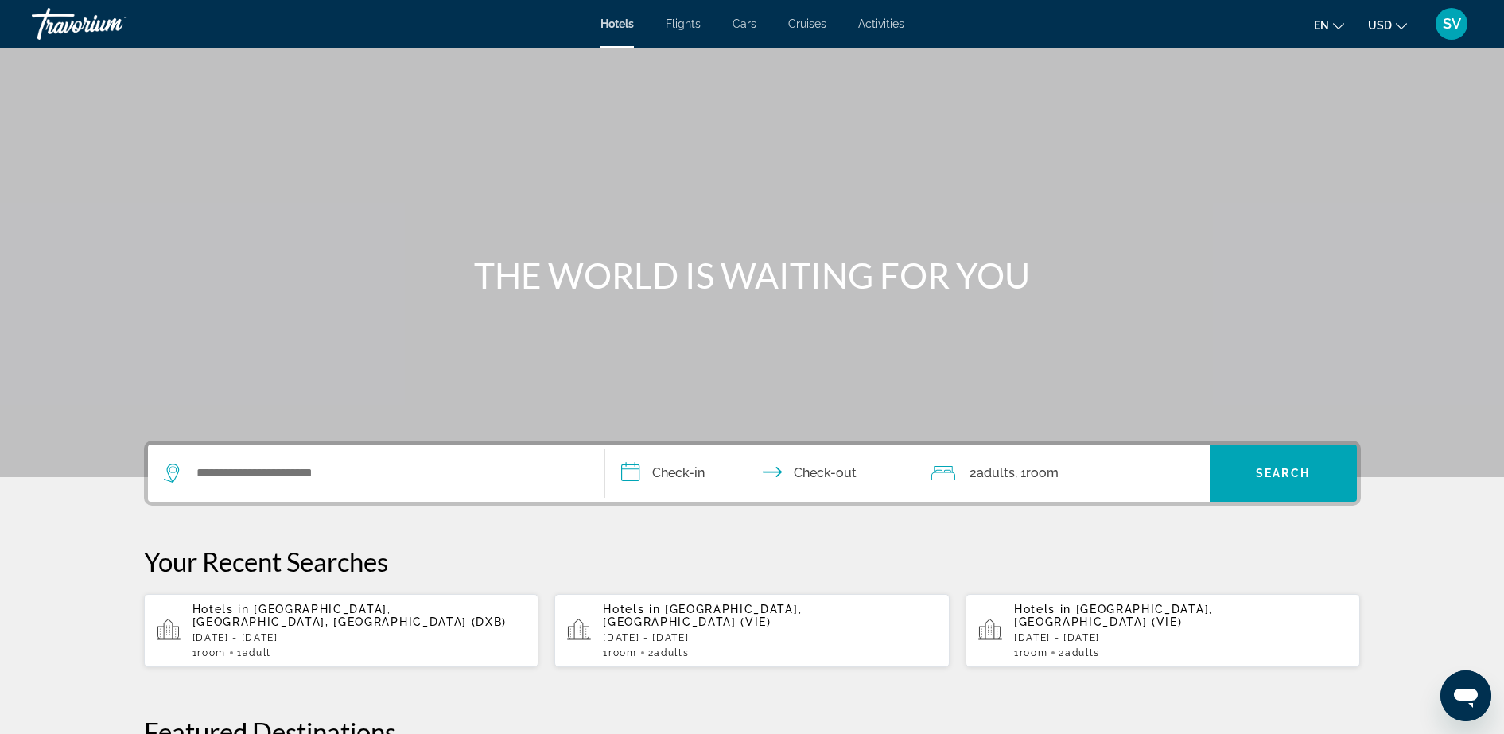
click at [1448, 31] on span "SV" at bounding box center [1451, 24] width 18 height 16
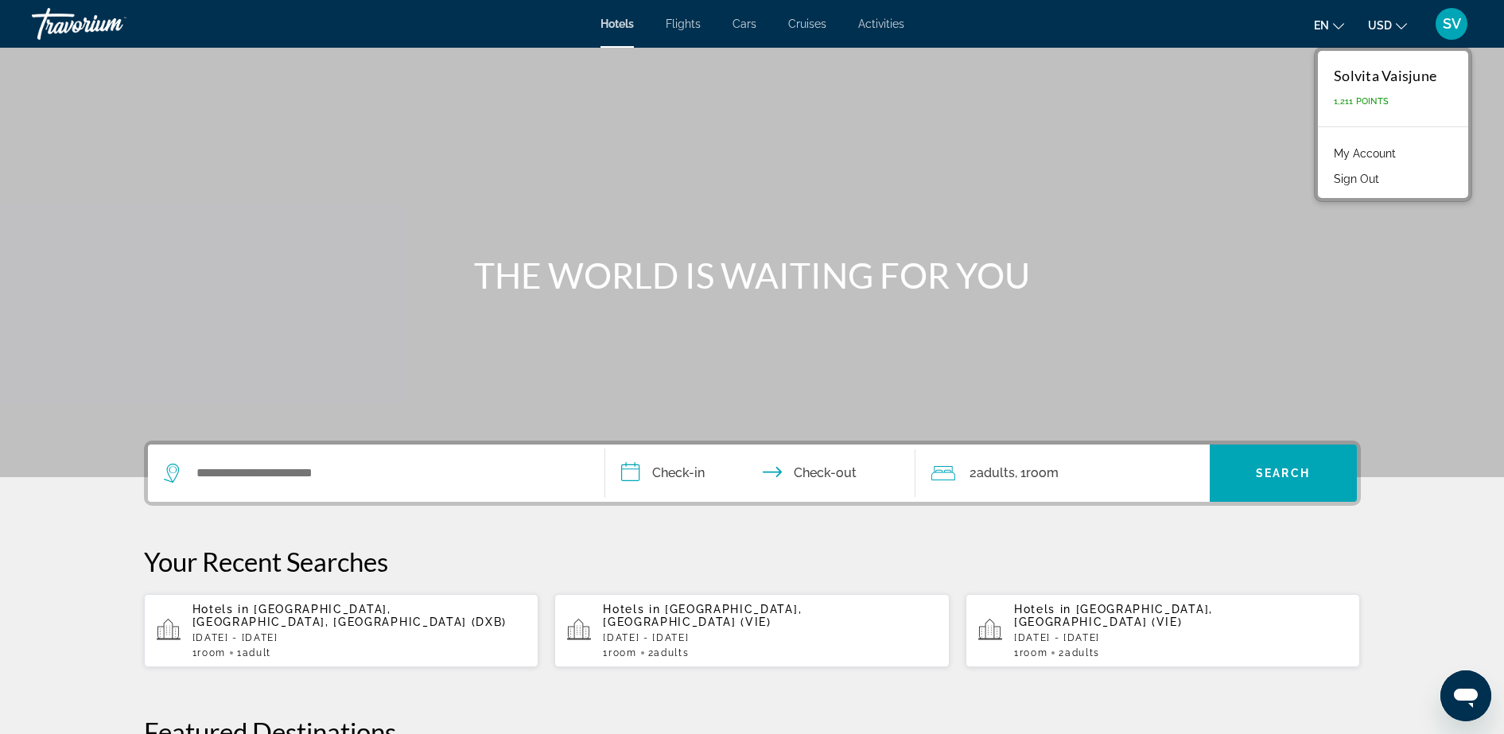
click at [1377, 148] on link "My Account" at bounding box center [1365, 153] width 78 height 21
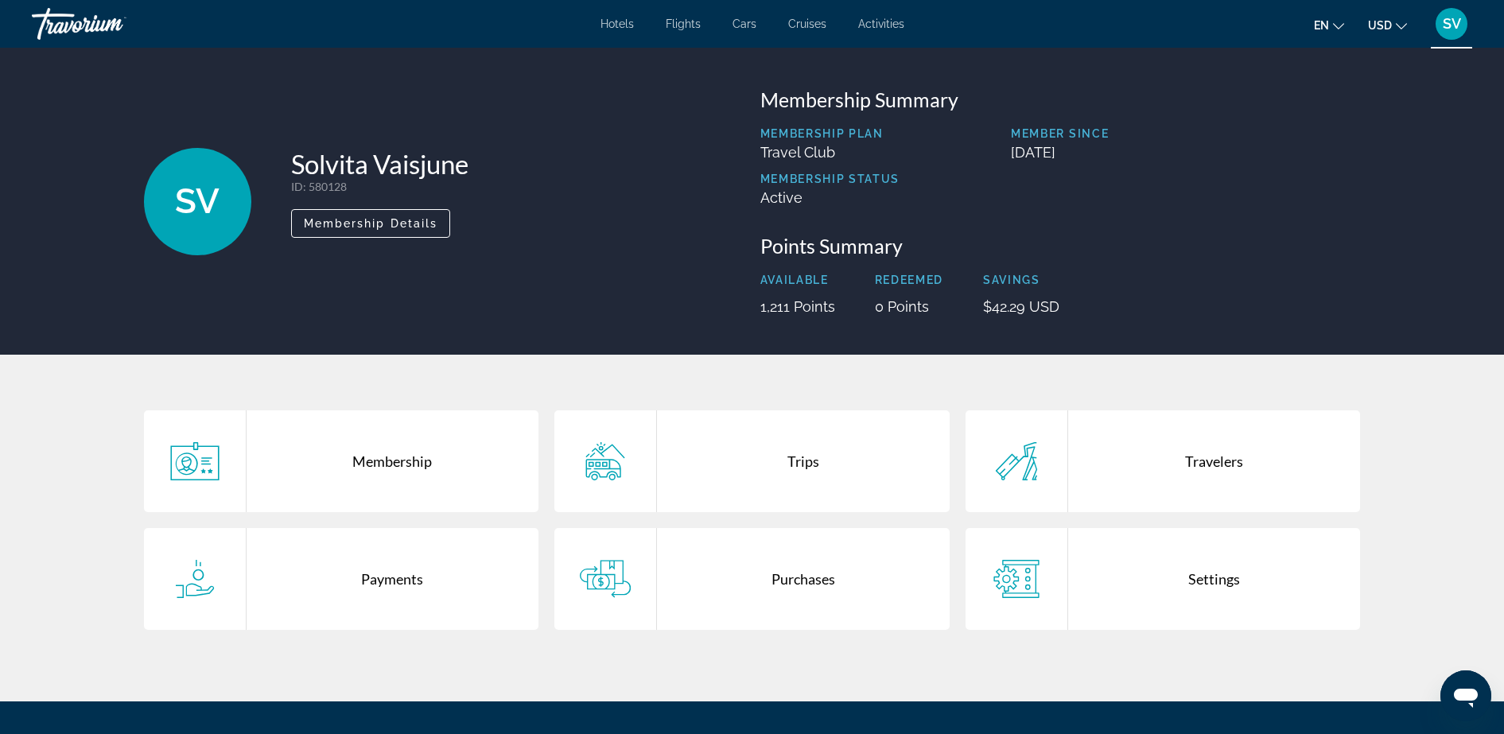
click at [804, 468] on div "Trips" at bounding box center [803, 461] width 293 height 102
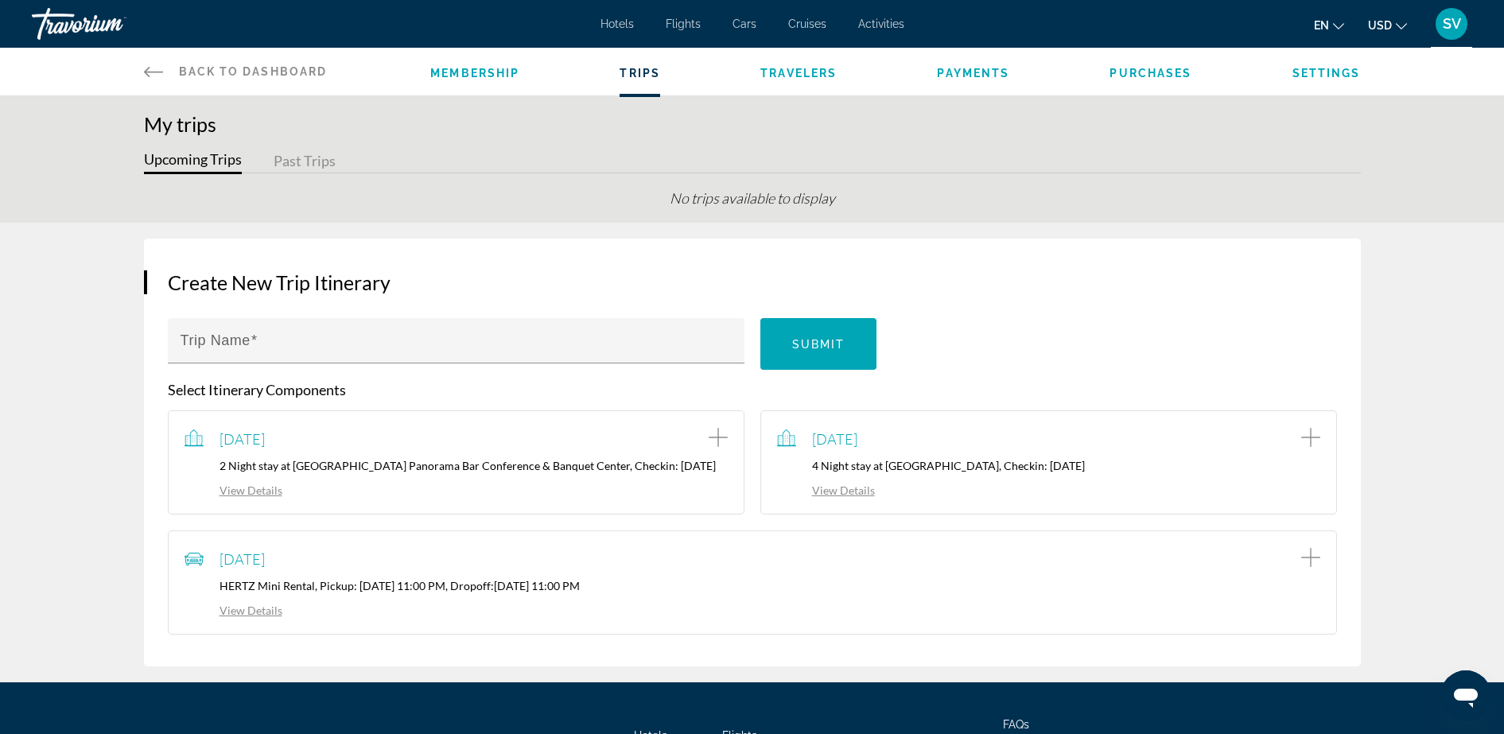
click at [258, 72] on span "Back to Dashboard" at bounding box center [253, 71] width 149 height 13
click at [200, 63] on link "Back to Dashboard Dashboard" at bounding box center [236, 72] width 184 height 48
